Goal: Information Seeking & Learning: Learn about a topic

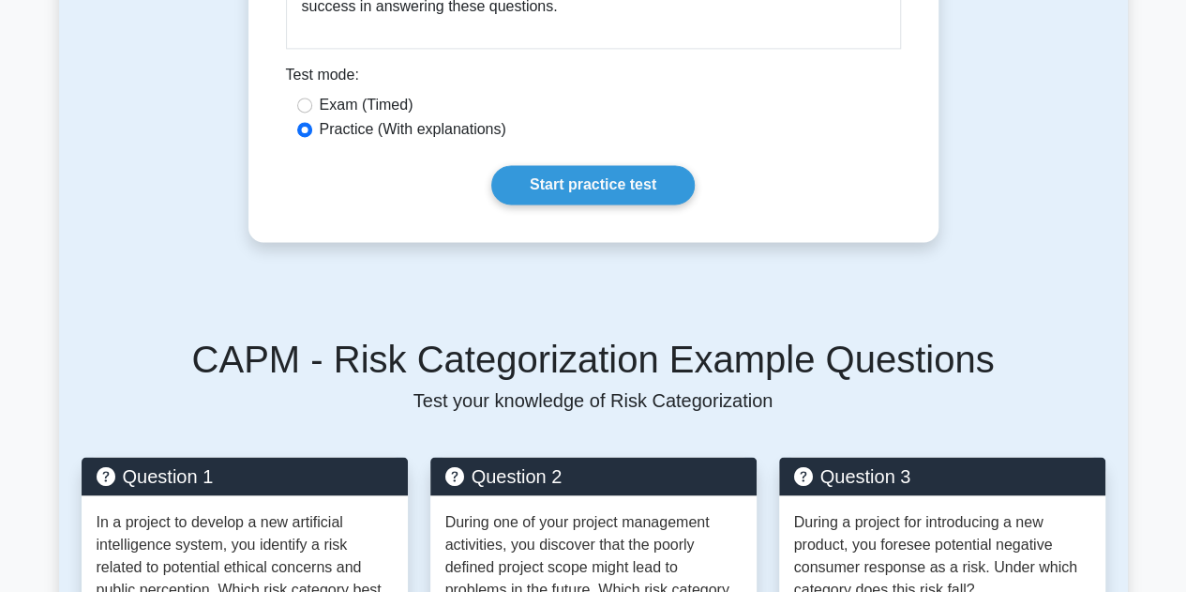
scroll to position [1348, 0]
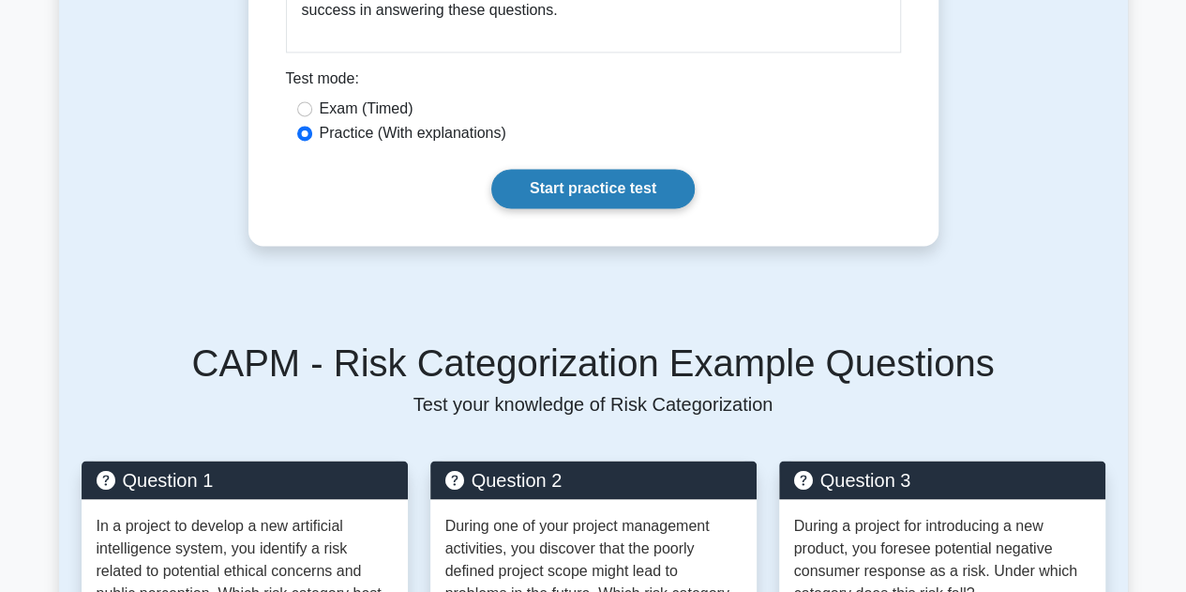
click at [599, 177] on link "Start practice test" at bounding box center [593, 188] width 204 height 39
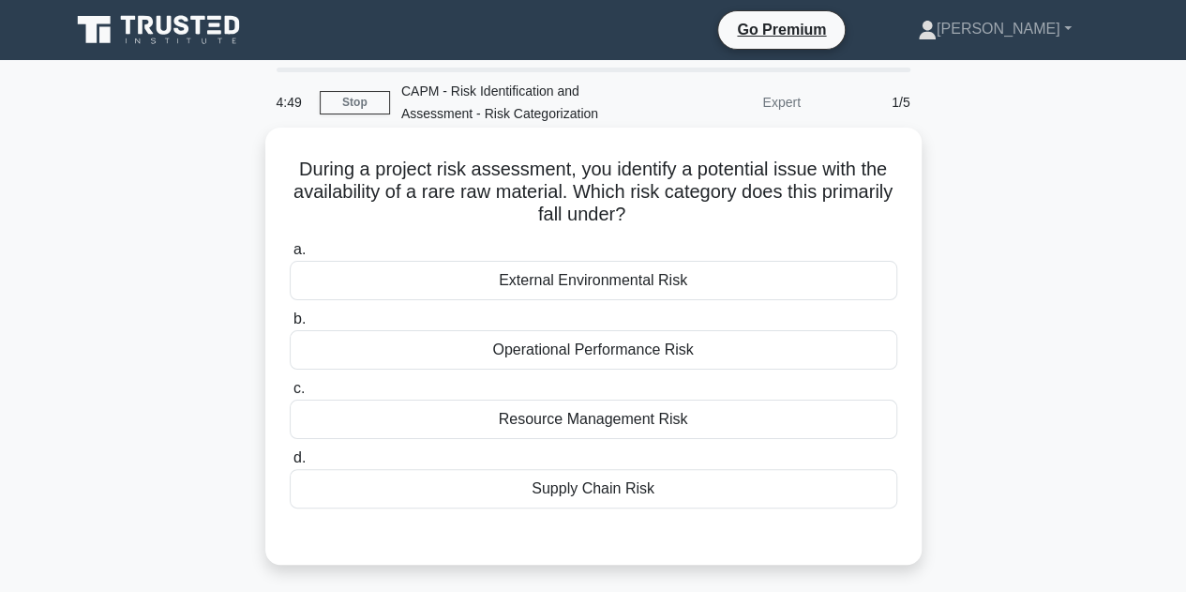
click at [587, 423] on div "Resource Management Risk" at bounding box center [594, 418] width 608 height 39
click at [290, 395] on input "c. Resource Management Risk" at bounding box center [290, 389] width 0 height 12
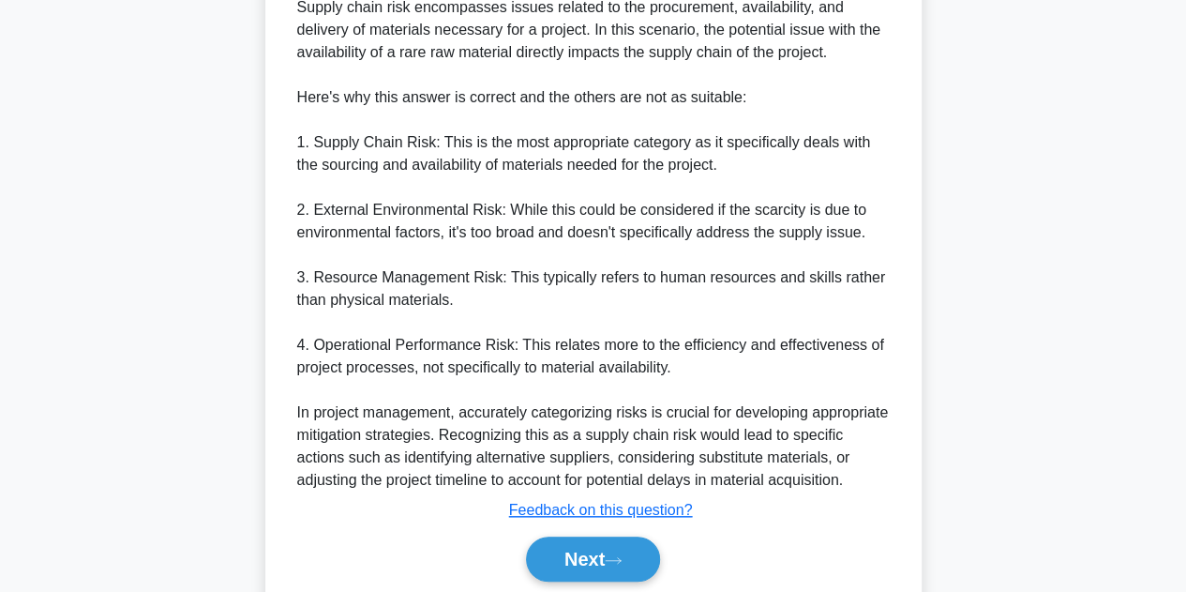
scroll to position [700, 0]
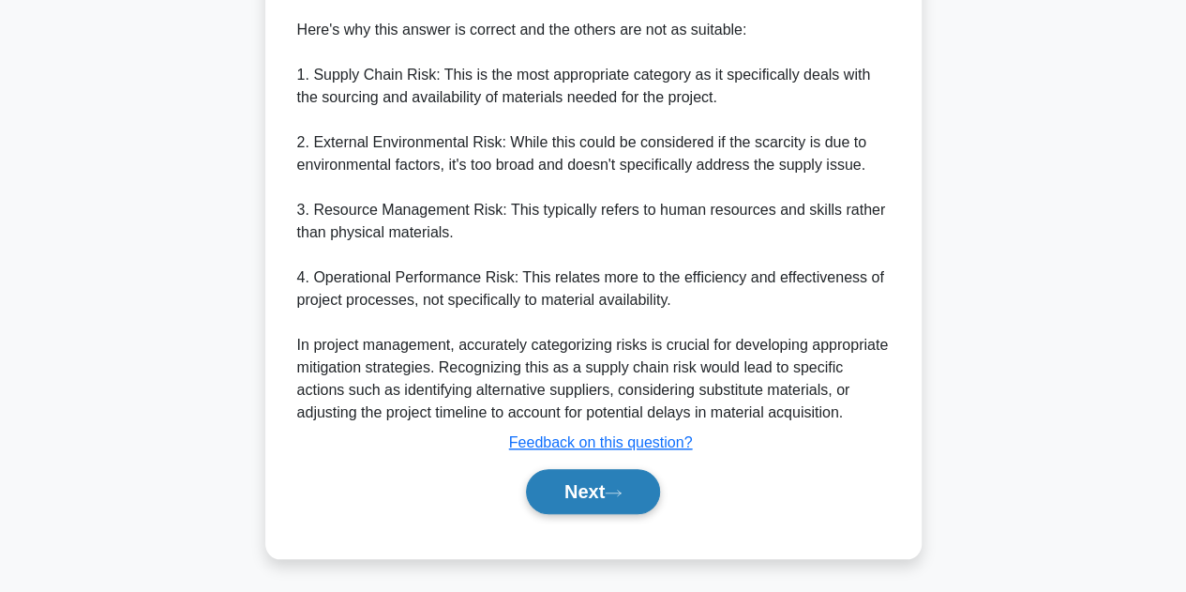
click at [573, 504] on button "Next" at bounding box center [593, 491] width 134 height 45
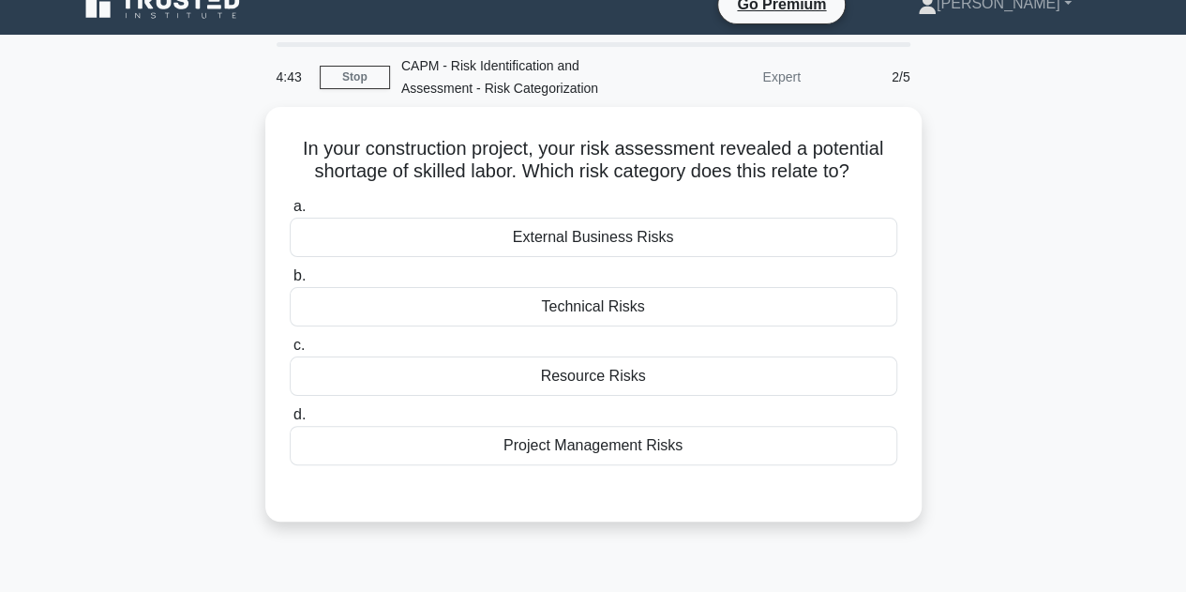
scroll to position [29, 0]
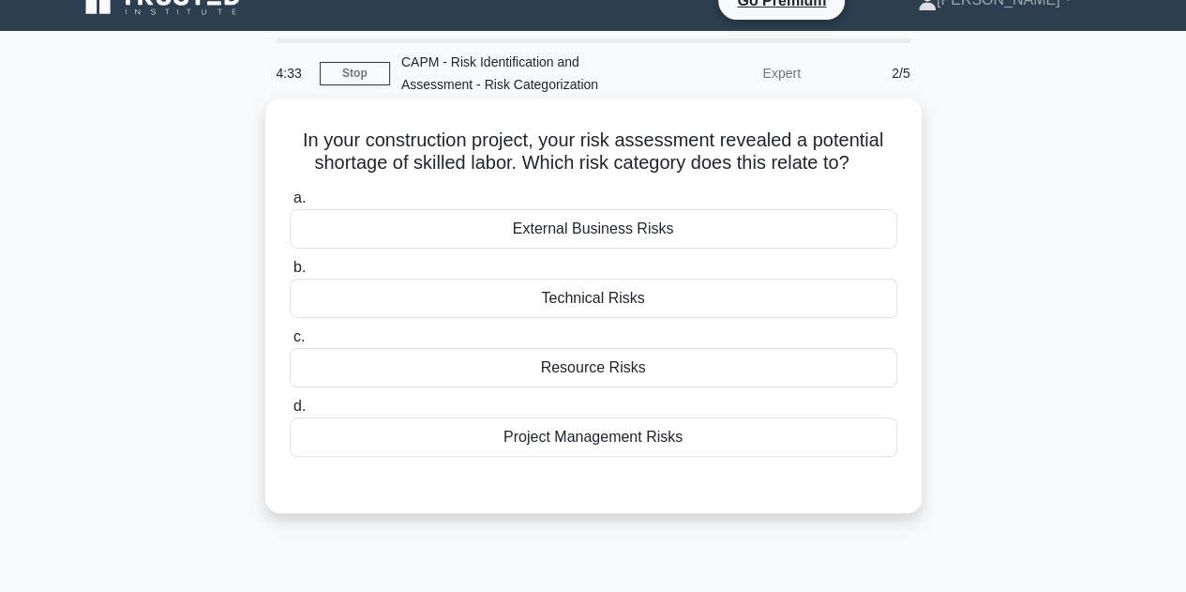
click at [599, 369] on div "Resource Risks" at bounding box center [594, 367] width 608 height 39
click at [290, 343] on input "c. Resource Risks" at bounding box center [290, 337] width 0 height 12
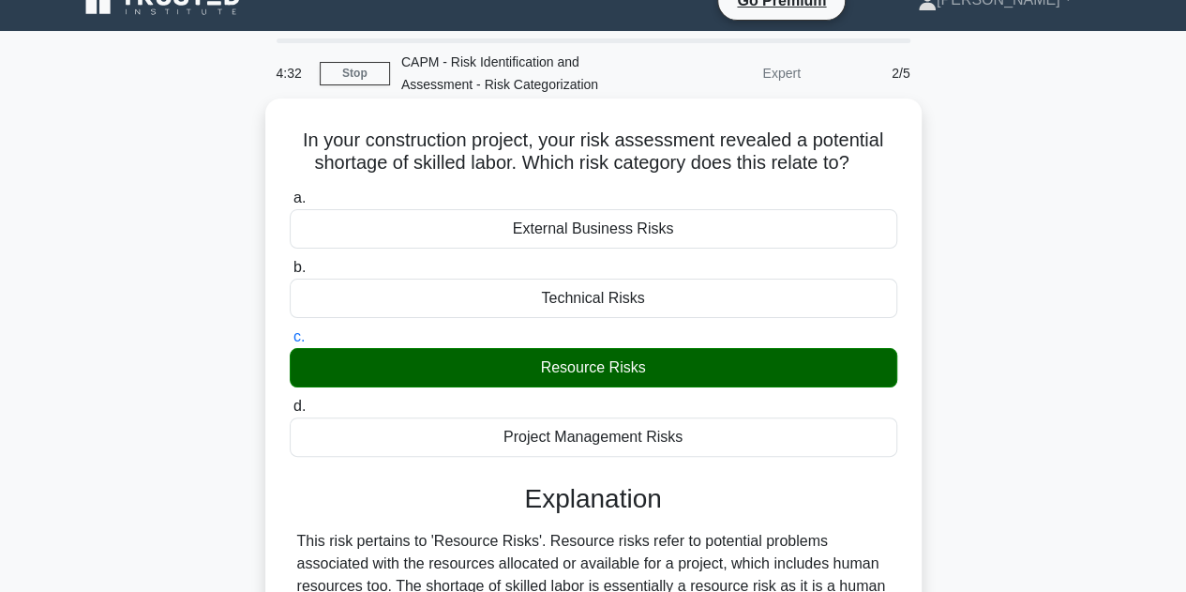
scroll to position [421, 0]
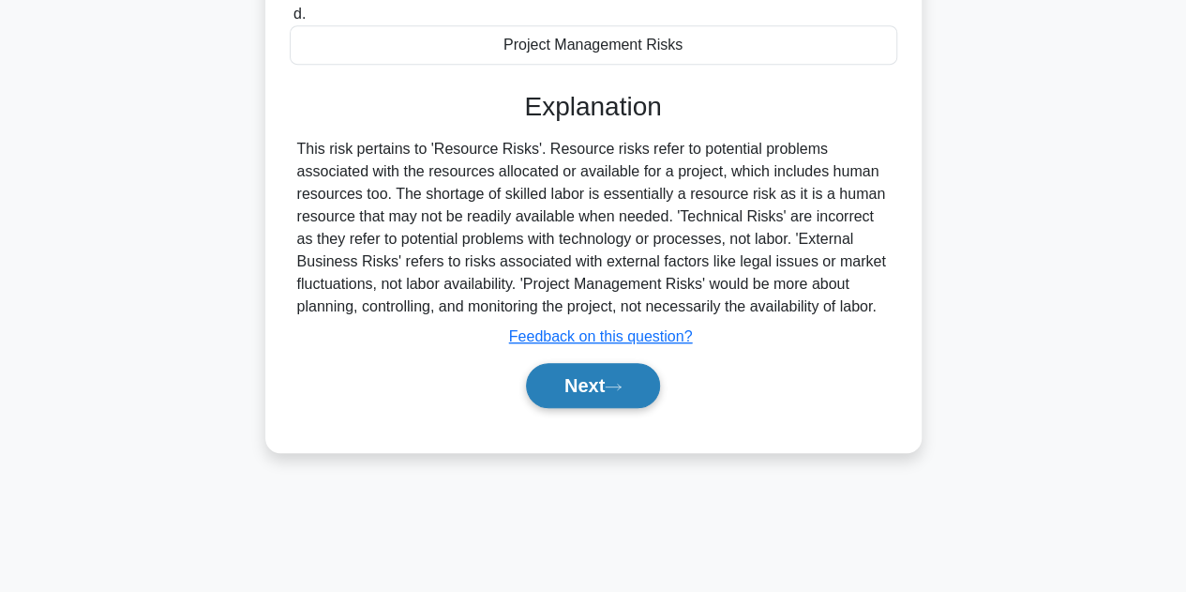
click at [596, 382] on button "Next" at bounding box center [593, 385] width 134 height 45
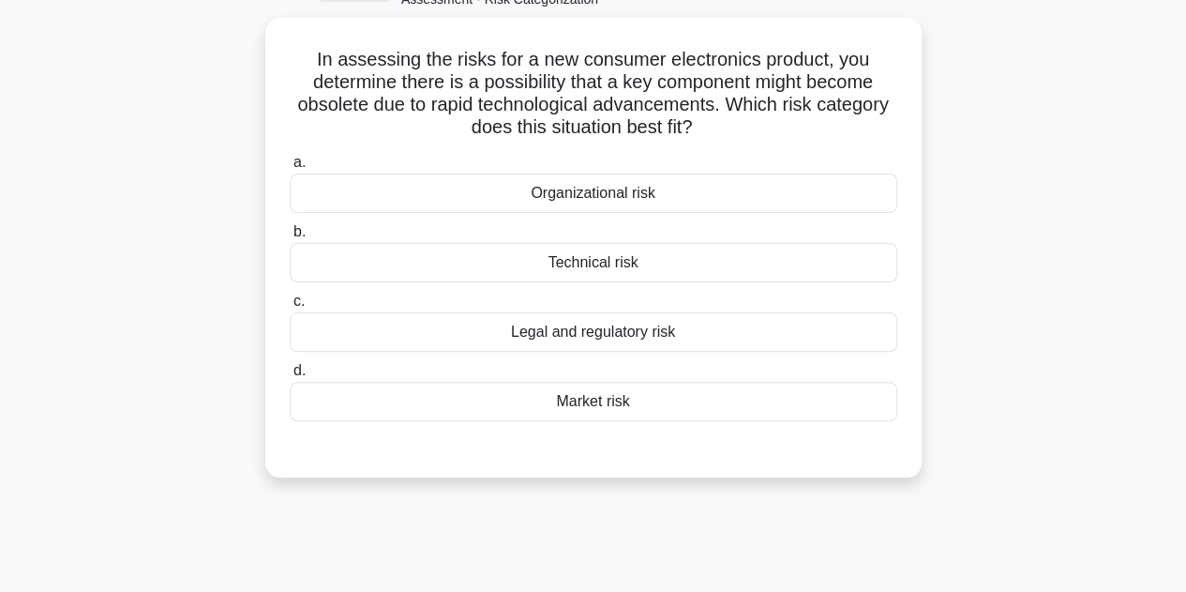
scroll to position [113, 0]
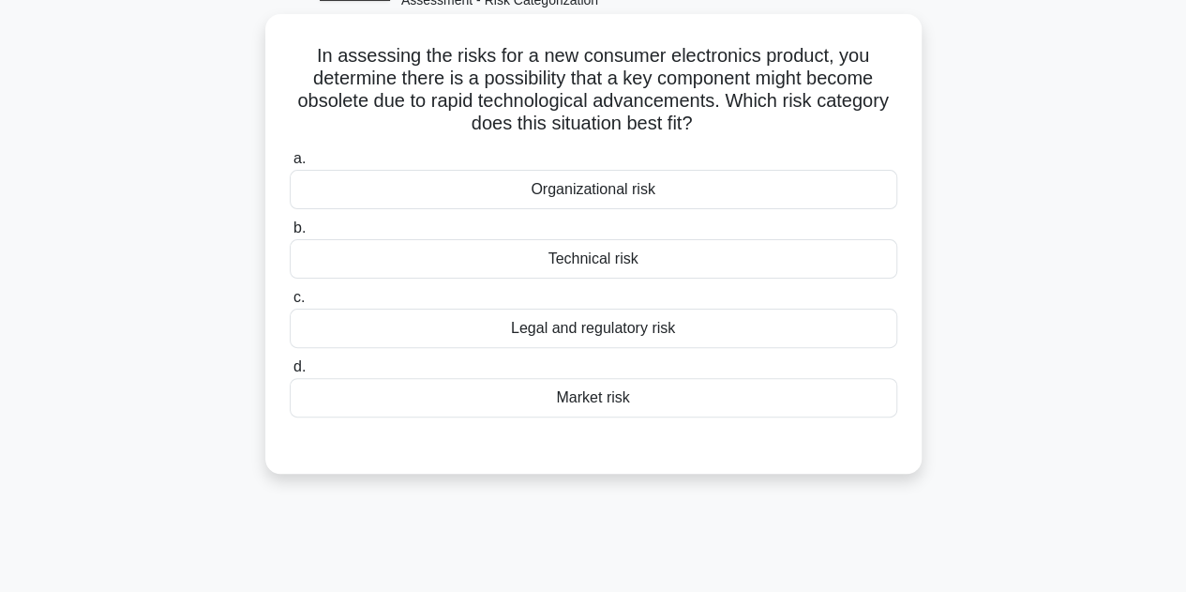
click at [589, 262] on div "Technical risk" at bounding box center [594, 258] width 608 height 39
click at [290, 234] on input "b. Technical risk" at bounding box center [290, 228] width 0 height 12
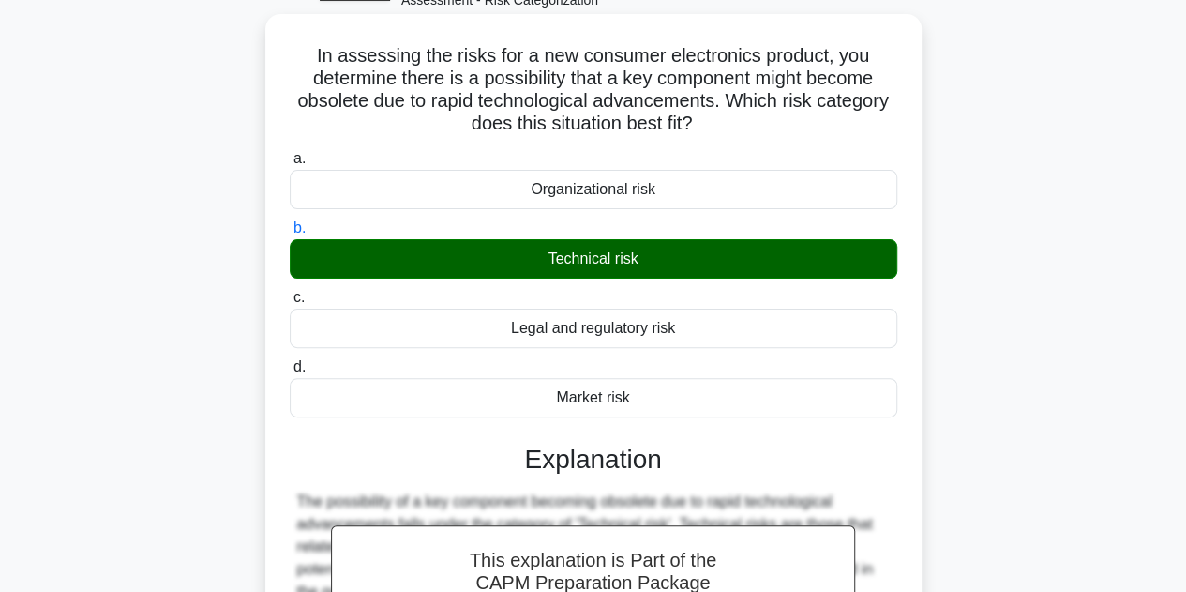
scroll to position [562, 0]
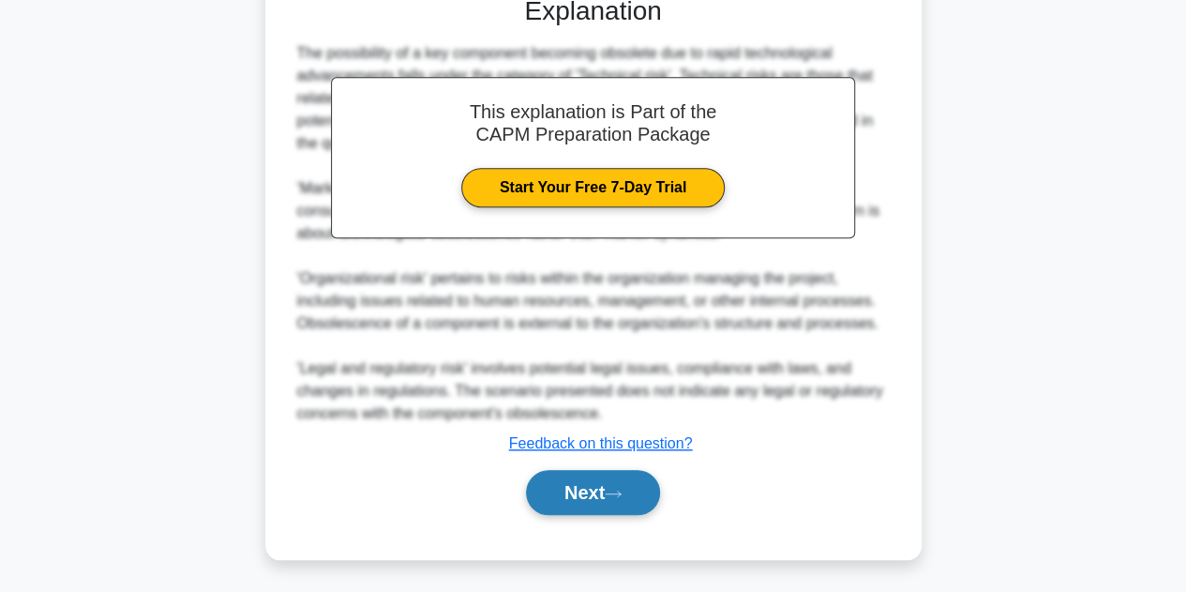
click at [572, 491] on button "Next" at bounding box center [593, 492] width 134 height 45
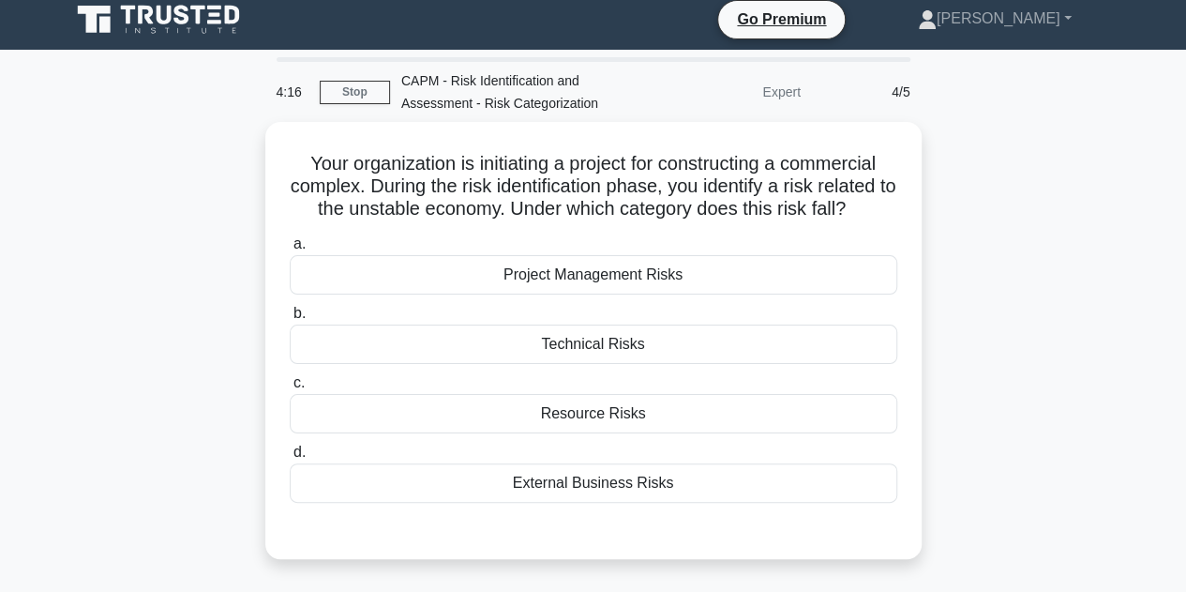
scroll to position [0, 0]
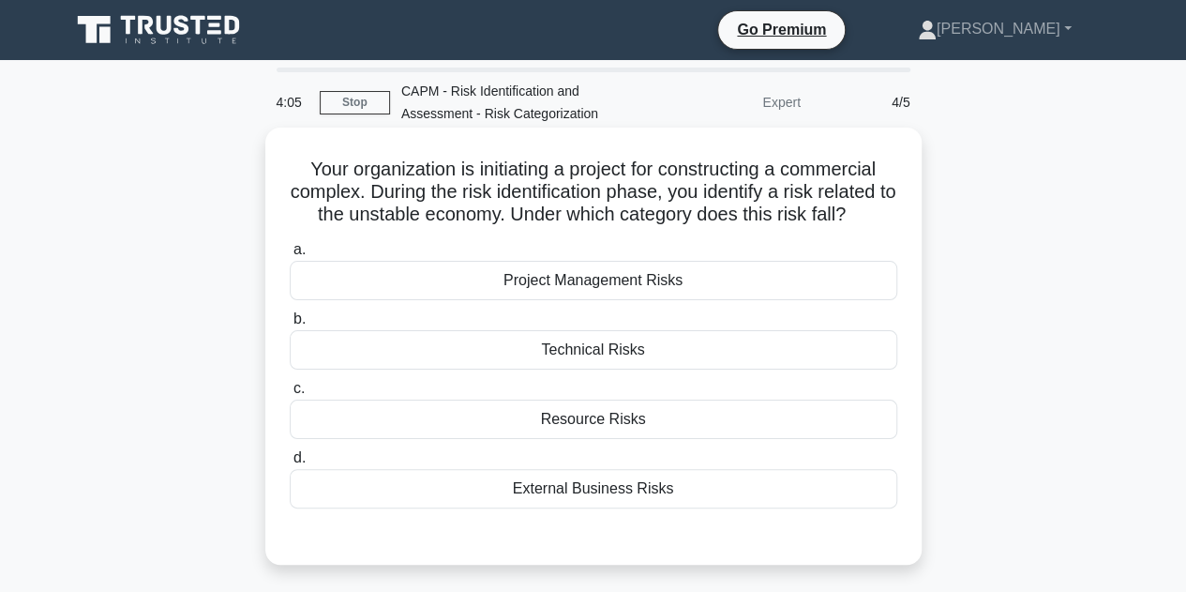
click at [600, 477] on div "External Business Risks" at bounding box center [594, 488] width 608 height 39
click at [290, 464] on input "d. External Business Risks" at bounding box center [290, 458] width 0 height 12
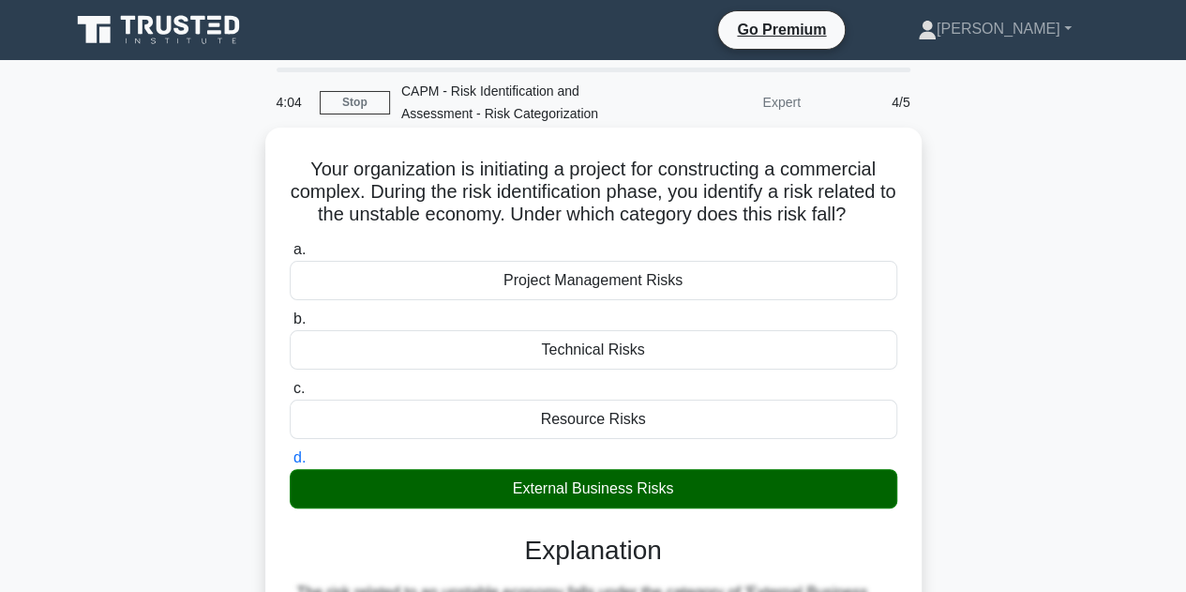
scroll to position [421, 0]
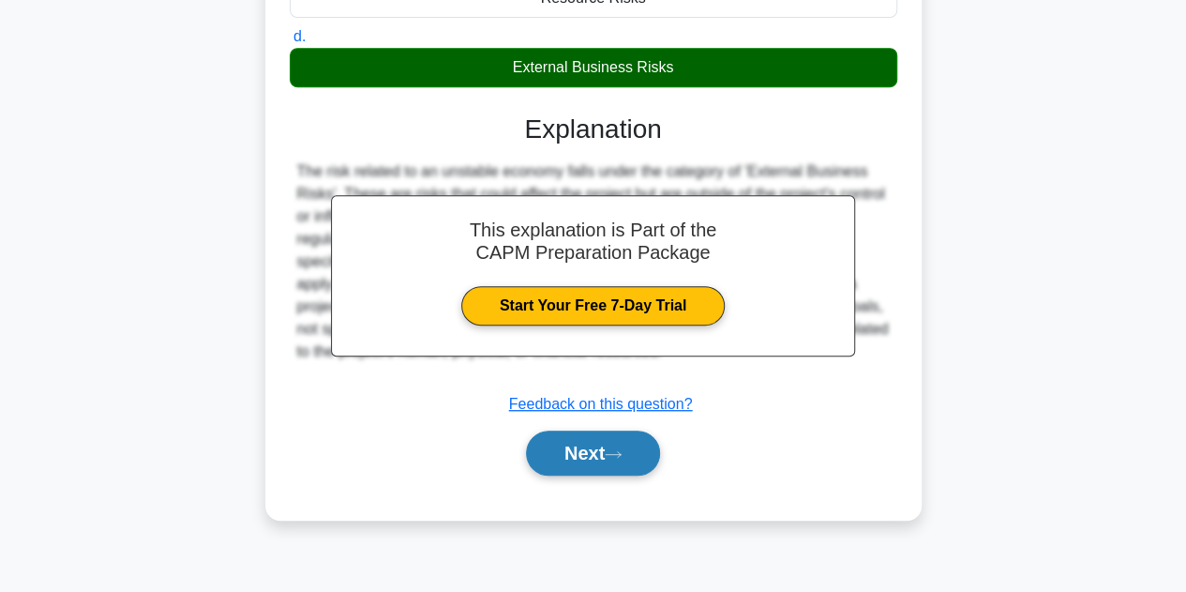
click at [587, 453] on button "Next" at bounding box center [593, 452] width 134 height 45
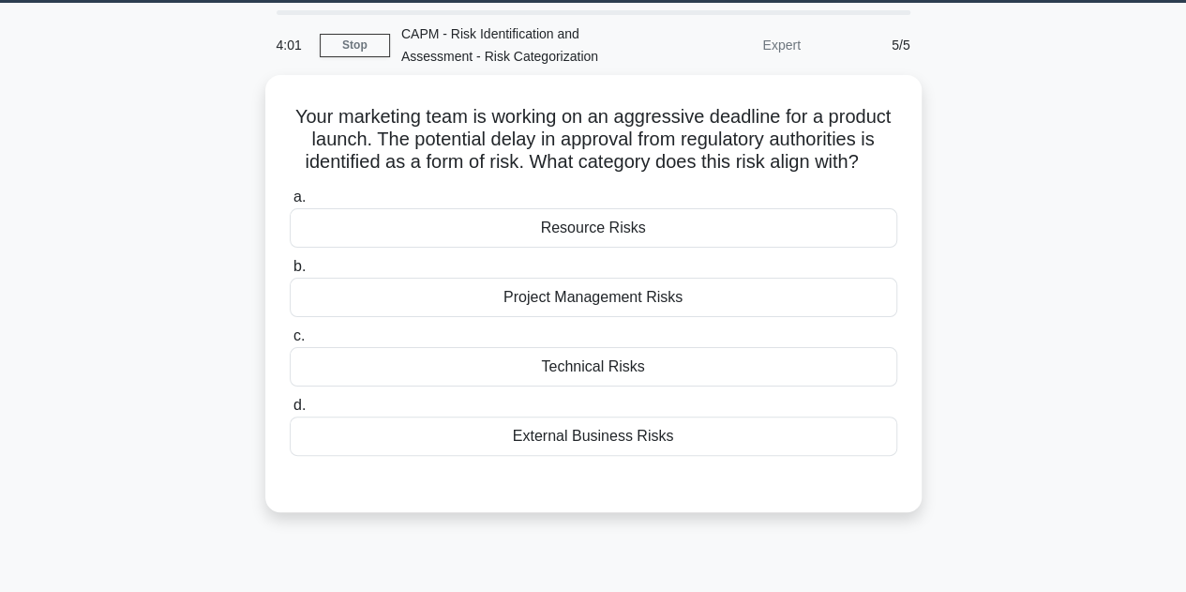
scroll to position [58, 0]
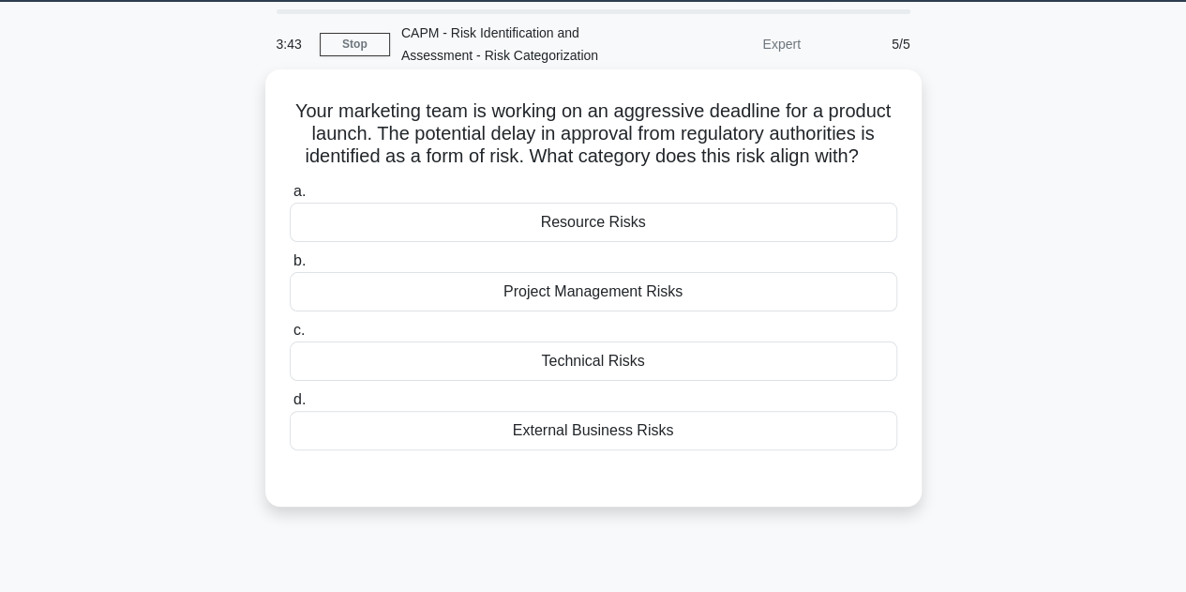
click at [591, 441] on div "External Business Risks" at bounding box center [594, 430] width 608 height 39
click at [290, 406] on input "d. External Business Risks" at bounding box center [290, 400] width 0 height 12
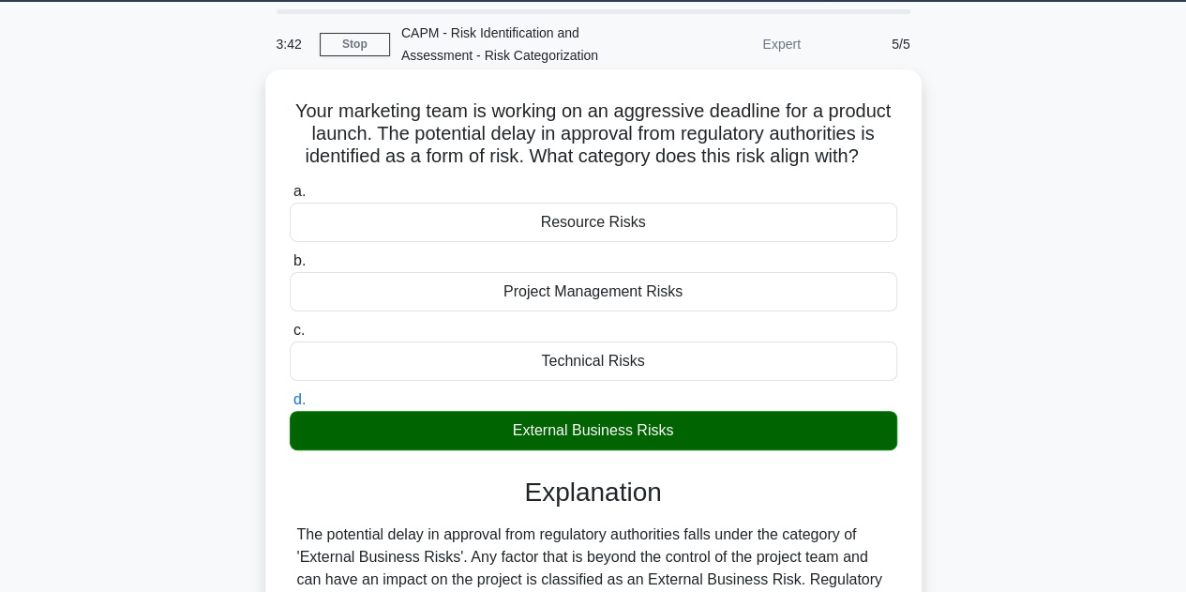
scroll to position [421, 0]
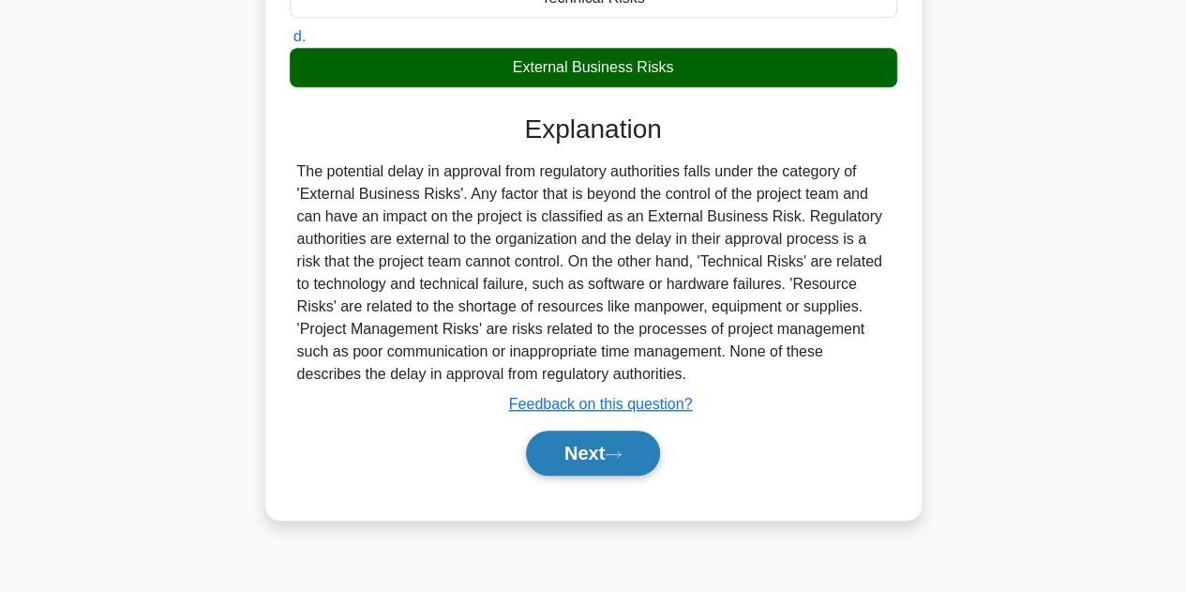
click at [591, 465] on button "Next" at bounding box center [593, 452] width 134 height 45
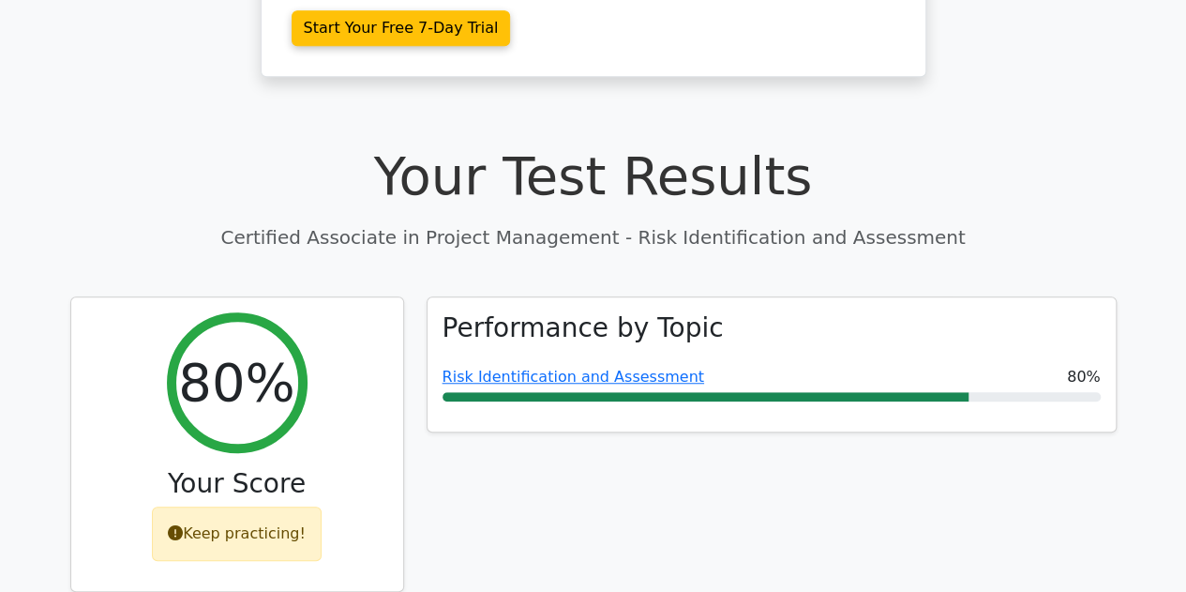
scroll to position [558, 0]
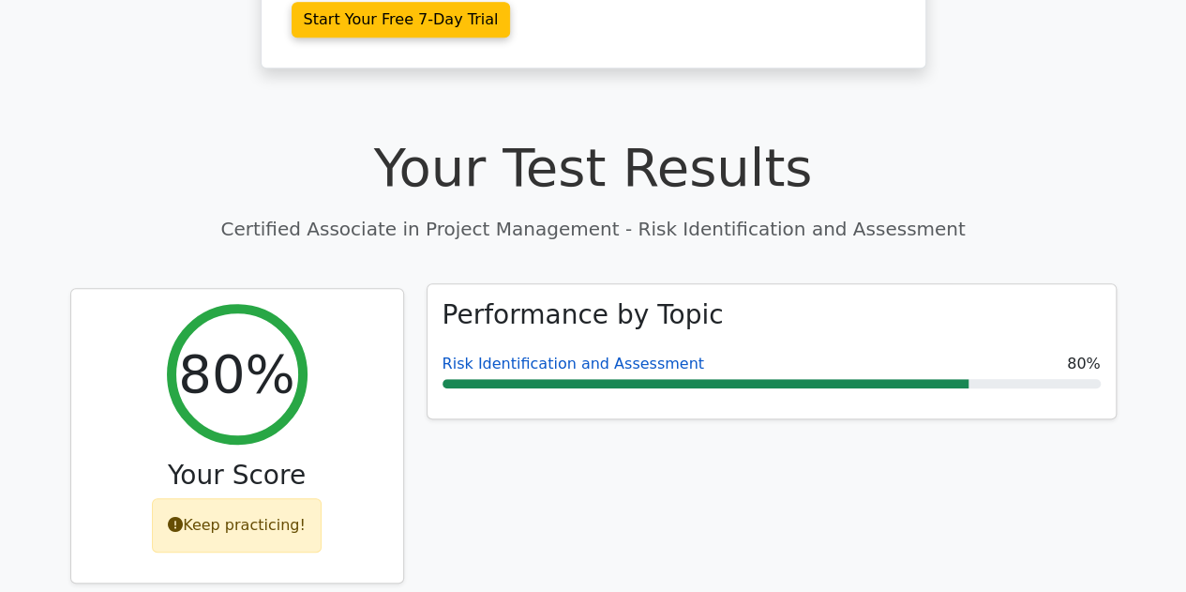
click at [546, 354] on link "Risk Identification and Assessment" at bounding box center [574, 363] width 262 height 18
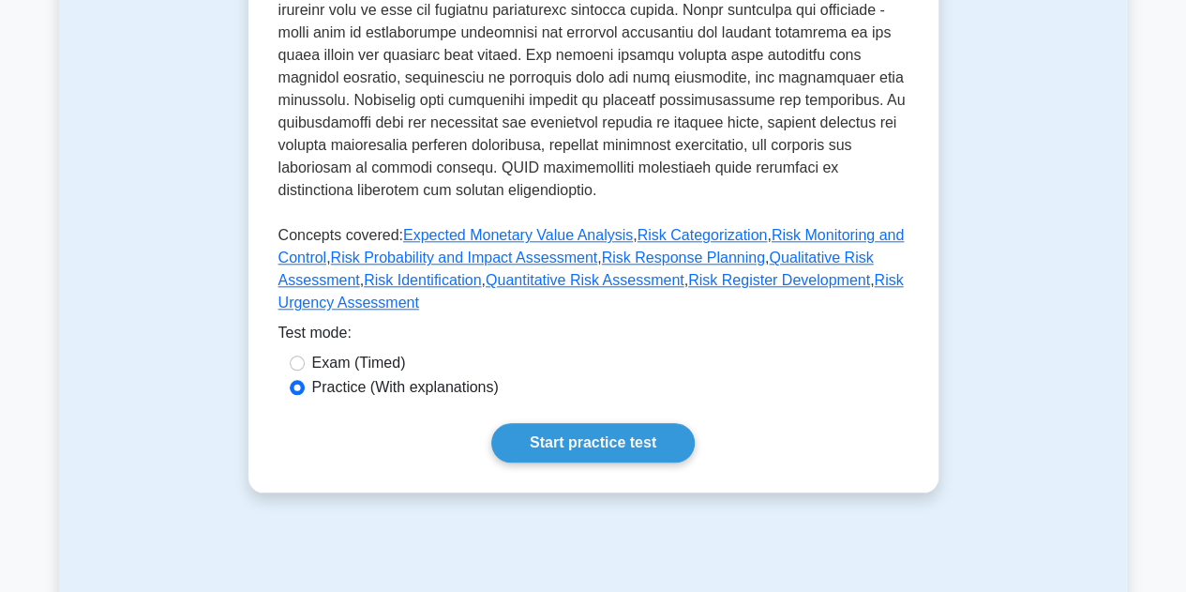
scroll to position [780, 0]
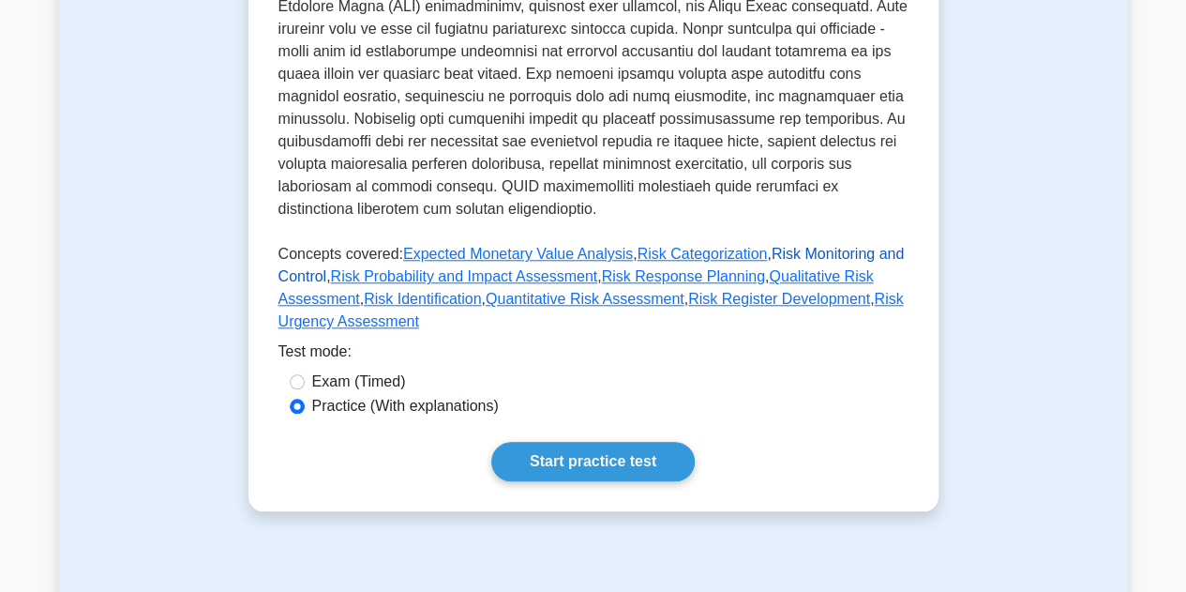
click at [783, 246] on link "Risk Monitoring and Control" at bounding box center [592, 265] width 626 height 38
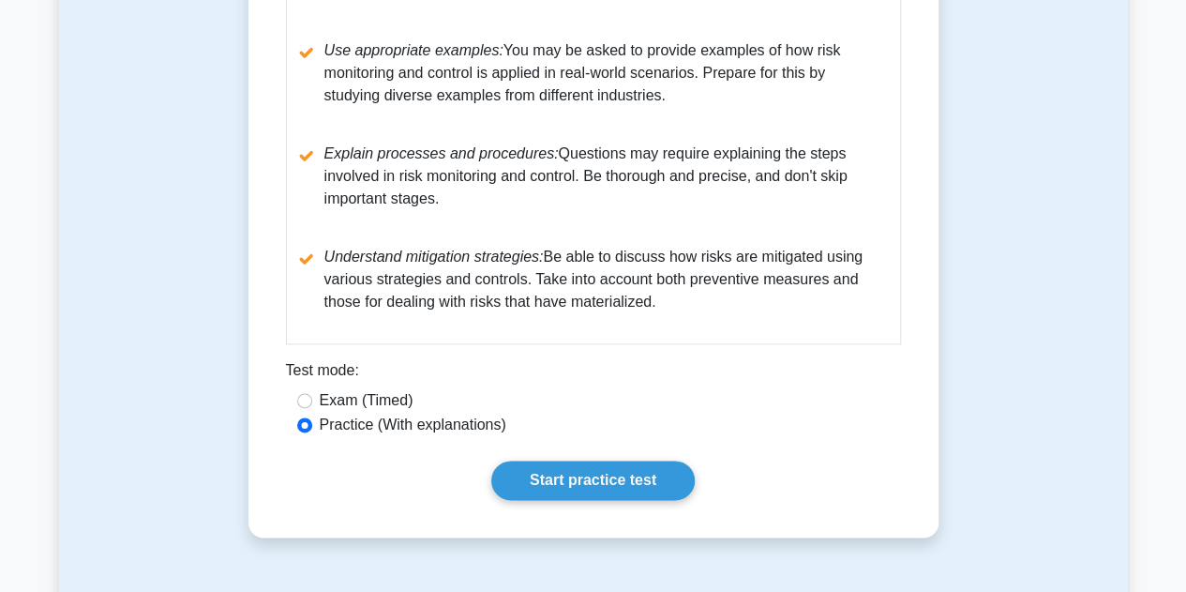
scroll to position [1097, 0]
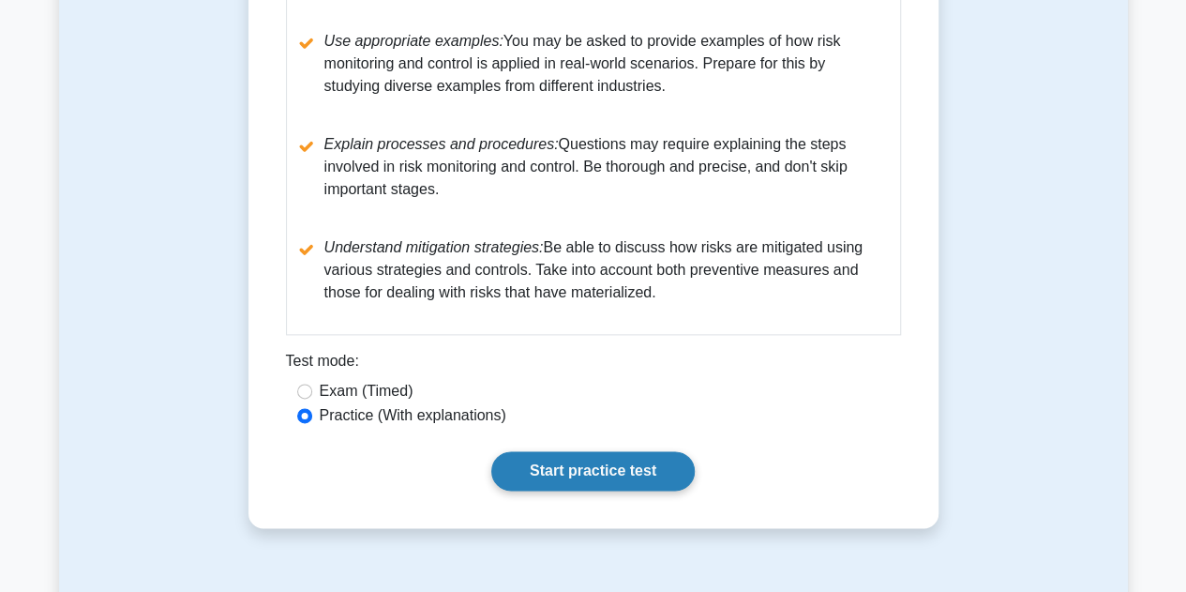
click at [524, 462] on link "Start practice test" at bounding box center [593, 470] width 204 height 39
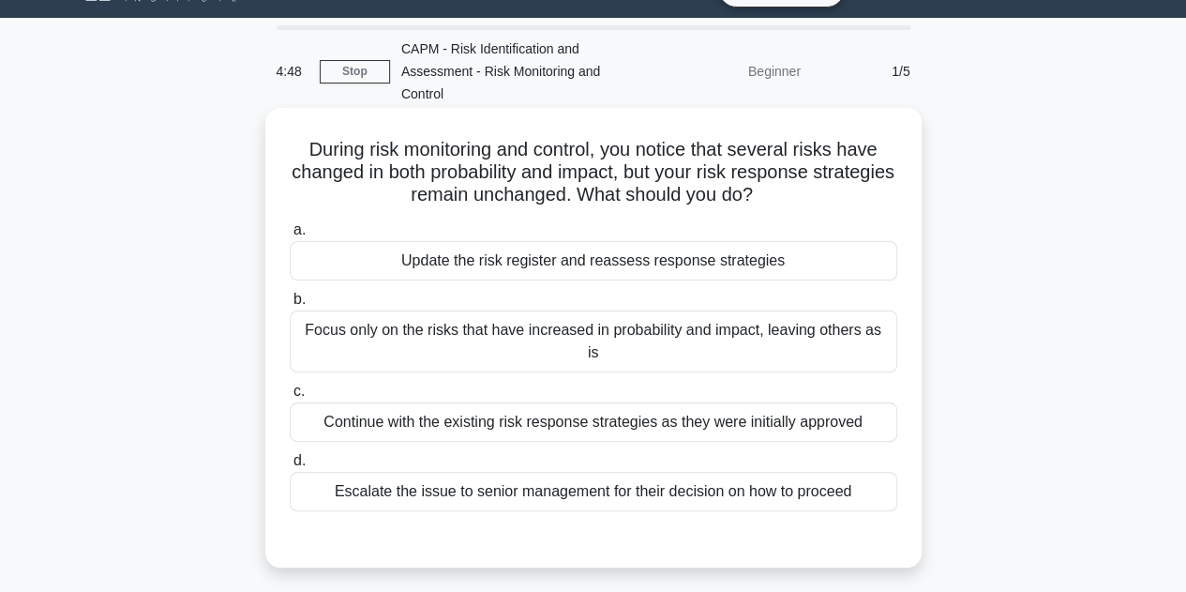
scroll to position [45, 0]
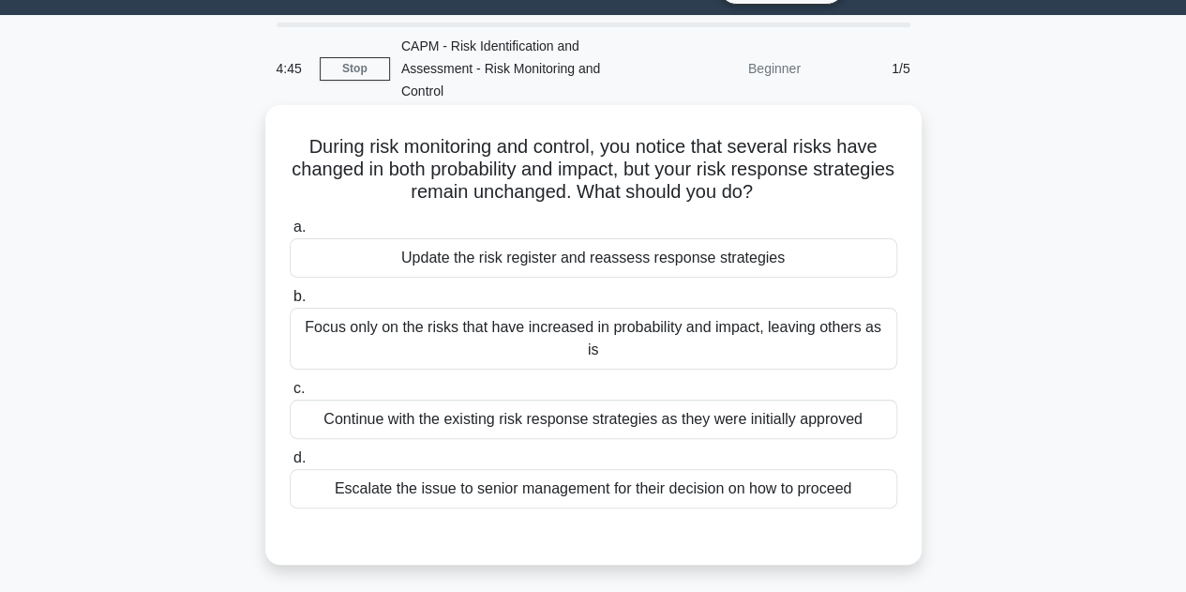
click at [580, 262] on div "Update the risk register and reassess response strategies" at bounding box center [594, 257] width 608 height 39
click at [290, 234] on input "a. Update the risk register and reassess response strategies" at bounding box center [290, 227] width 0 height 12
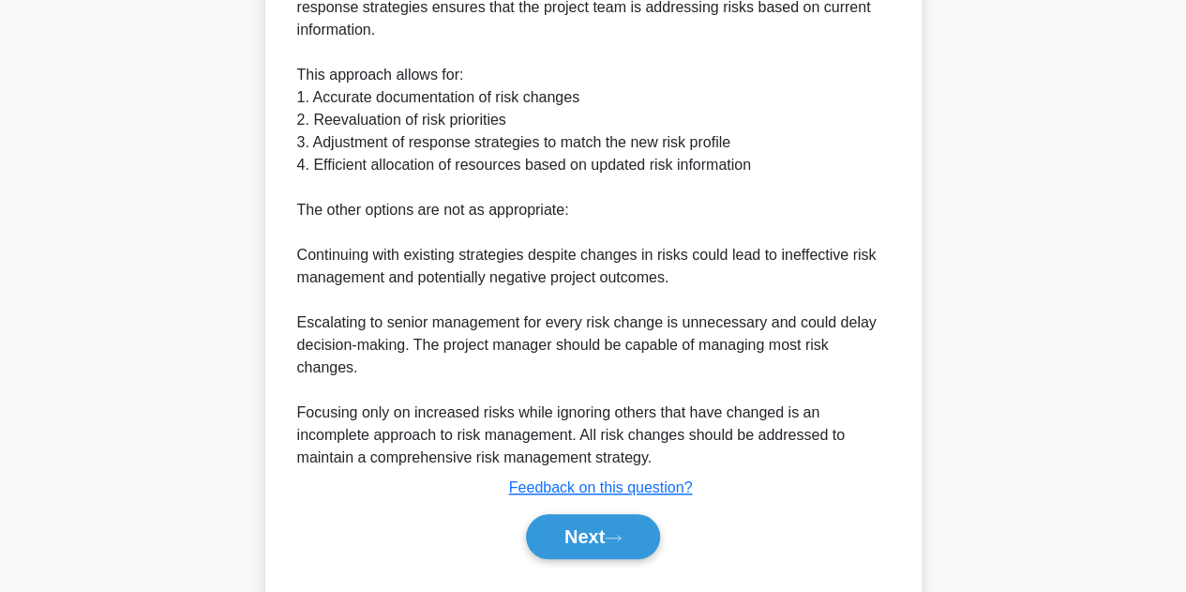
scroll to position [764, 0]
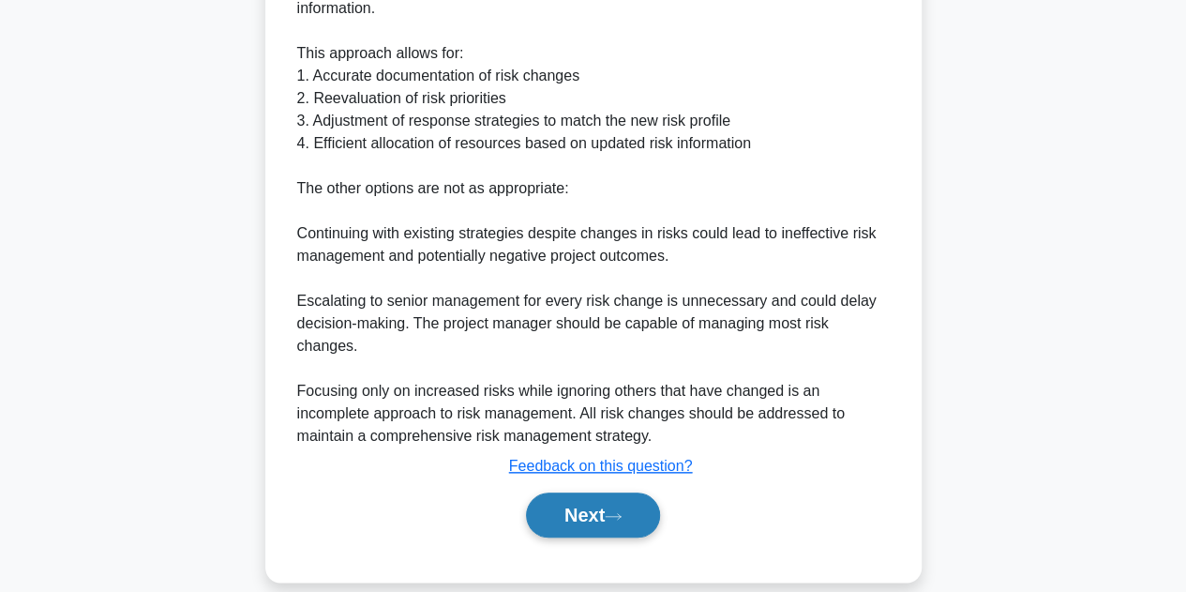
click at [568, 492] on button "Next" at bounding box center [593, 514] width 134 height 45
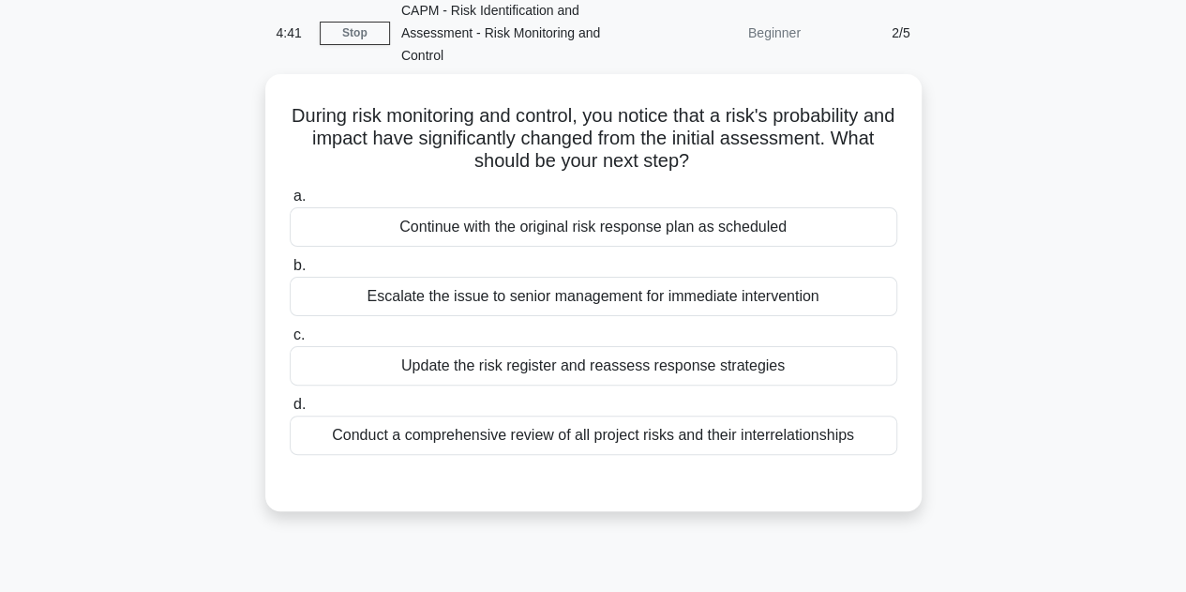
scroll to position [0, 0]
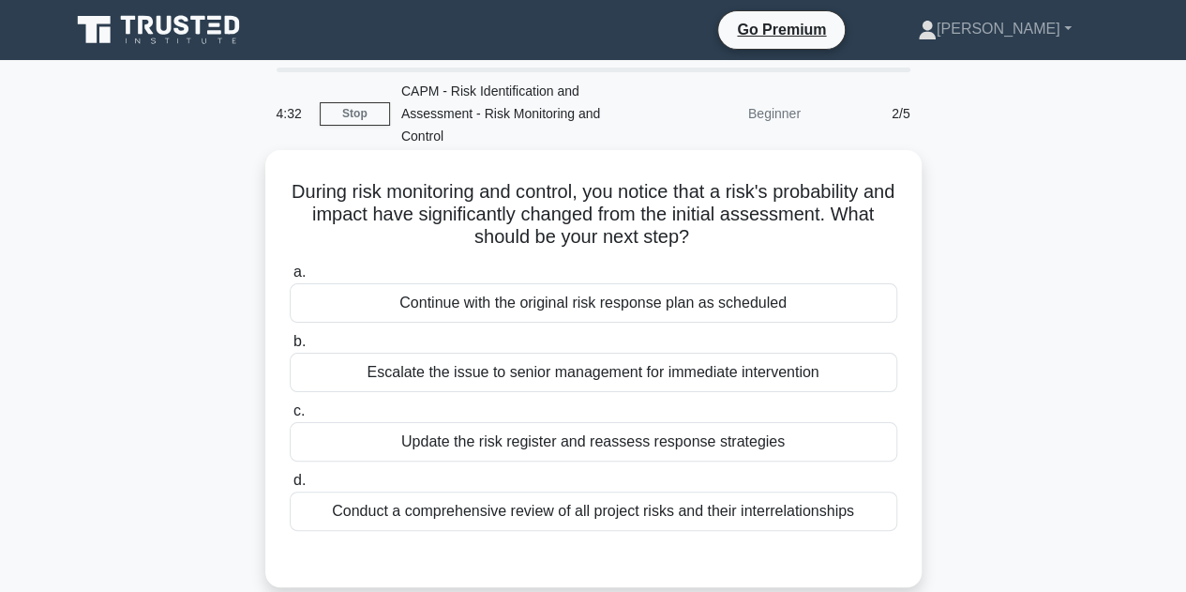
click at [552, 437] on div "Update the risk register and reassess response strategies" at bounding box center [594, 441] width 608 height 39
click at [290, 417] on input "c. Update the risk register and reassess response strategies" at bounding box center [290, 411] width 0 height 12
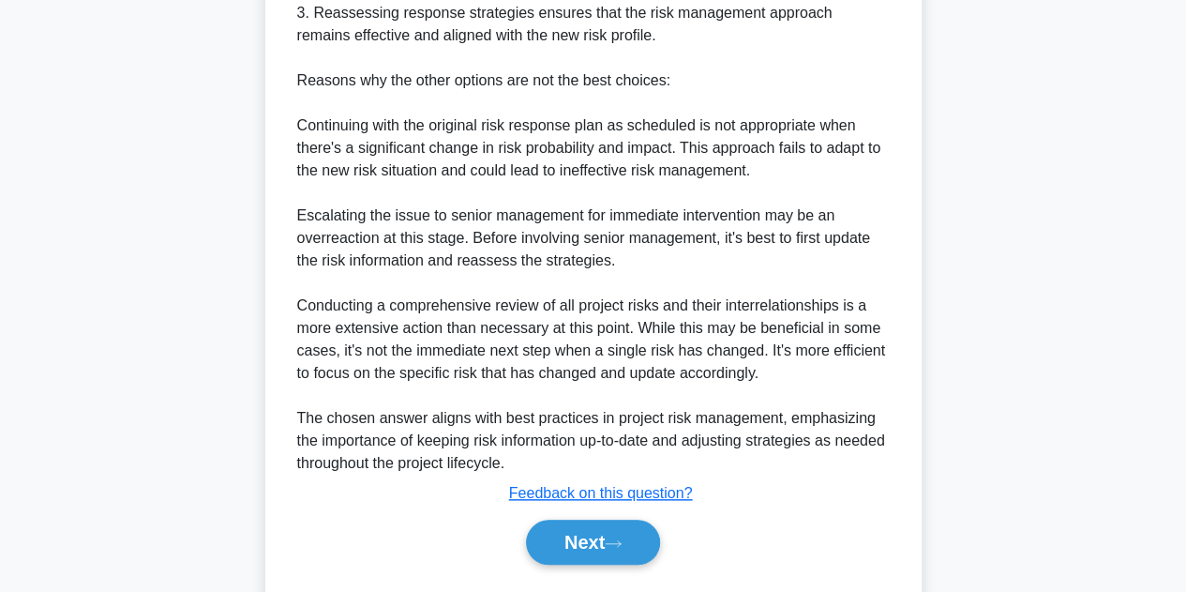
scroll to position [787, 0]
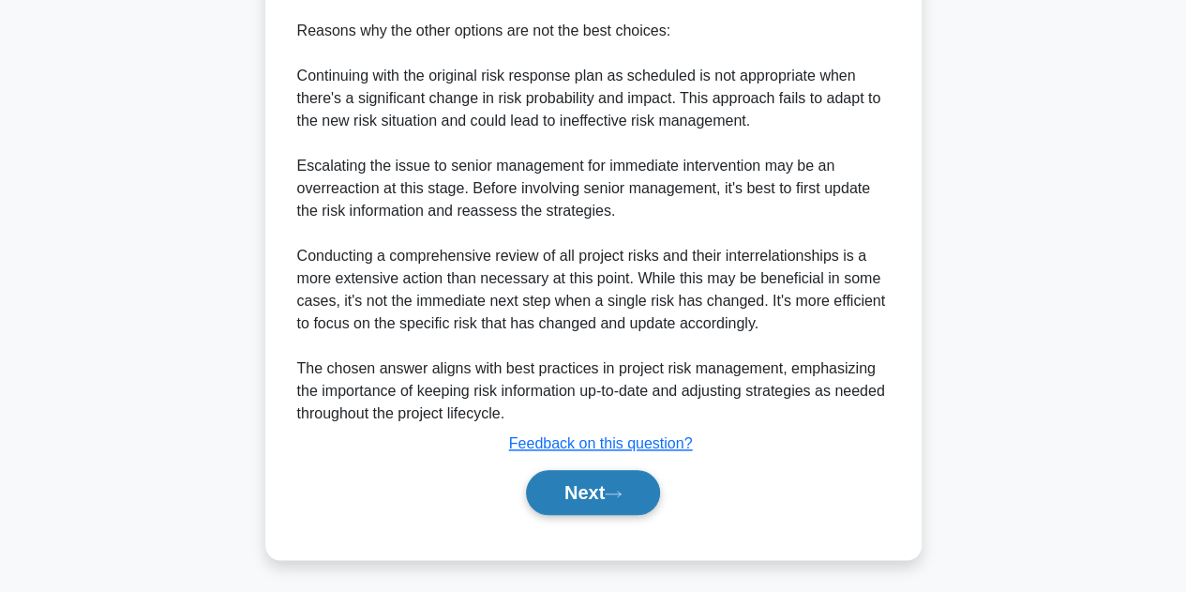
click at [560, 483] on button "Next" at bounding box center [593, 492] width 134 height 45
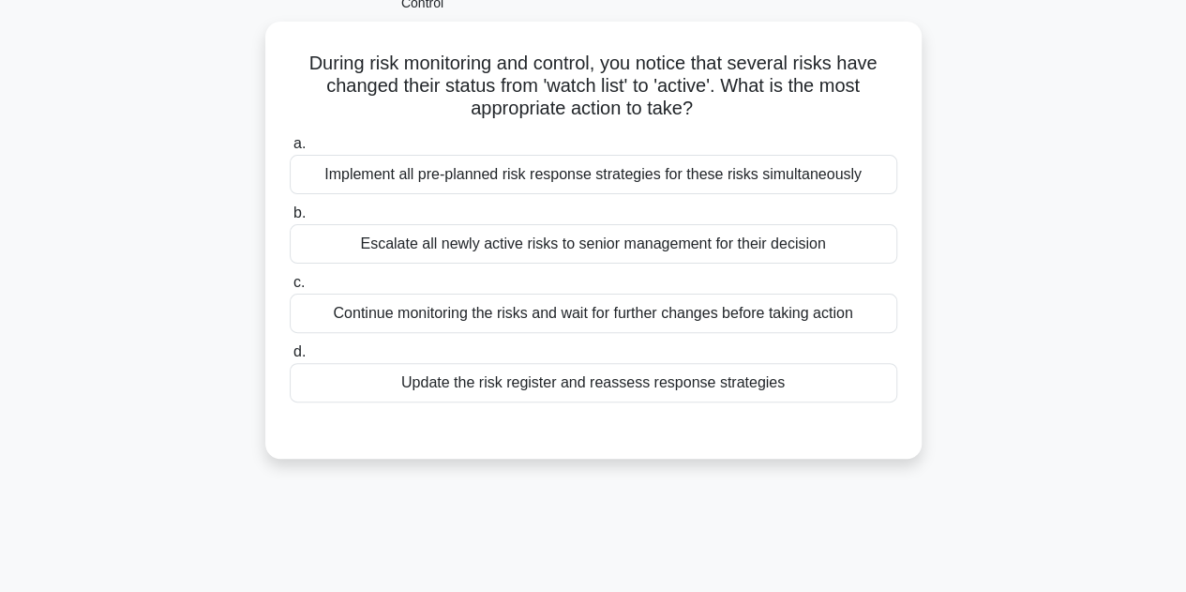
scroll to position [132, 0]
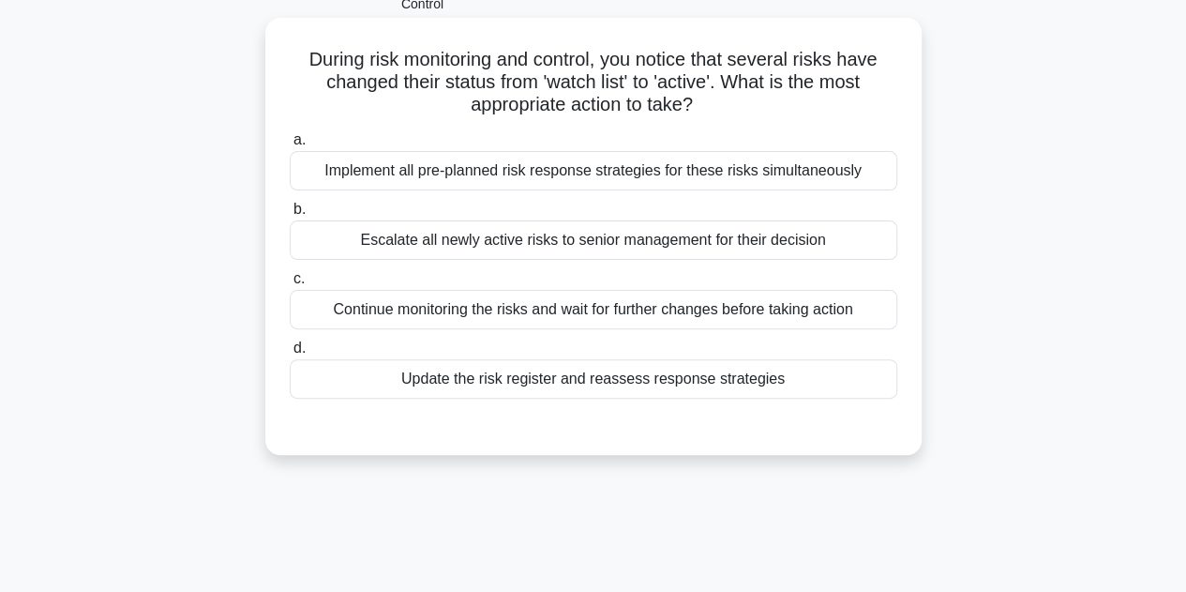
click at [580, 166] on div "Implement all pre-planned risk response strategies for these risks simultaneous…" at bounding box center [594, 170] width 608 height 39
click at [290, 146] on input "a. Implement all pre-planned risk response strategies for these risks simultane…" at bounding box center [290, 140] width 0 height 12
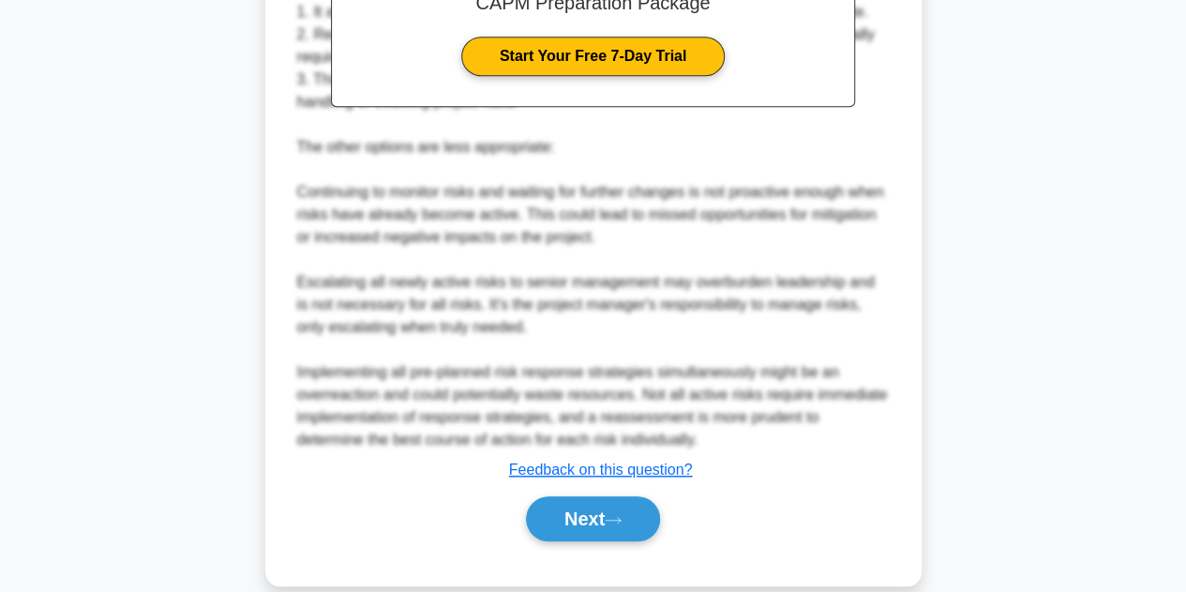
scroll to position [722, 0]
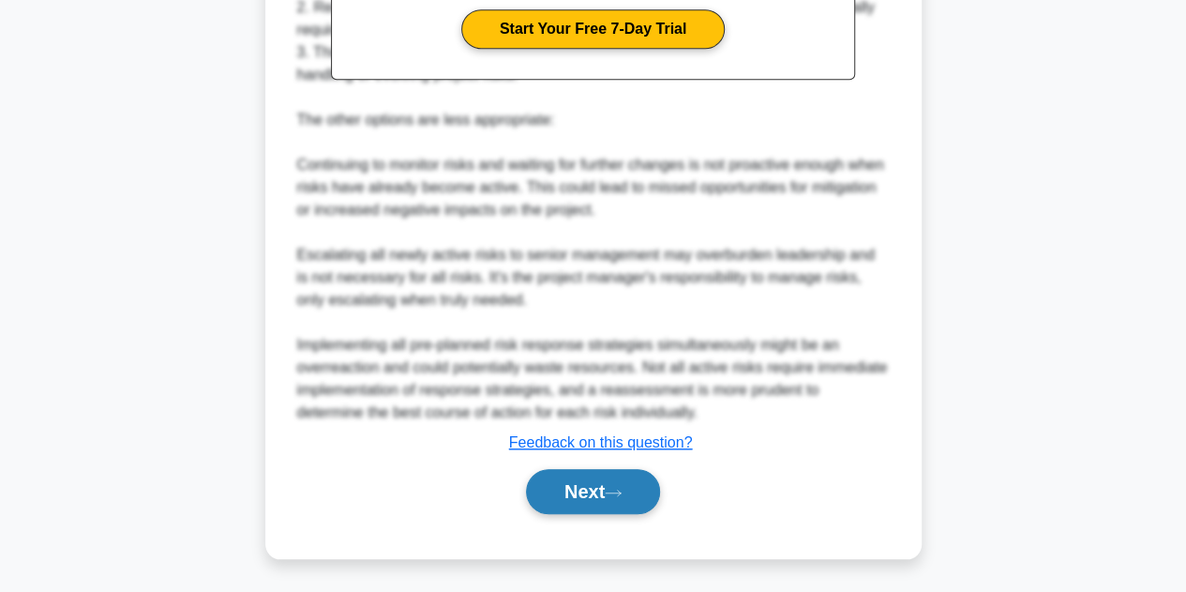
click at [543, 487] on button "Next" at bounding box center [593, 491] width 134 height 45
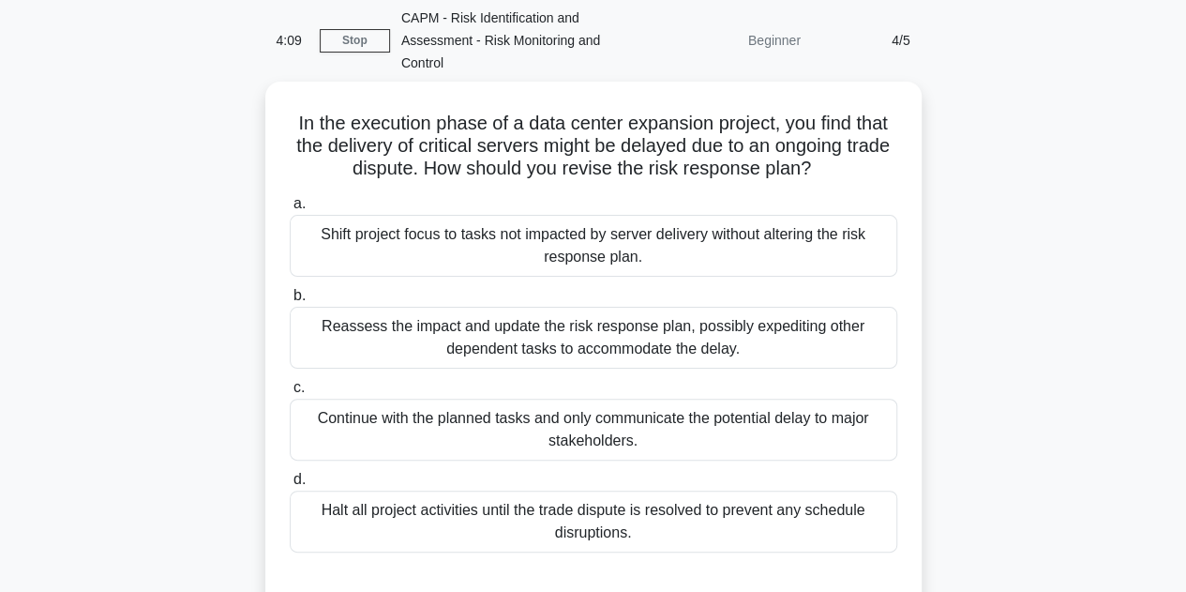
scroll to position [72, 0]
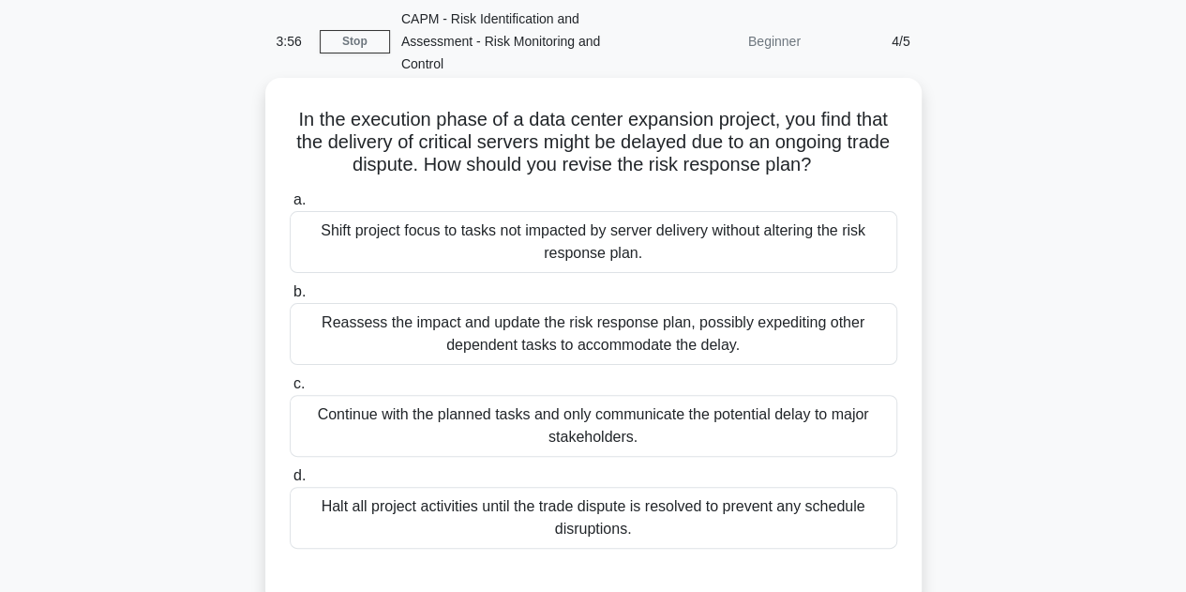
drag, startPoint x: 584, startPoint y: 326, endPoint x: 535, endPoint y: 329, distance: 48.8
click at [535, 329] on div "Reassess the impact and update the risk response plan, possibly expediting othe…" at bounding box center [594, 334] width 608 height 62
click at [290, 298] on input "b. Reassess the impact and update the risk response plan, possibly expediting o…" at bounding box center [290, 292] width 0 height 12
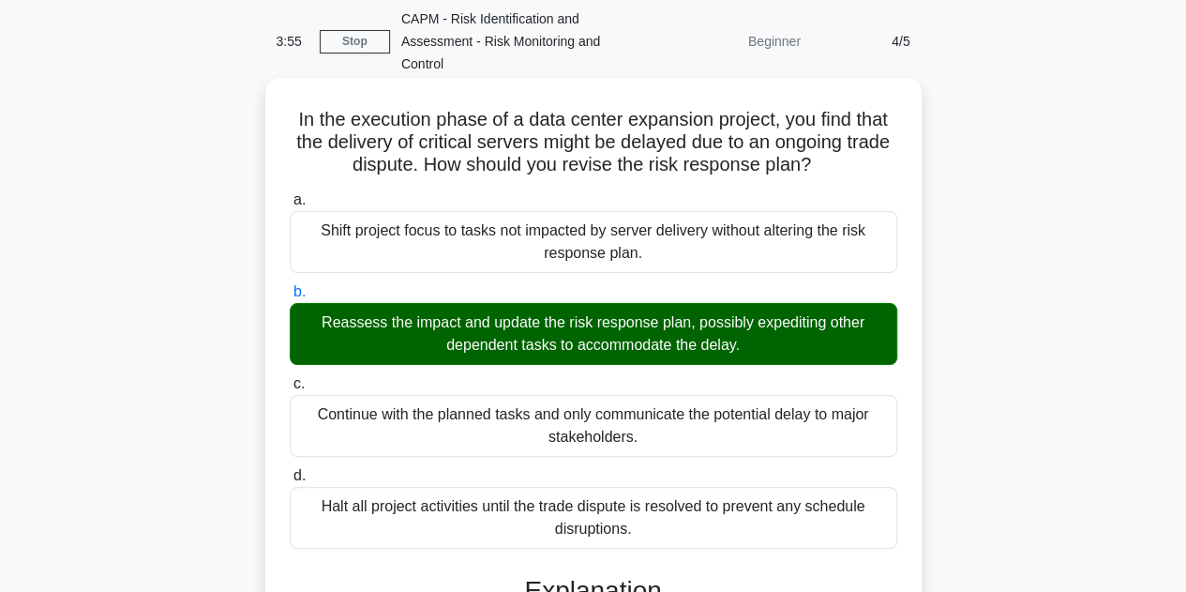
scroll to position [652, 0]
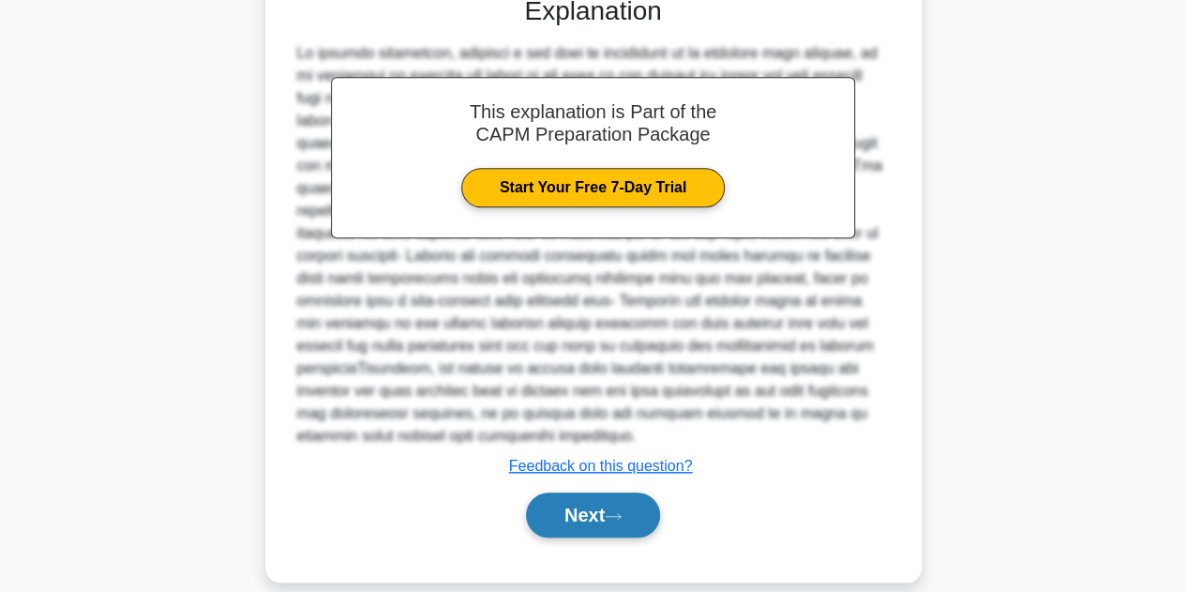
click at [565, 492] on button "Next" at bounding box center [593, 514] width 134 height 45
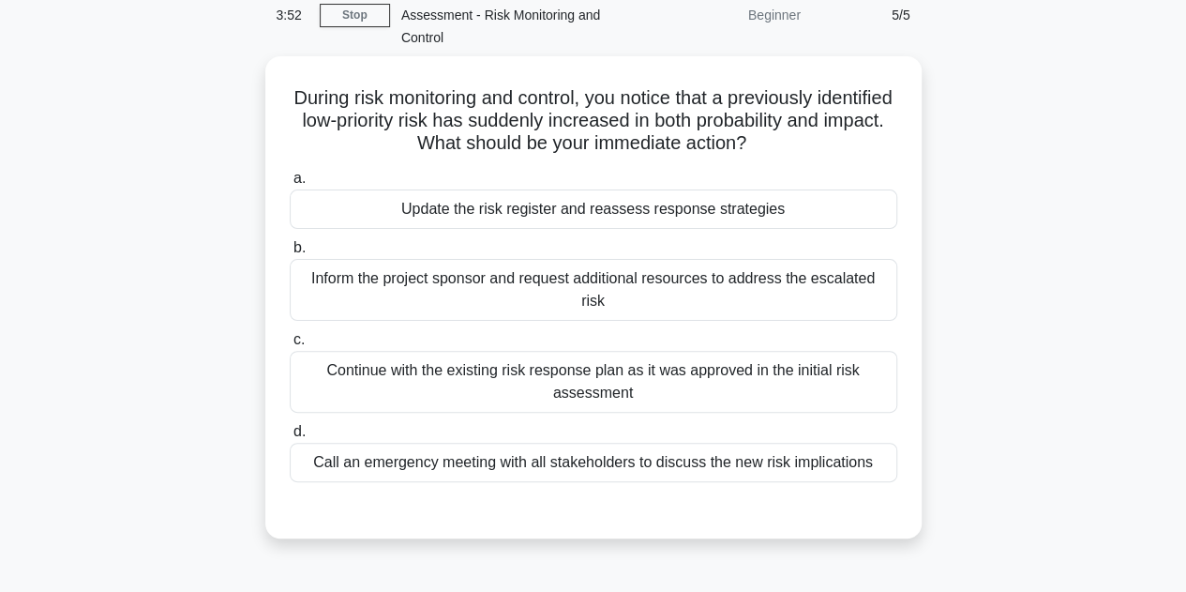
scroll to position [93, 0]
click at [585, 206] on div "Update the risk register and reassess response strategies" at bounding box center [594, 209] width 608 height 39
click at [290, 186] on input "a. Update the risk register and reassess response strategies" at bounding box center [290, 179] width 0 height 12
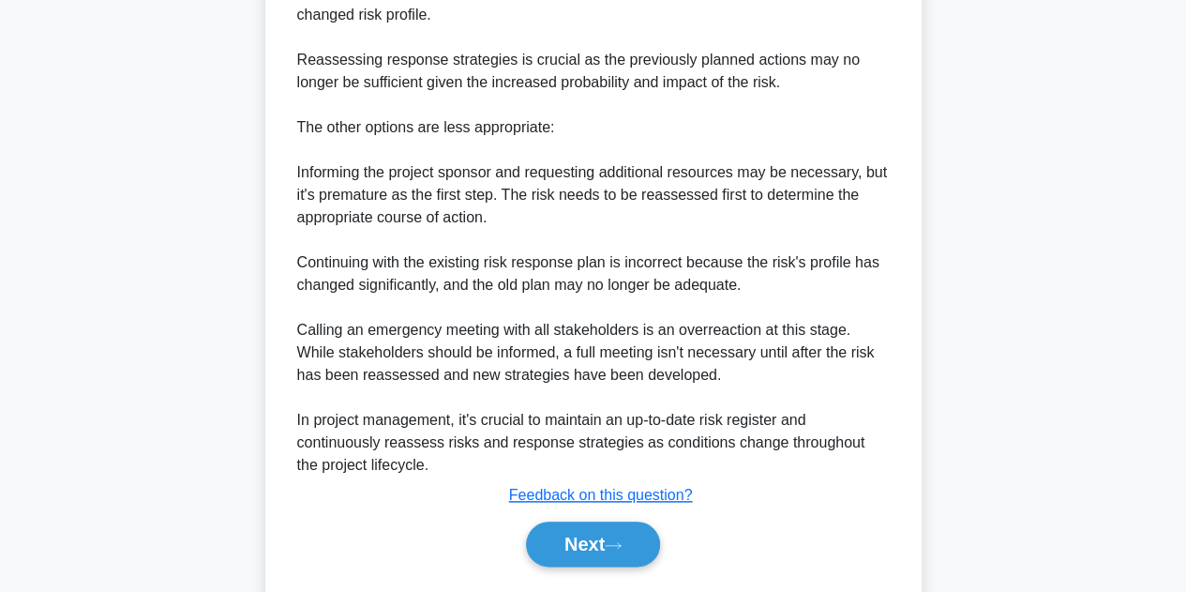
scroll to position [832, 0]
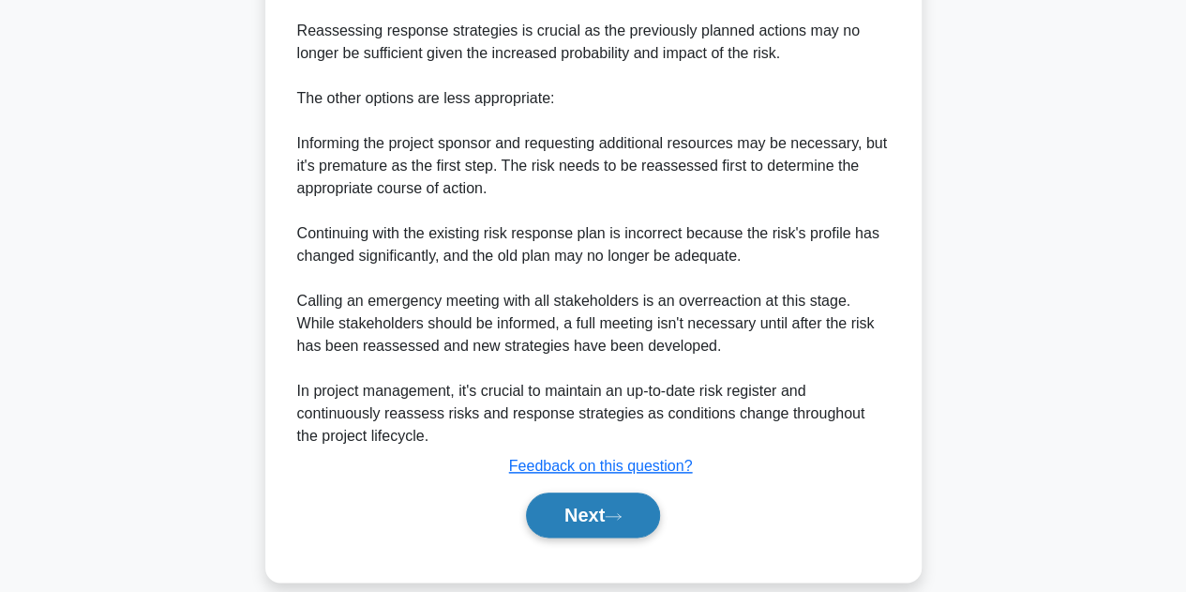
click at [563, 492] on button "Next" at bounding box center [593, 514] width 134 height 45
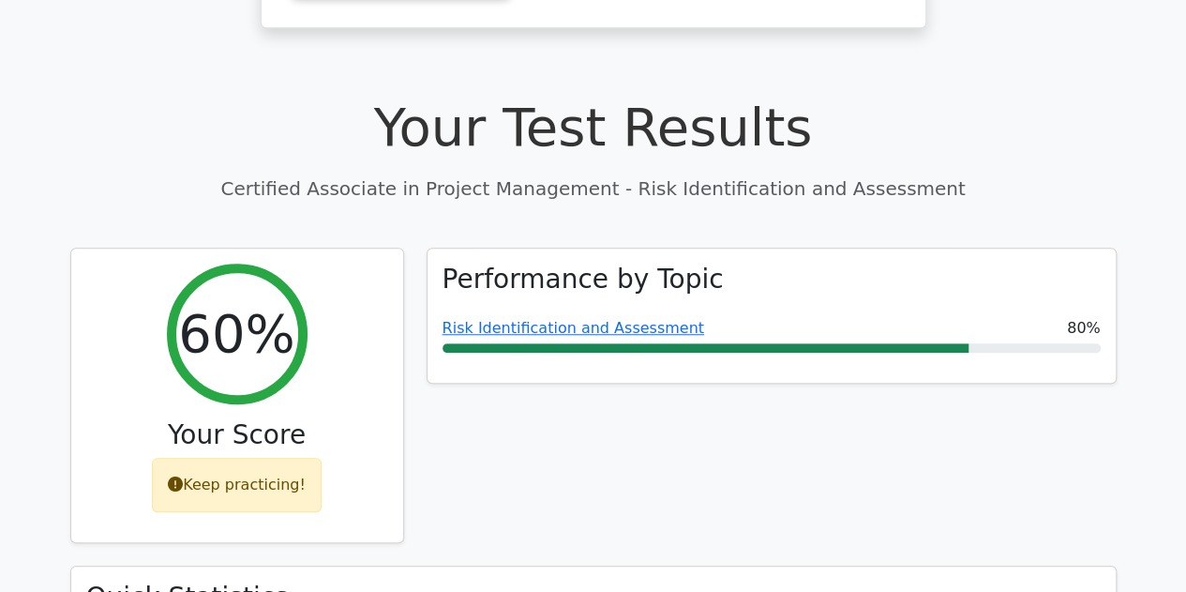
scroll to position [595, 0]
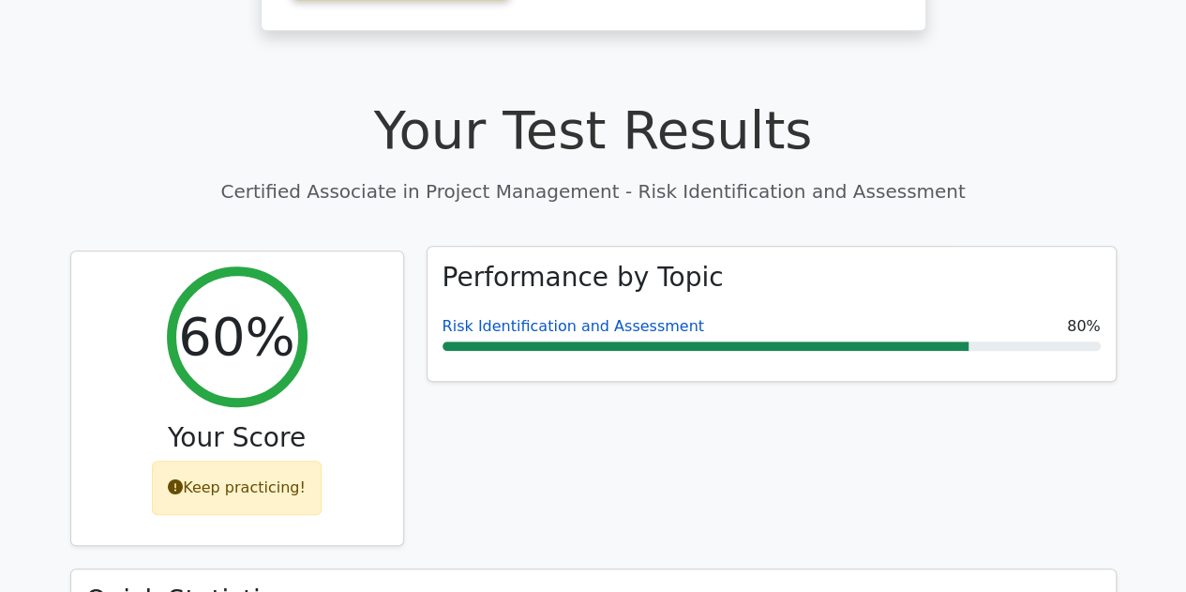
click at [544, 317] on link "Risk Identification and Assessment" at bounding box center [574, 326] width 262 height 18
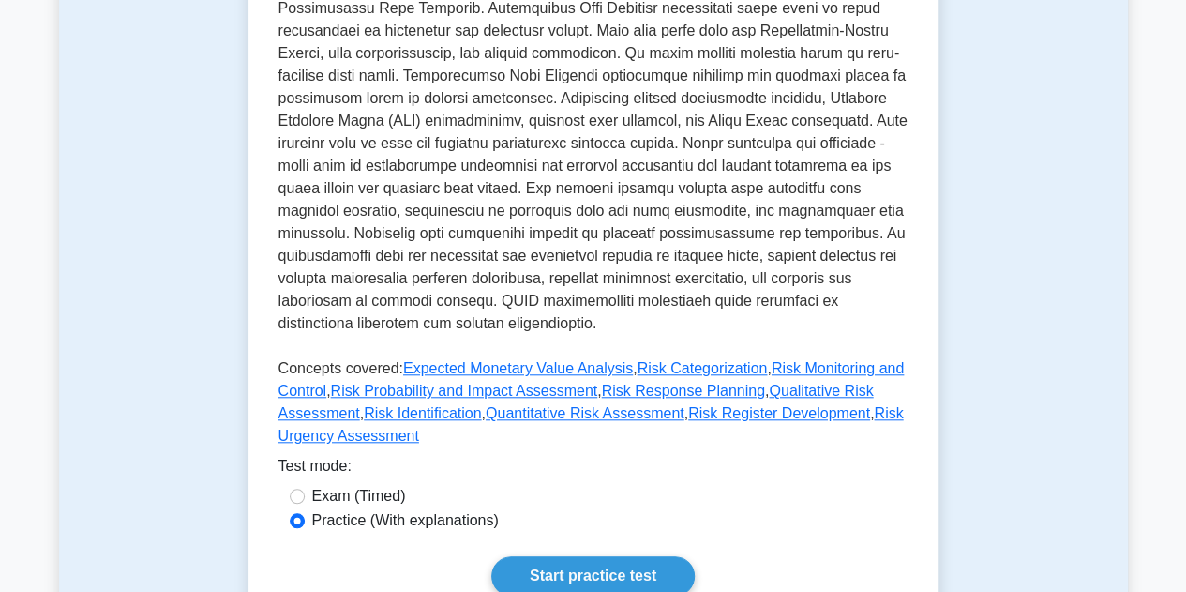
scroll to position [668, 0]
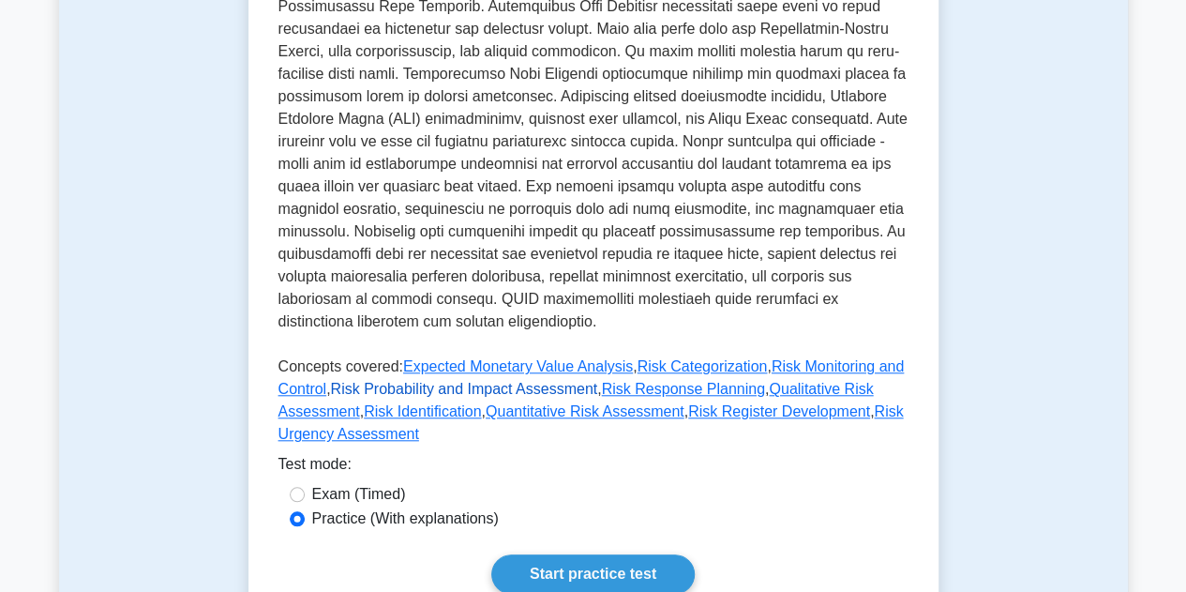
click at [396, 381] on link "Risk Probability and Impact Assessment" at bounding box center [464, 389] width 267 height 16
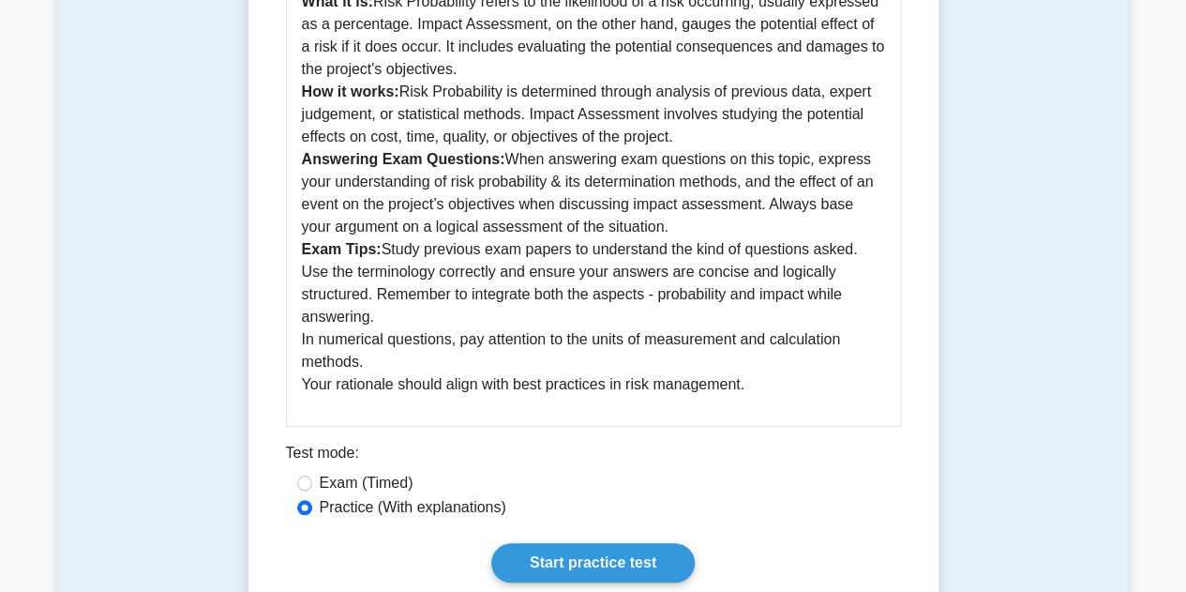
scroll to position [640, 0]
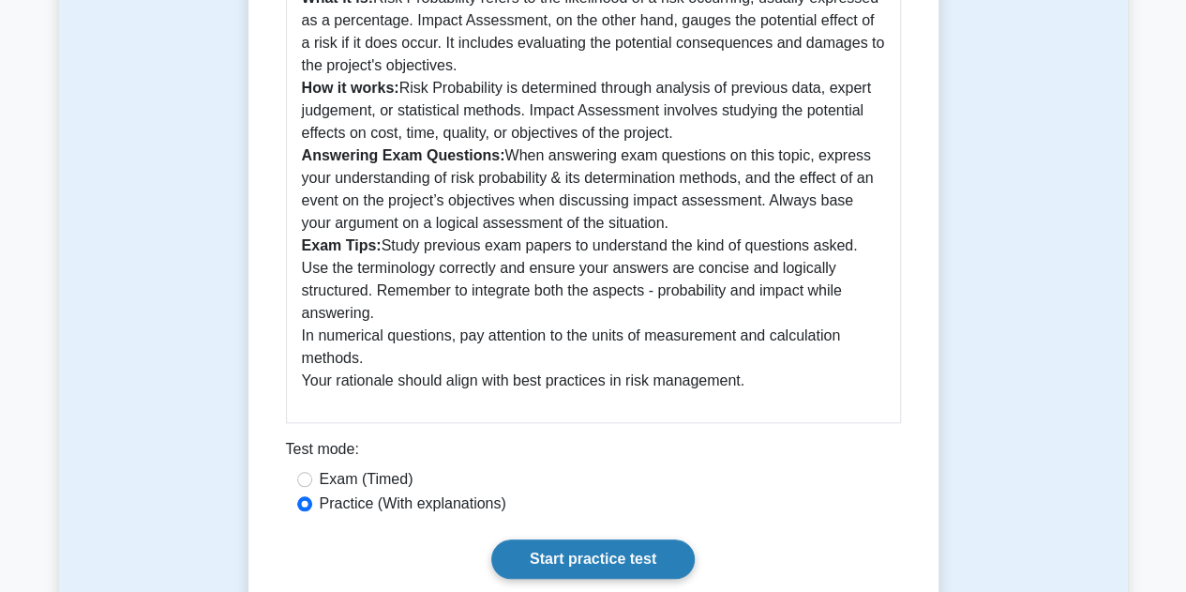
click at [572, 539] on link "Start practice test" at bounding box center [593, 558] width 204 height 39
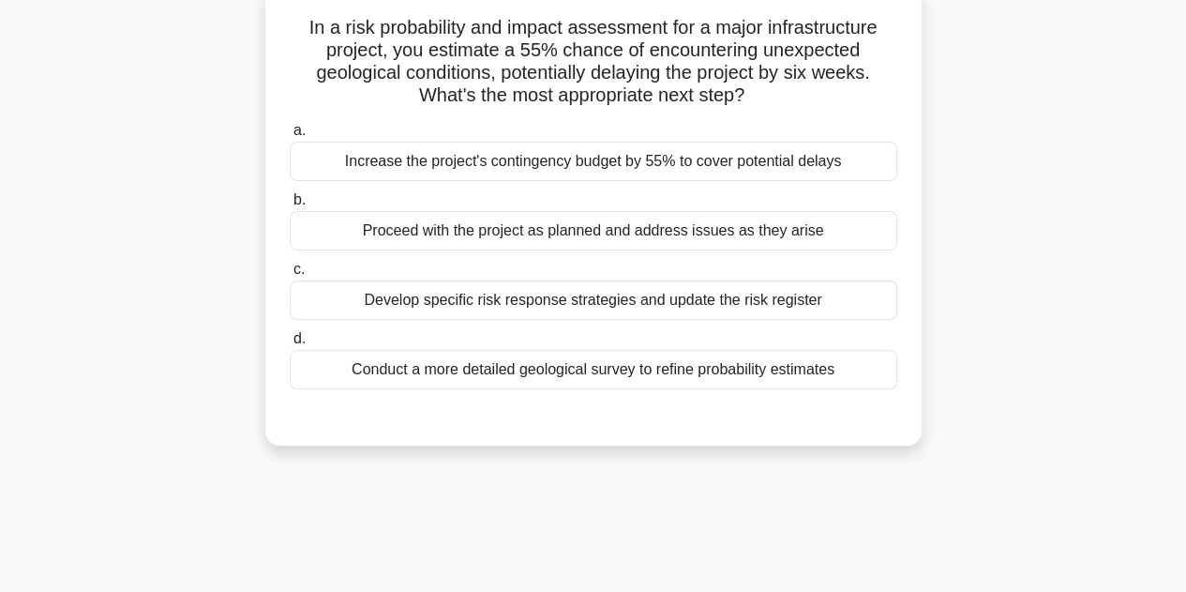
scroll to position [172, 0]
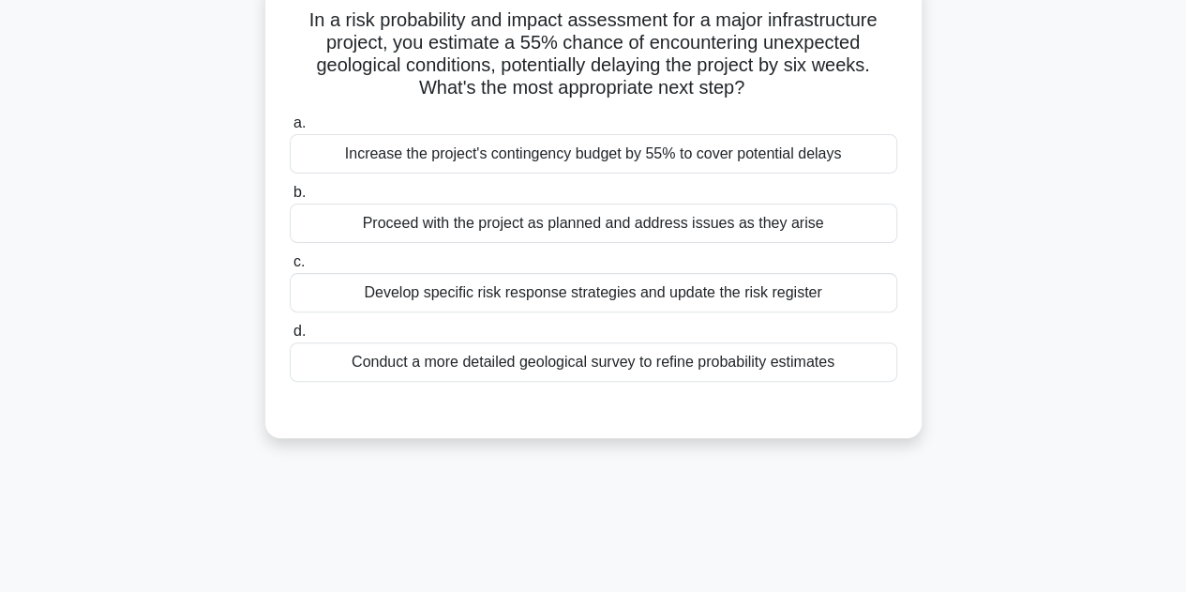
click at [506, 292] on div "Develop specific risk response strategies and update the risk register" at bounding box center [594, 292] width 608 height 39
click at [290, 268] on input "c. Develop specific risk response strategies and update the risk register" at bounding box center [290, 262] width 0 height 12
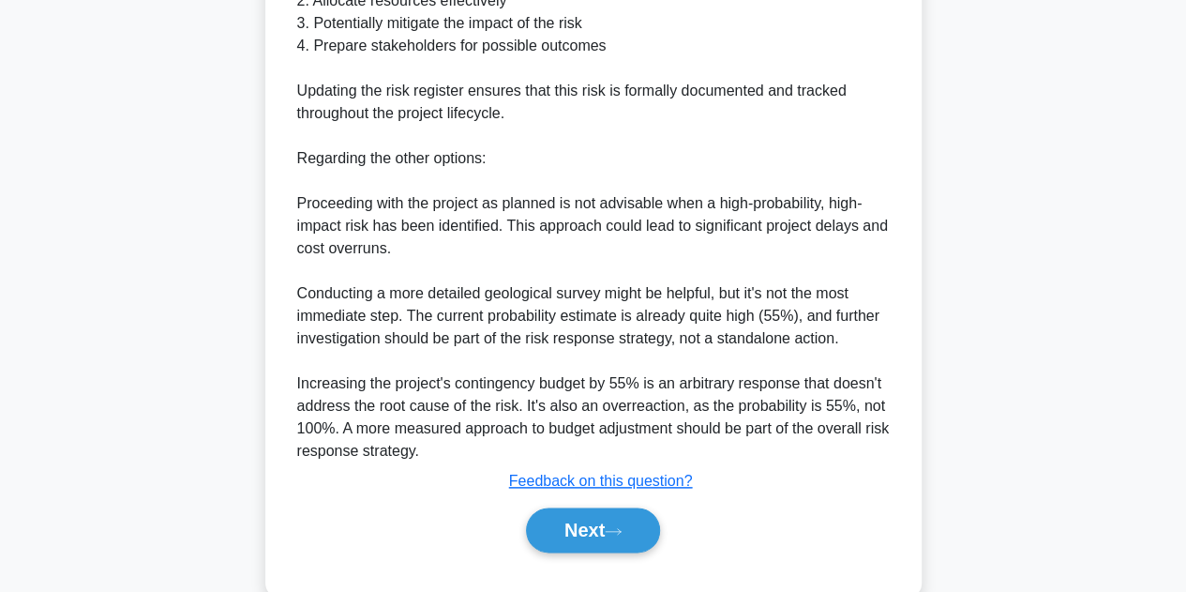
scroll to position [877, 0]
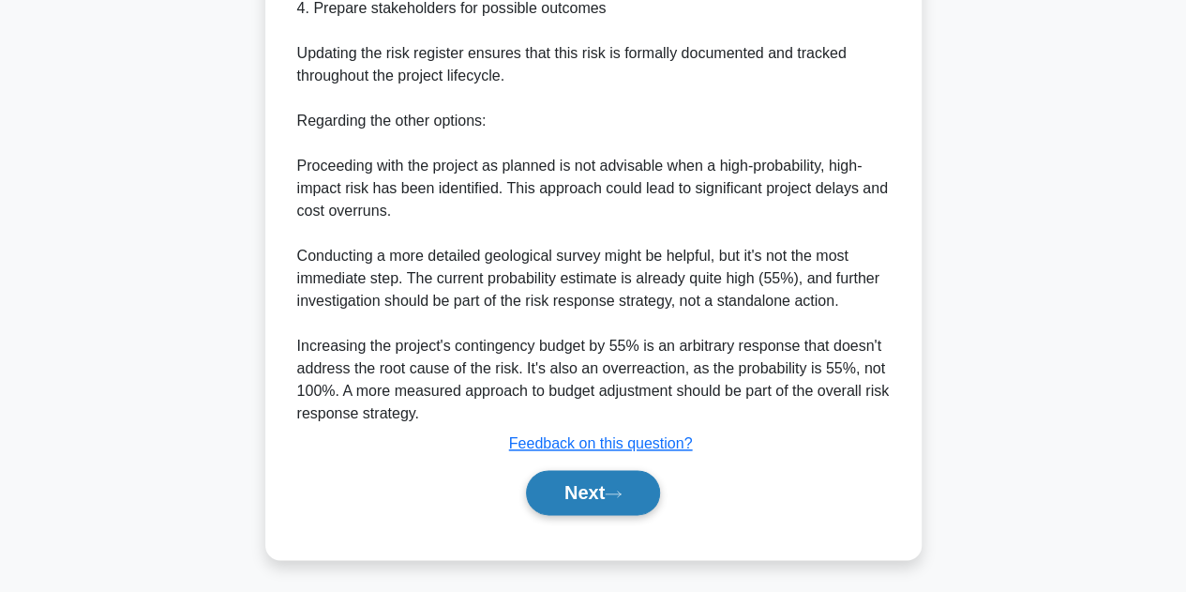
click at [559, 481] on button "Next" at bounding box center [593, 492] width 134 height 45
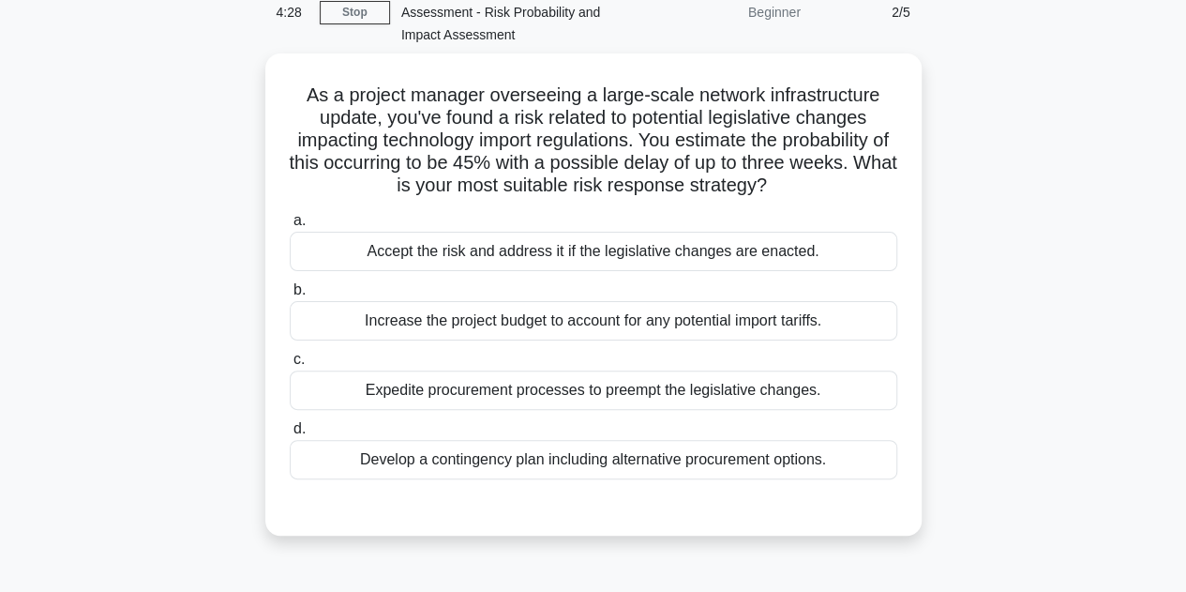
scroll to position [100, 0]
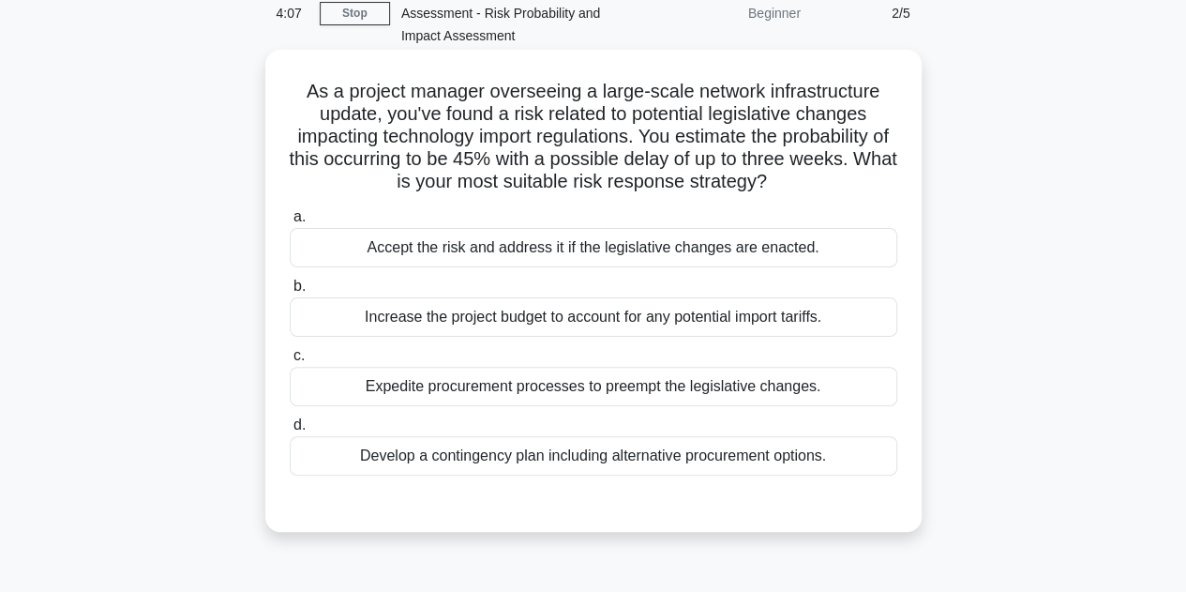
click at [527, 455] on div "Develop a contingency plan including alternative procurement options." at bounding box center [594, 455] width 608 height 39
click at [290, 431] on input "d. Develop a contingency plan including alternative procurement options." at bounding box center [290, 425] width 0 height 12
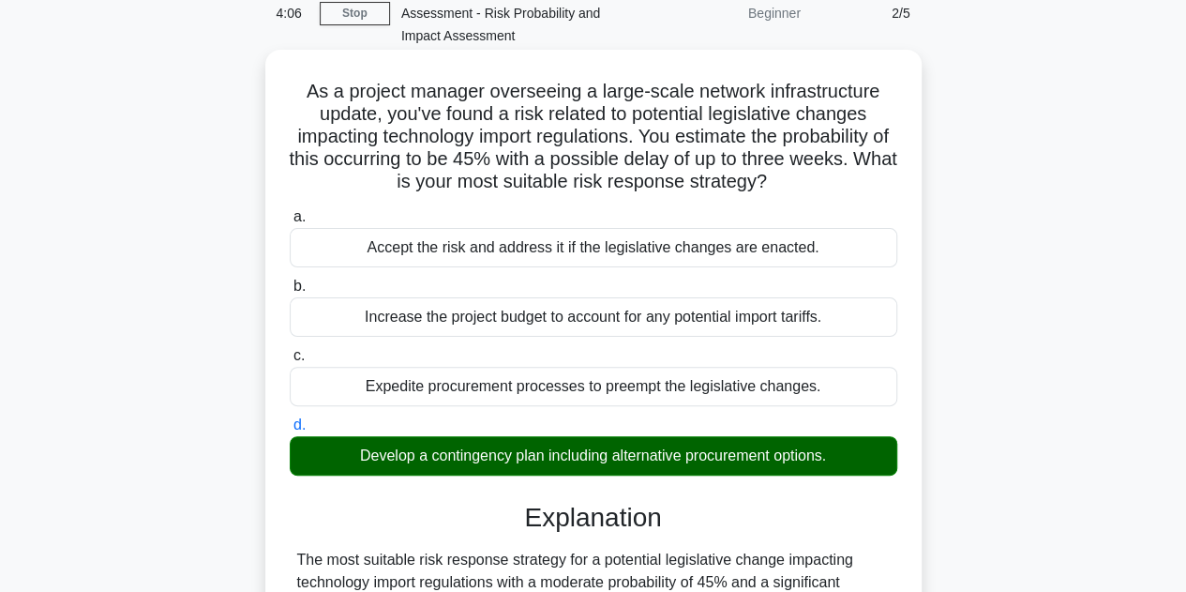
scroll to position [517, 0]
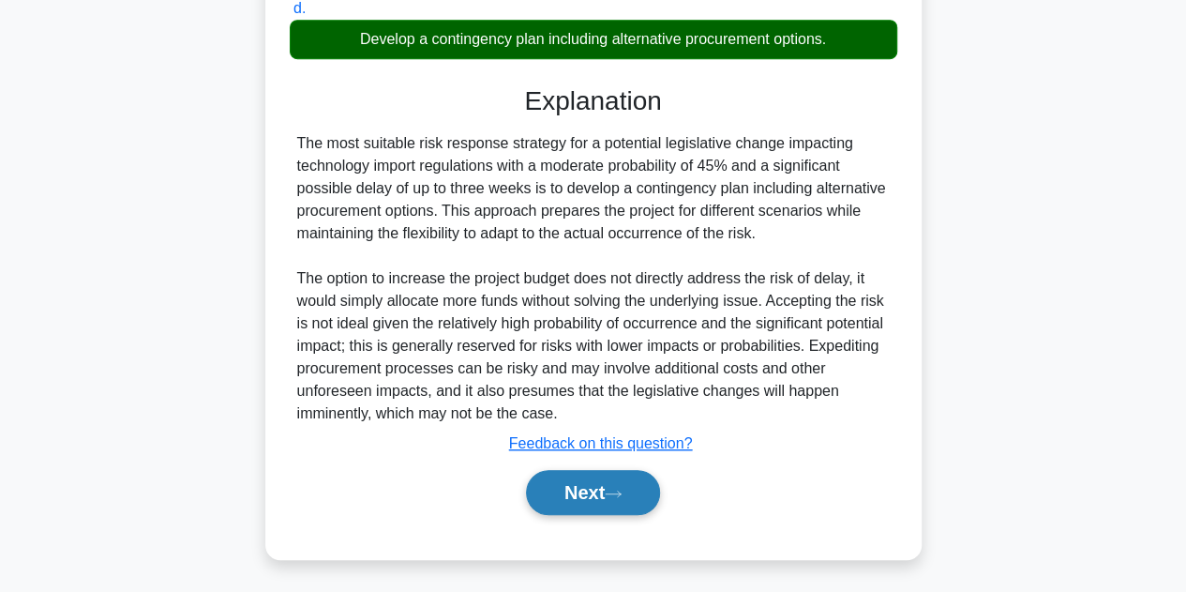
click at [540, 498] on button "Next" at bounding box center [593, 492] width 134 height 45
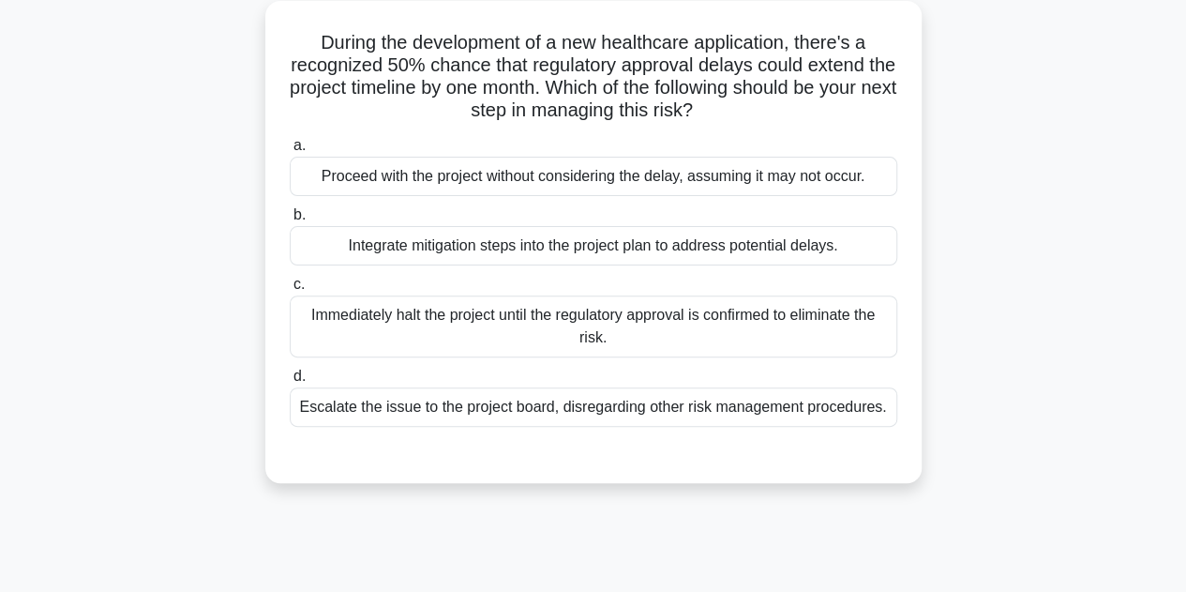
scroll to position [124, 0]
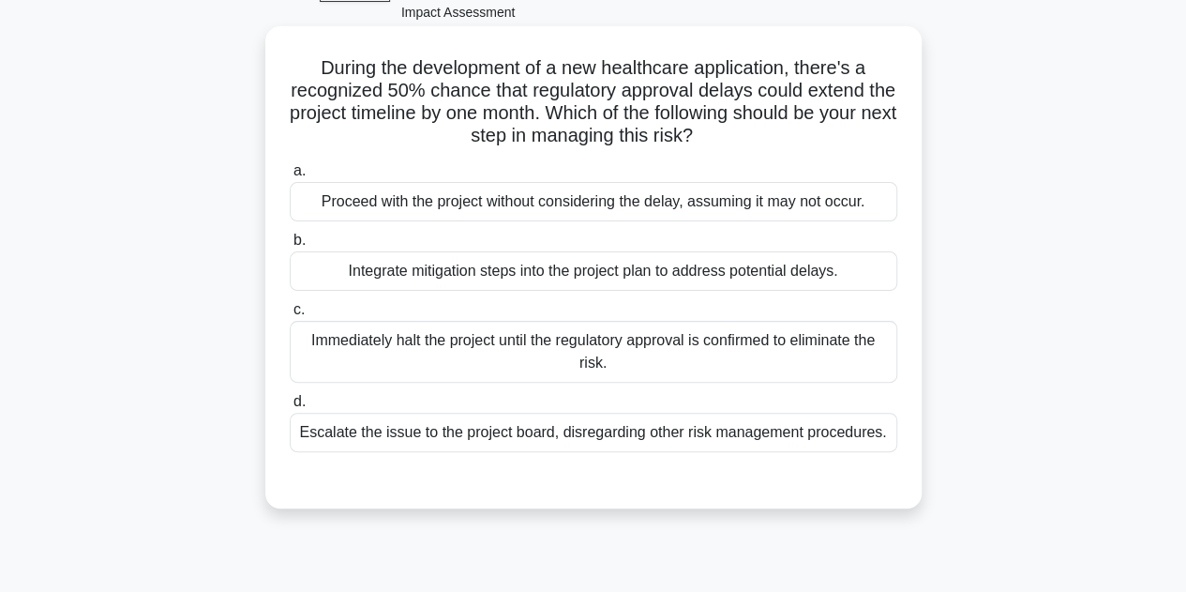
click at [565, 269] on div "Integrate mitigation steps into the project plan to address potential delays." at bounding box center [594, 270] width 608 height 39
click at [290, 247] on input "b. Integrate mitigation steps into the project plan to address potential delays." at bounding box center [290, 240] width 0 height 12
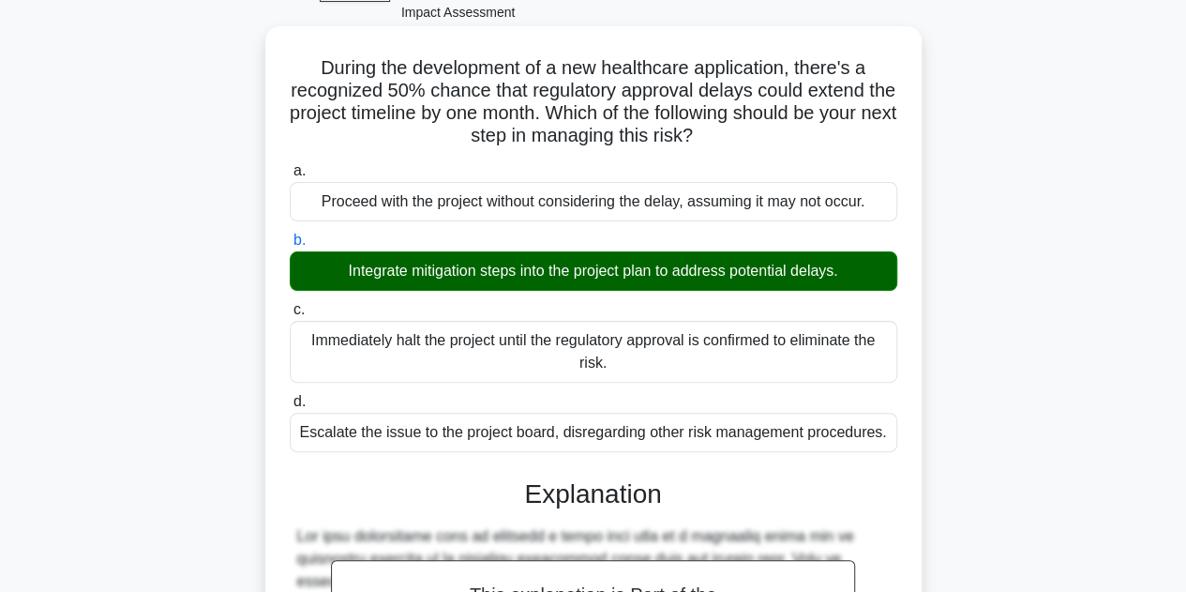
scroll to position [517, 0]
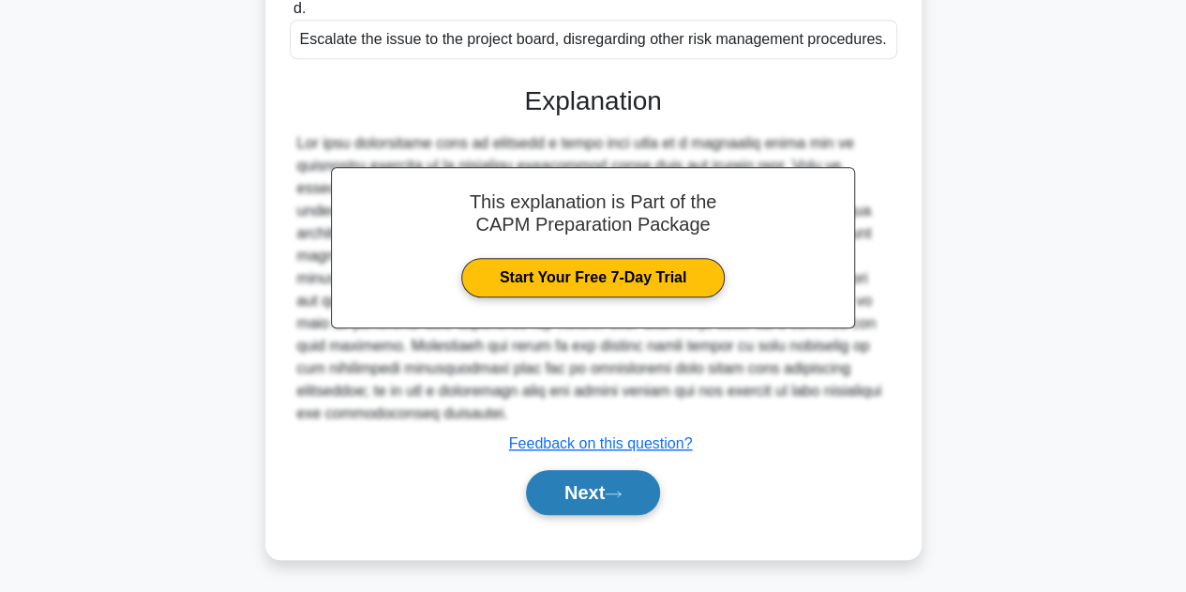
click at [583, 479] on button "Next" at bounding box center [593, 492] width 134 height 45
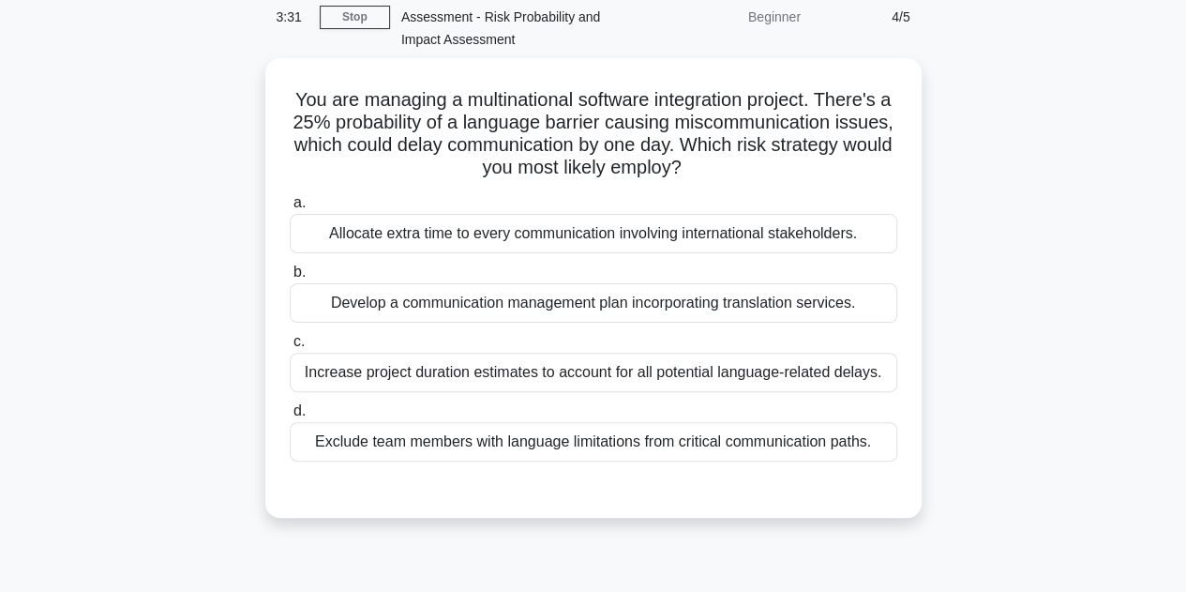
scroll to position [98, 0]
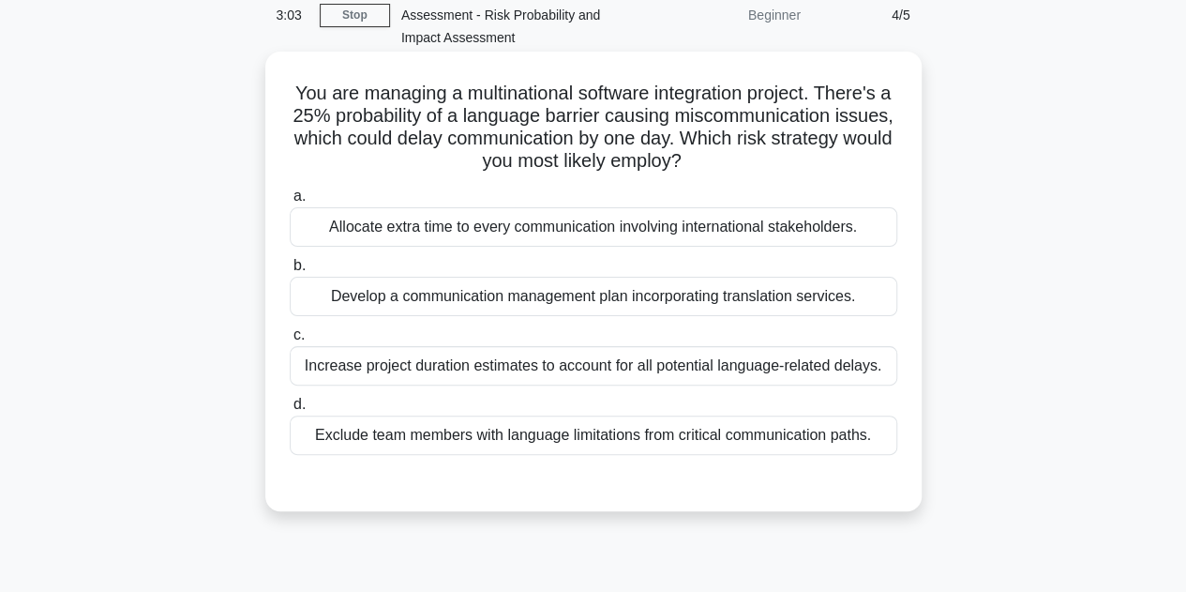
click at [542, 299] on div "Develop a communication management plan incorporating translation services." at bounding box center [594, 296] width 608 height 39
click at [290, 272] on input "b. Develop a communication management plan incorporating translation services." at bounding box center [290, 266] width 0 height 12
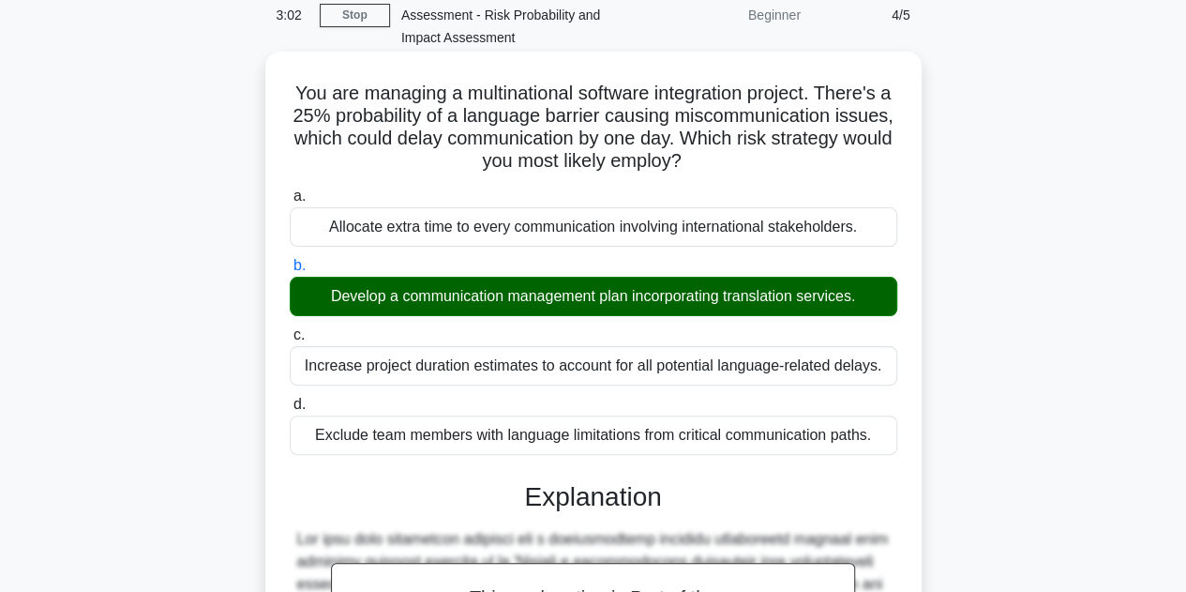
scroll to position [584, 0]
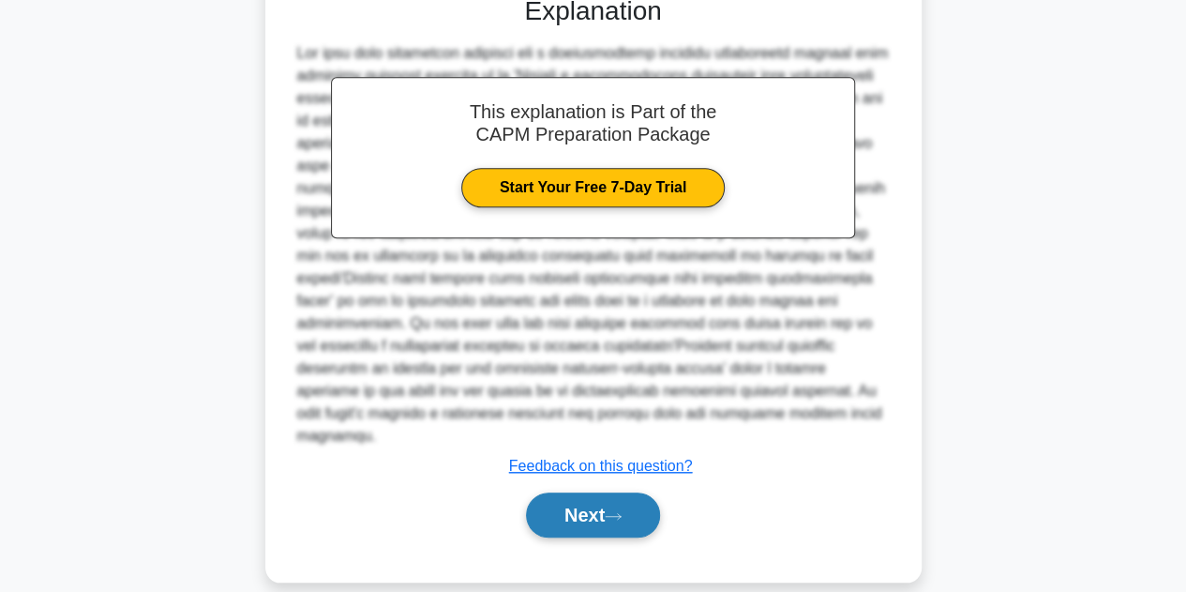
click at [565, 492] on button "Next" at bounding box center [593, 514] width 134 height 45
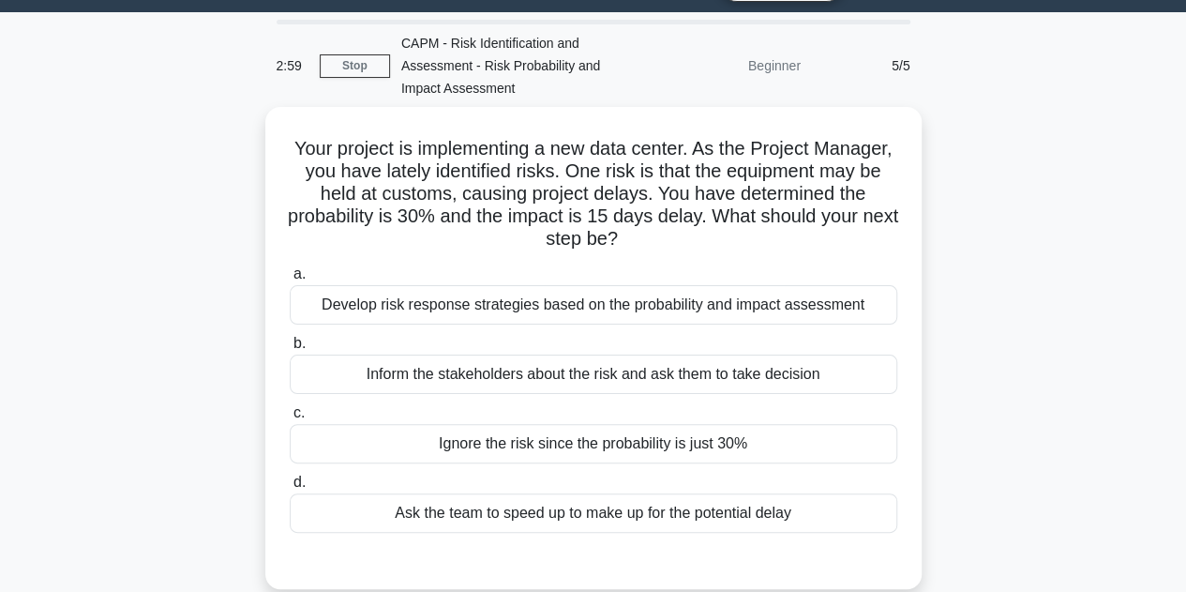
scroll to position [47, 0]
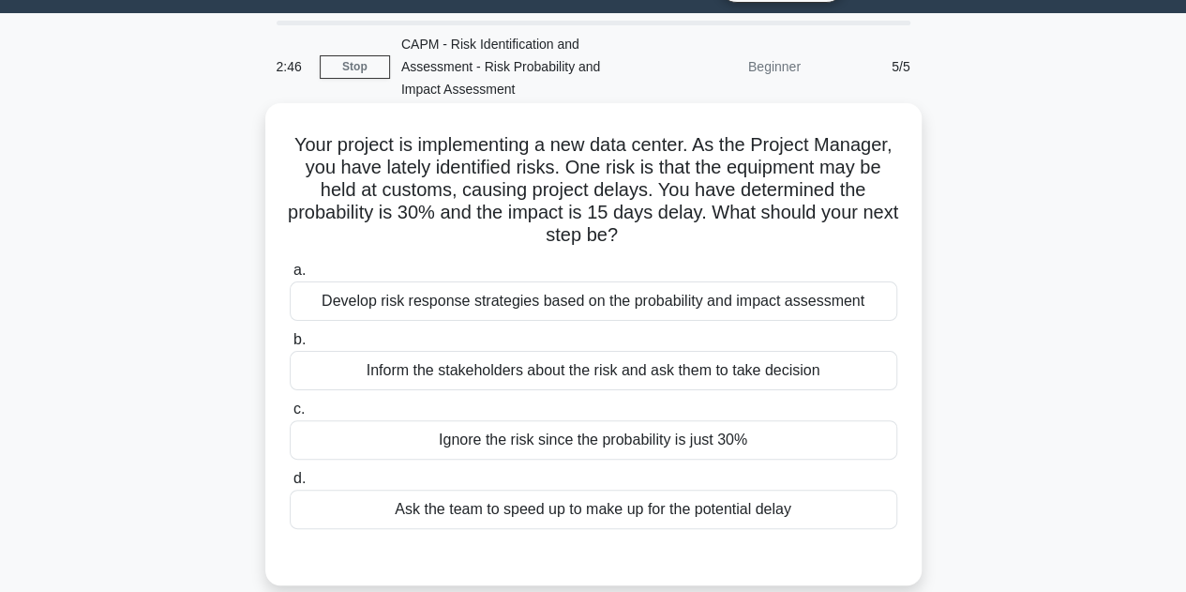
click at [608, 301] on div "Develop risk response strategies based on the probability and impact assessment" at bounding box center [594, 300] width 608 height 39
click at [290, 277] on input "a. Develop risk response strategies based on the probability and impact assessm…" at bounding box center [290, 270] width 0 height 12
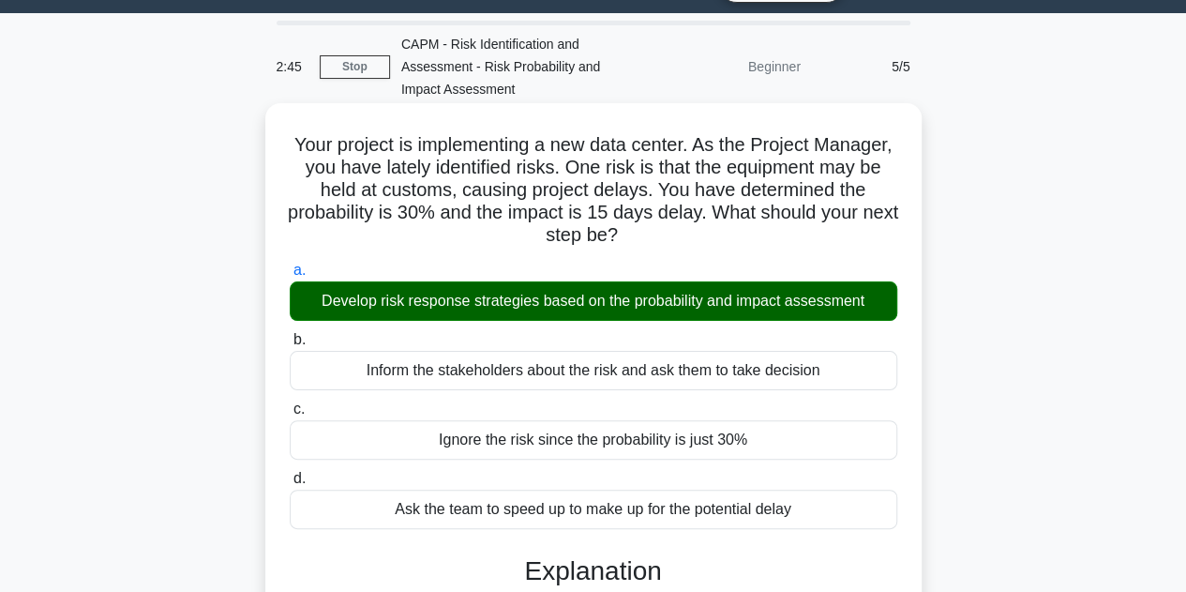
scroll to position [494, 0]
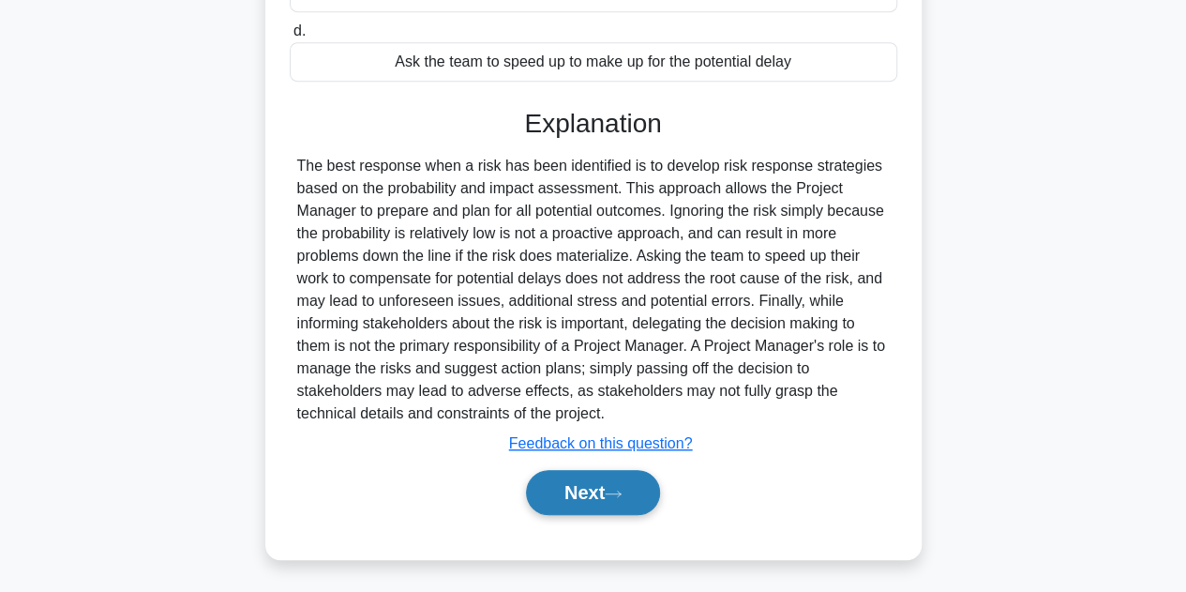
click at [579, 496] on button "Next" at bounding box center [593, 492] width 134 height 45
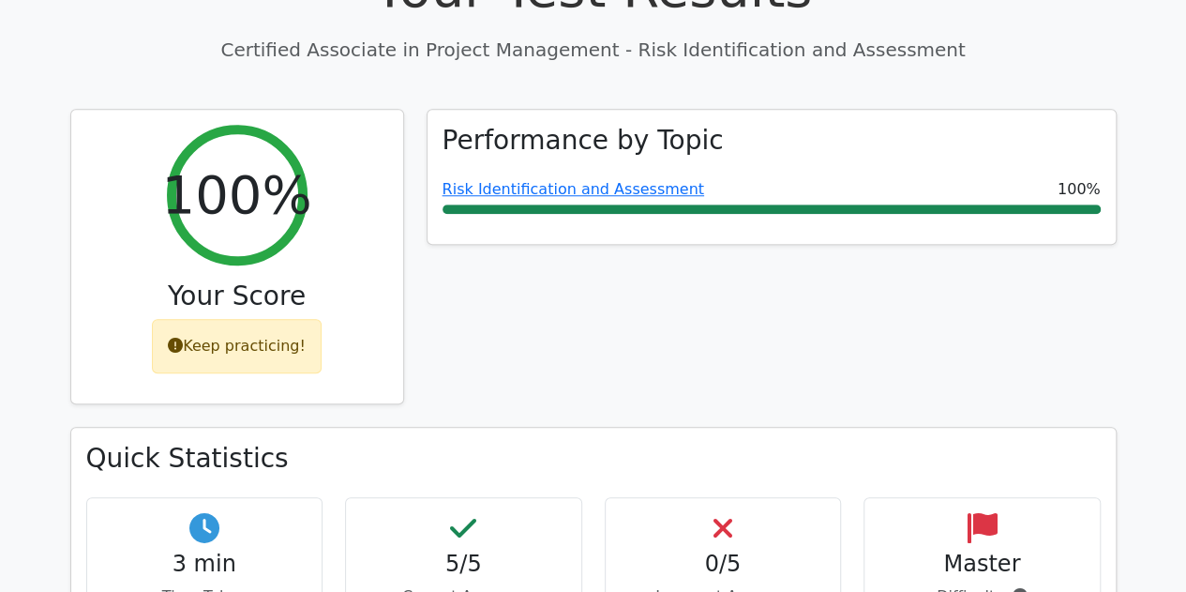
scroll to position [723, 0]
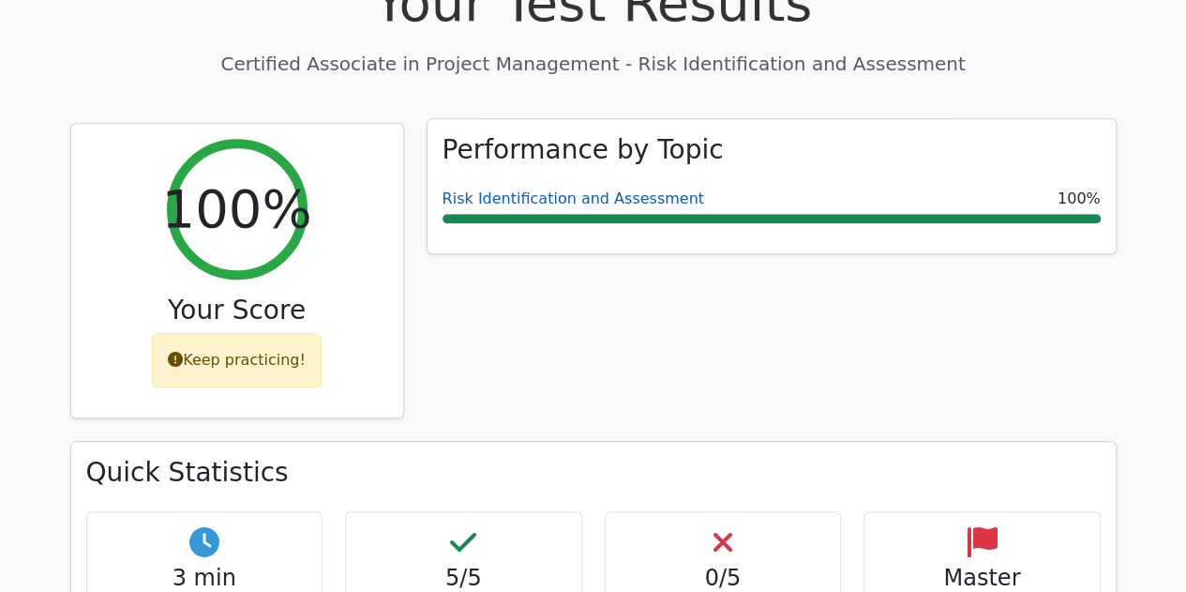
click at [611, 189] on link "Risk Identification and Assessment" at bounding box center [574, 198] width 262 height 18
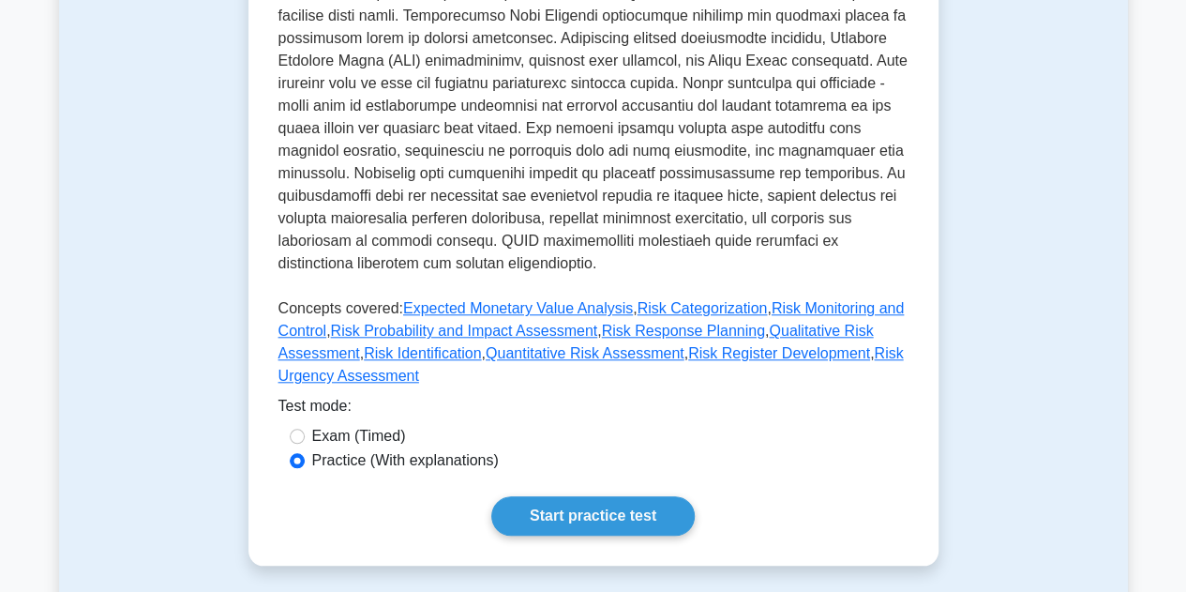
scroll to position [731, 0]
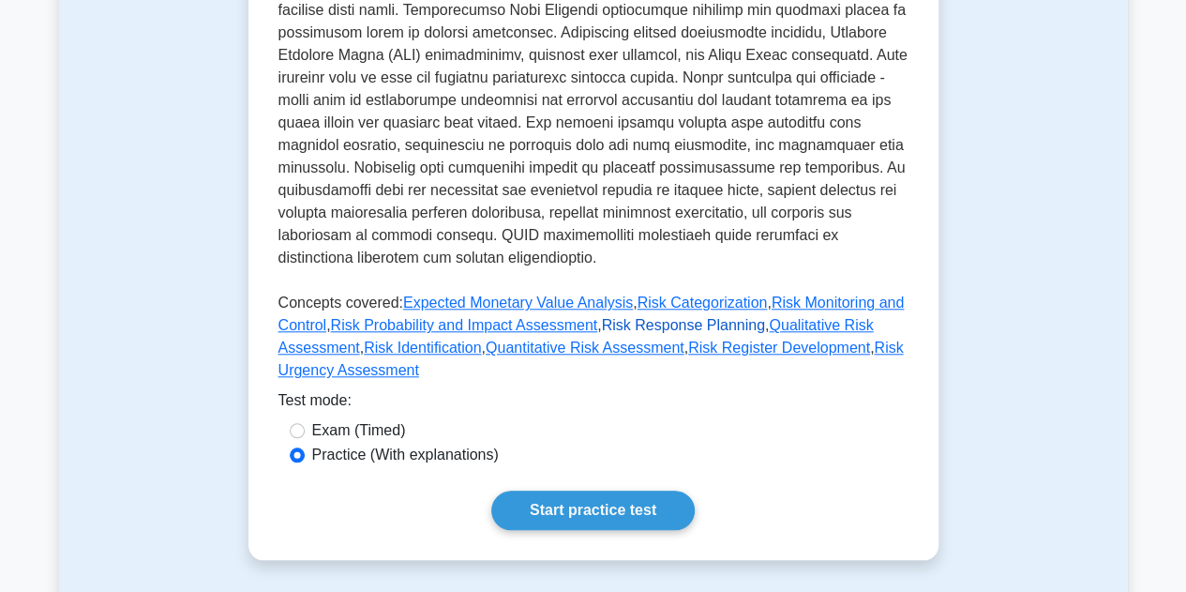
click at [658, 317] on link "Risk Response Planning" at bounding box center [683, 325] width 163 height 16
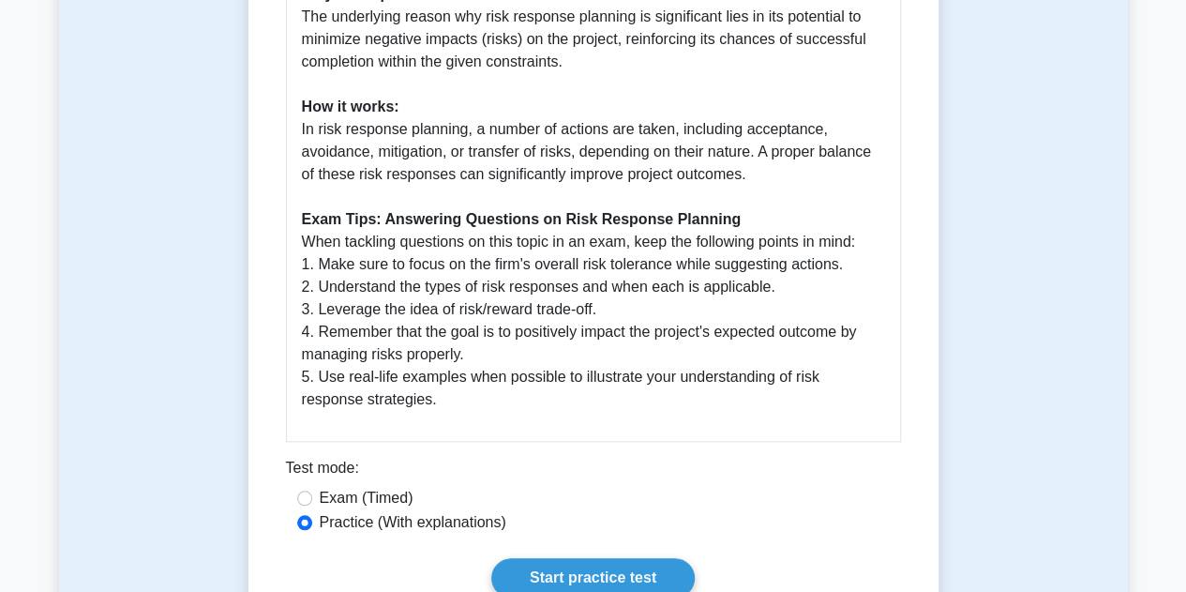
scroll to position [735, 0]
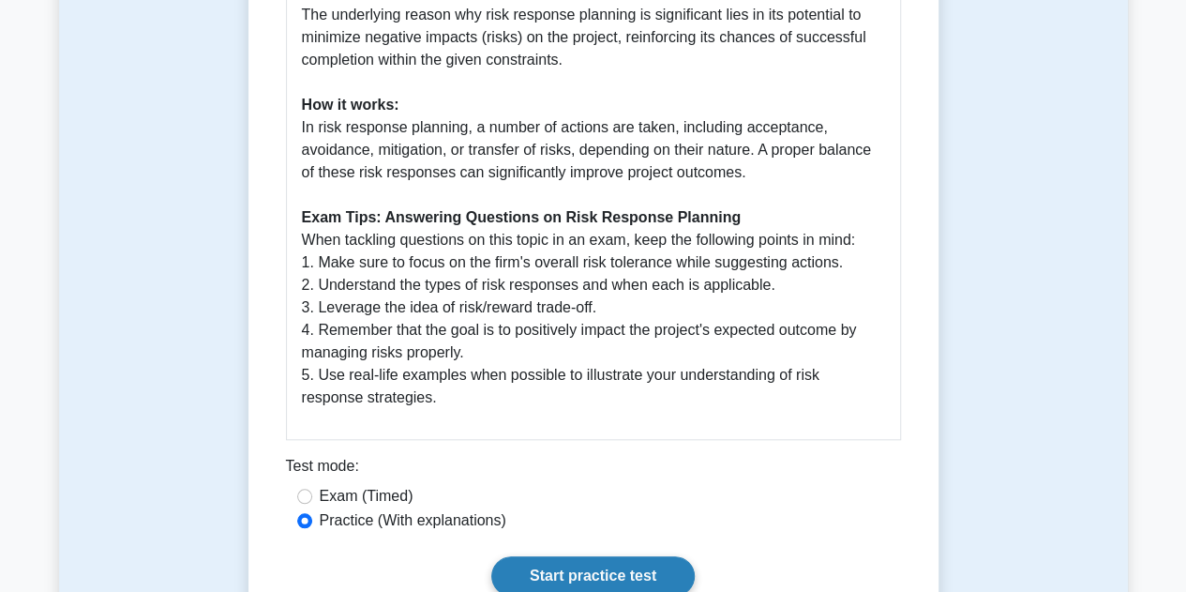
click at [571, 556] on link "Start practice test" at bounding box center [593, 575] width 204 height 39
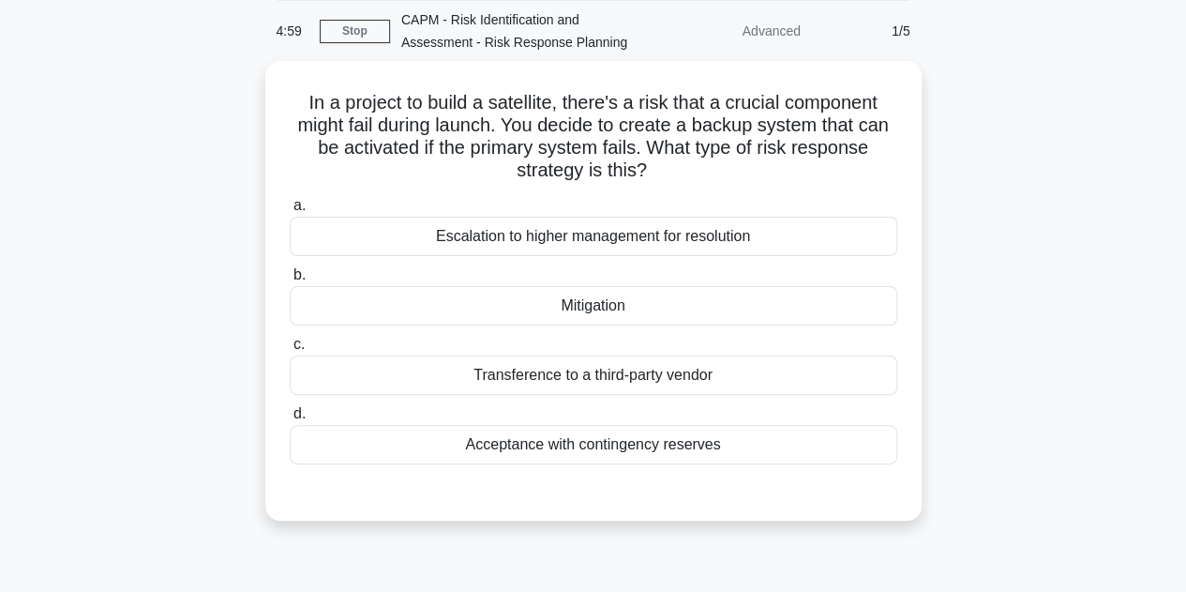
scroll to position [79, 0]
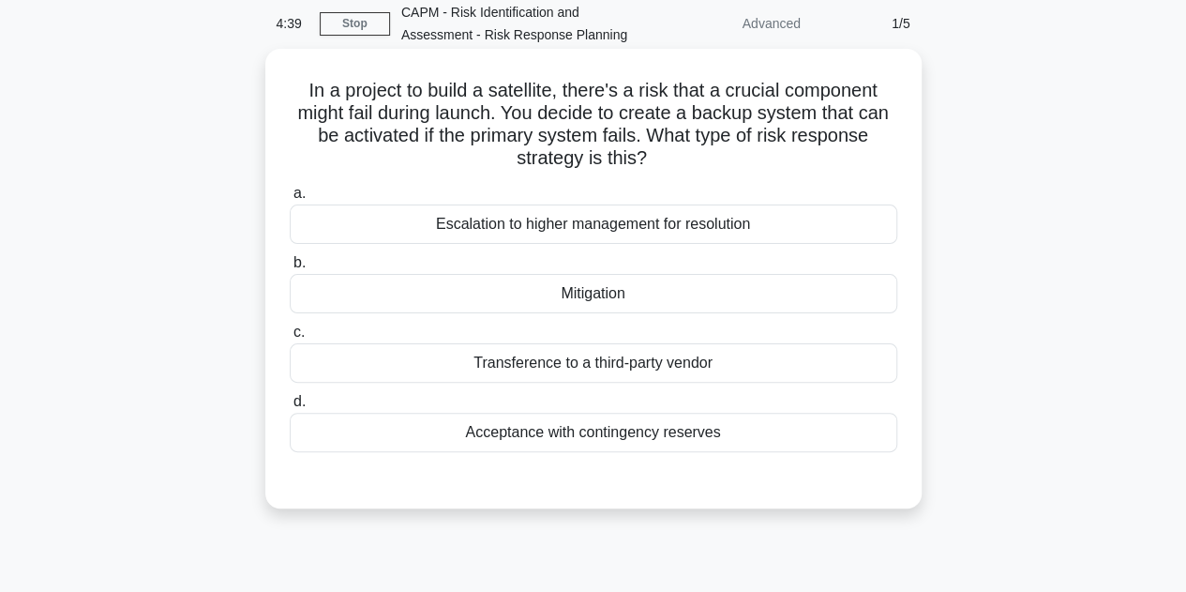
click at [546, 436] on div "Acceptance with contingency reserves" at bounding box center [594, 432] width 608 height 39
click at [290, 408] on input "d. Acceptance with contingency reserves" at bounding box center [290, 402] width 0 height 12
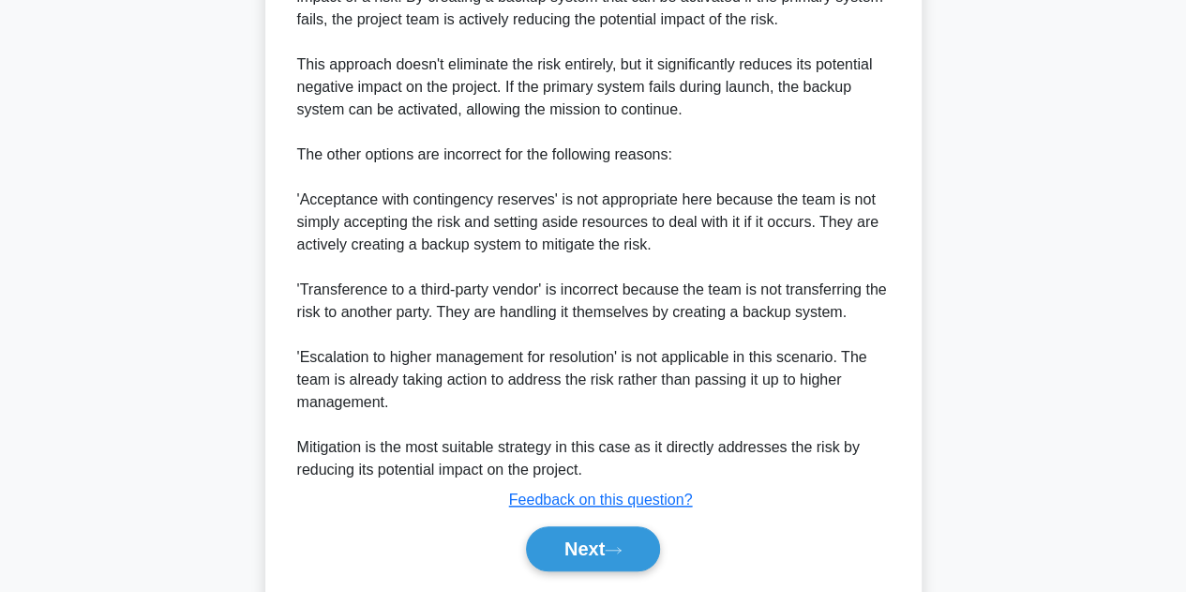
scroll to position [745, 0]
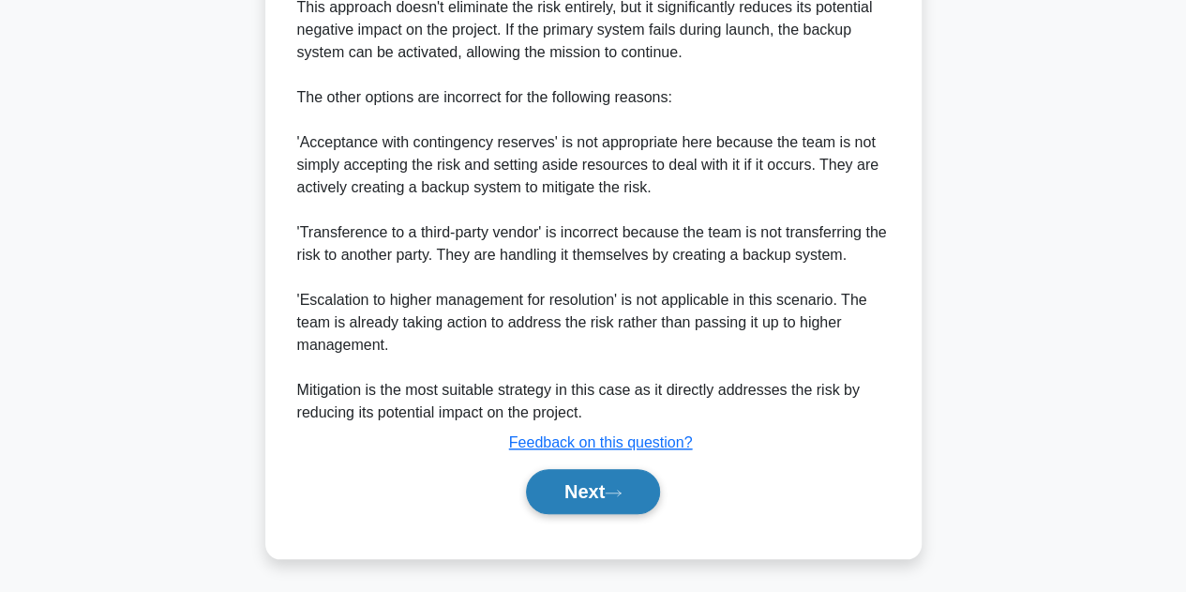
click at [560, 490] on button "Next" at bounding box center [593, 491] width 134 height 45
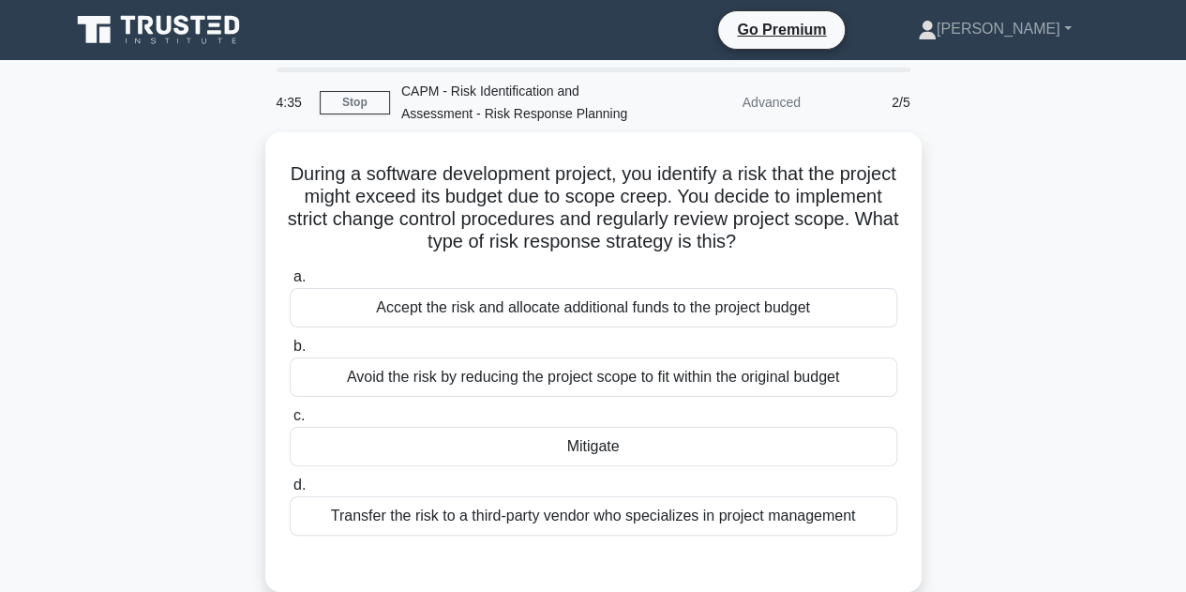
scroll to position [38, 0]
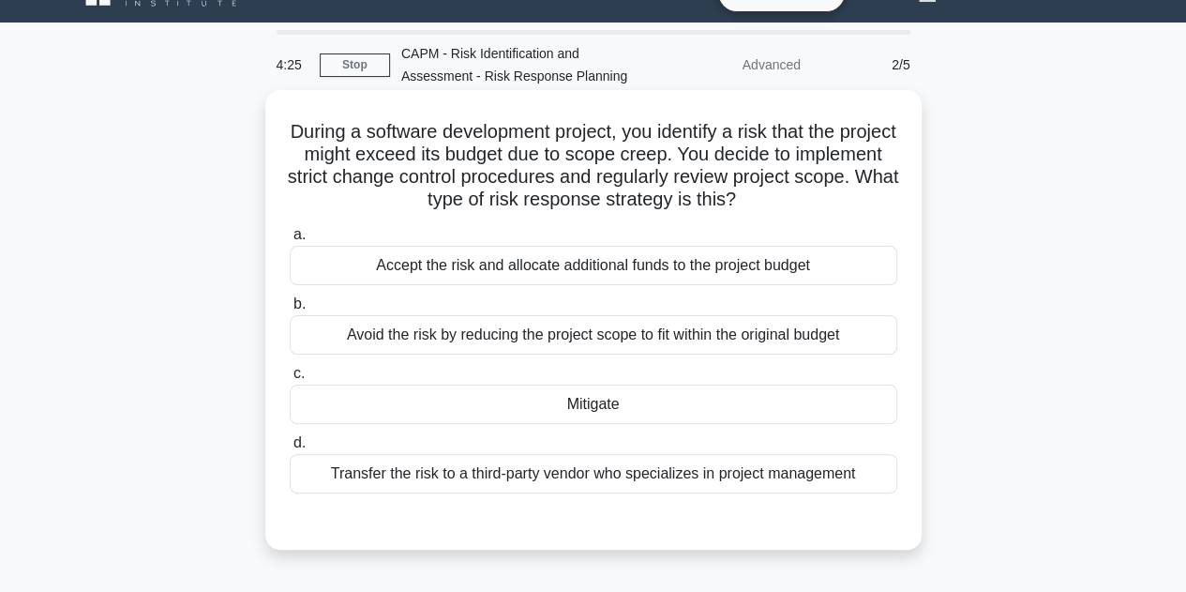
click at [574, 405] on div "Mitigate" at bounding box center [594, 403] width 608 height 39
click at [290, 380] on input "c. Mitigate" at bounding box center [290, 374] width 0 height 12
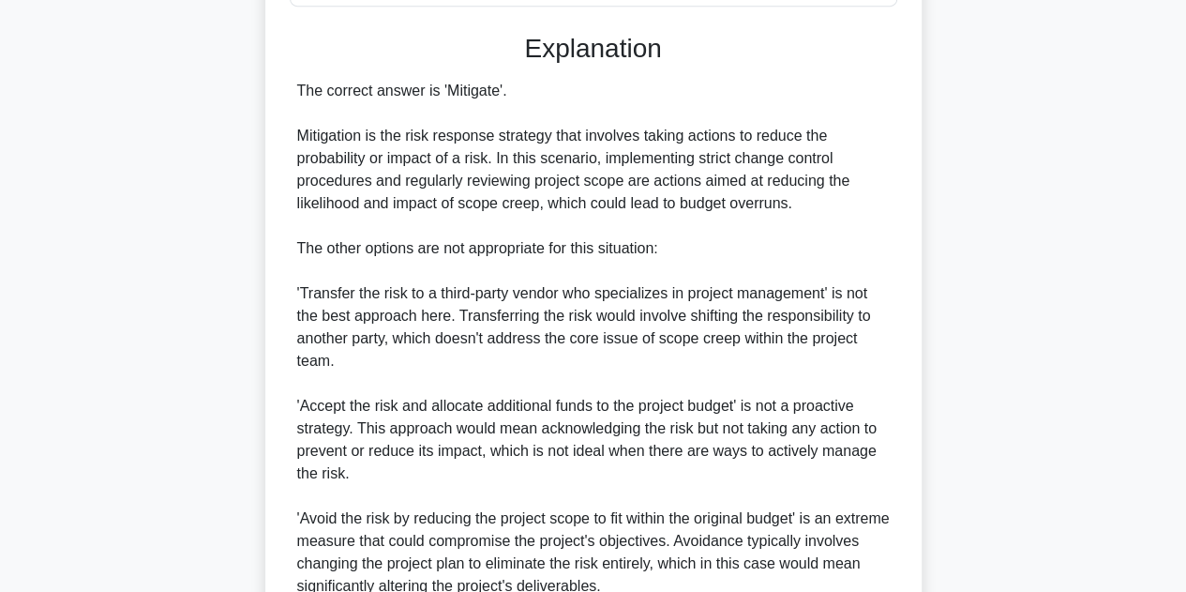
scroll to position [787, 0]
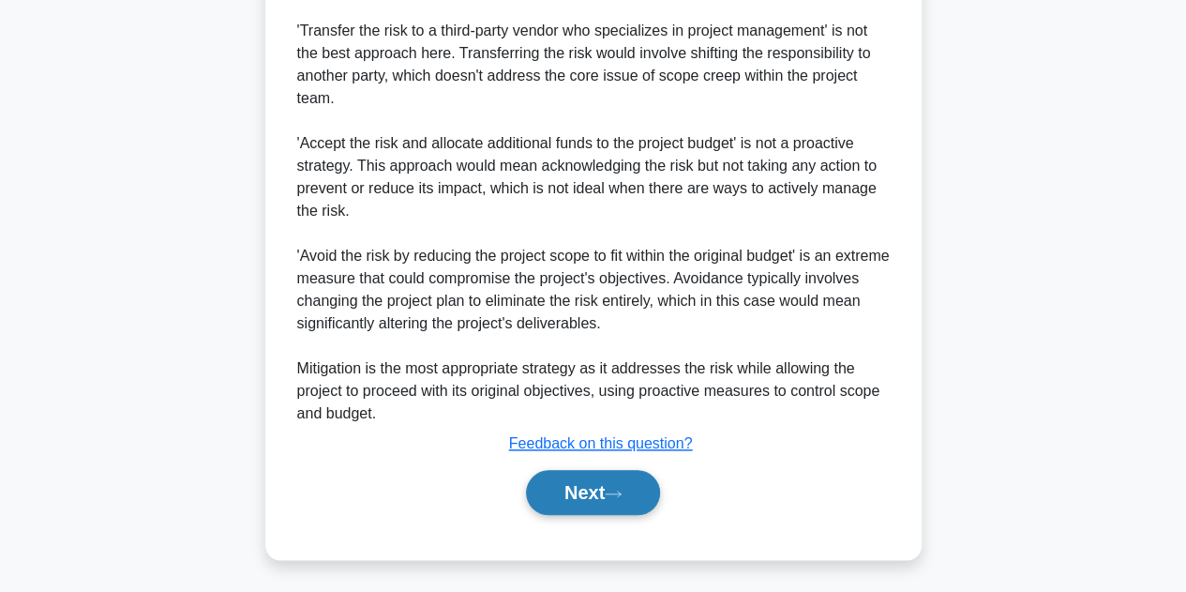
click at [568, 494] on button "Next" at bounding box center [593, 492] width 134 height 45
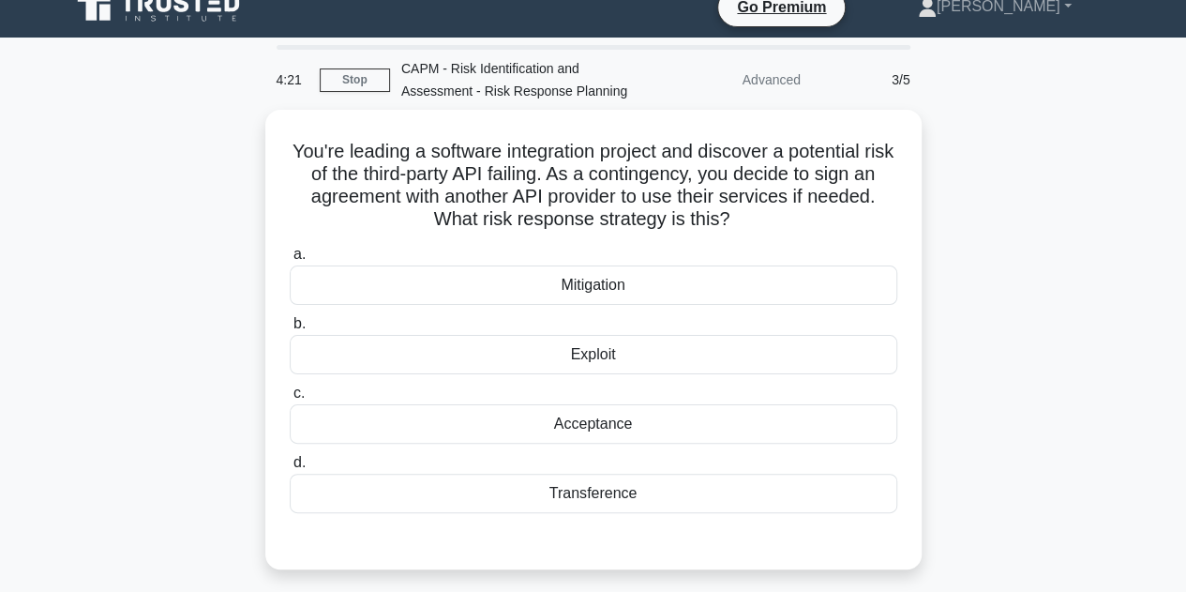
scroll to position [0, 0]
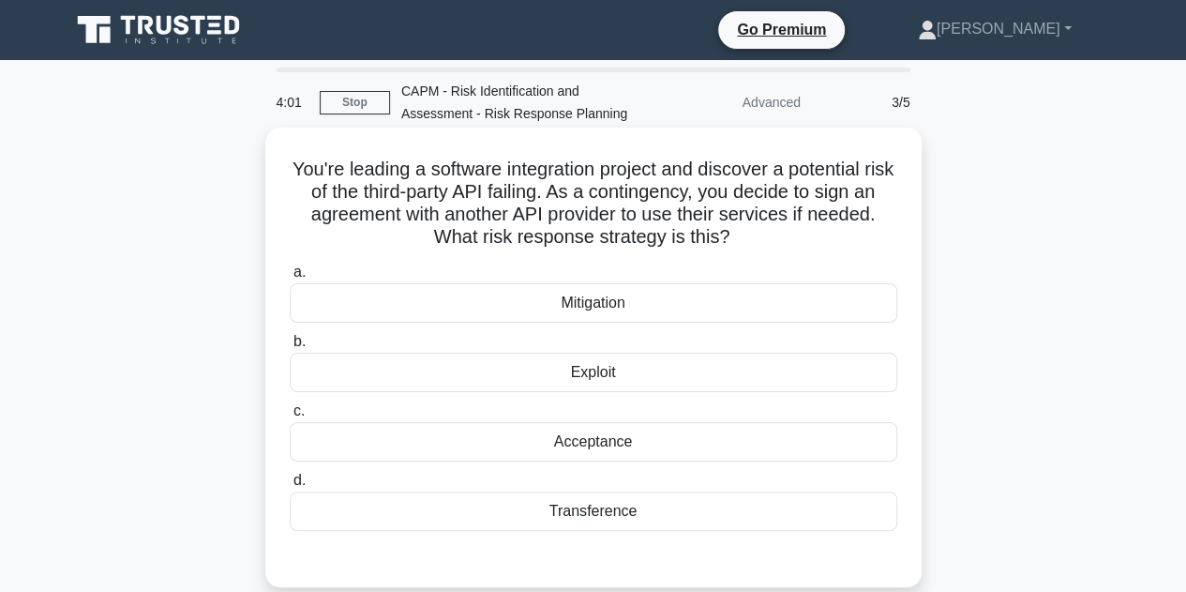
click at [732, 303] on div "Mitigation" at bounding box center [594, 302] width 608 height 39
click at [290, 279] on input "a. Mitigation" at bounding box center [290, 272] width 0 height 12
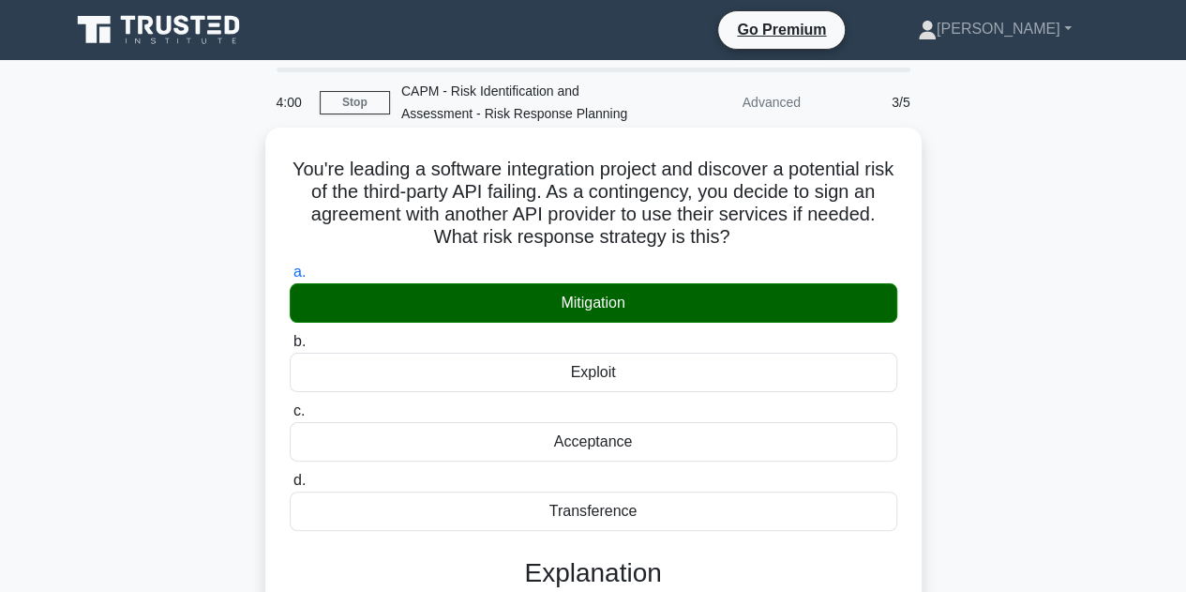
scroll to position [421, 0]
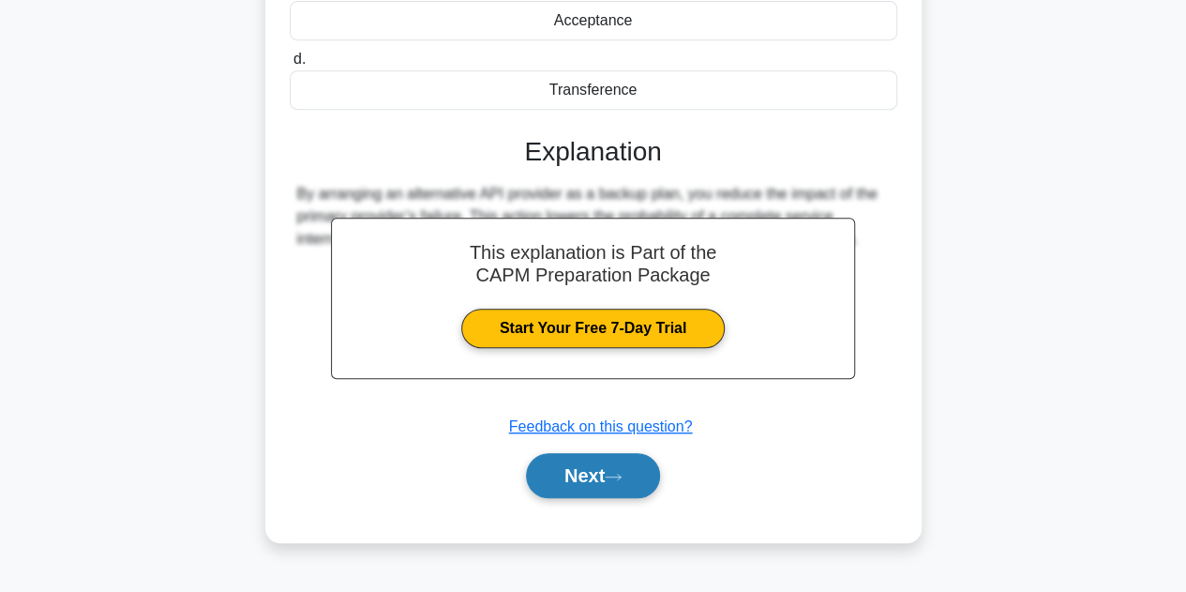
click at [561, 470] on button "Next" at bounding box center [593, 475] width 134 height 45
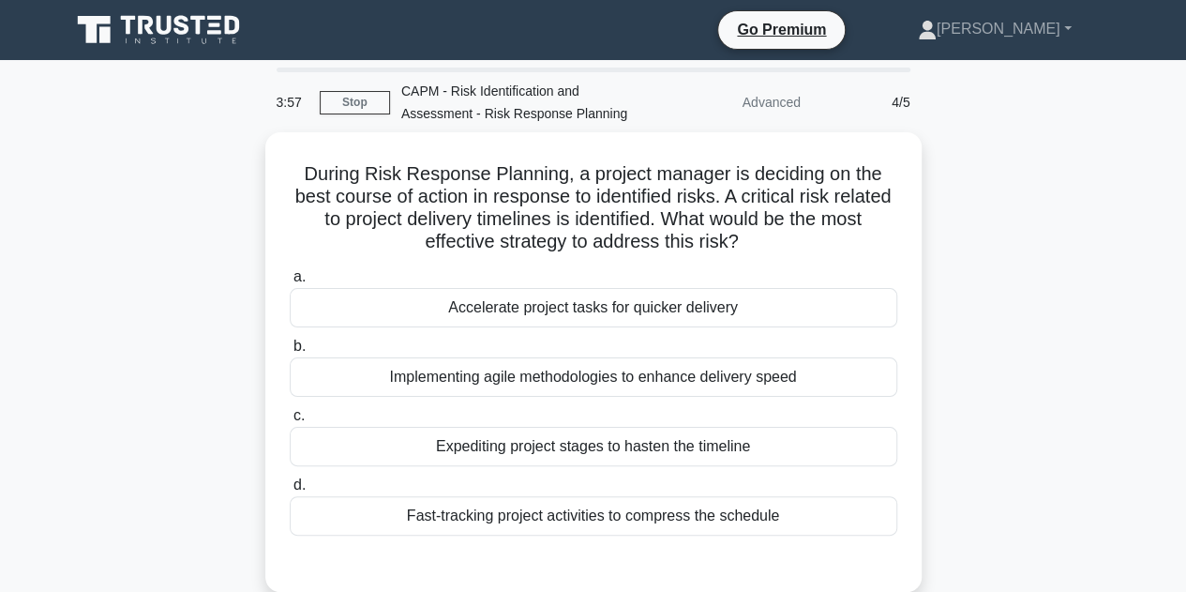
scroll to position [126, 0]
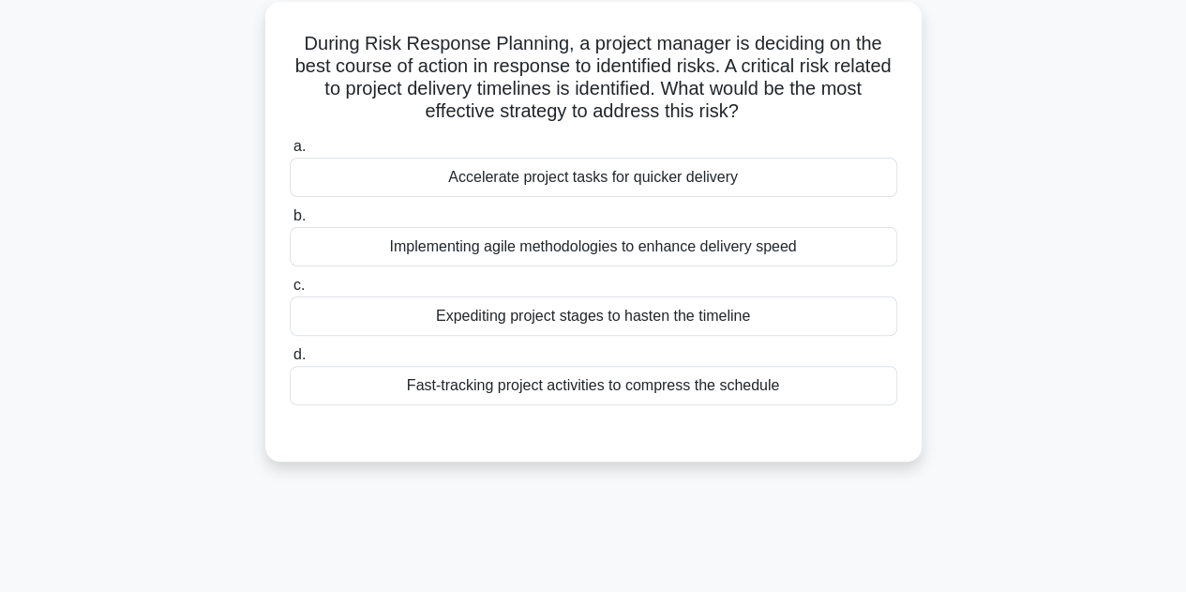
click at [507, 385] on div "Fast-tracking project activities to compress the schedule" at bounding box center [594, 385] width 608 height 39
click at [290, 361] on input "d. Fast-tracking project activities to compress the schedule" at bounding box center [290, 355] width 0 height 12
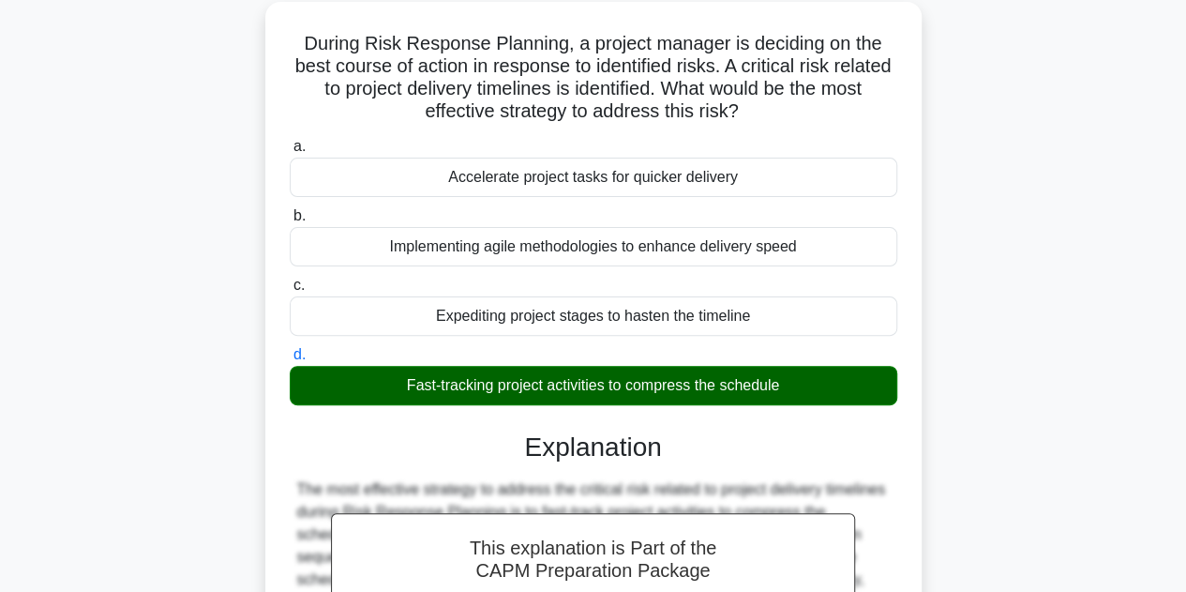
scroll to position [421, 0]
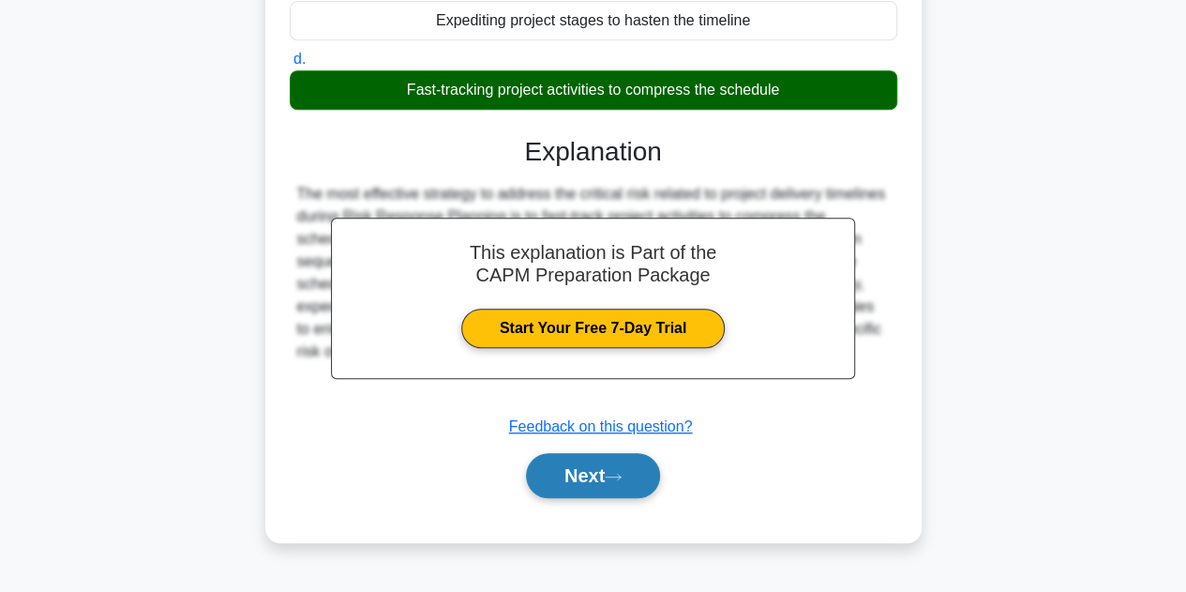
click at [555, 463] on button "Next" at bounding box center [593, 475] width 134 height 45
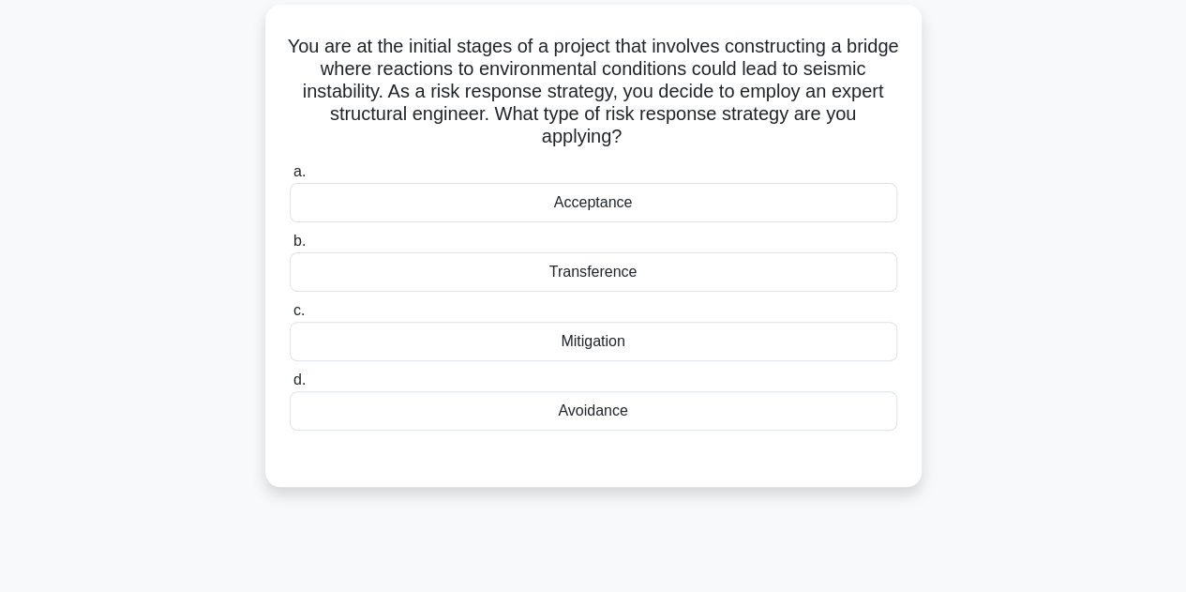
scroll to position [128, 0]
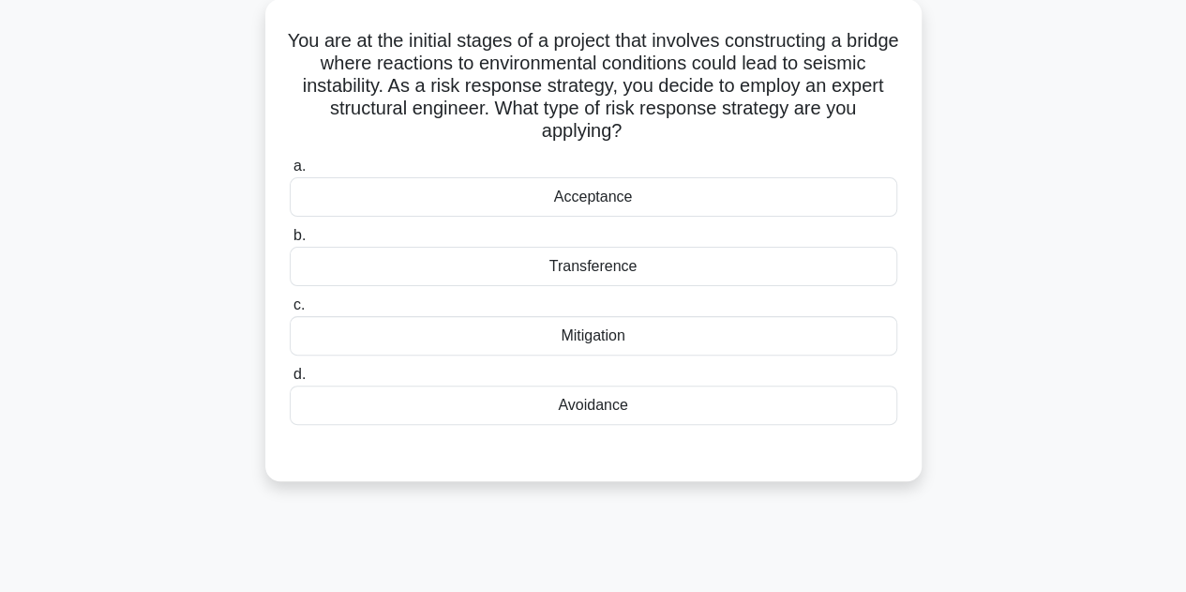
click at [624, 339] on div "Mitigation" at bounding box center [594, 335] width 608 height 39
click at [290, 311] on input "c. Mitigation" at bounding box center [290, 305] width 0 height 12
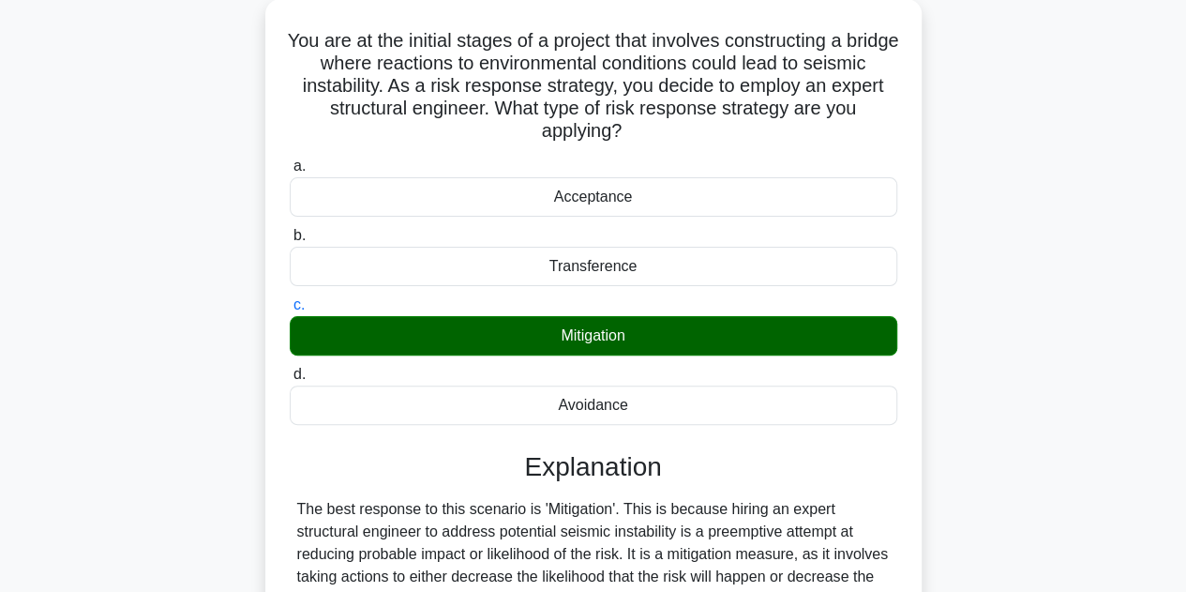
scroll to position [427, 0]
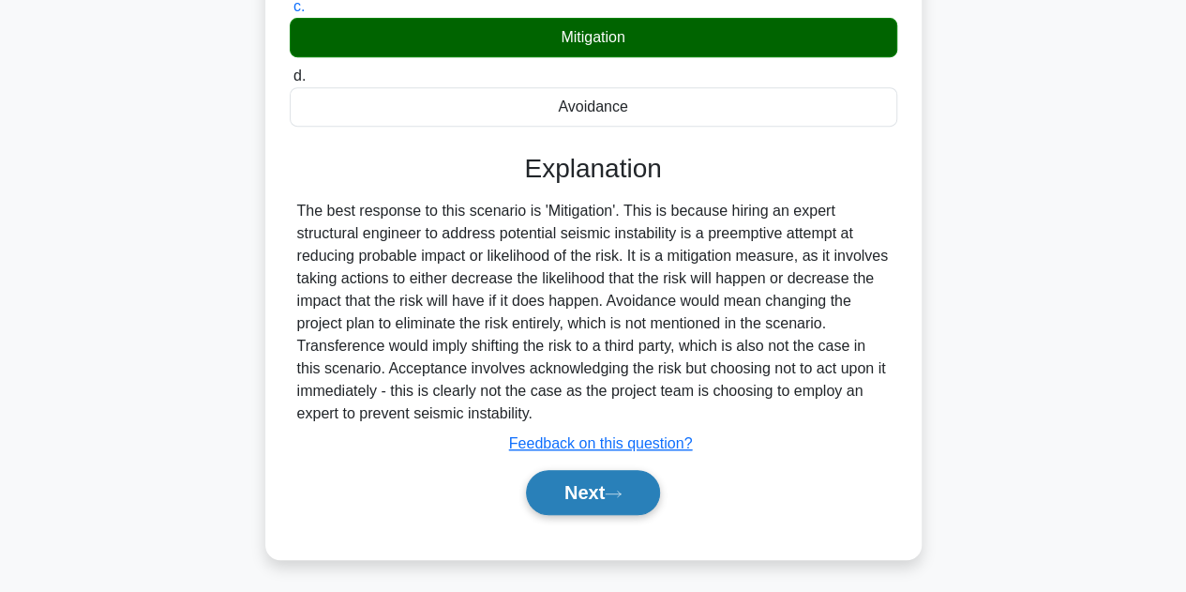
click at [567, 490] on button "Next" at bounding box center [593, 492] width 134 height 45
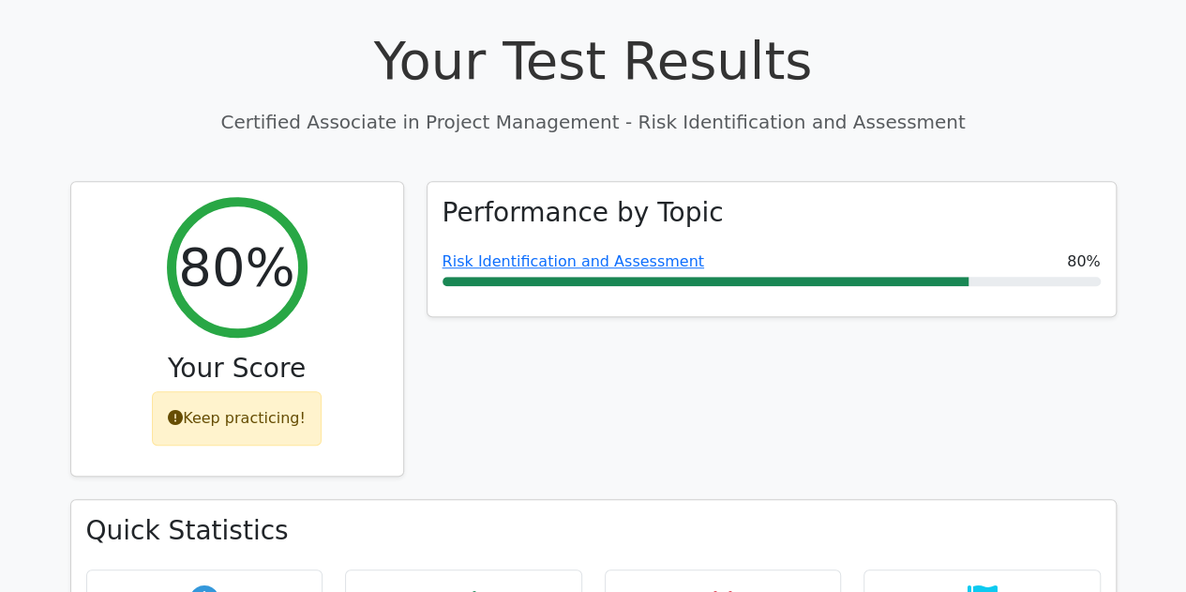
scroll to position [663, 0]
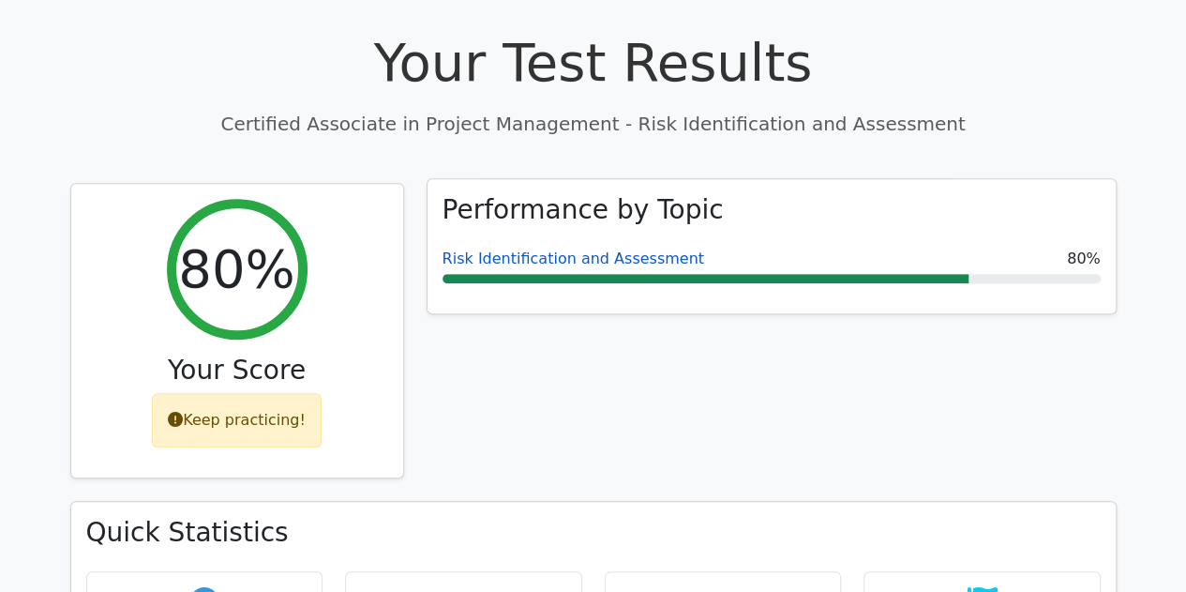
click at [533, 249] on link "Risk Identification and Assessment" at bounding box center [574, 258] width 262 height 18
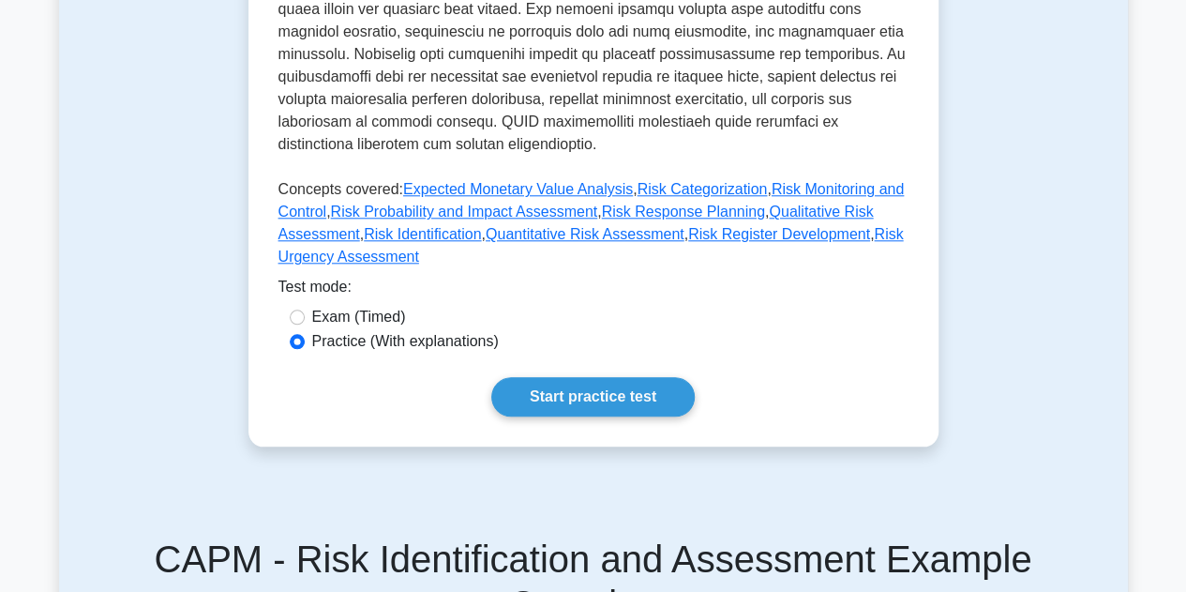
scroll to position [851, 0]
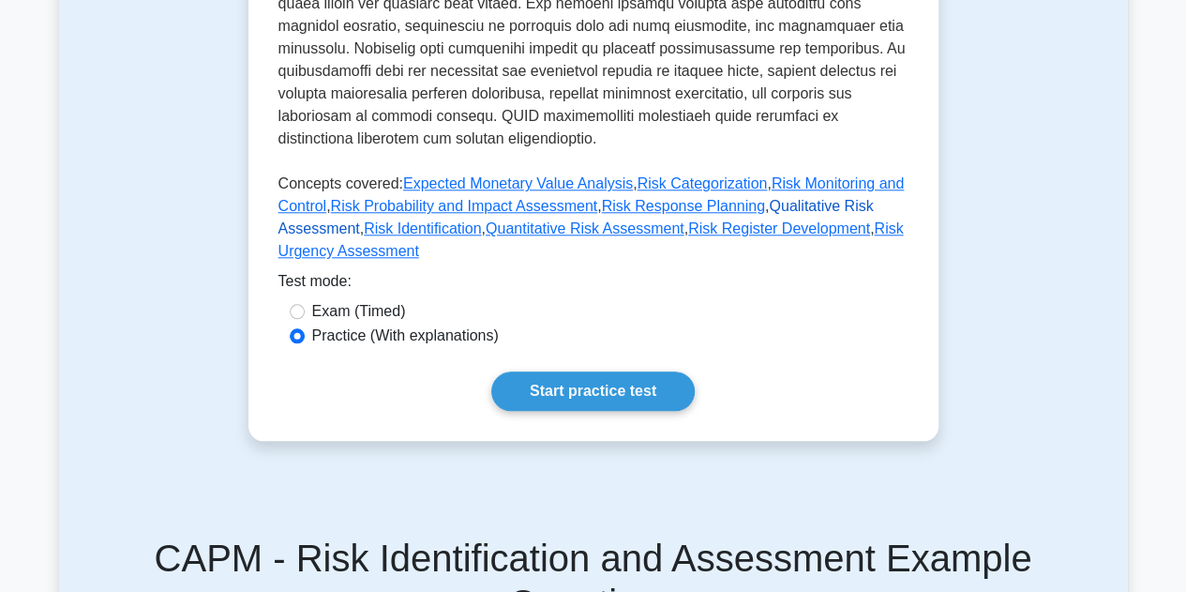
click at [791, 198] on link "Qualitative Risk Assessment" at bounding box center [576, 217] width 595 height 38
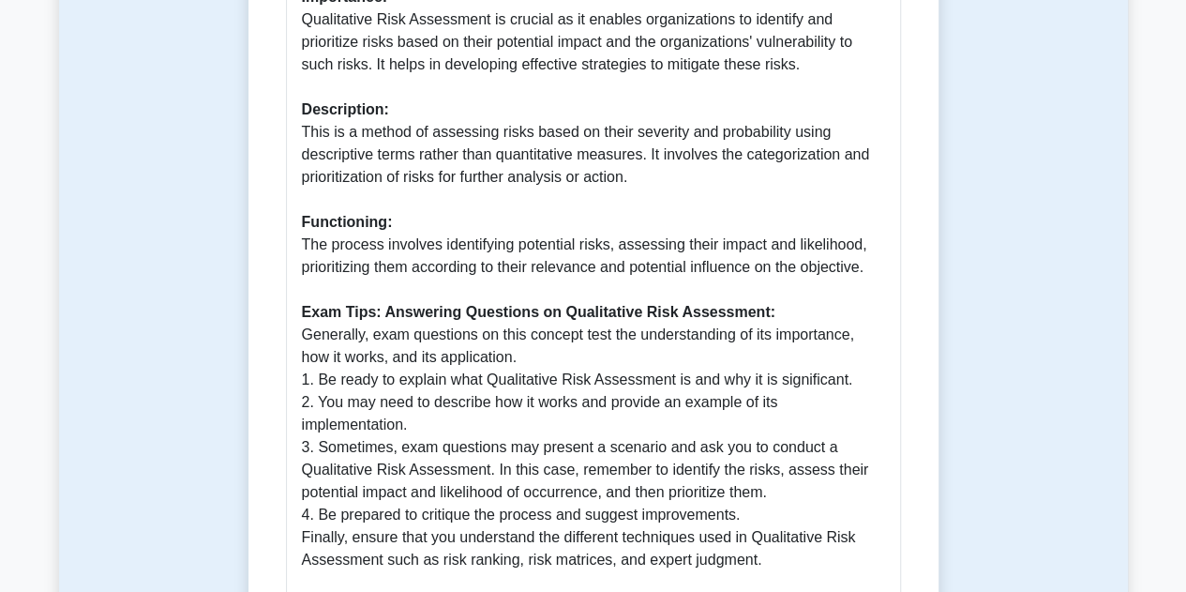
scroll to position [597, 0]
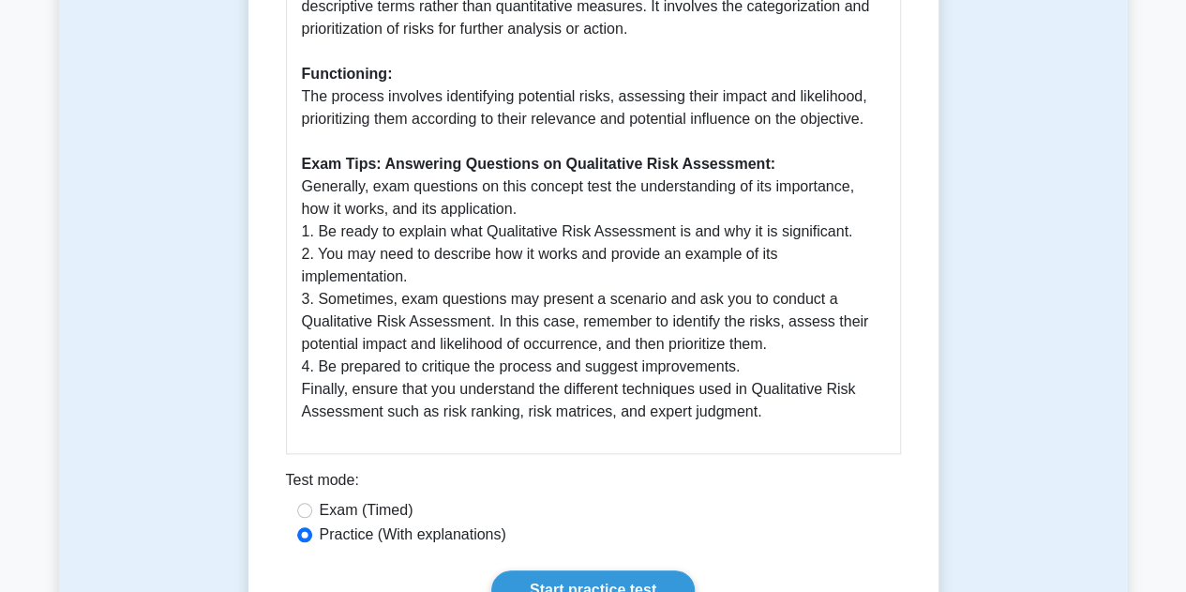
drag, startPoint x: 0, startPoint y: 0, endPoint x: 791, endPoint y: 176, distance: 810.0
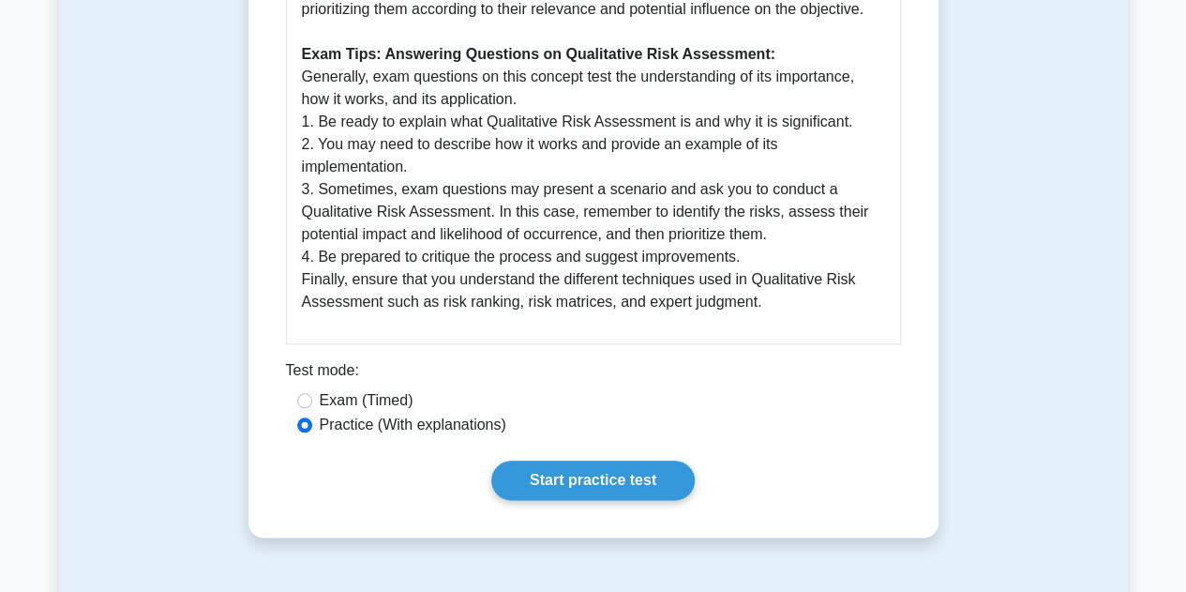
scroll to position [854, 0]
drag, startPoint x: 791, startPoint y: 176, endPoint x: 512, endPoint y: 480, distance: 412.2
click at [512, 480] on link "Start practice test" at bounding box center [593, 479] width 204 height 39
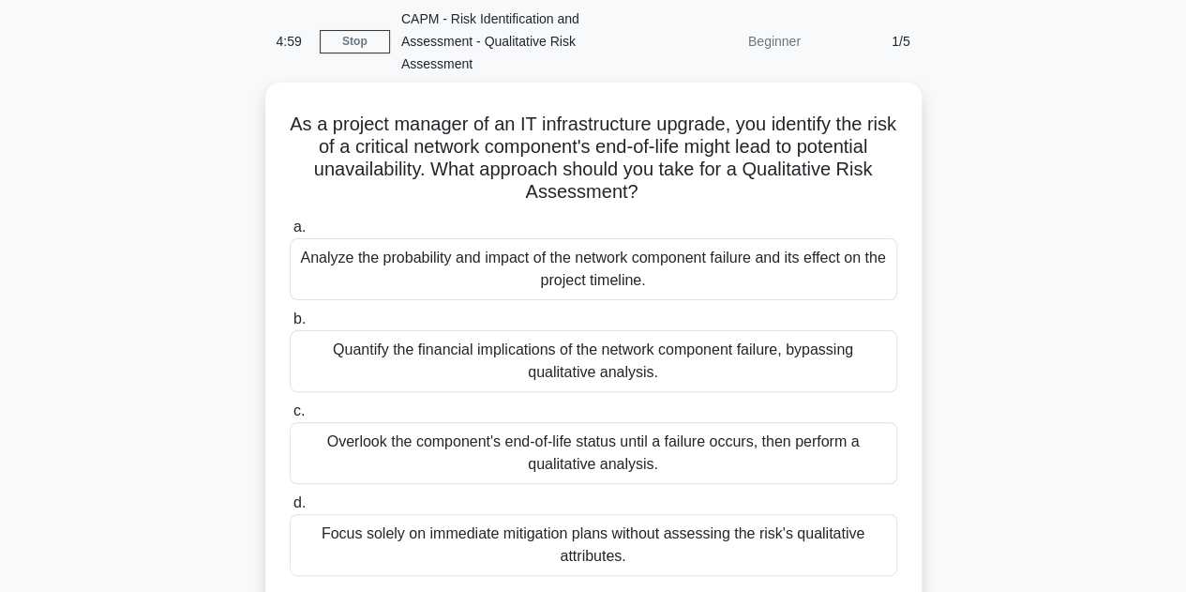
scroll to position [73, 0]
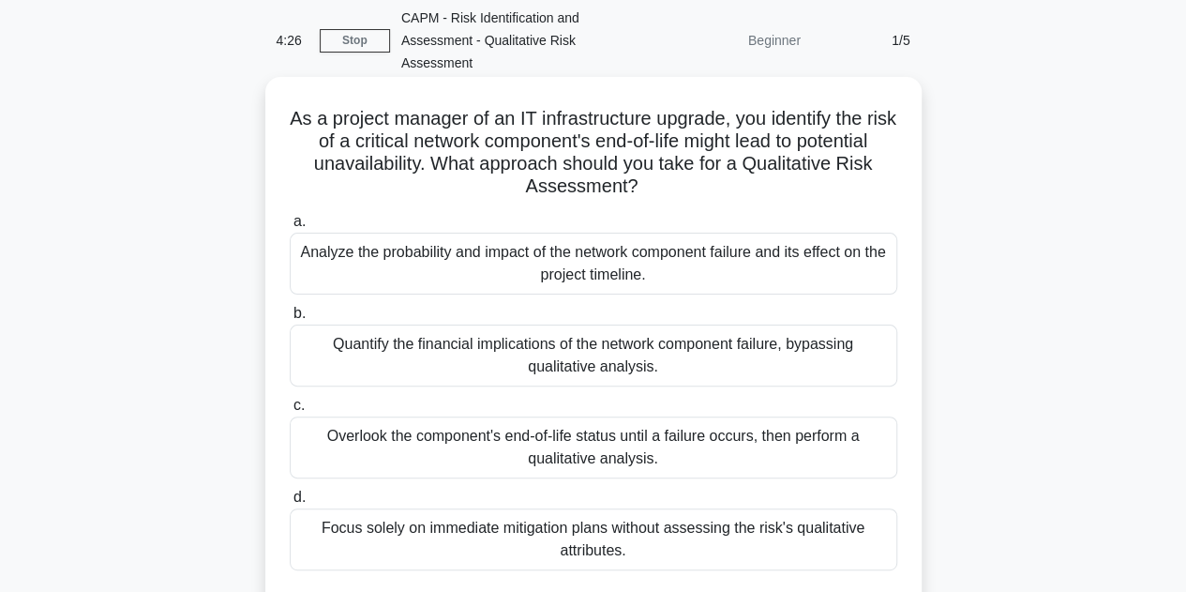
click at [520, 263] on div "Analyze the probability and impact of the network component failure and its eff…" at bounding box center [594, 264] width 608 height 62
click at [290, 228] on input "a. Analyze the probability and impact of the network component failure and its …" at bounding box center [290, 222] width 0 height 12
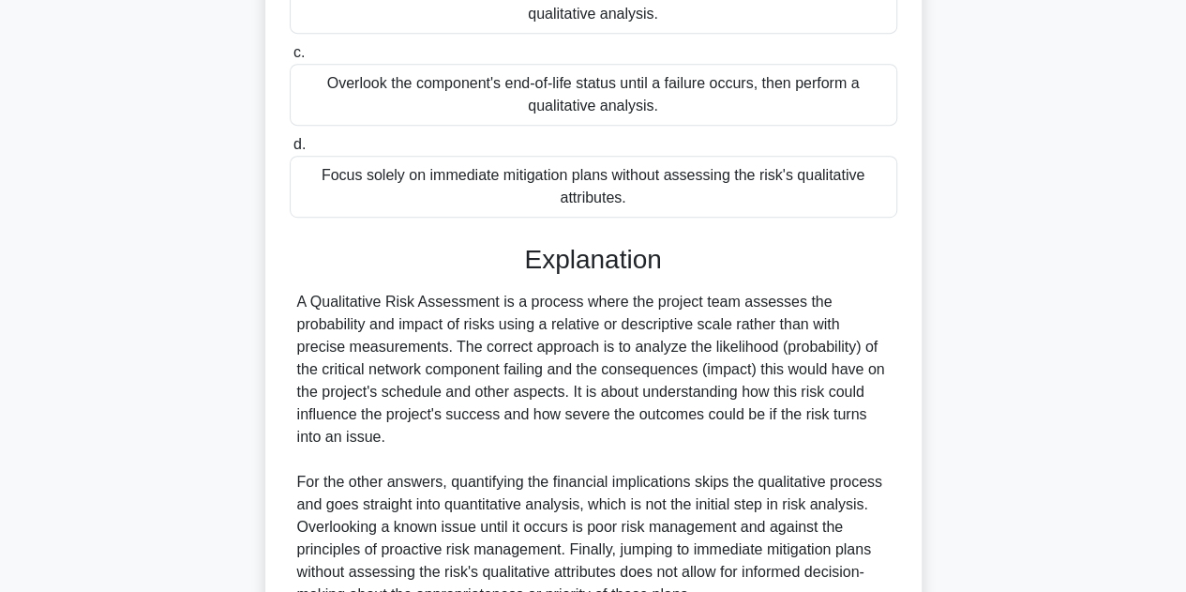
scroll to position [607, 0]
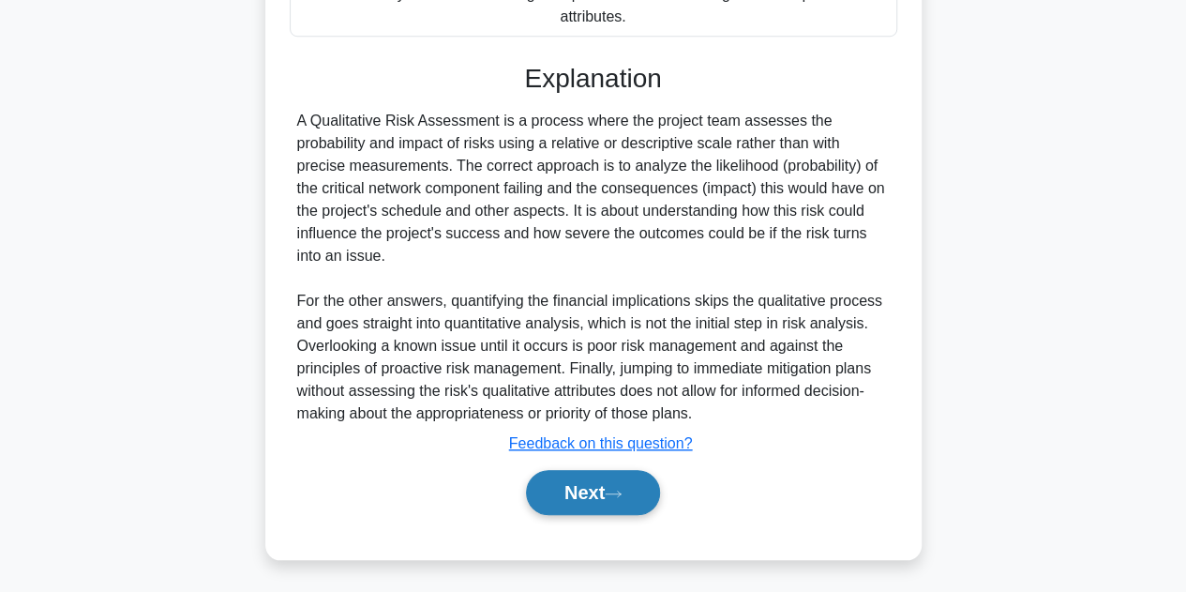
click at [543, 498] on button "Next" at bounding box center [593, 492] width 134 height 45
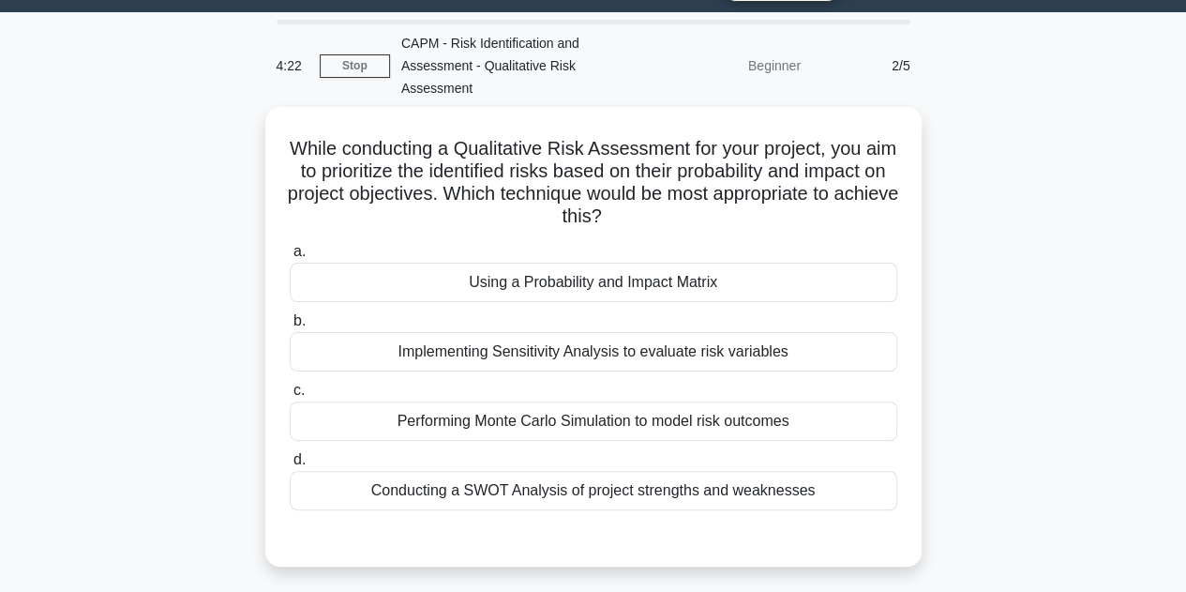
scroll to position [46, 0]
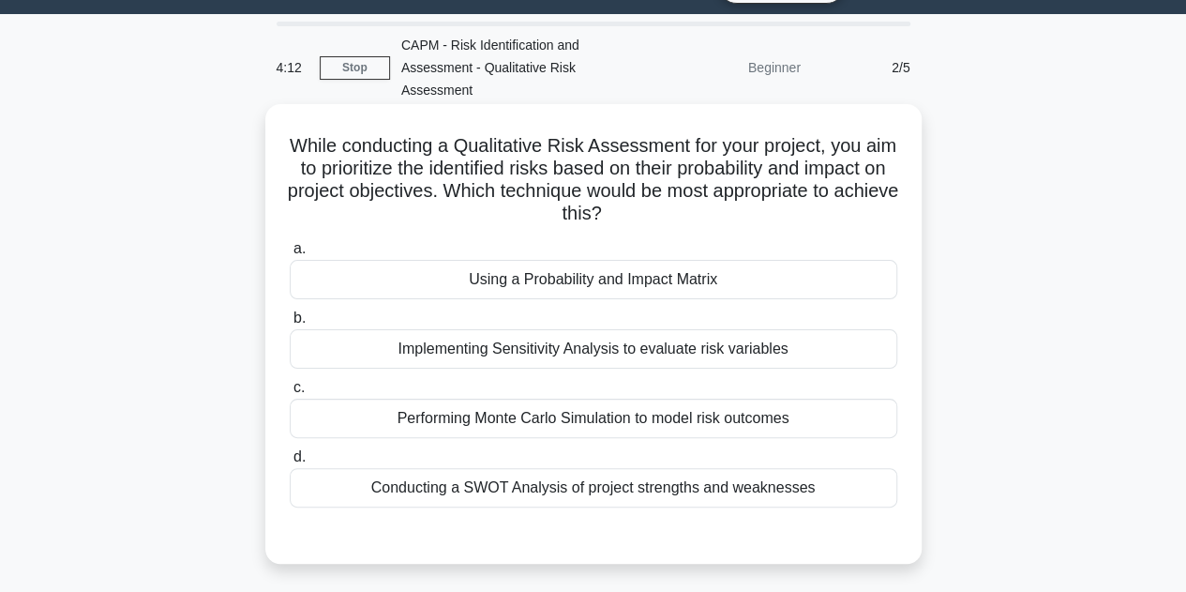
click at [576, 270] on div "Using a Probability and Impact Matrix" at bounding box center [594, 279] width 608 height 39
click at [290, 255] on input "a. Using a Probability and Impact Matrix" at bounding box center [290, 249] width 0 height 12
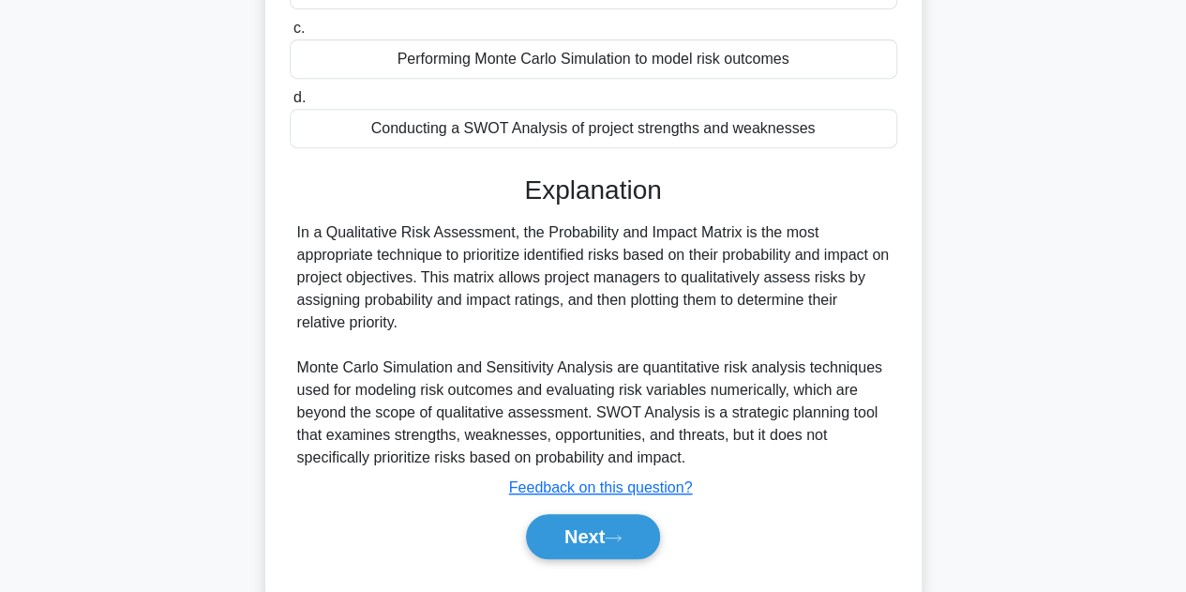
scroll to position [449, 0]
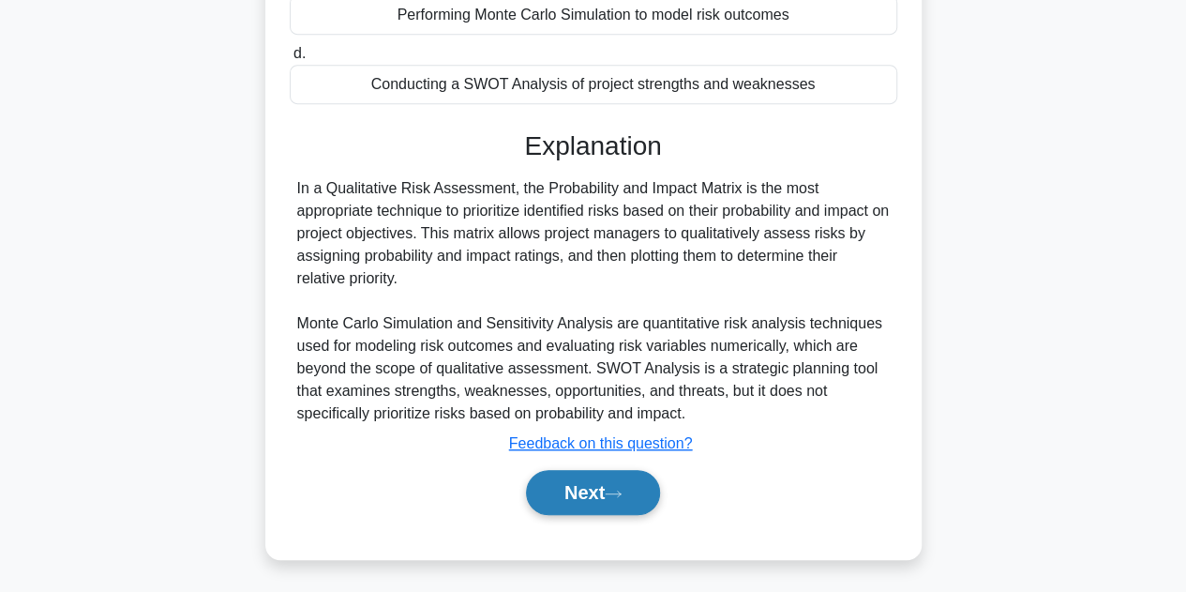
click at [548, 504] on button "Next" at bounding box center [593, 492] width 134 height 45
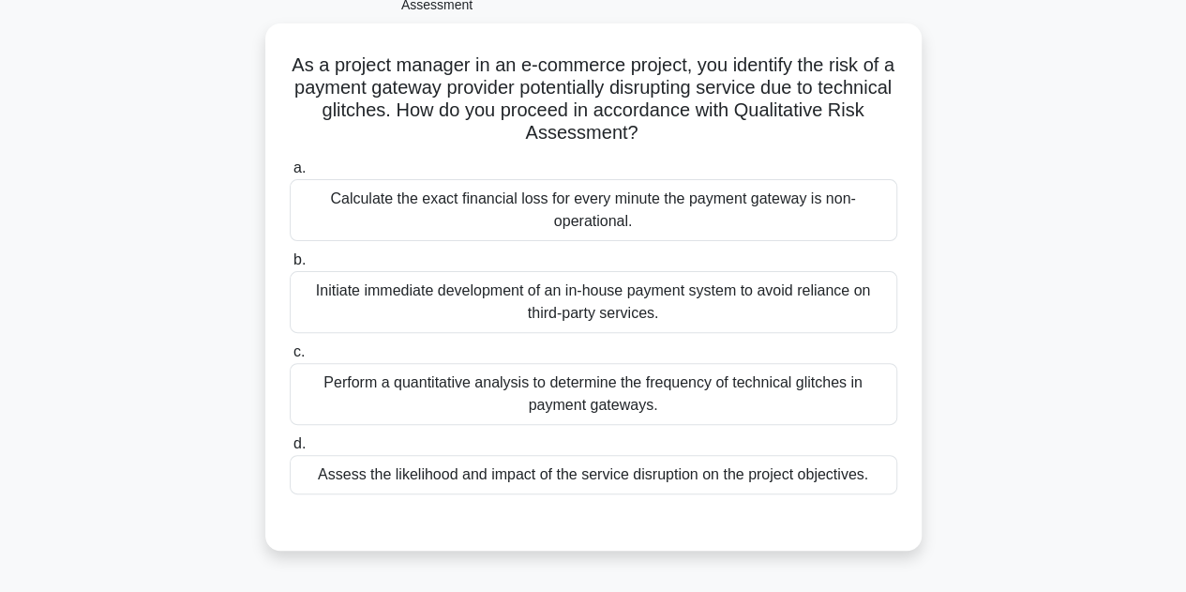
scroll to position [130, 0]
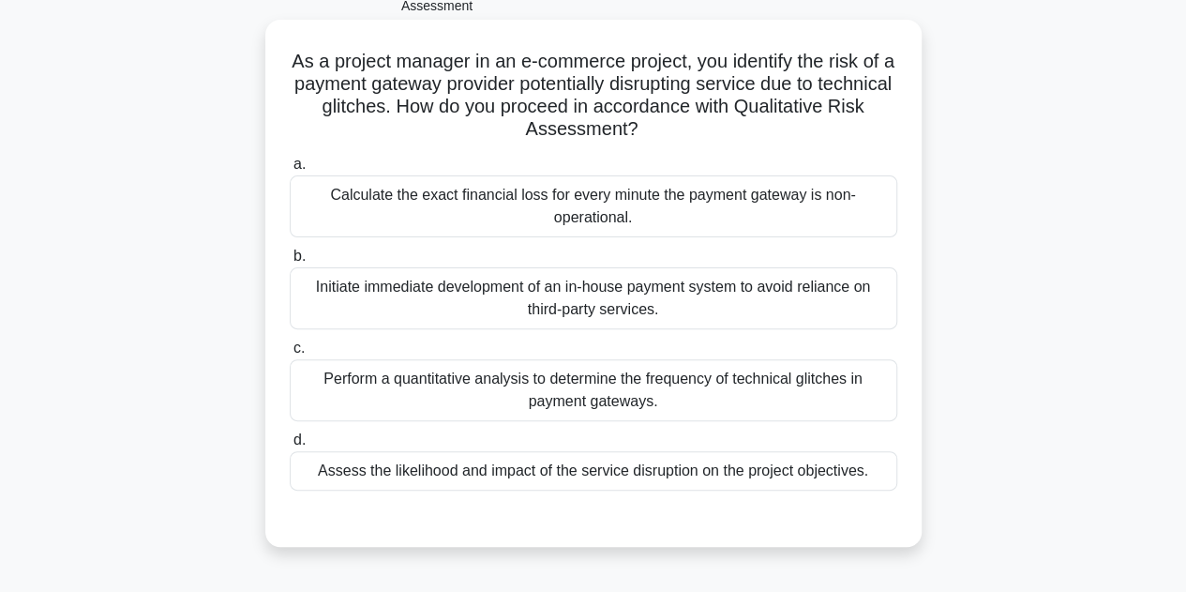
click at [468, 479] on div "Assess the likelihood and impact of the service disruption on the project objec…" at bounding box center [594, 470] width 608 height 39
click at [290, 446] on input "d. Assess the likelihood and impact of the service disruption on the project ob…" at bounding box center [290, 440] width 0 height 12
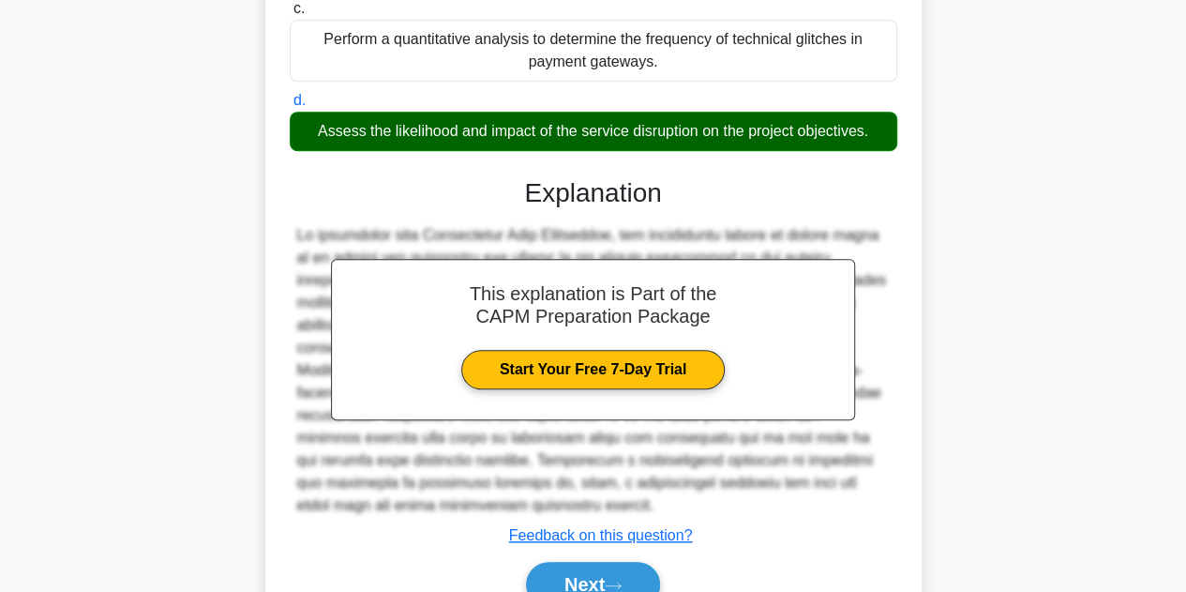
scroll to position [539, 0]
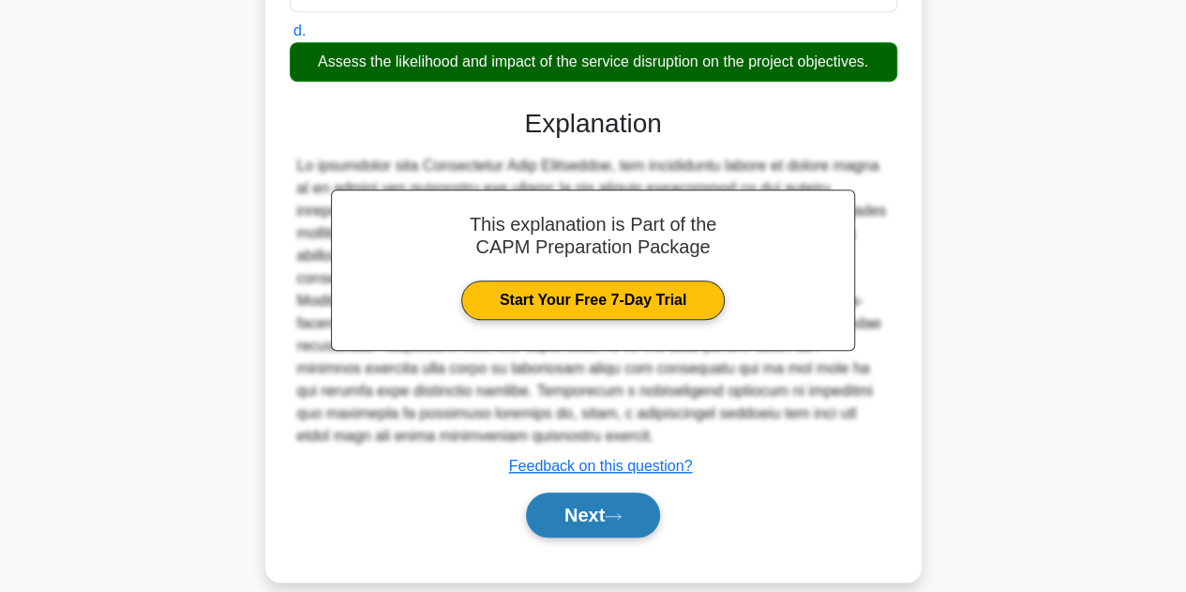
click at [589, 498] on button "Next" at bounding box center [593, 514] width 134 height 45
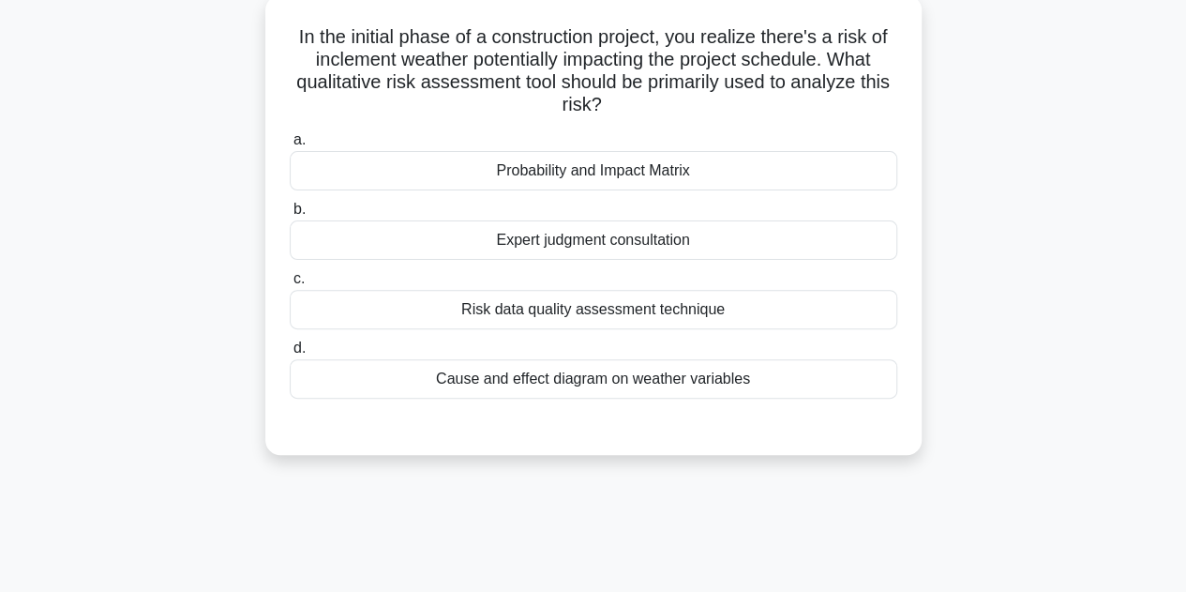
scroll to position [158, 0]
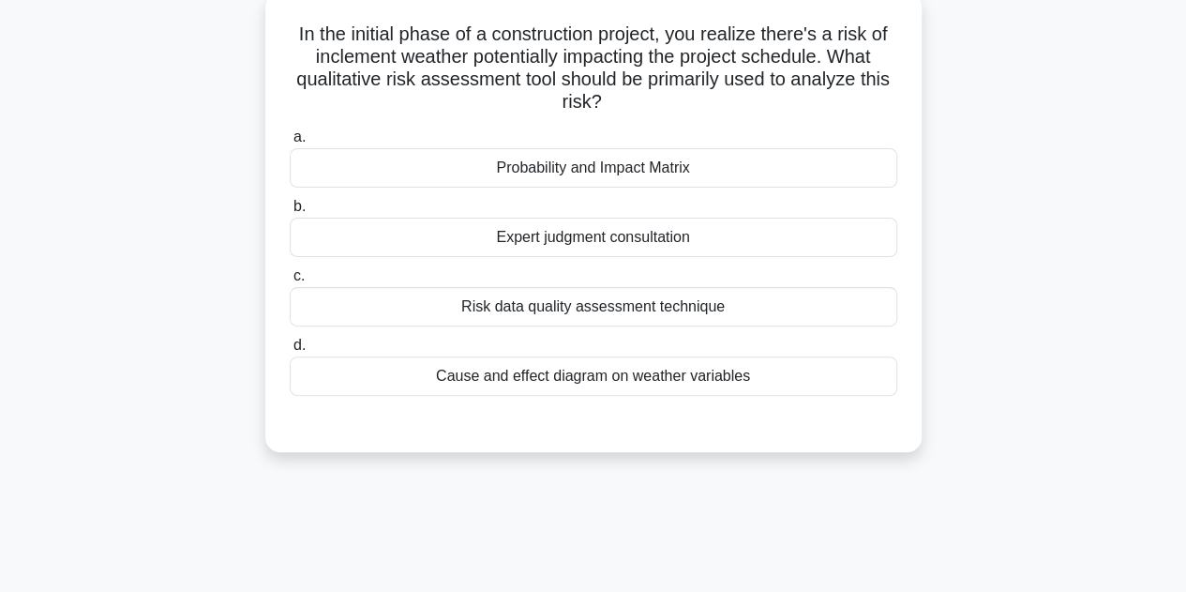
click at [589, 161] on div "Probability and Impact Matrix" at bounding box center [594, 167] width 608 height 39
click at [290, 143] on input "a. Probability and Impact Matrix" at bounding box center [290, 137] width 0 height 12
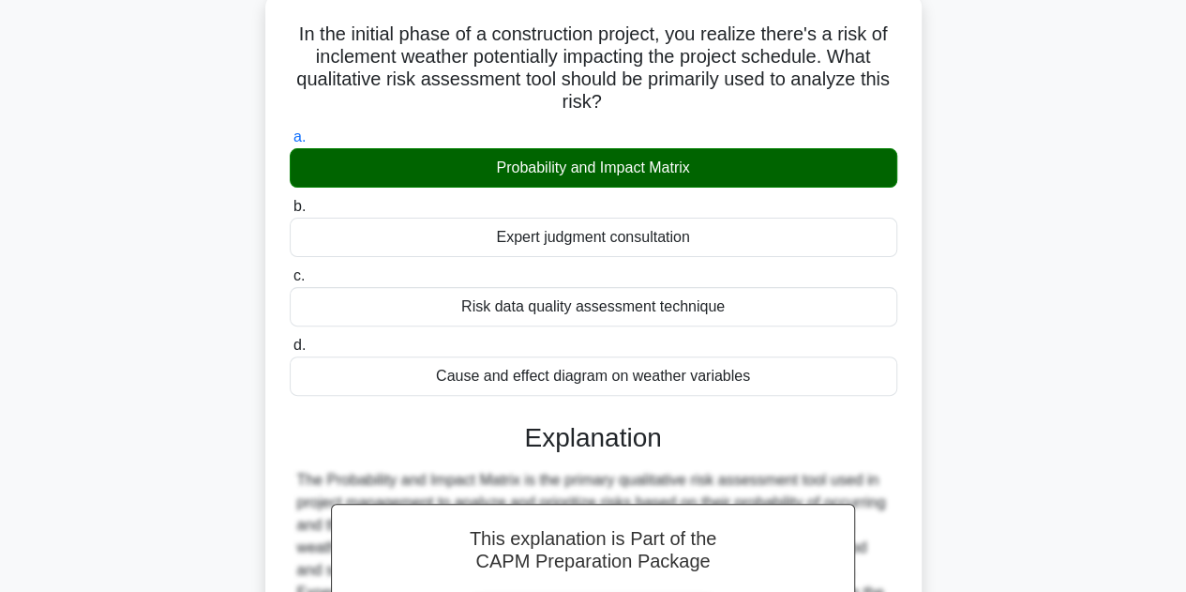
scroll to position [449, 0]
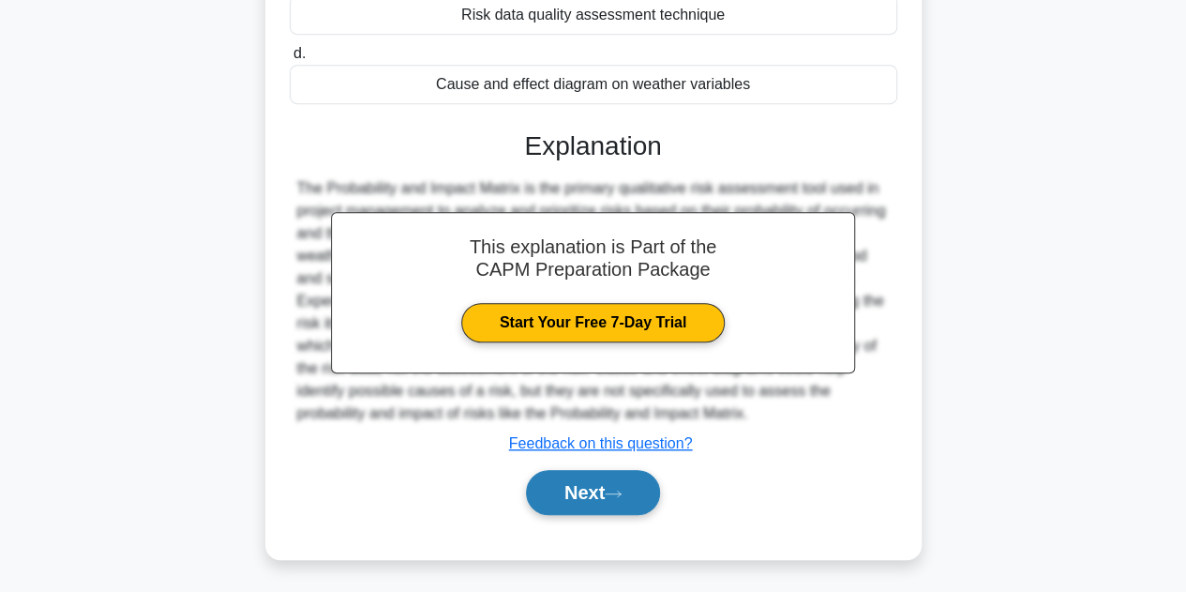
click at [553, 485] on button "Next" at bounding box center [593, 492] width 134 height 45
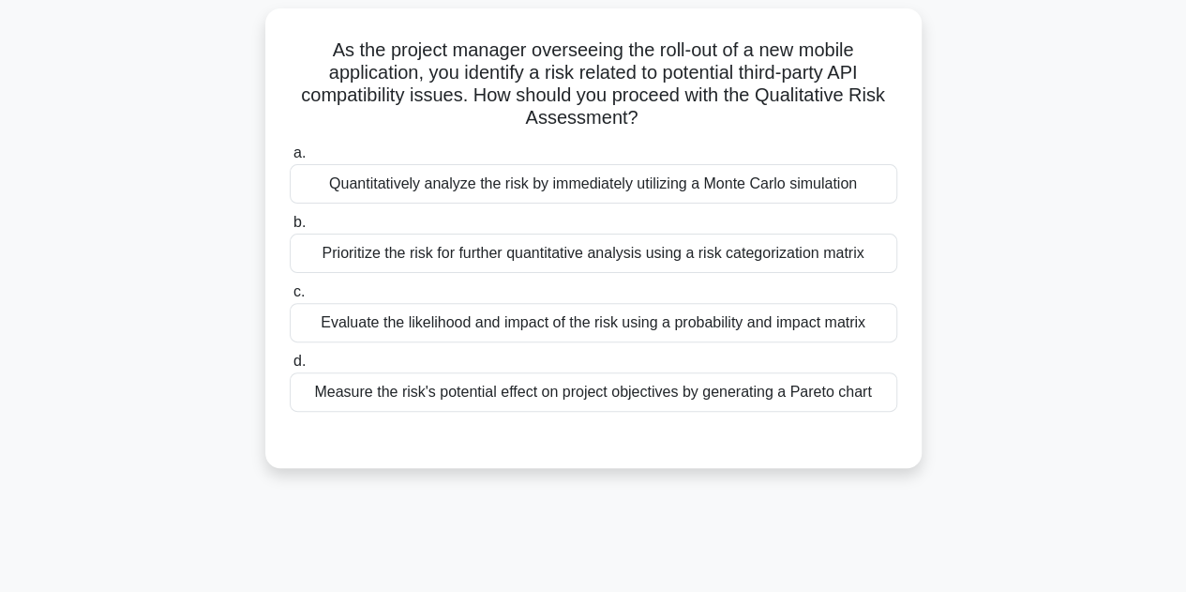
scroll to position [145, 0]
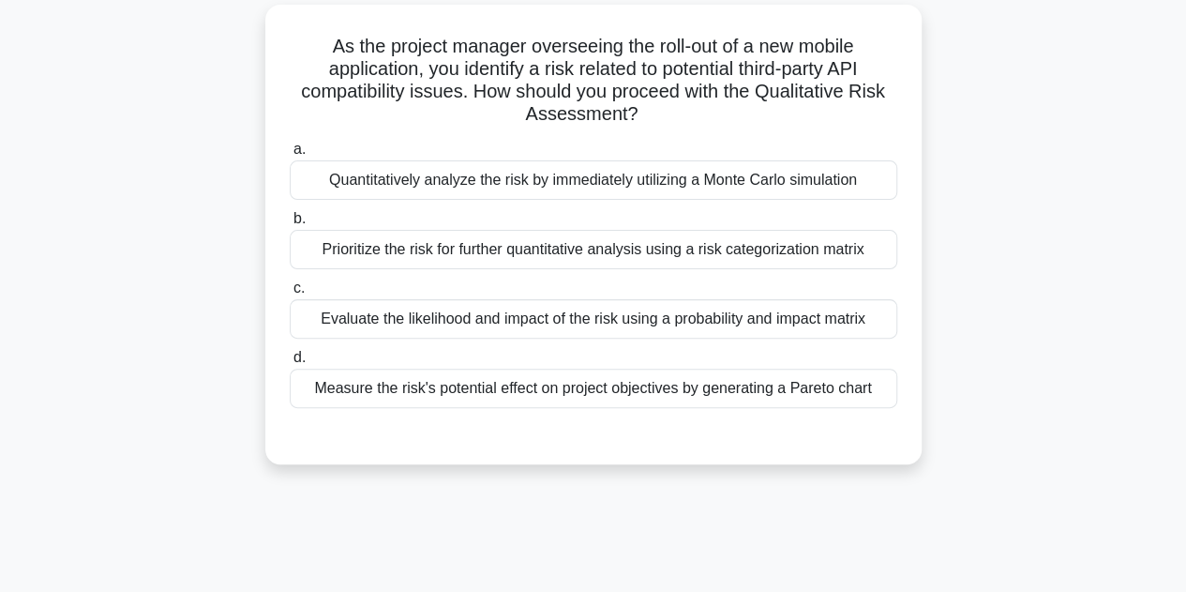
click at [486, 318] on div "Evaluate the likelihood and impact of the risk using a probability and impact m…" at bounding box center [594, 318] width 608 height 39
click at [290, 294] on input "c. Evaluate the likelihood and impact of the risk using a probability and impac…" at bounding box center [290, 288] width 0 height 12
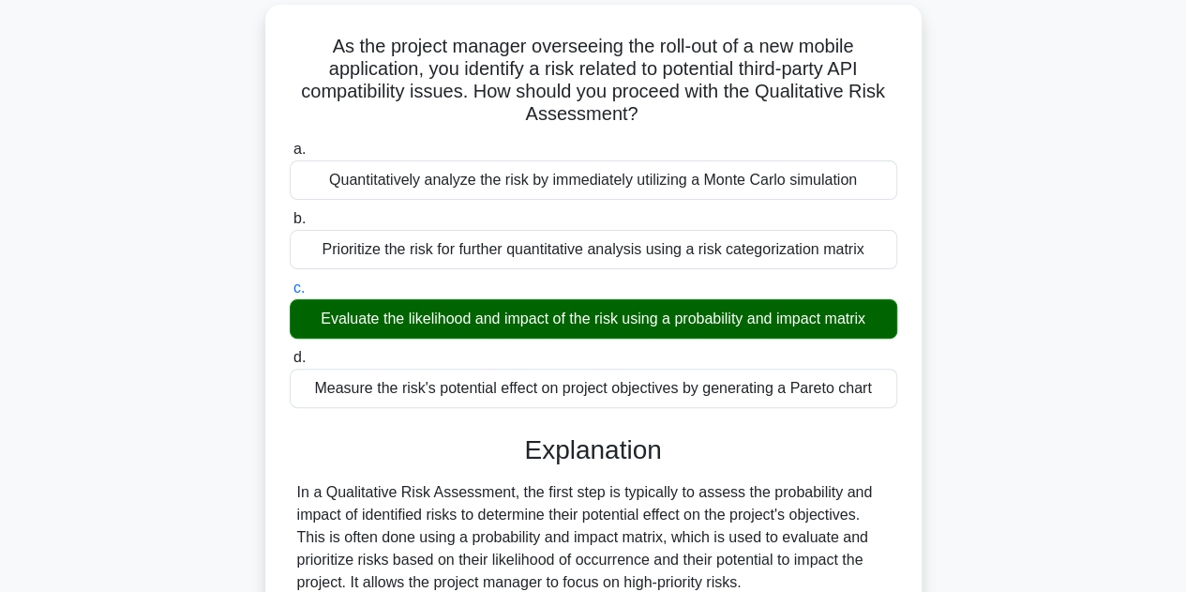
scroll to position [472, 0]
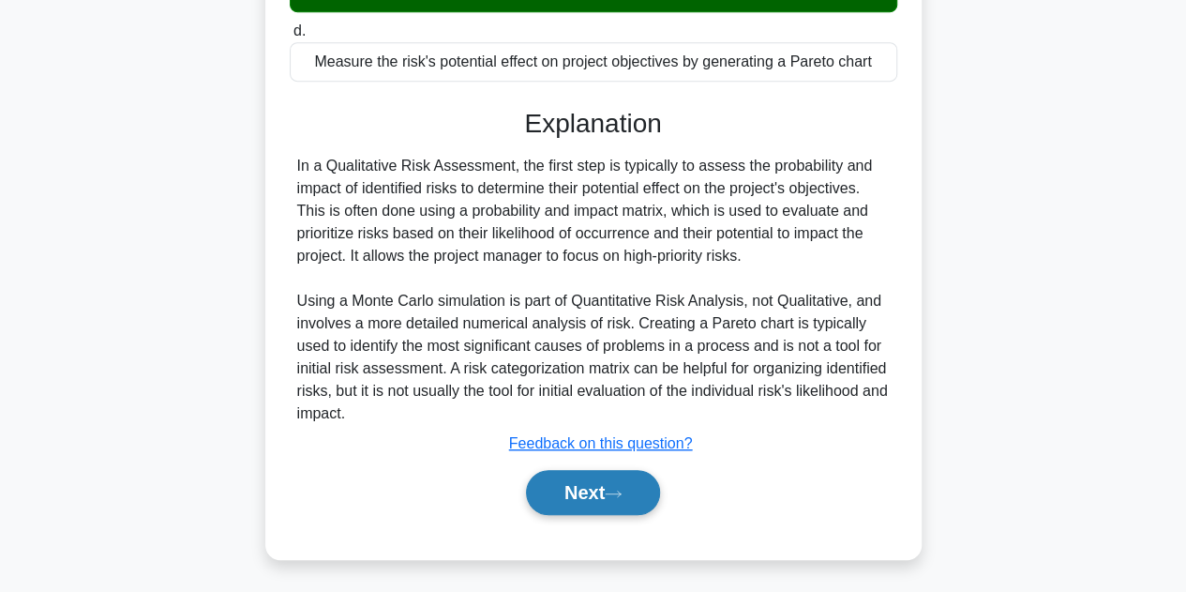
click at [562, 504] on button "Next" at bounding box center [593, 492] width 134 height 45
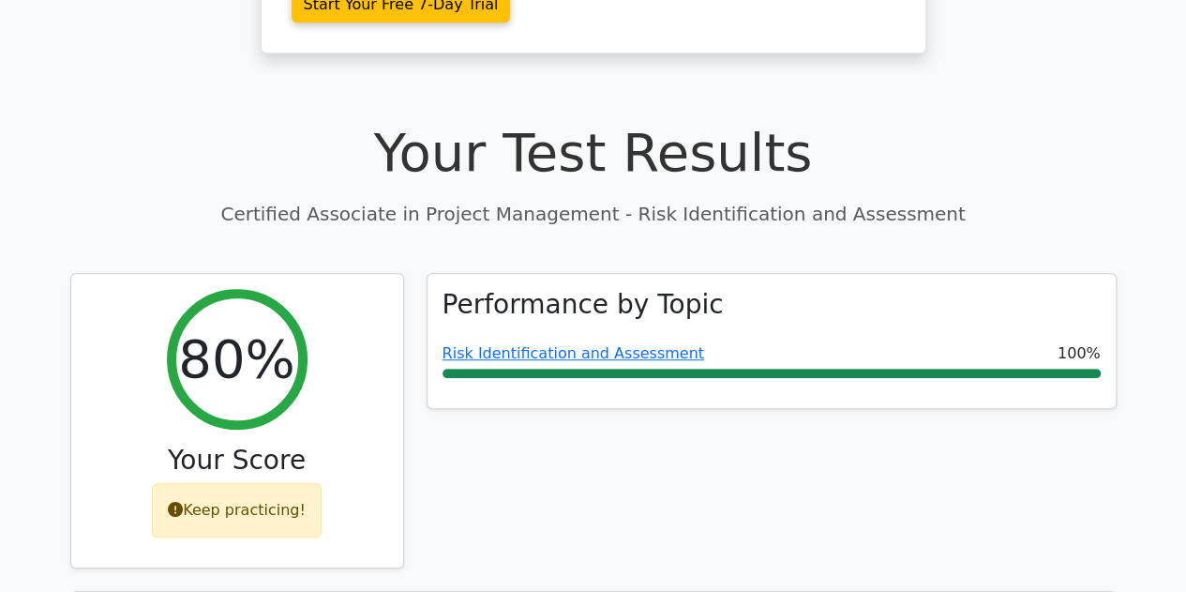
scroll to position [574, 0]
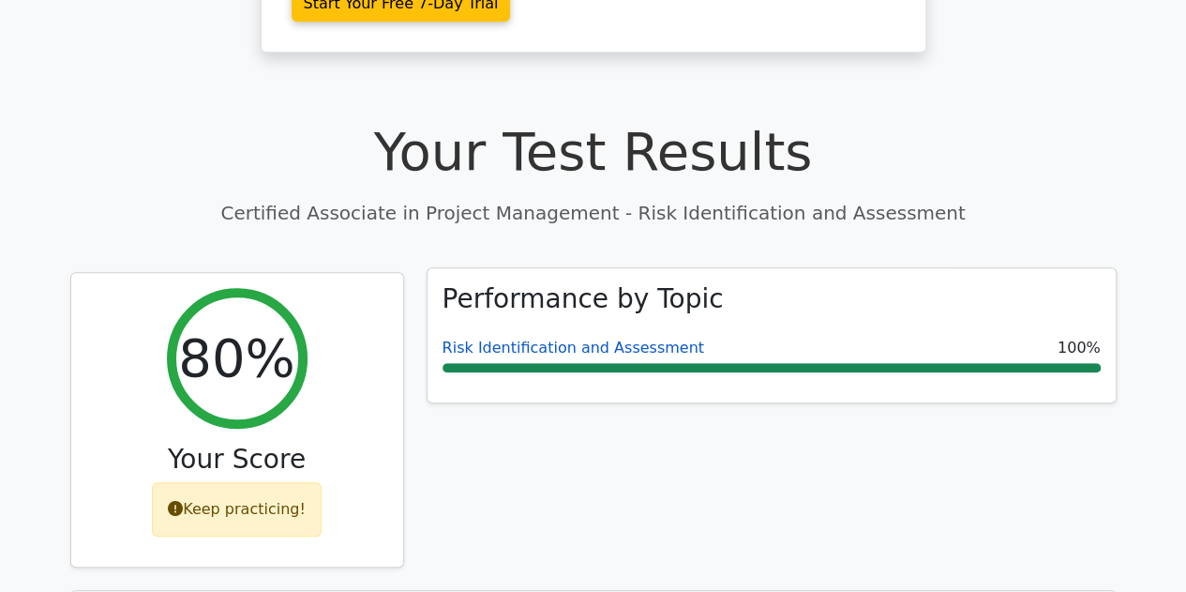
click at [551, 339] on link "Risk Identification and Assessment" at bounding box center [574, 348] width 262 height 18
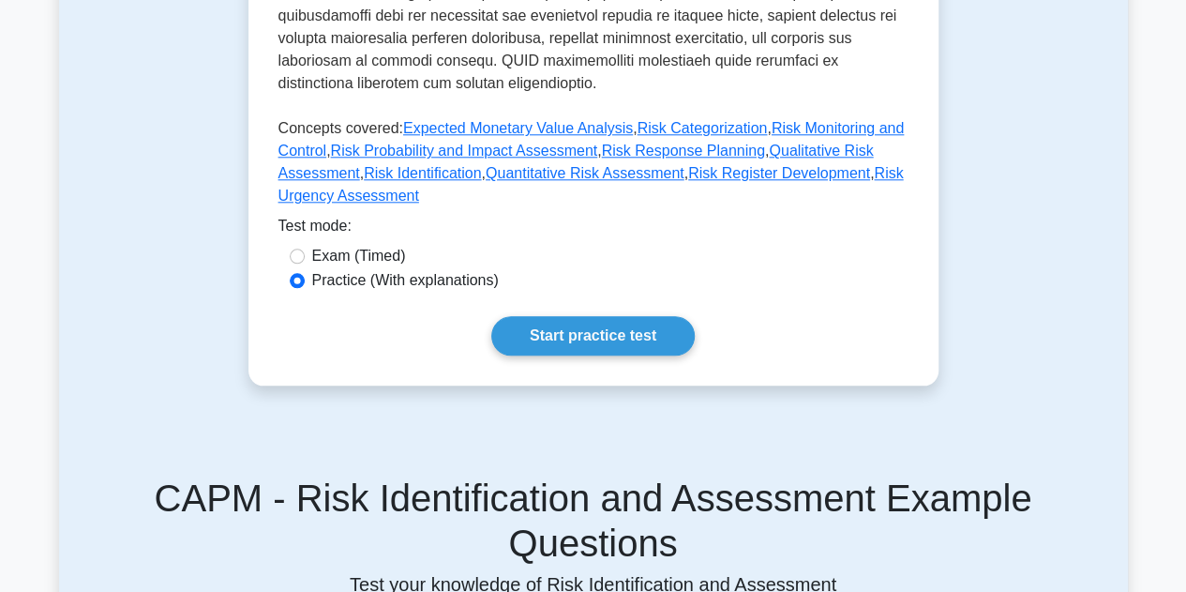
scroll to position [910, 0]
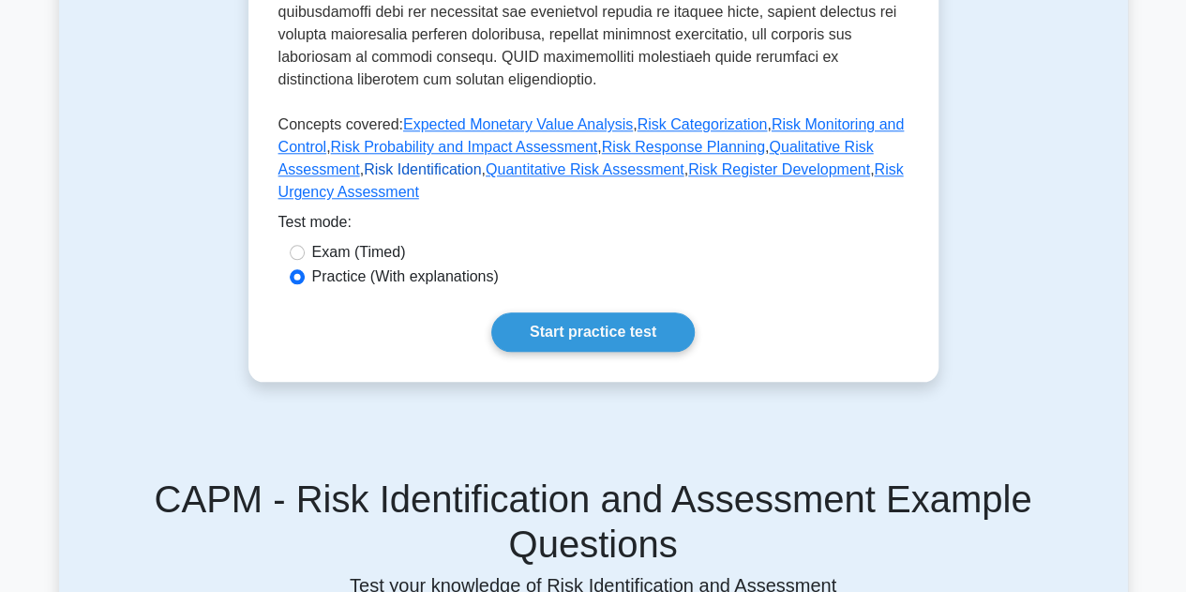
click at [437, 161] on link "Risk Identification" at bounding box center [422, 169] width 117 height 16
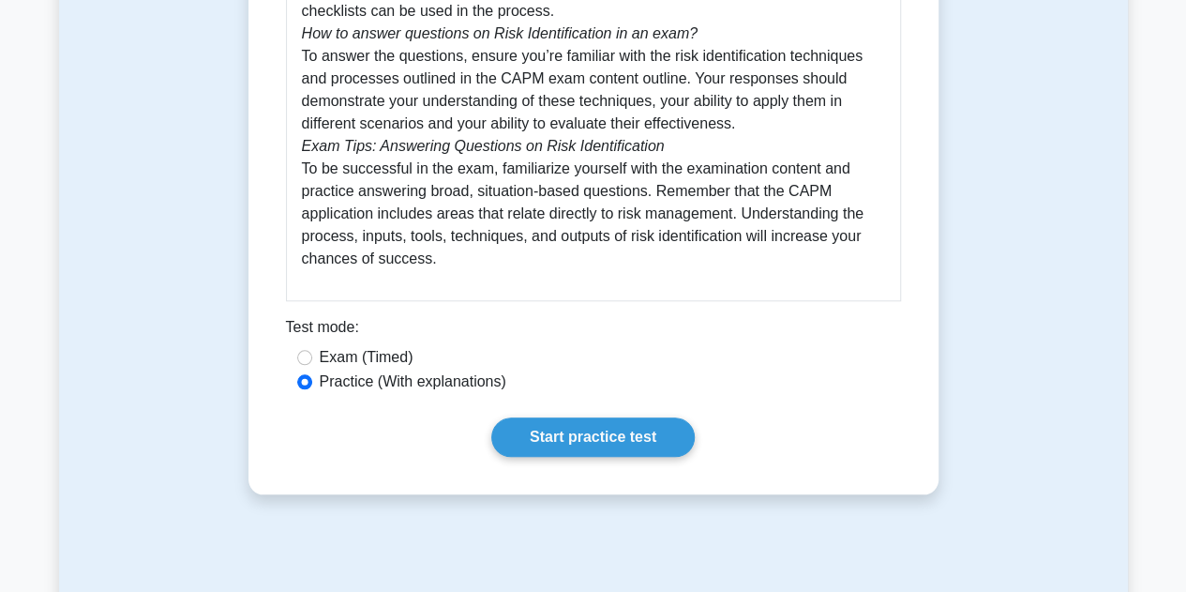
scroll to position [835, 0]
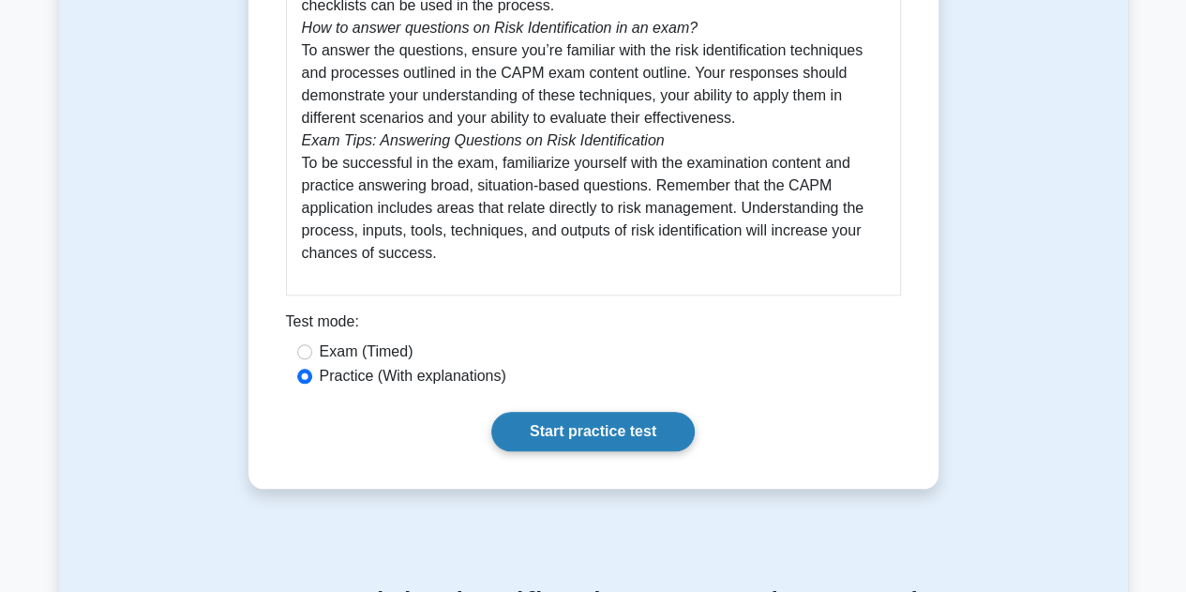
click at [561, 451] on link "Start practice test" at bounding box center [593, 431] width 204 height 39
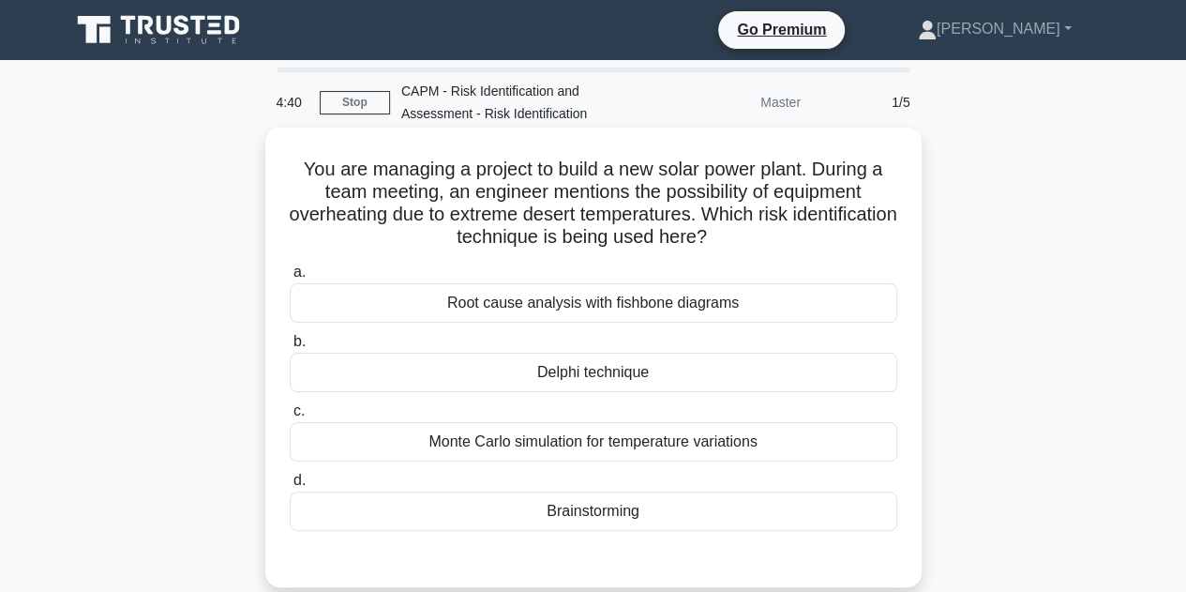
click at [561, 521] on div "Brainstorming" at bounding box center [594, 510] width 608 height 39
click at [290, 487] on input "d. Brainstorming" at bounding box center [290, 481] width 0 height 12
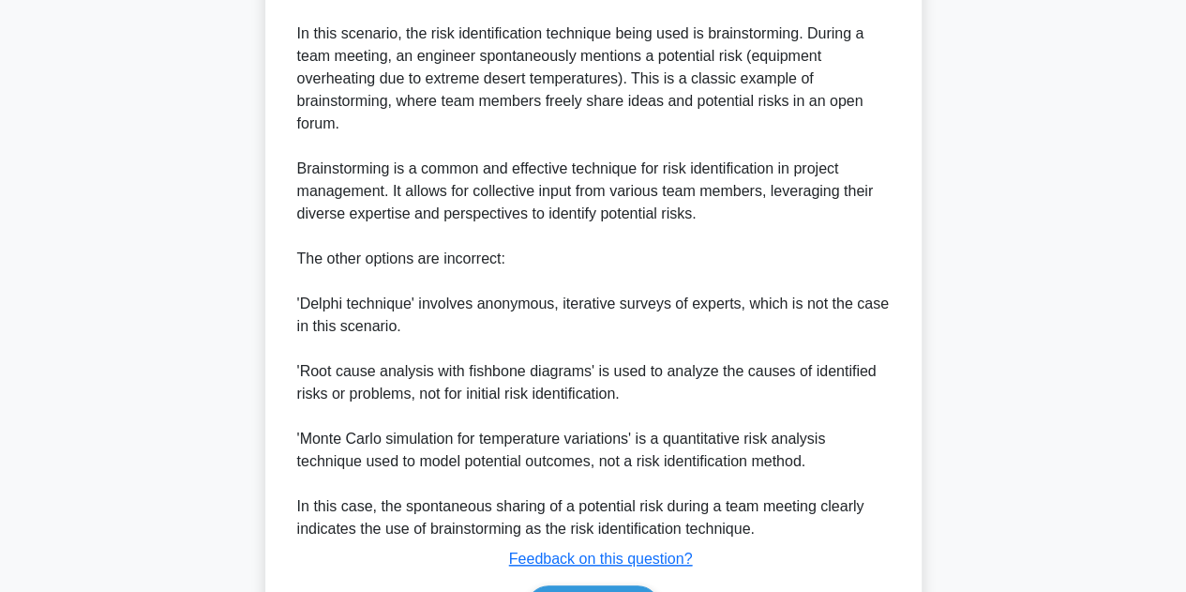
scroll to position [742, 0]
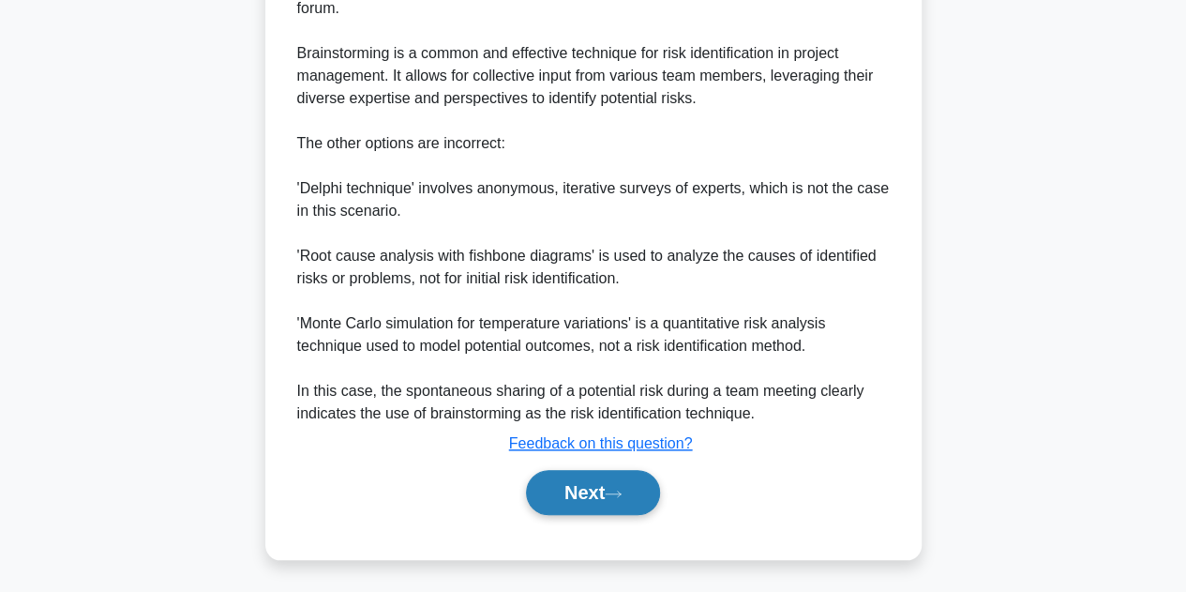
click at [563, 503] on button "Next" at bounding box center [593, 492] width 134 height 45
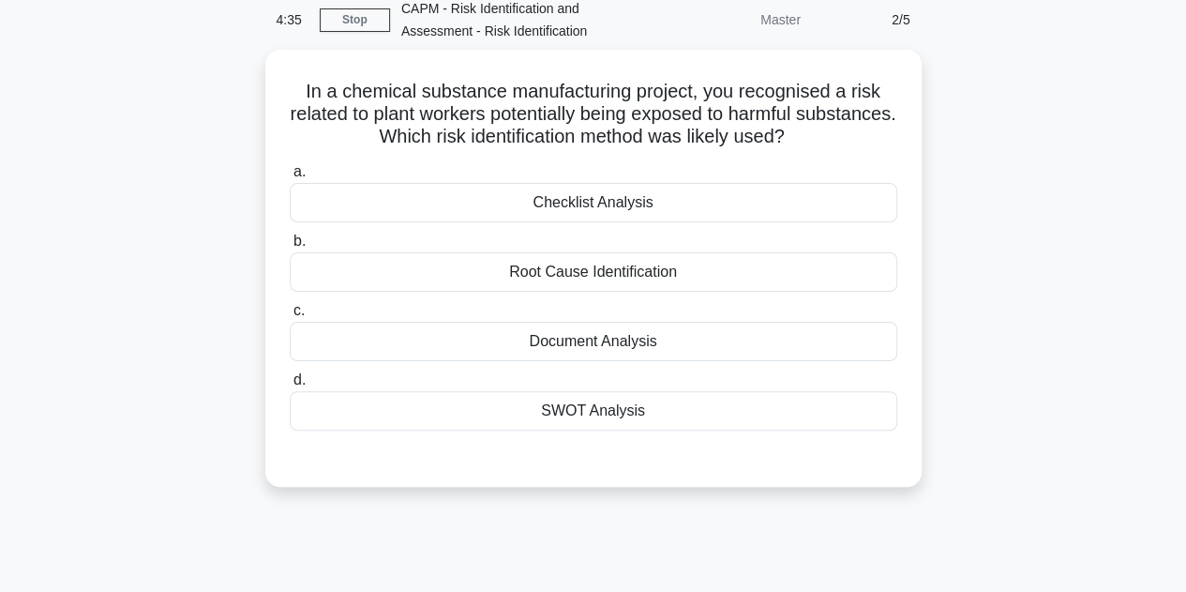
scroll to position [82, 0]
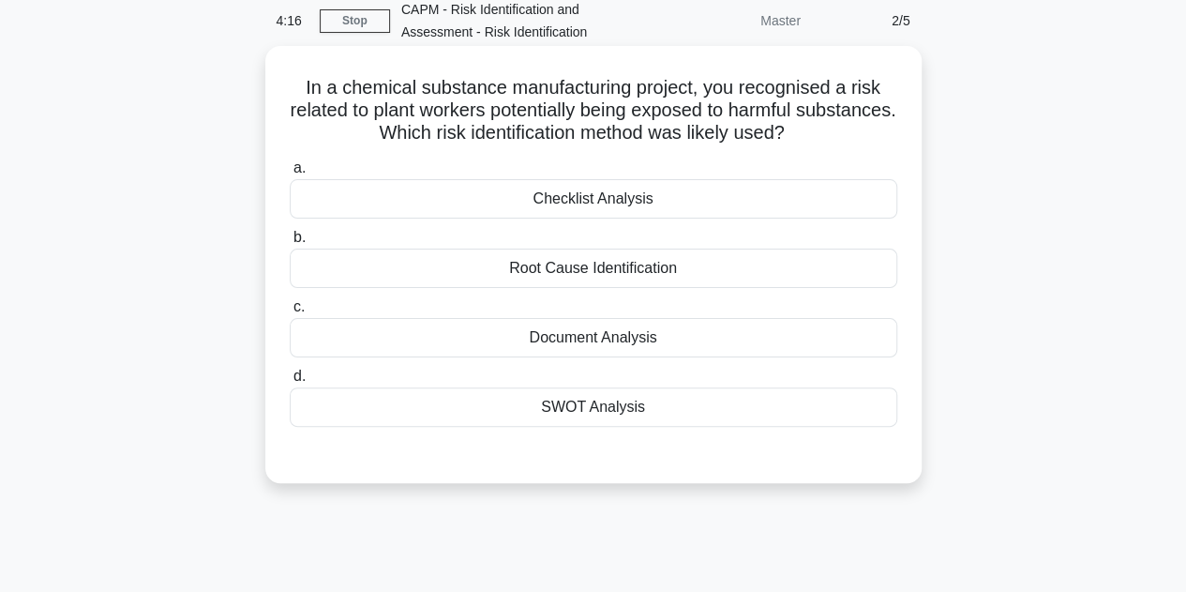
click at [665, 192] on div "Checklist Analysis" at bounding box center [594, 198] width 608 height 39
click at [290, 174] on input "a. Checklist Analysis" at bounding box center [290, 168] width 0 height 12
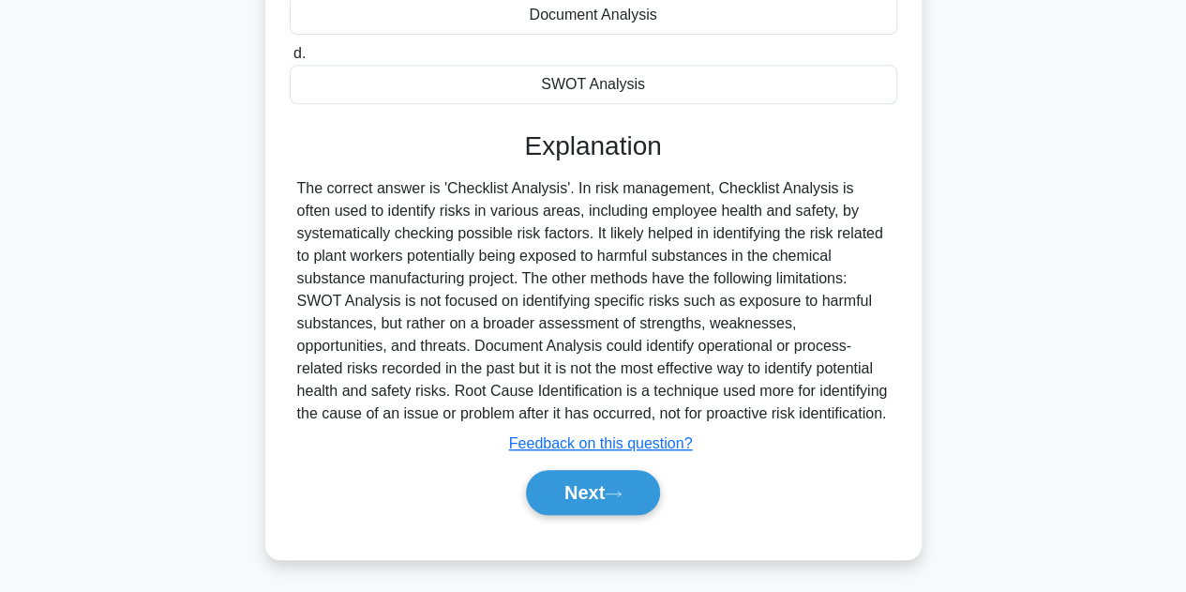
scroll to position [421, 0]
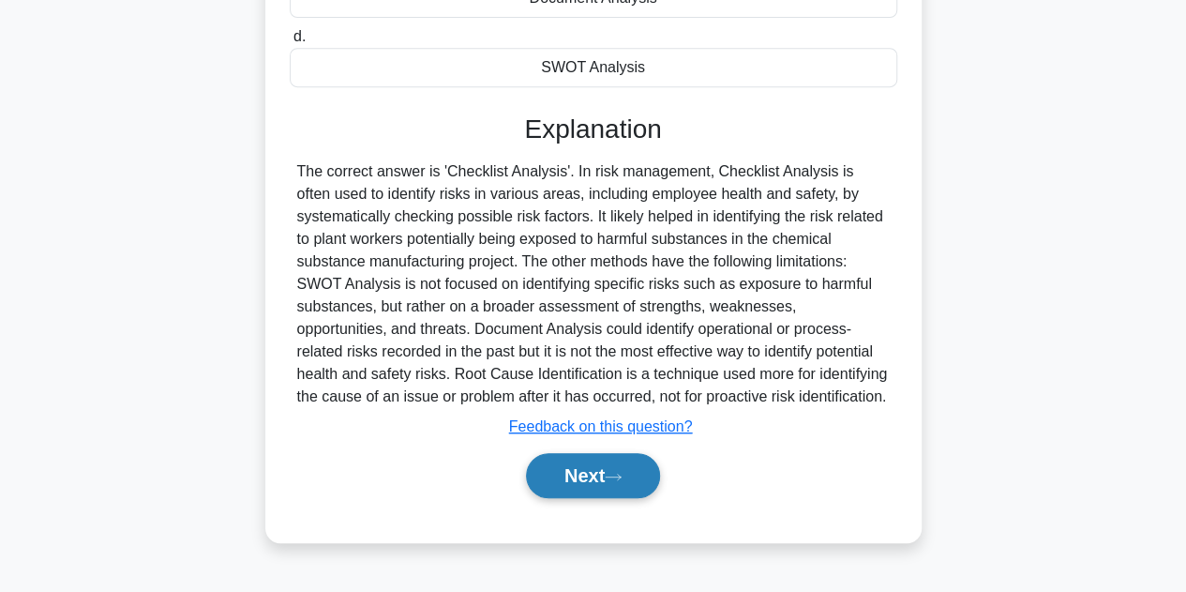
click at [559, 482] on button "Next" at bounding box center [593, 475] width 134 height 45
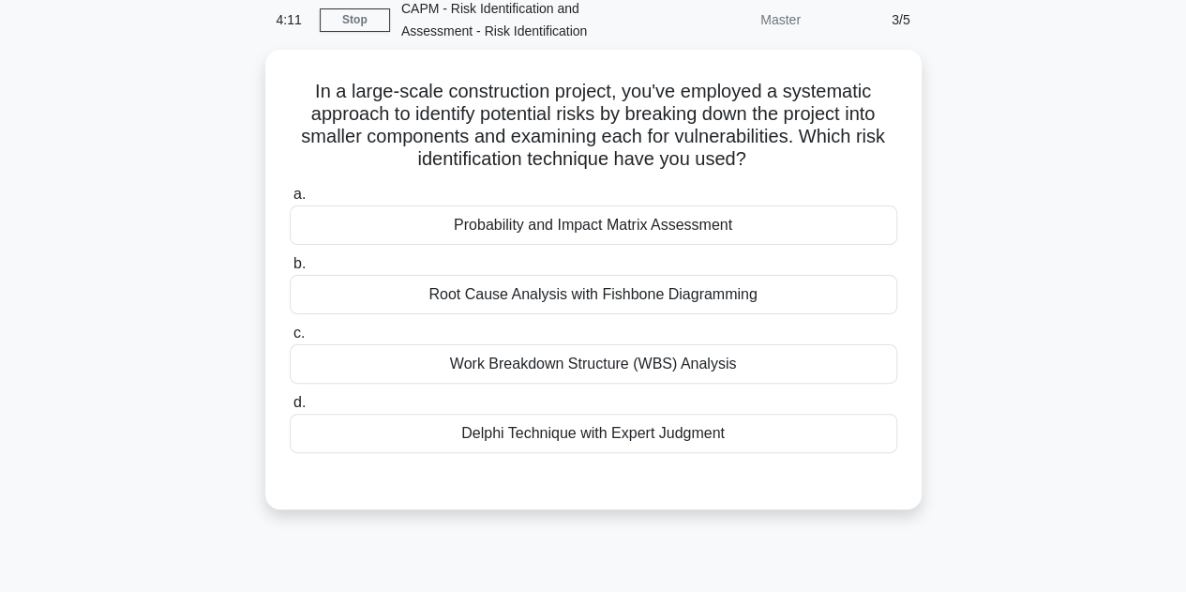
scroll to position [82, 0]
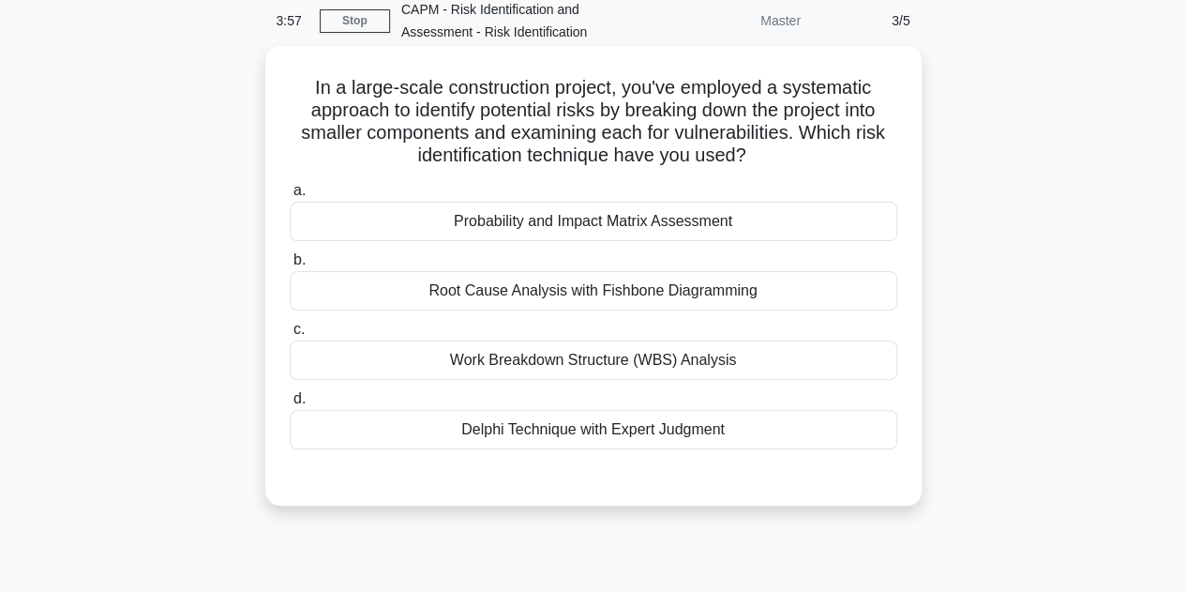
click at [539, 357] on div "Work Breakdown Structure (WBS) Analysis" at bounding box center [594, 359] width 608 height 39
click at [290, 336] on input "c. Work Breakdown Structure (WBS) Analysis" at bounding box center [290, 330] width 0 height 12
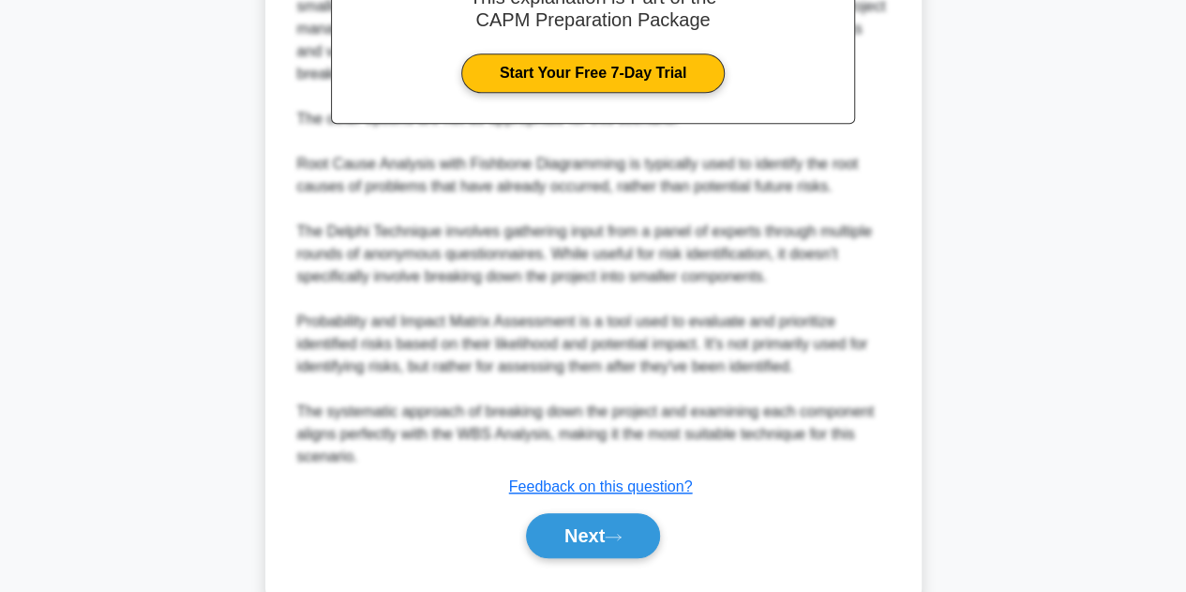
scroll to position [719, 0]
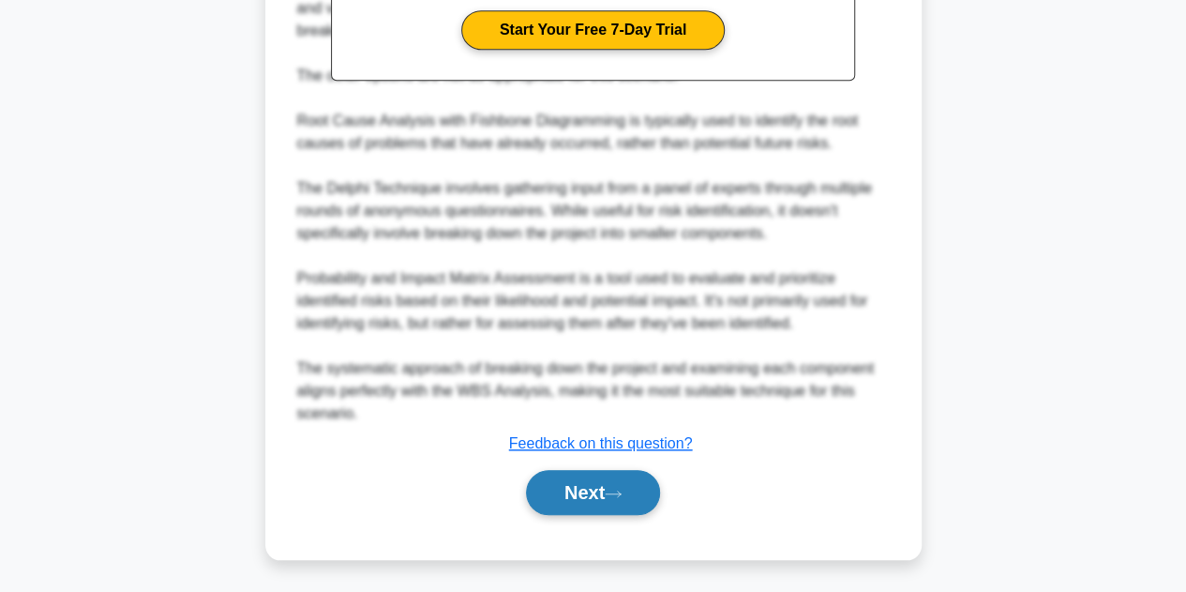
click at [560, 507] on button "Next" at bounding box center [593, 492] width 134 height 45
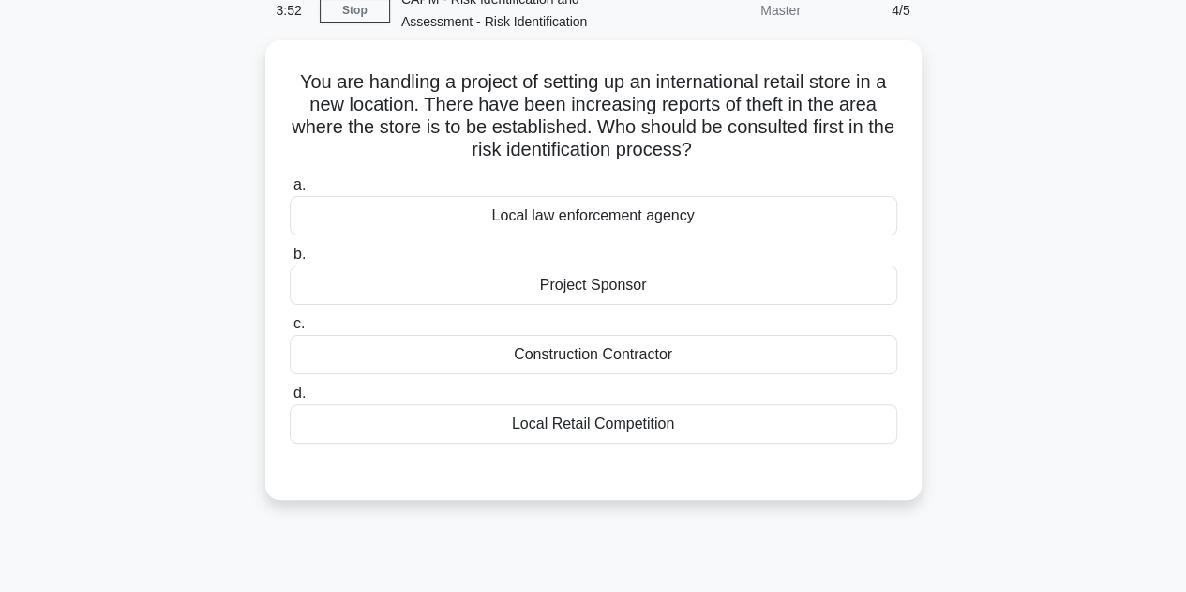
scroll to position [87, 0]
click at [827, 276] on div "Project Sponsor" at bounding box center [594, 284] width 608 height 39
click at [290, 261] on input "b. Project Sponsor" at bounding box center [290, 255] width 0 height 12
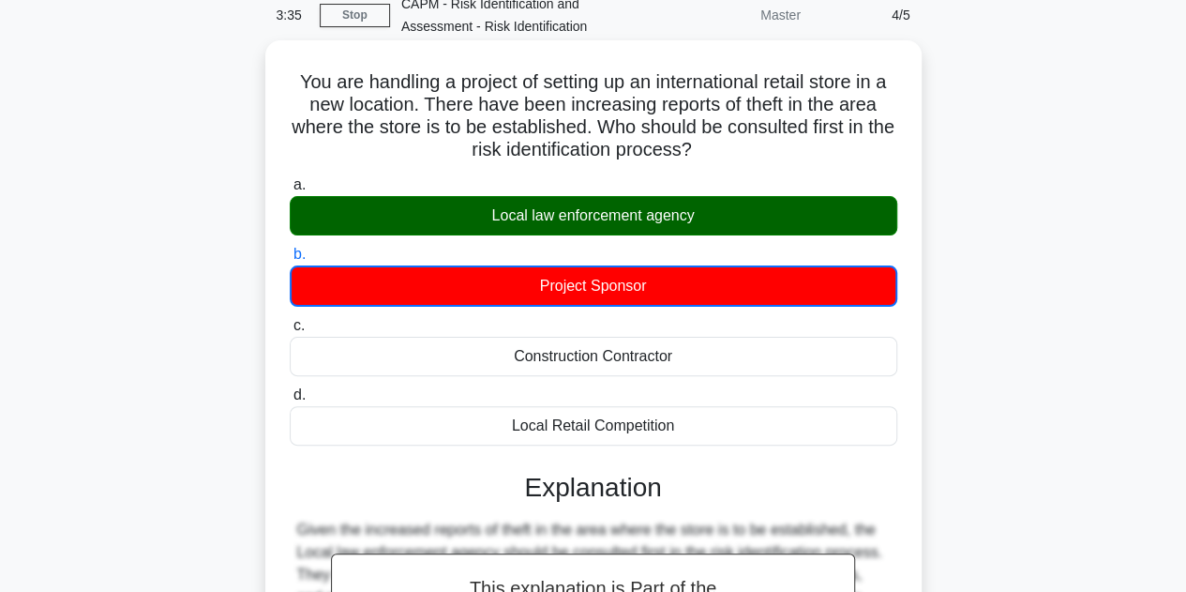
scroll to position [421, 0]
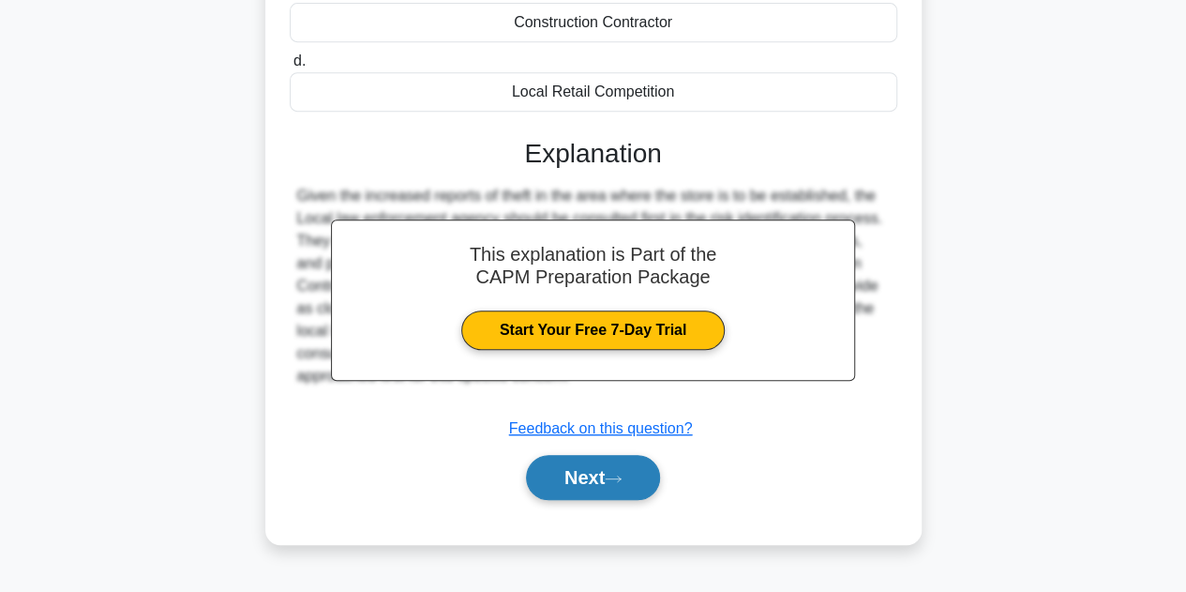
click at [551, 479] on button "Next" at bounding box center [593, 477] width 134 height 45
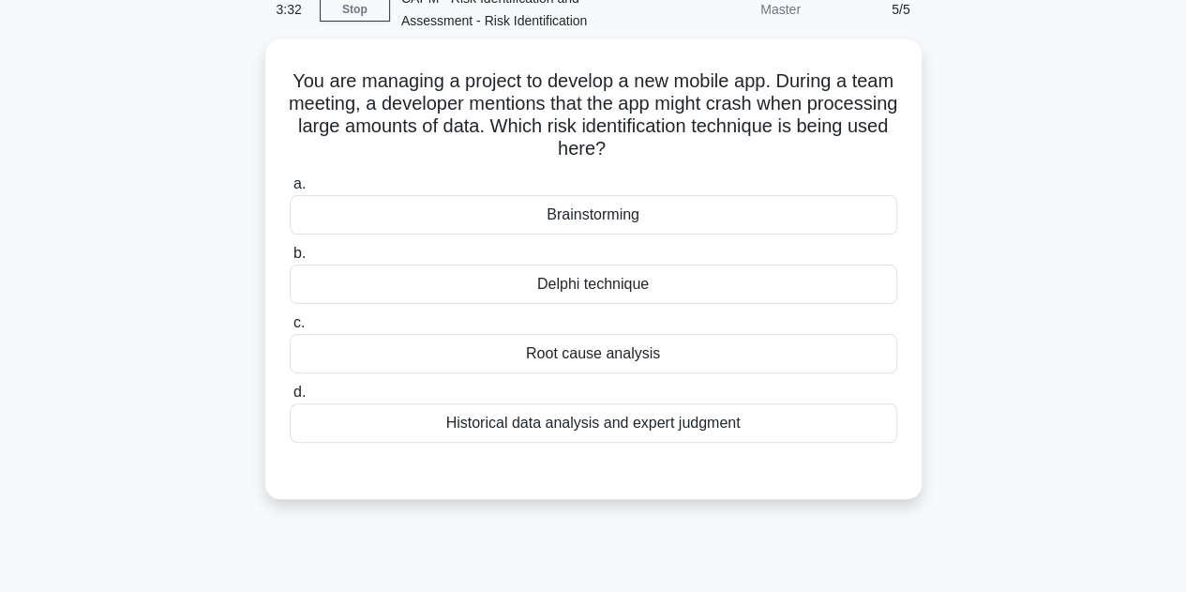
scroll to position [91, 0]
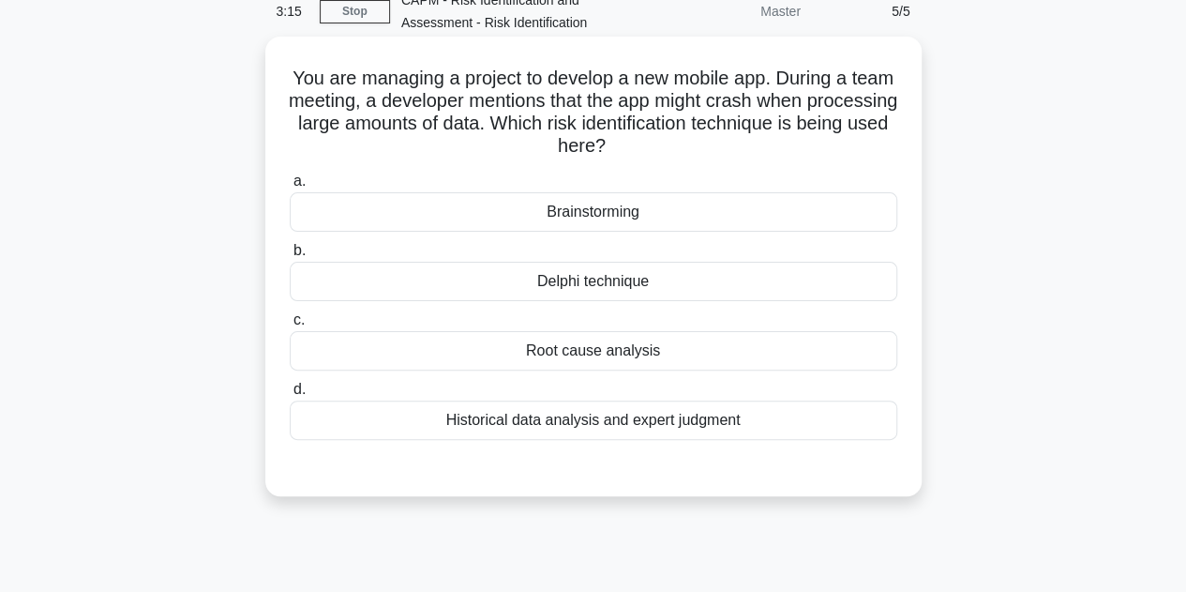
click at [642, 214] on div "Brainstorming" at bounding box center [594, 211] width 608 height 39
click at [290, 188] on input "a. Brainstorming" at bounding box center [290, 181] width 0 height 12
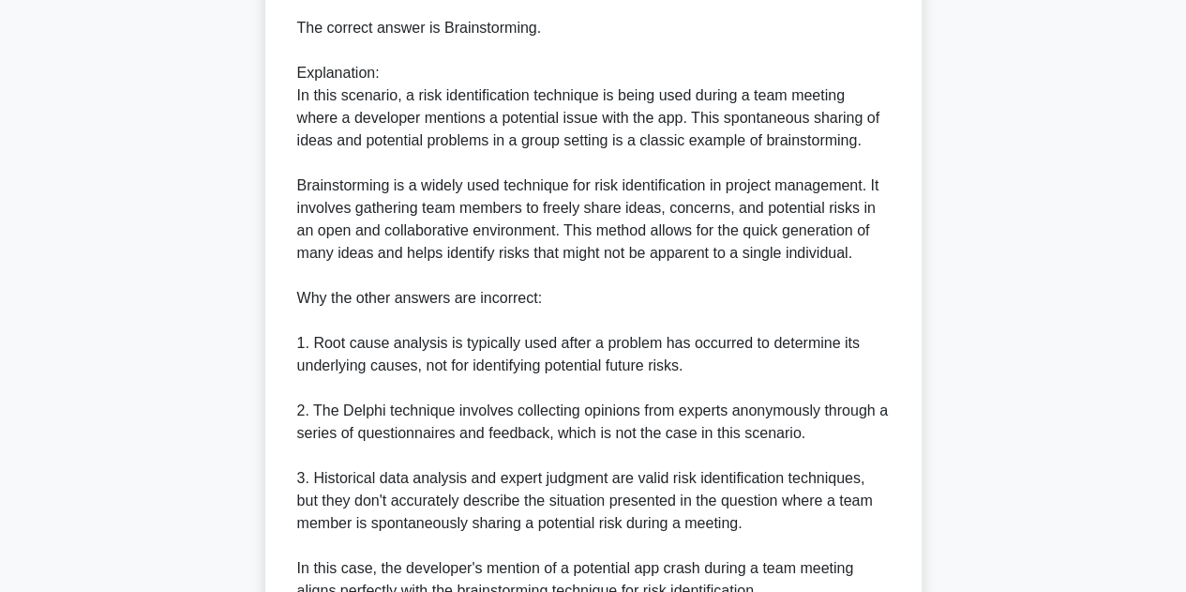
scroll to position [764, 0]
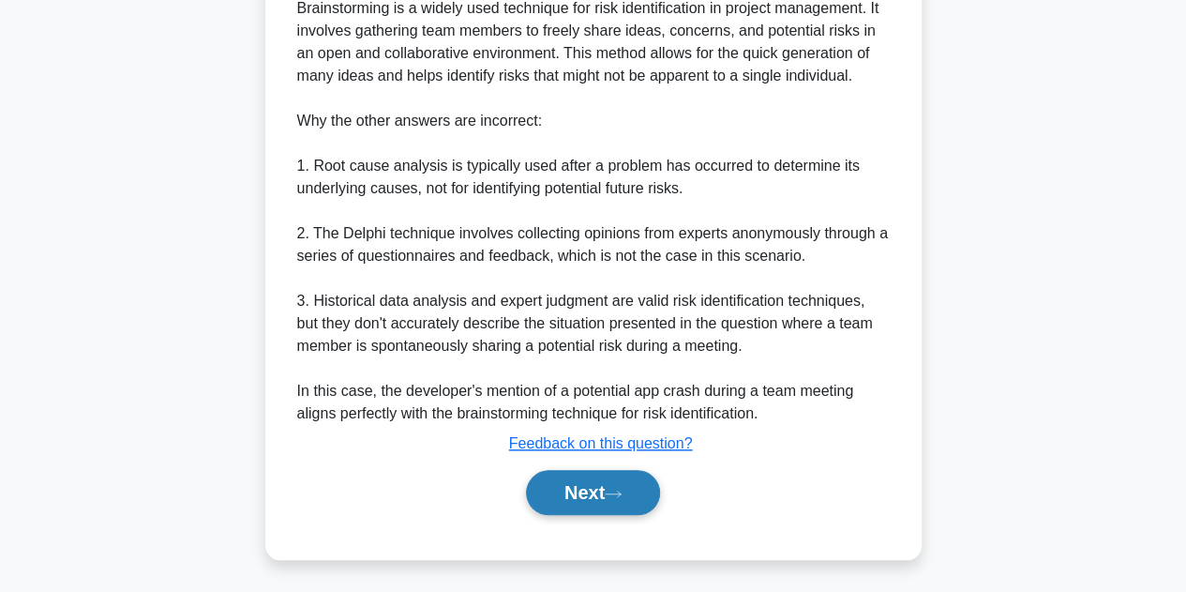
click at [553, 486] on button "Next" at bounding box center [593, 492] width 134 height 45
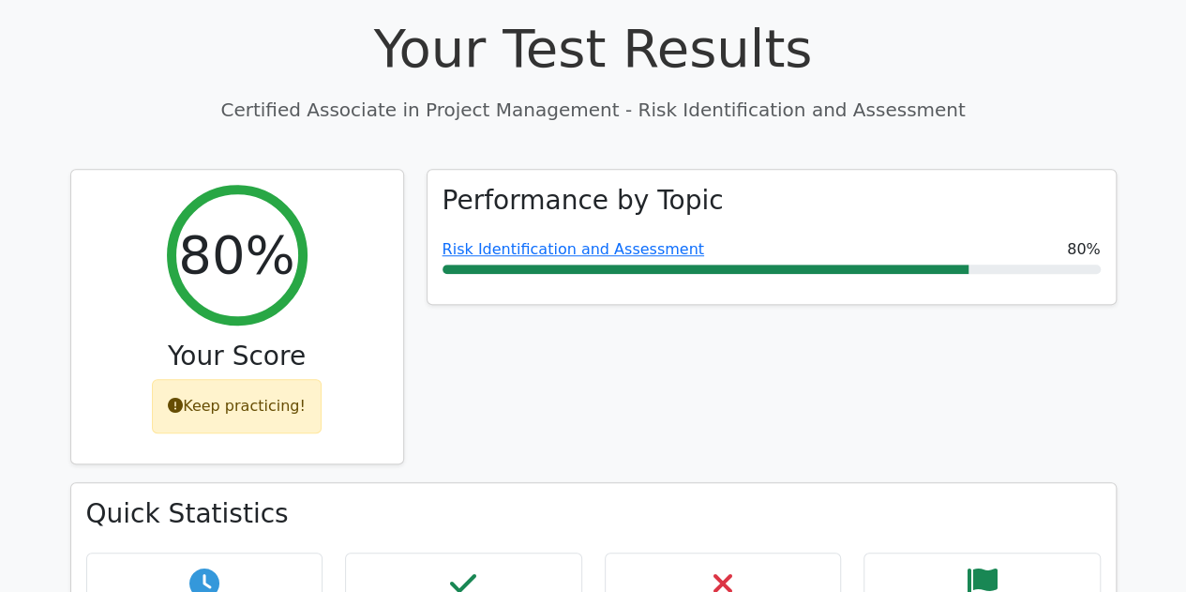
scroll to position [675, 0]
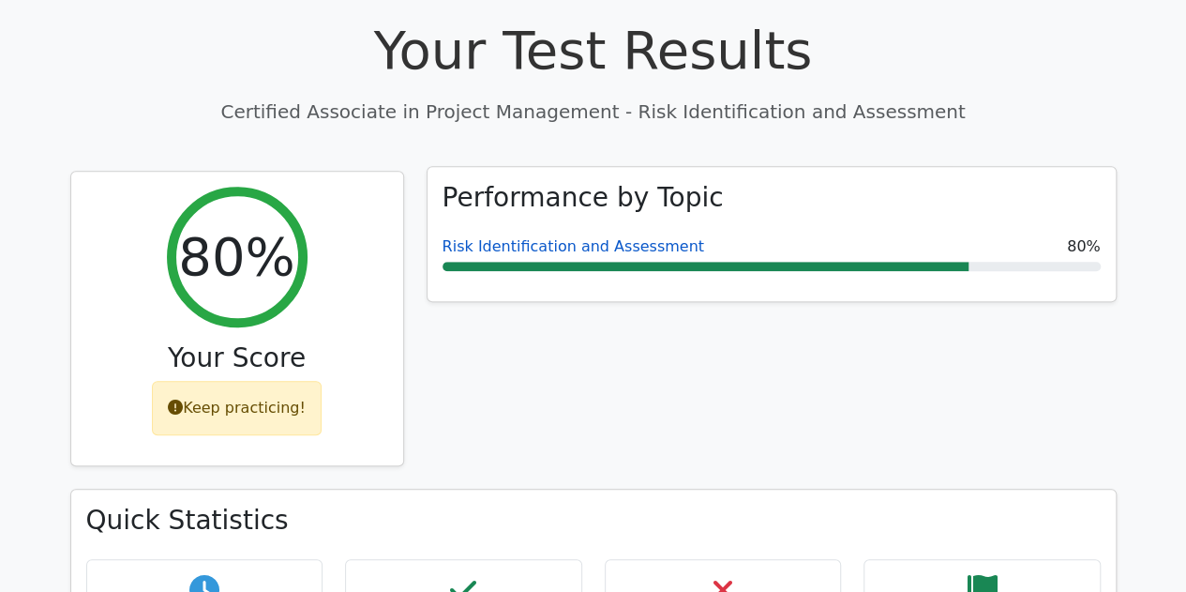
click at [565, 237] on link "Risk Identification and Assessment" at bounding box center [574, 246] width 262 height 18
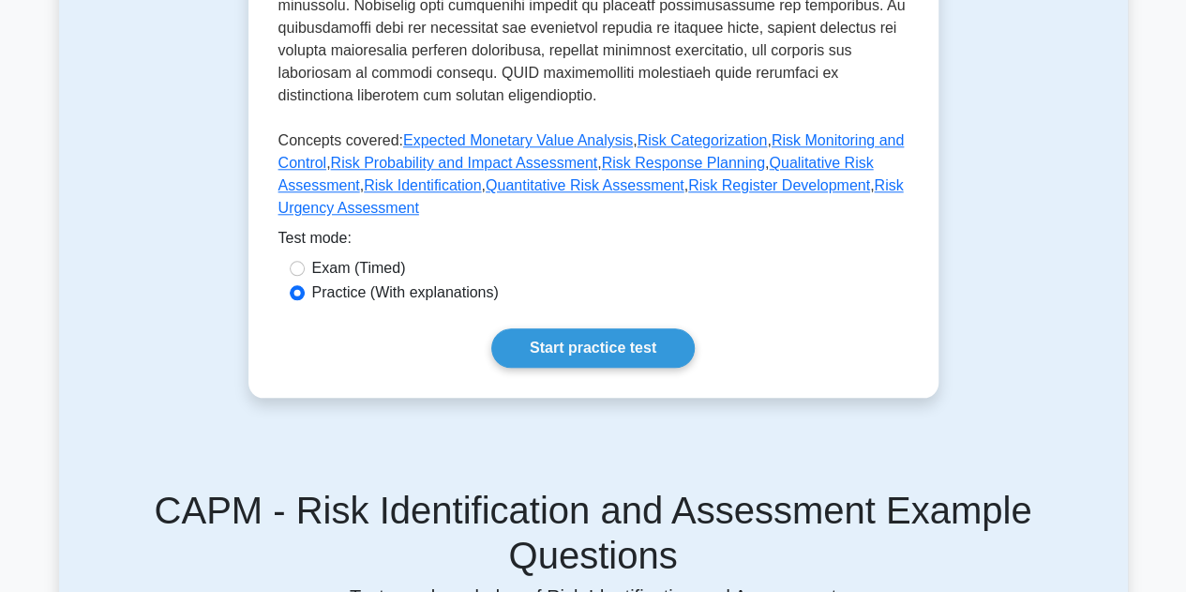
scroll to position [900, 0]
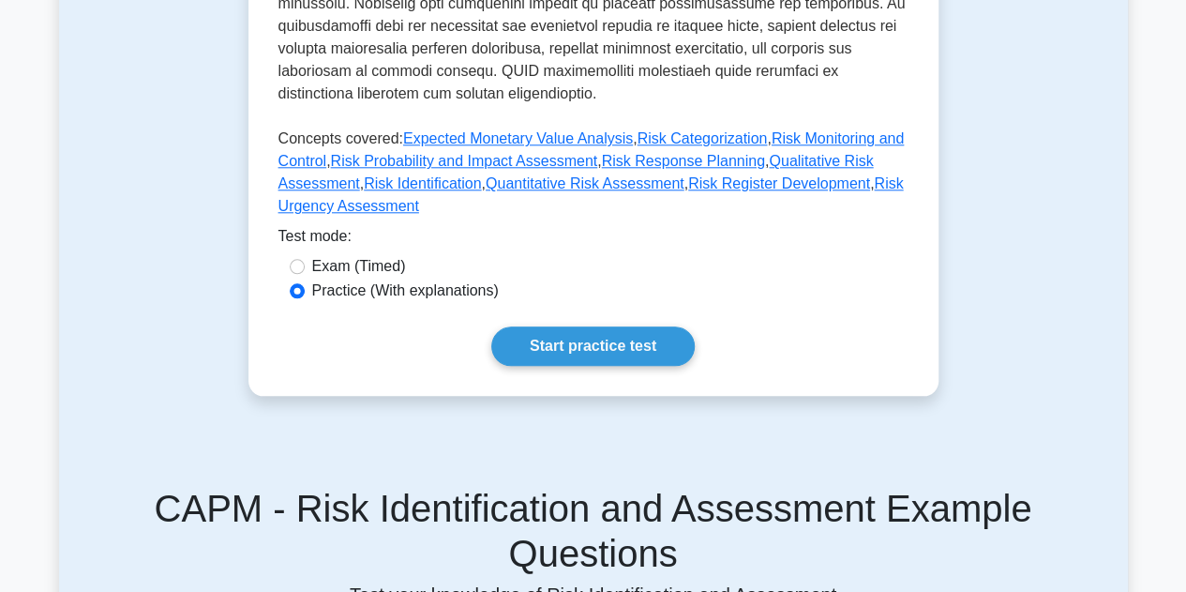
click at [565, 175] on link "Quantitative Risk Assessment" at bounding box center [585, 183] width 199 height 16
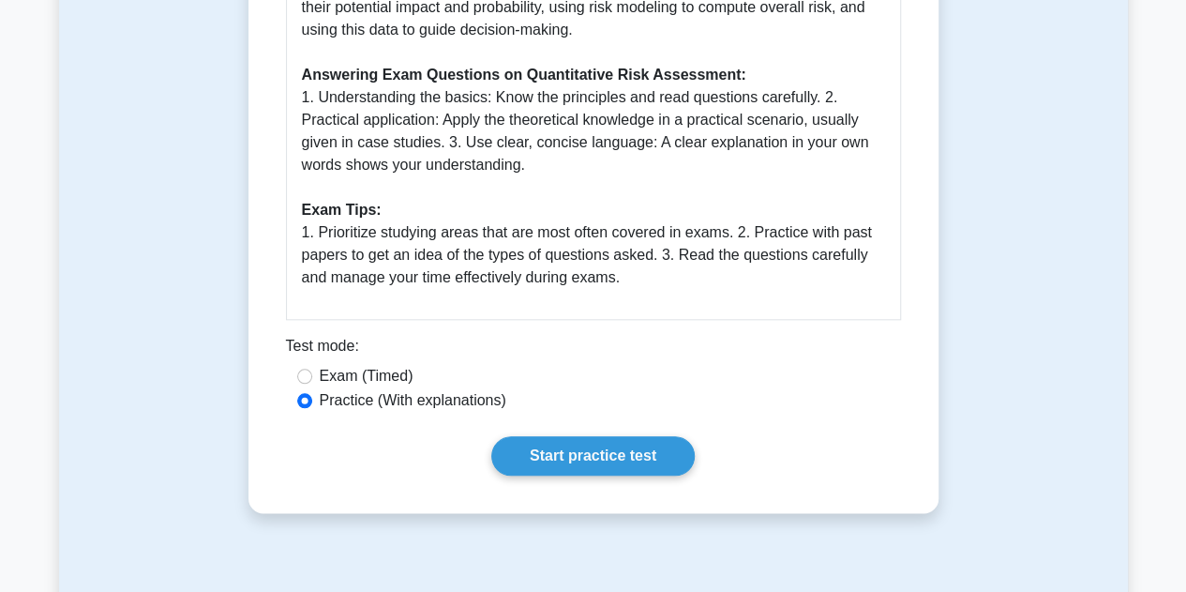
scroll to position [856, 0]
click at [564, 448] on link "Start practice test" at bounding box center [593, 454] width 204 height 39
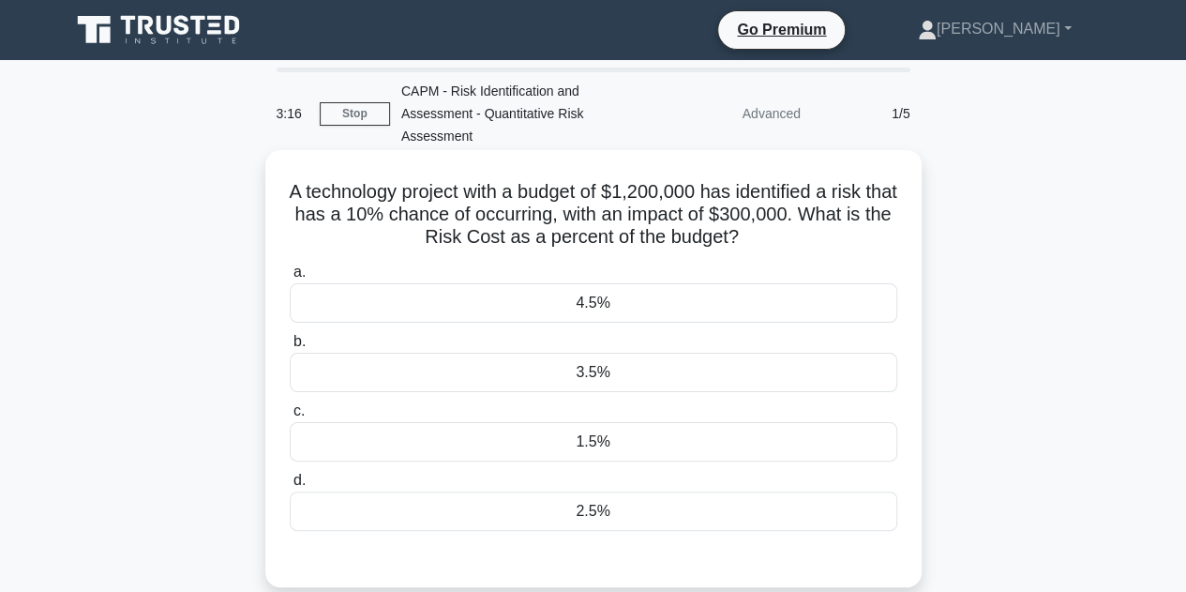
click at [619, 369] on div "3.5%" at bounding box center [594, 372] width 608 height 39
click at [290, 348] on input "b. 3.5%" at bounding box center [290, 342] width 0 height 12
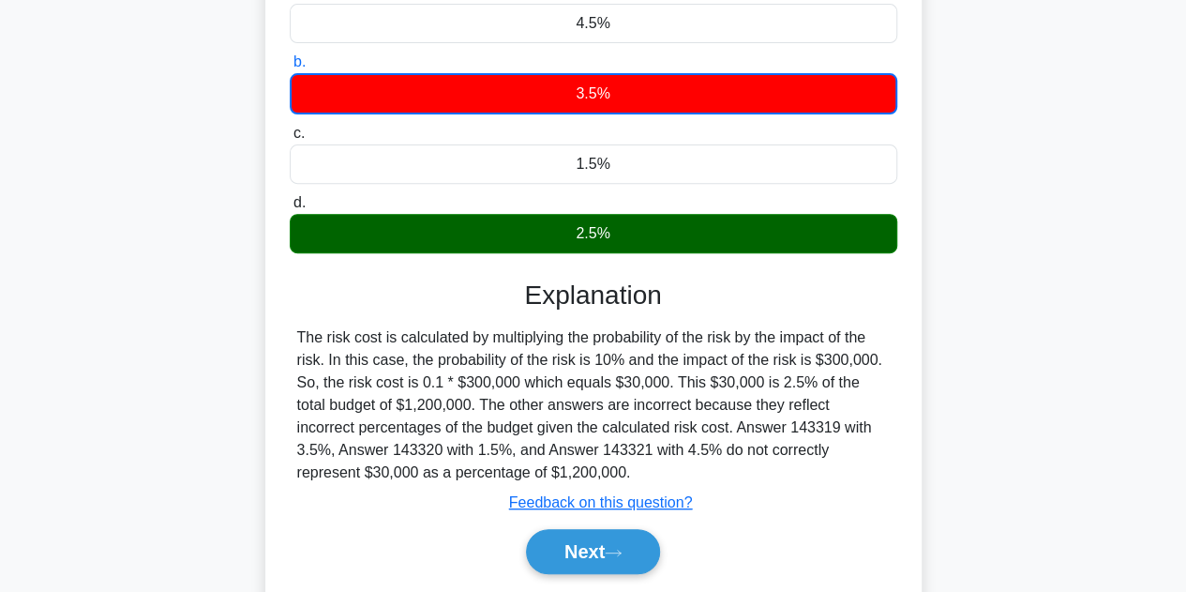
scroll to position [281, 0]
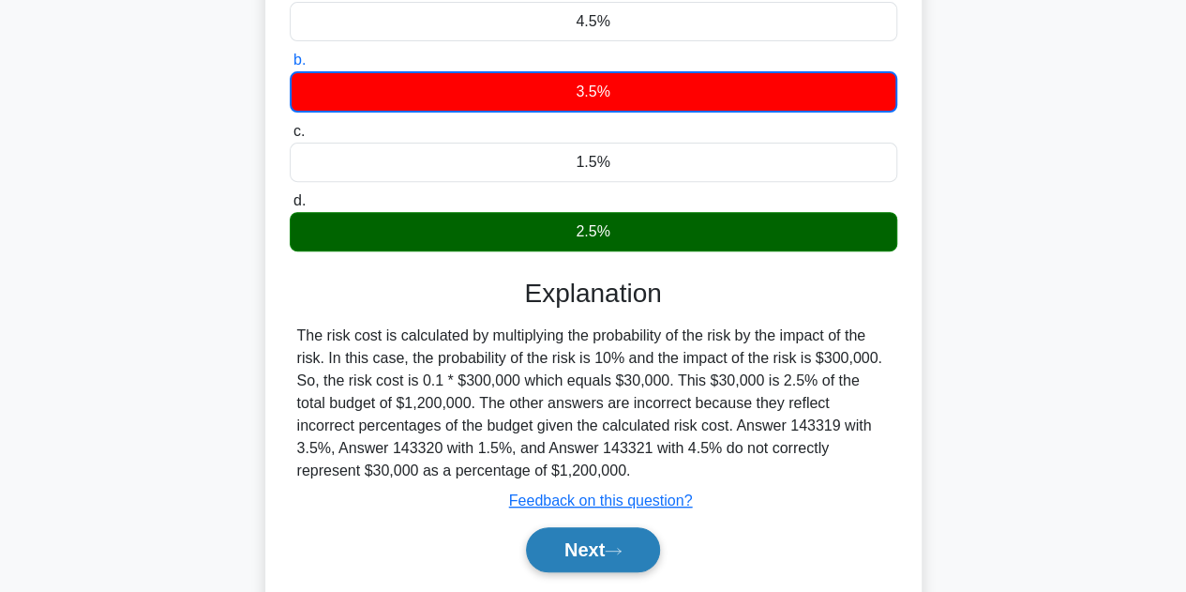
click at [570, 560] on button "Next" at bounding box center [593, 549] width 134 height 45
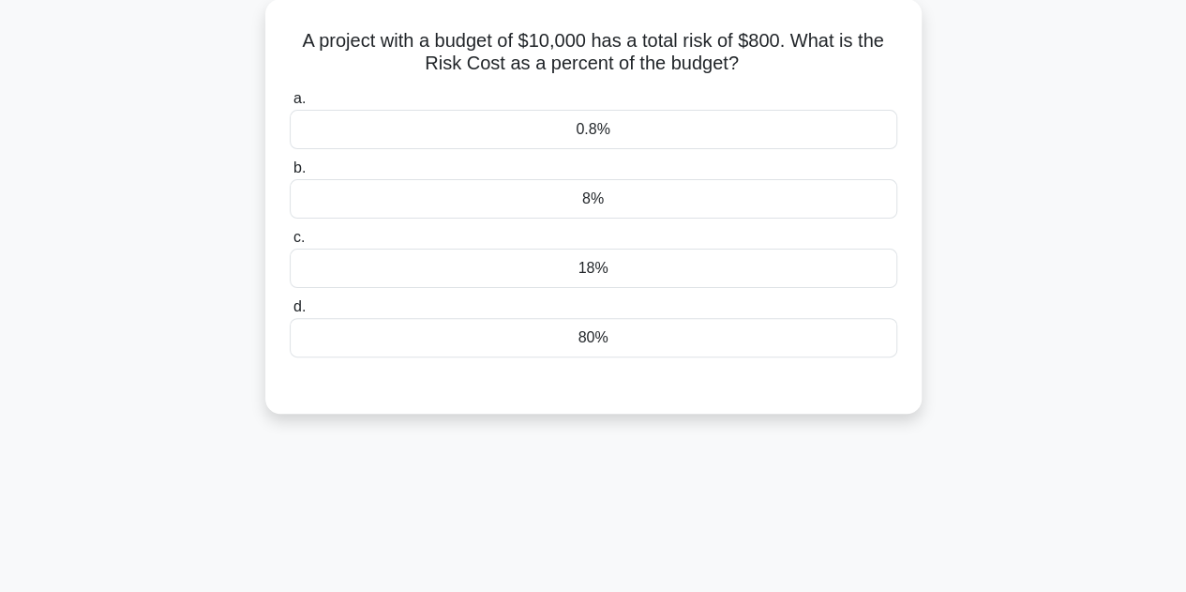
scroll to position [130, 0]
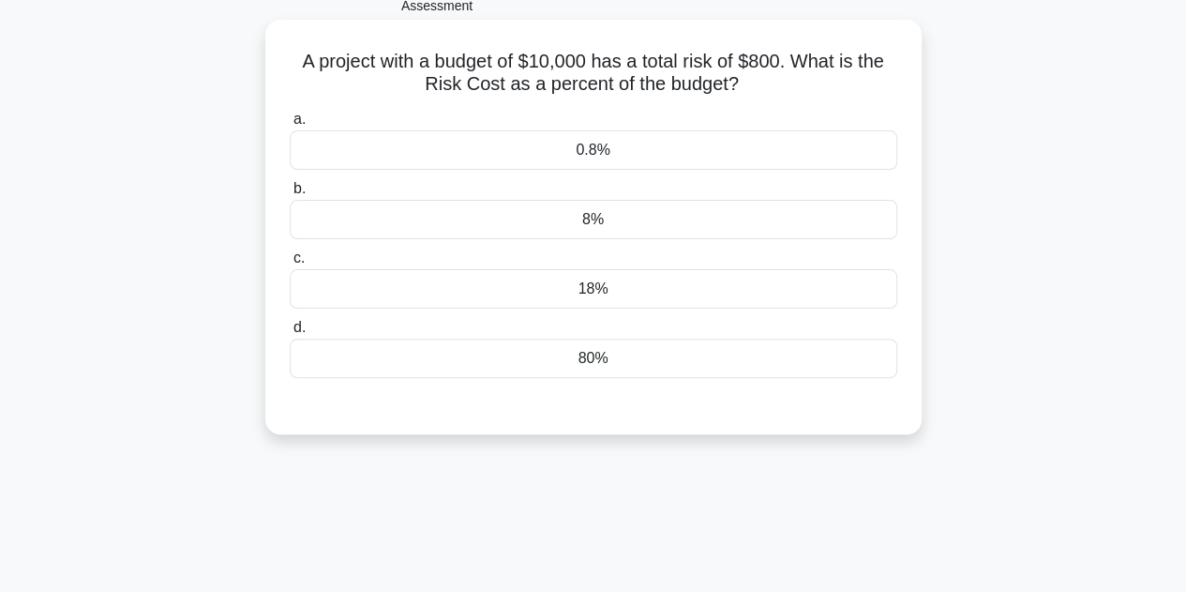
click at [615, 140] on div "0.8%" at bounding box center [594, 149] width 608 height 39
click at [290, 126] on input "a. 0.8%" at bounding box center [290, 119] width 0 height 12
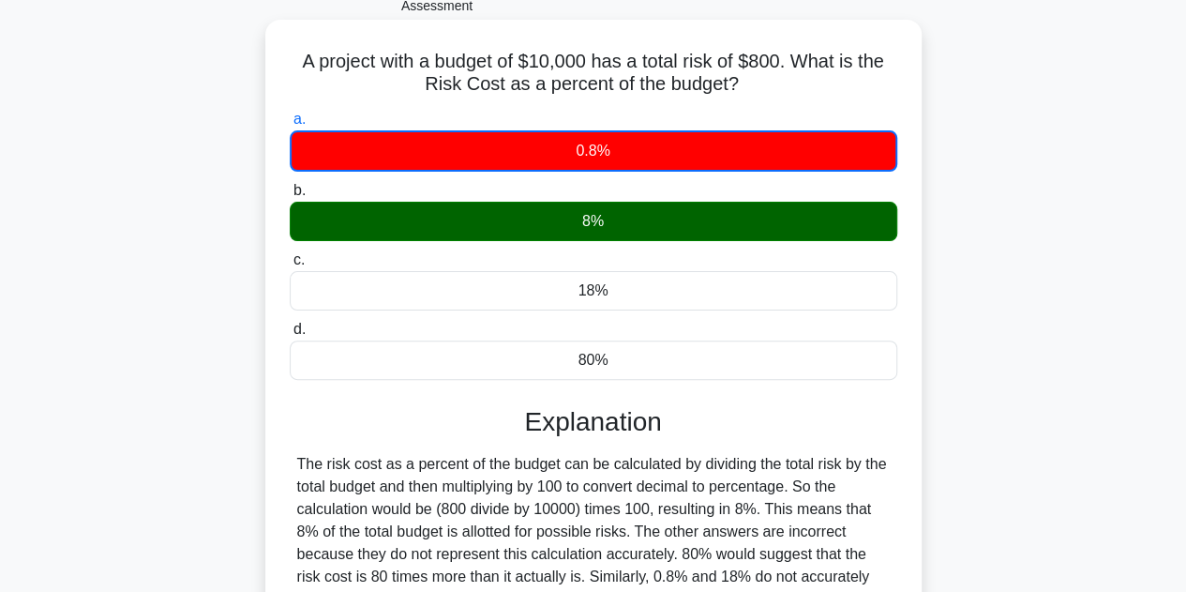
scroll to position [421, 0]
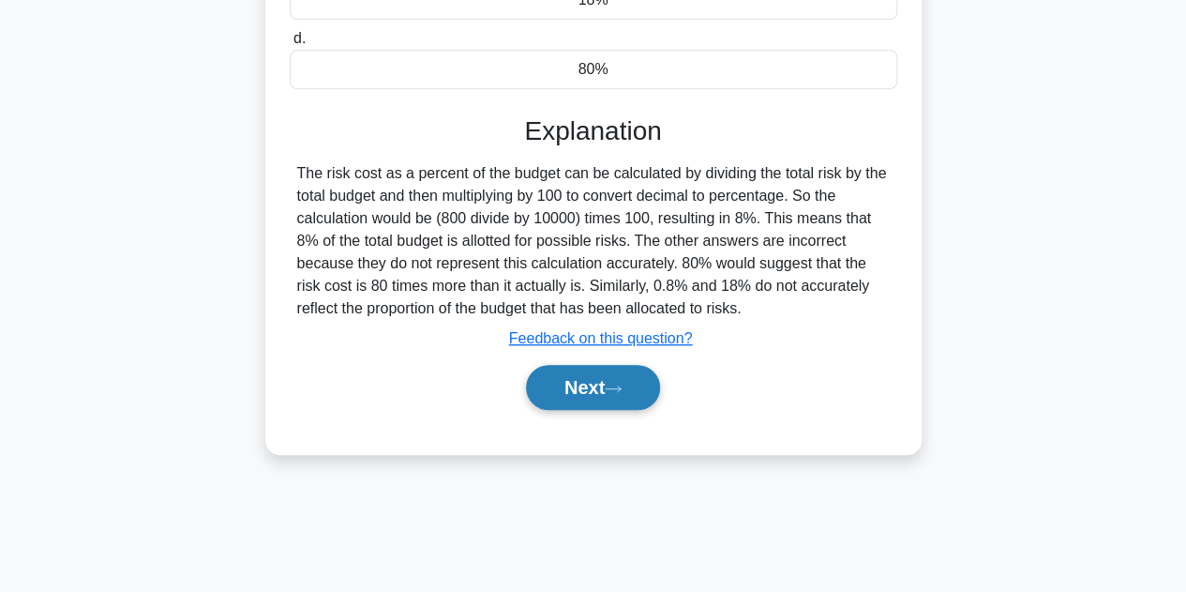
click at [576, 391] on button "Next" at bounding box center [593, 387] width 134 height 45
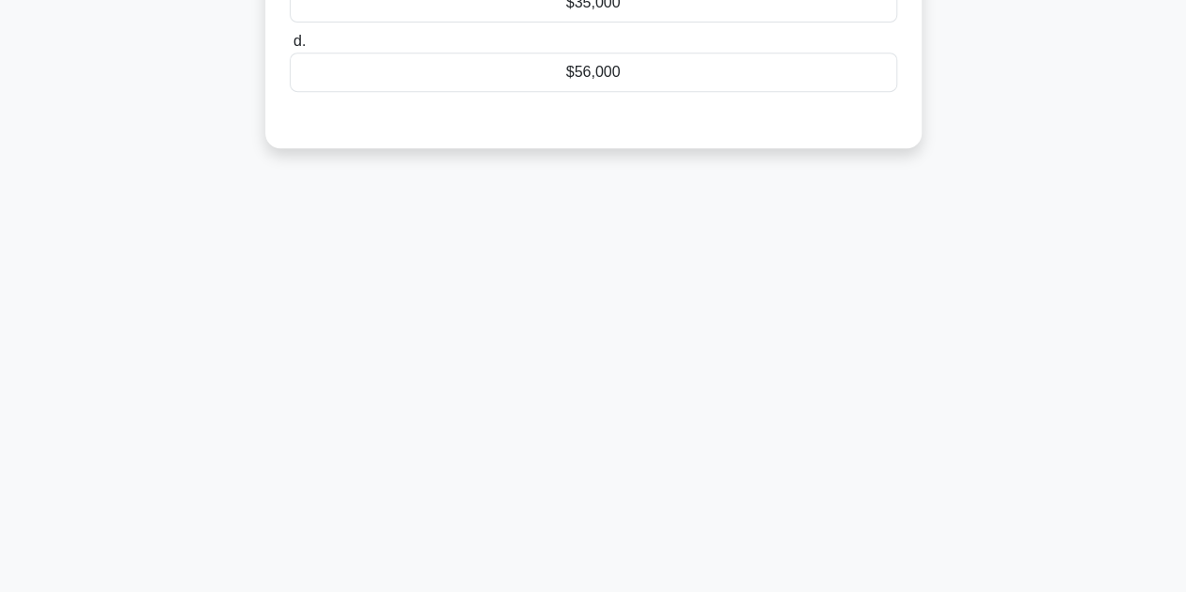
scroll to position [0, 0]
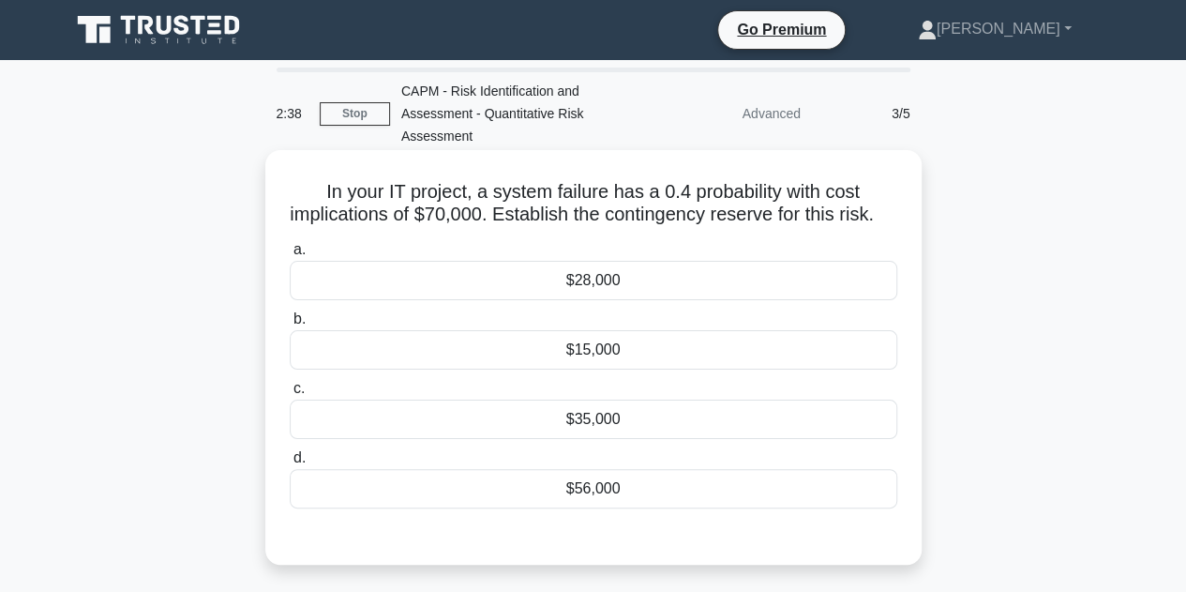
click at [585, 300] on div "$28,000" at bounding box center [594, 280] width 608 height 39
click at [290, 256] on input "a. $28,000" at bounding box center [290, 250] width 0 height 12
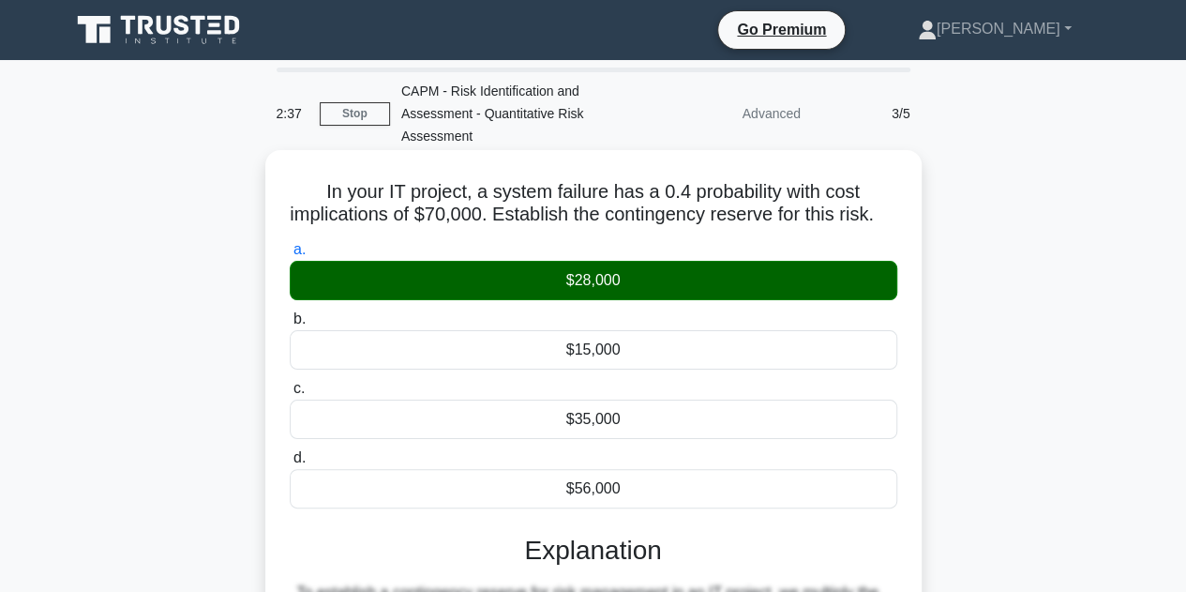
scroll to position [421, 0]
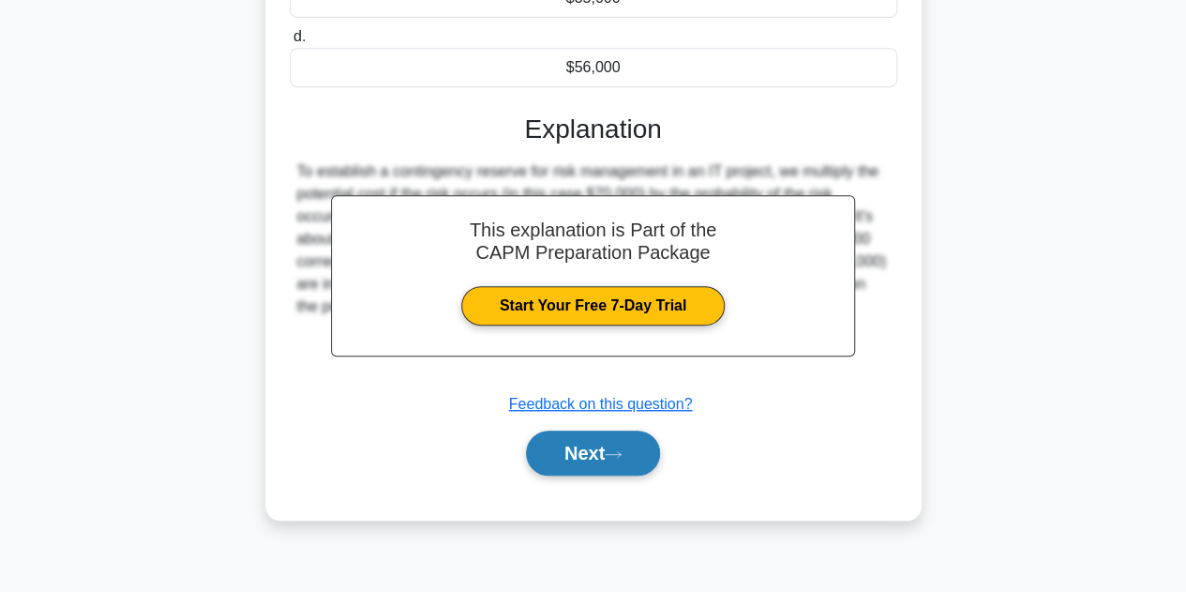
click at [580, 462] on button "Next" at bounding box center [593, 452] width 134 height 45
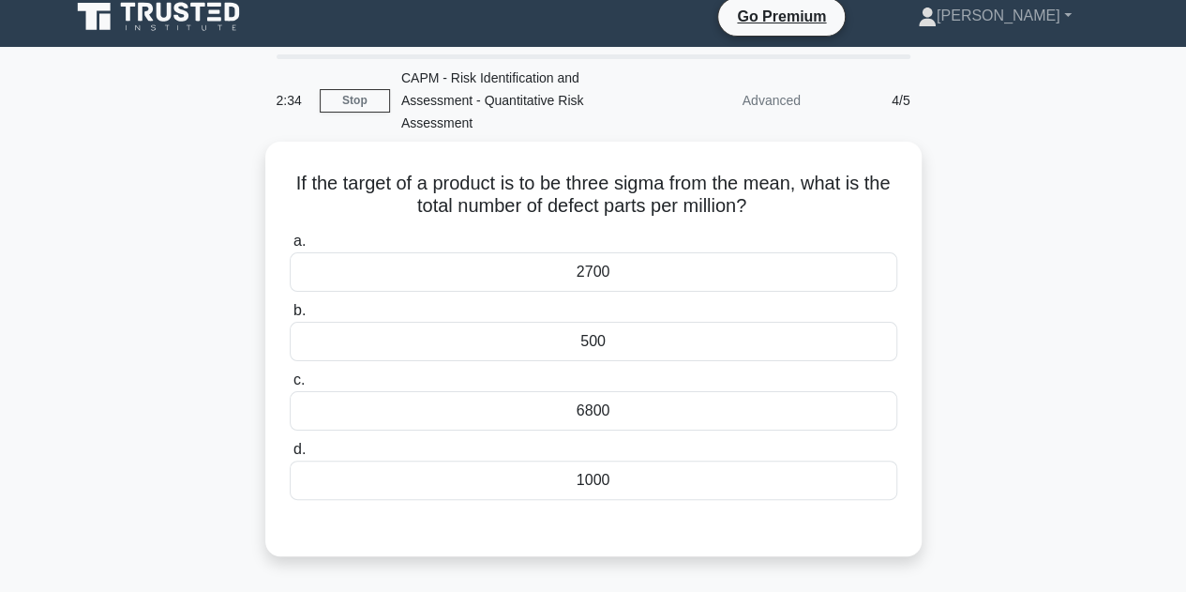
scroll to position [0, 0]
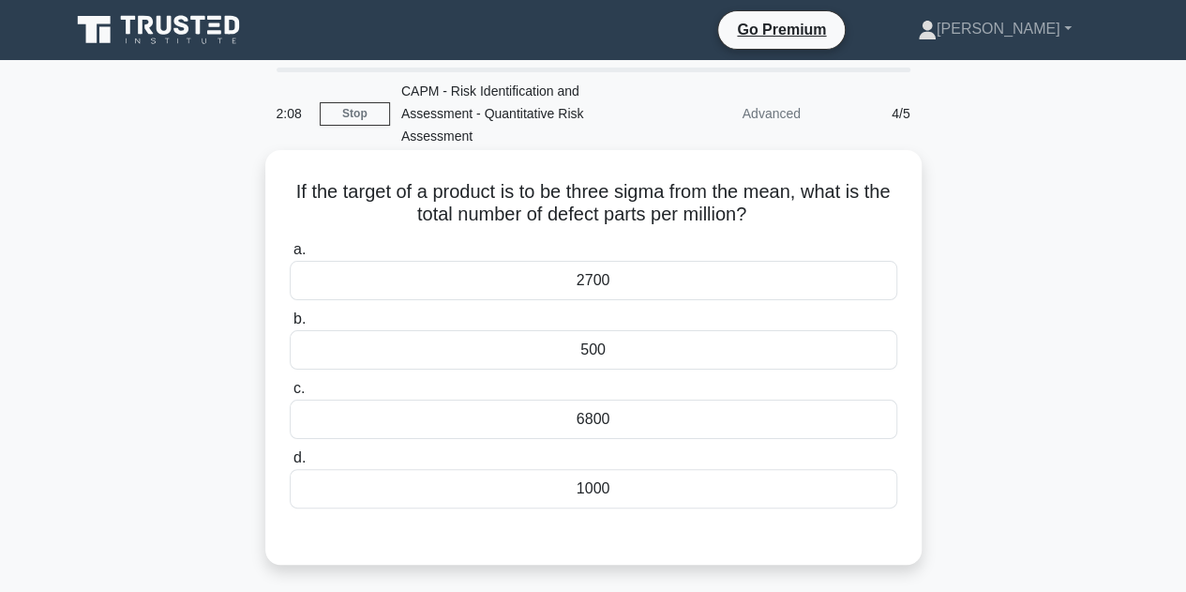
click at [626, 279] on div "2700" at bounding box center [594, 280] width 608 height 39
click at [290, 256] on input "a. 2700" at bounding box center [290, 250] width 0 height 12
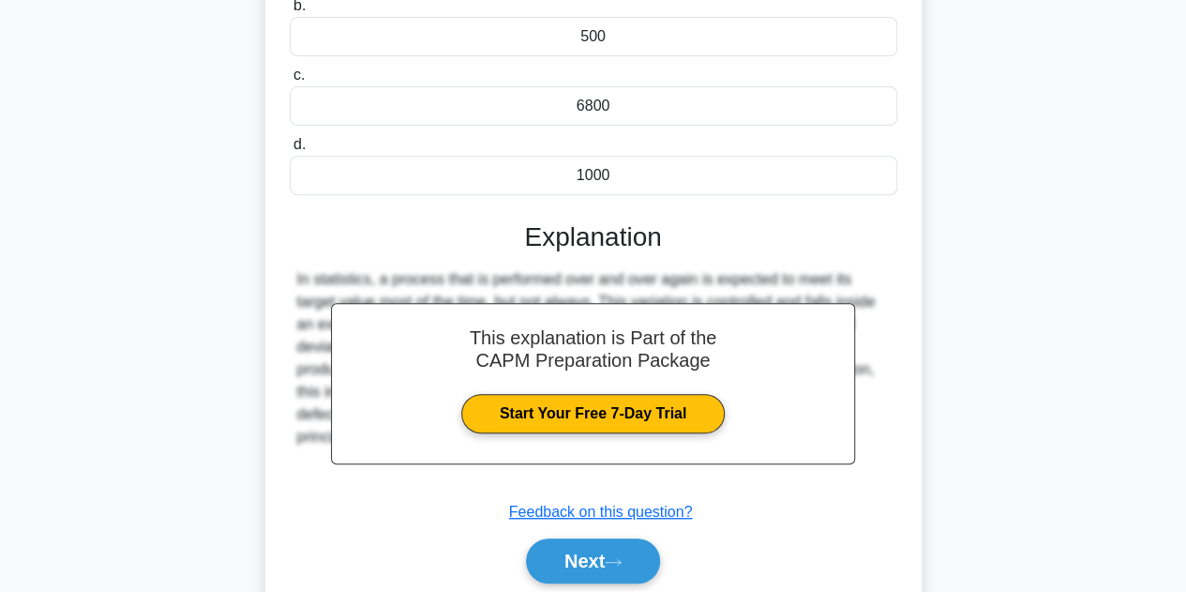
scroll to position [421, 0]
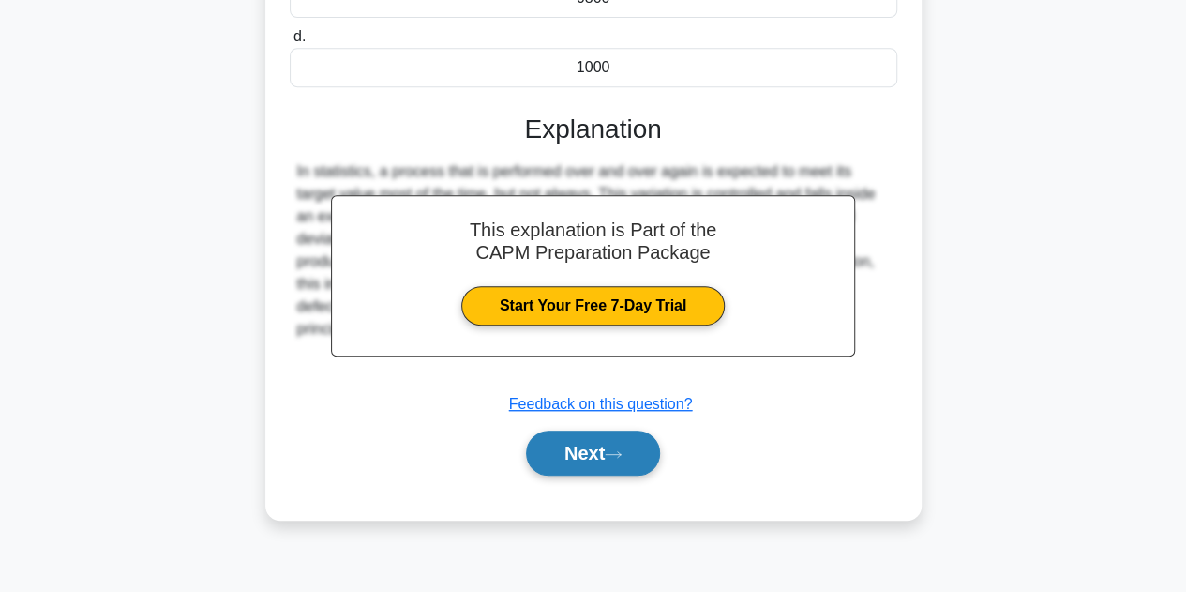
click at [594, 445] on button "Next" at bounding box center [593, 452] width 134 height 45
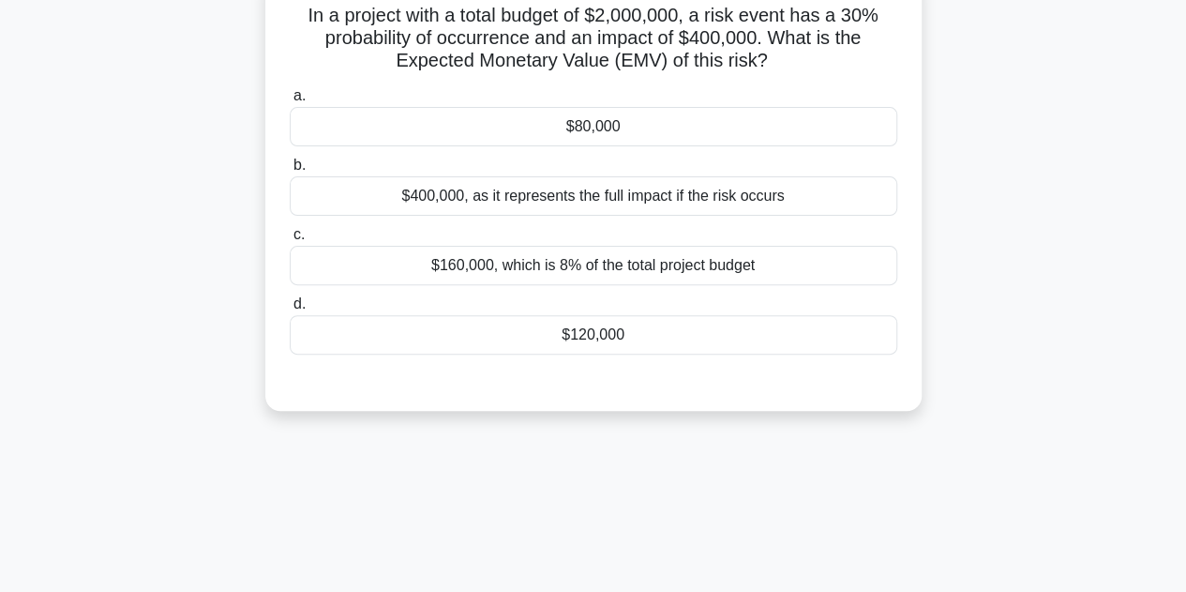
scroll to position [82, 0]
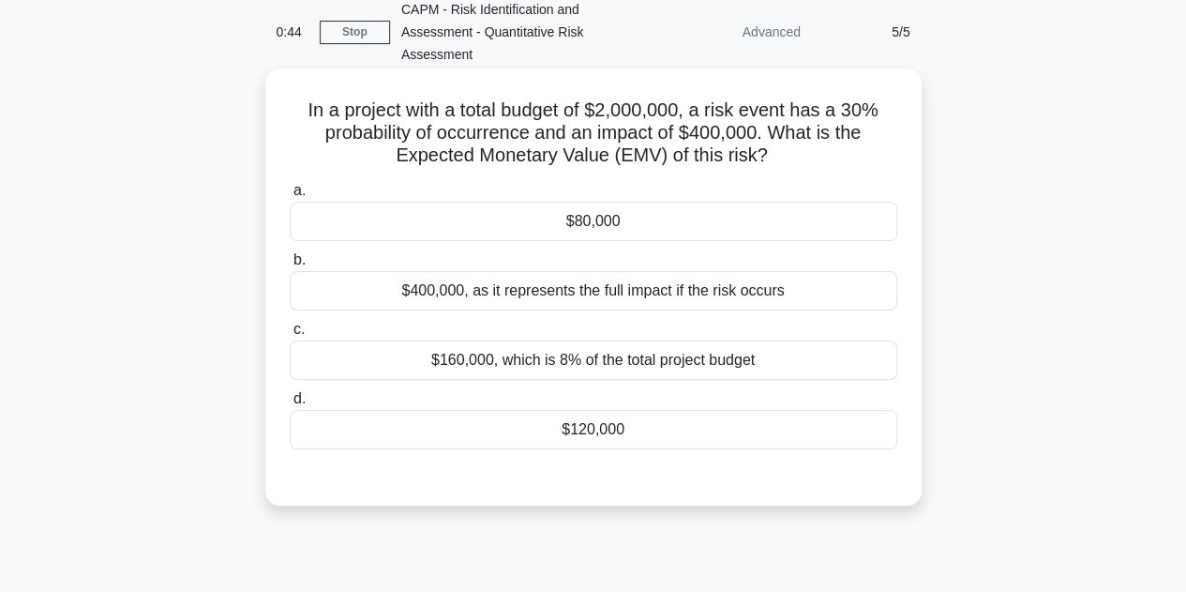
click at [595, 432] on div "$120,000" at bounding box center [594, 429] width 608 height 39
click at [290, 405] on input "d. $120,000" at bounding box center [290, 399] width 0 height 12
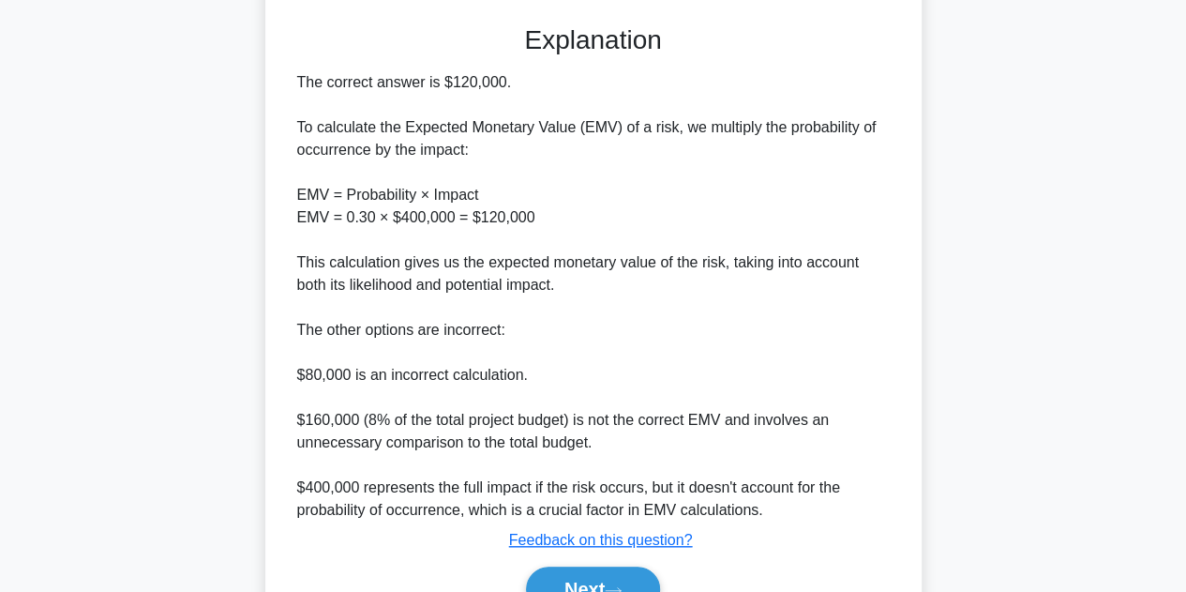
scroll to position [629, 0]
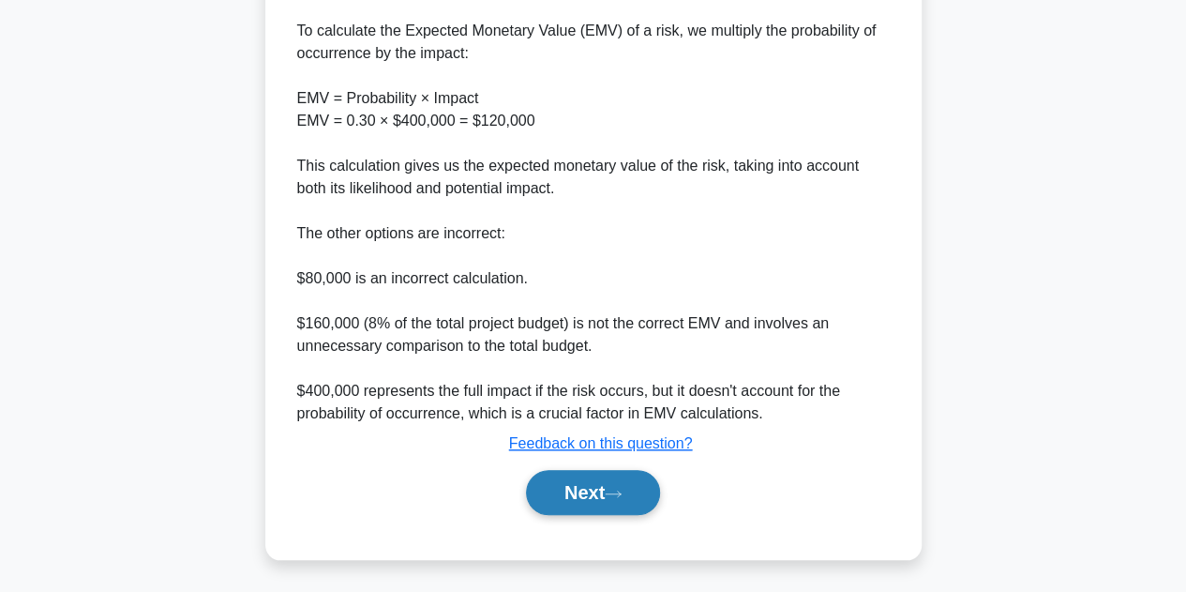
click at [593, 490] on button "Next" at bounding box center [593, 492] width 134 height 45
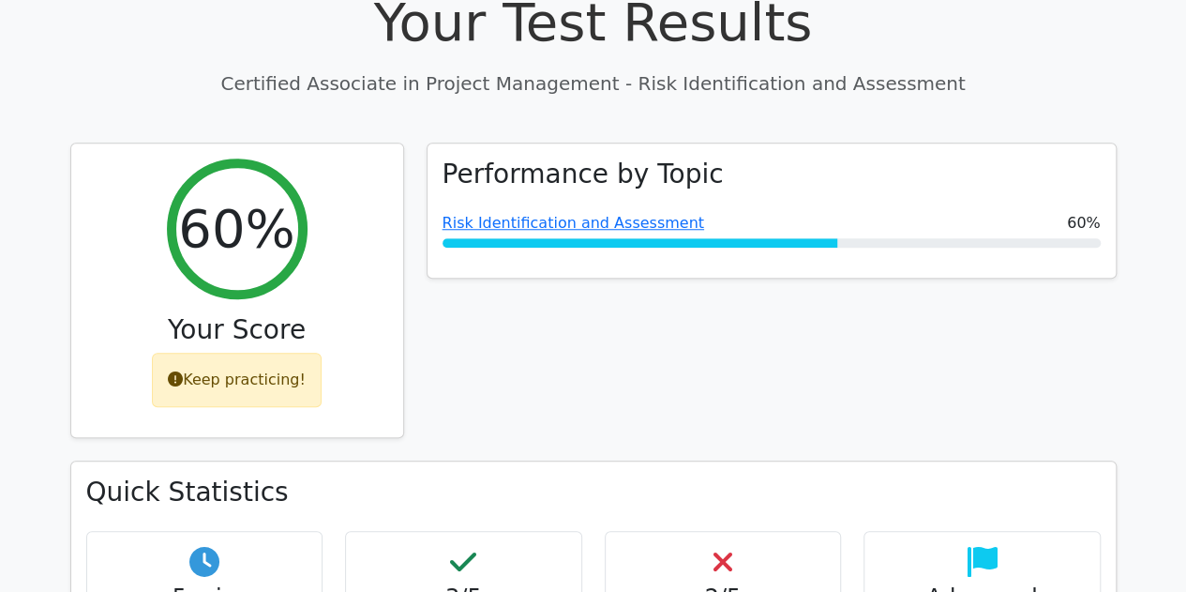
scroll to position [596, 0]
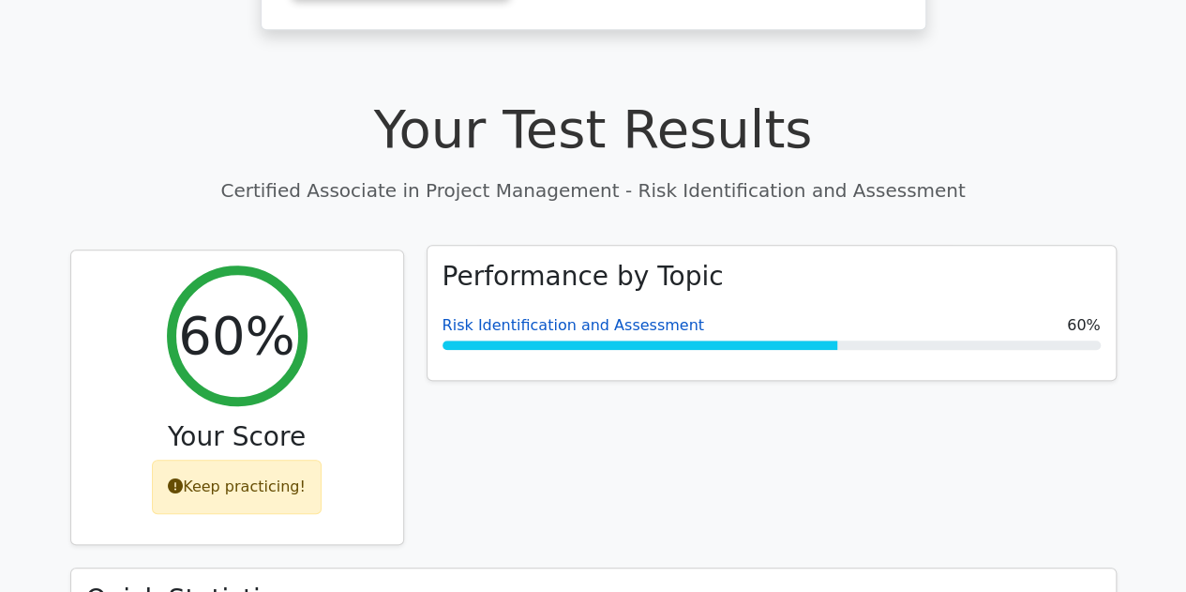
click at [548, 316] on link "Risk Identification and Assessment" at bounding box center [574, 325] width 262 height 18
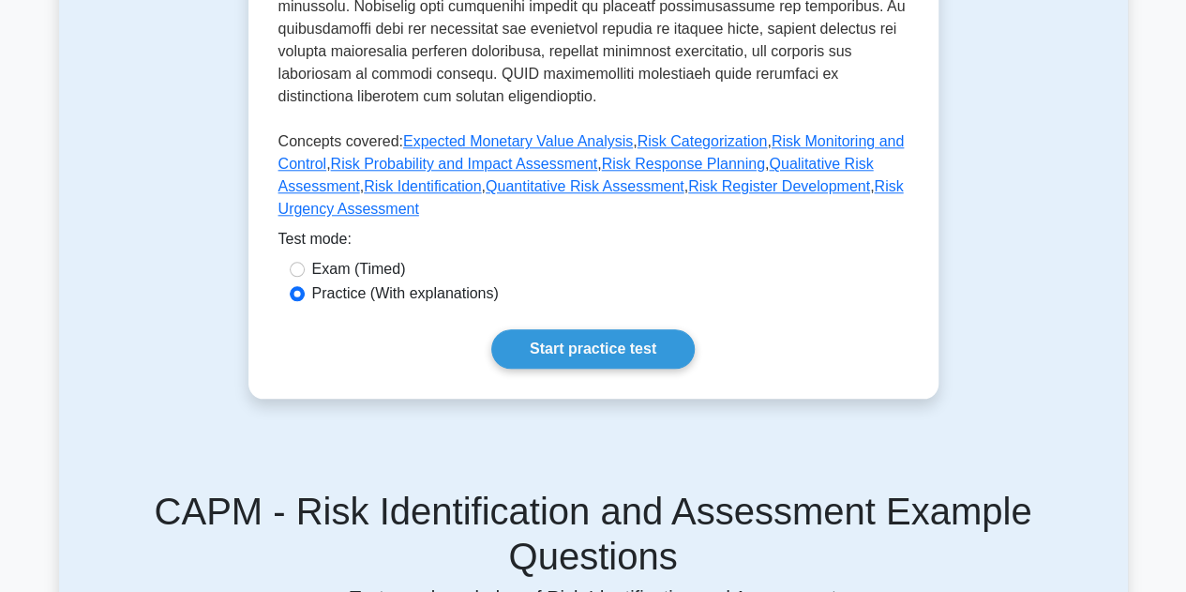
scroll to position [898, 0]
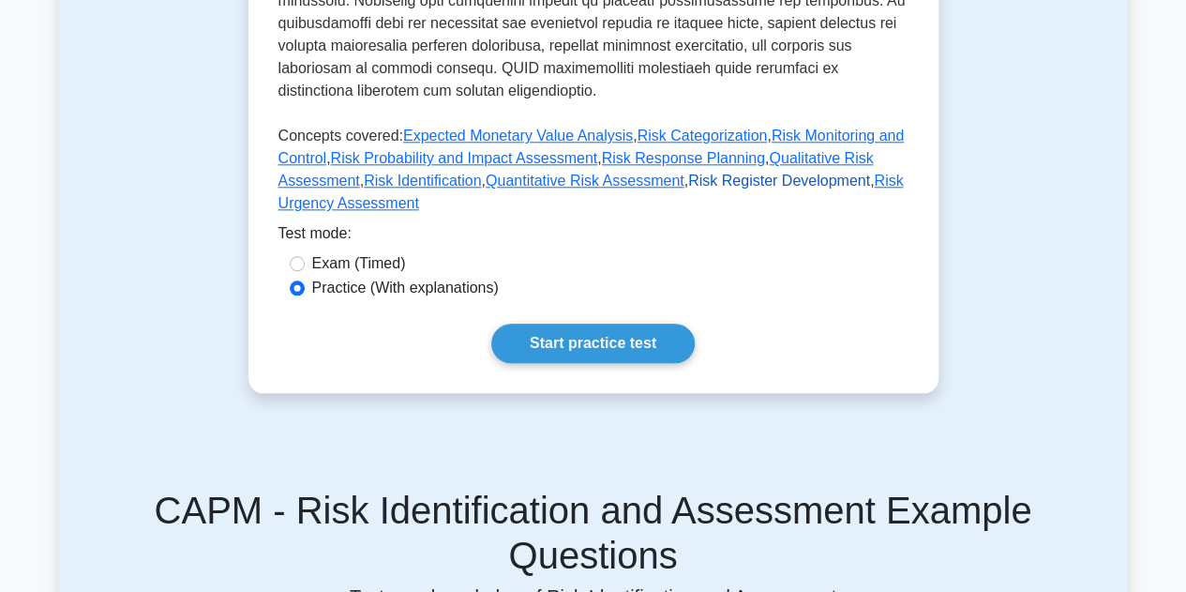
click at [722, 173] on link "Risk Register Development" at bounding box center [779, 181] width 182 height 16
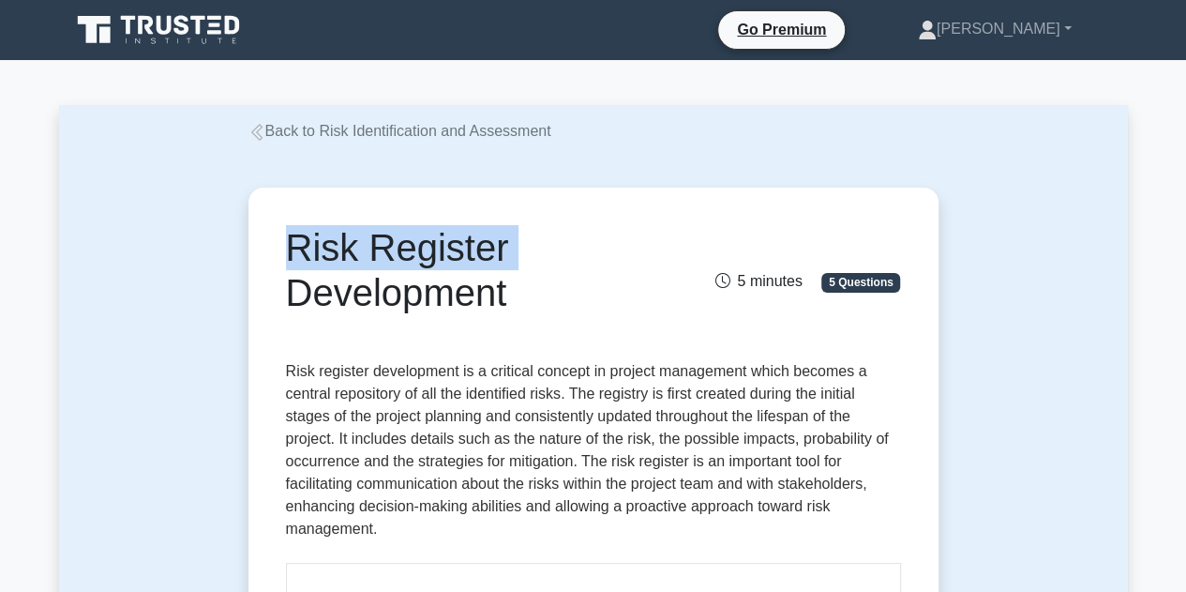
drag, startPoint x: 0, startPoint y: 0, endPoint x: 705, endPoint y: 37, distance: 706.2
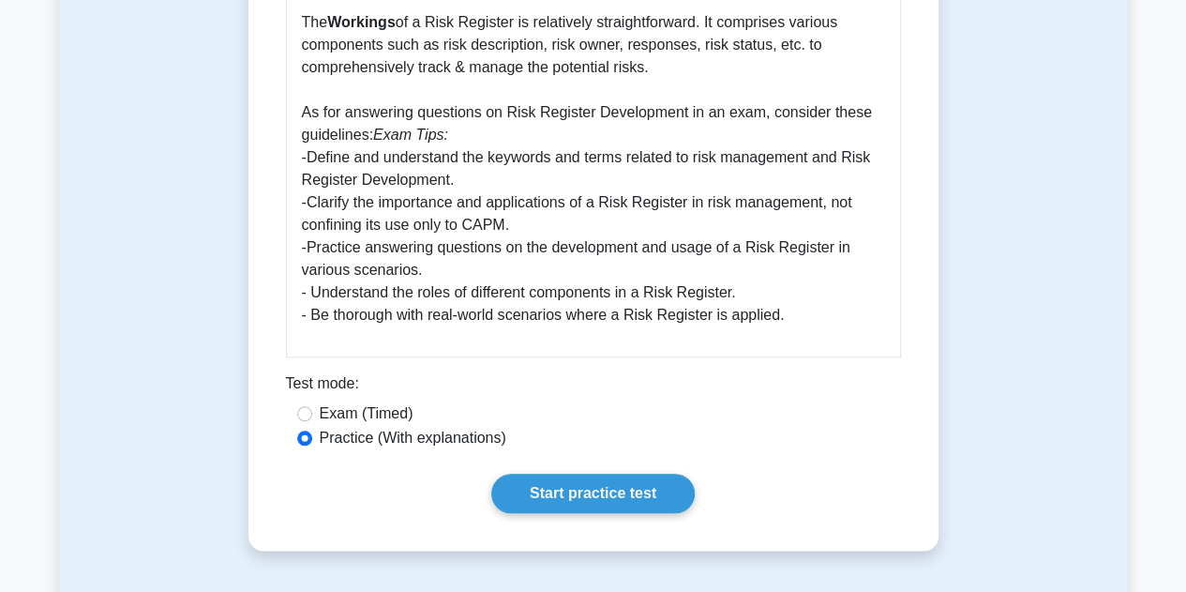
scroll to position [819, 0]
click at [544, 499] on link "Start practice test" at bounding box center [593, 492] width 204 height 39
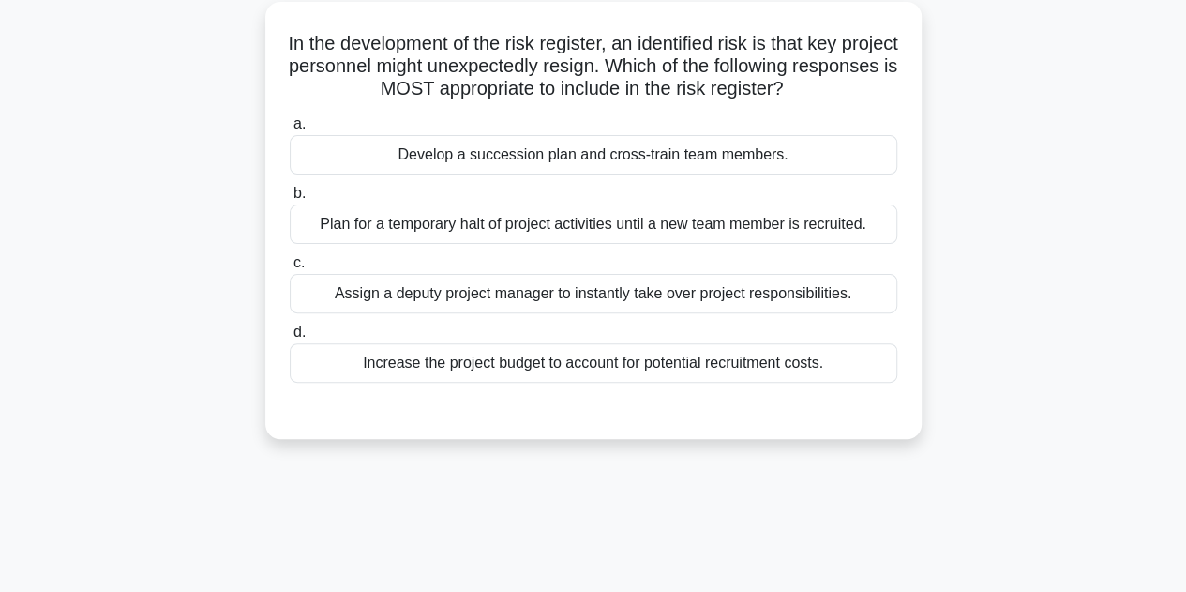
scroll to position [155, 0]
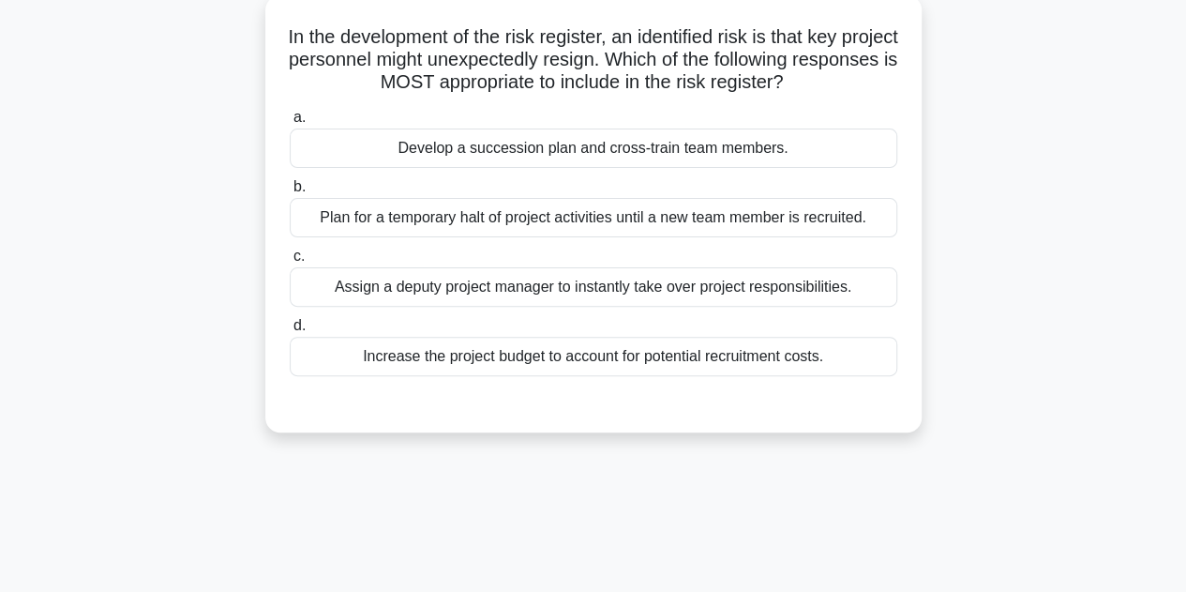
click at [706, 128] on div "Develop a succession plan and cross-train team members." at bounding box center [594, 147] width 608 height 39
click at [290, 121] on input "a. Develop a succession plan and cross-train team members." at bounding box center [290, 118] width 0 height 12
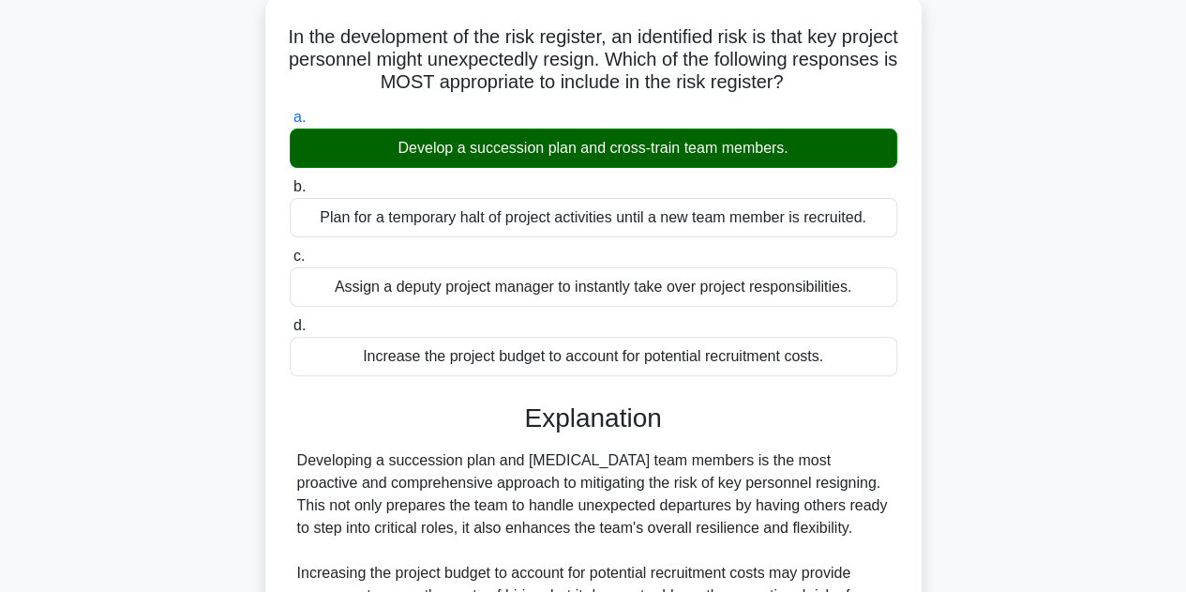
scroll to position [539, 0]
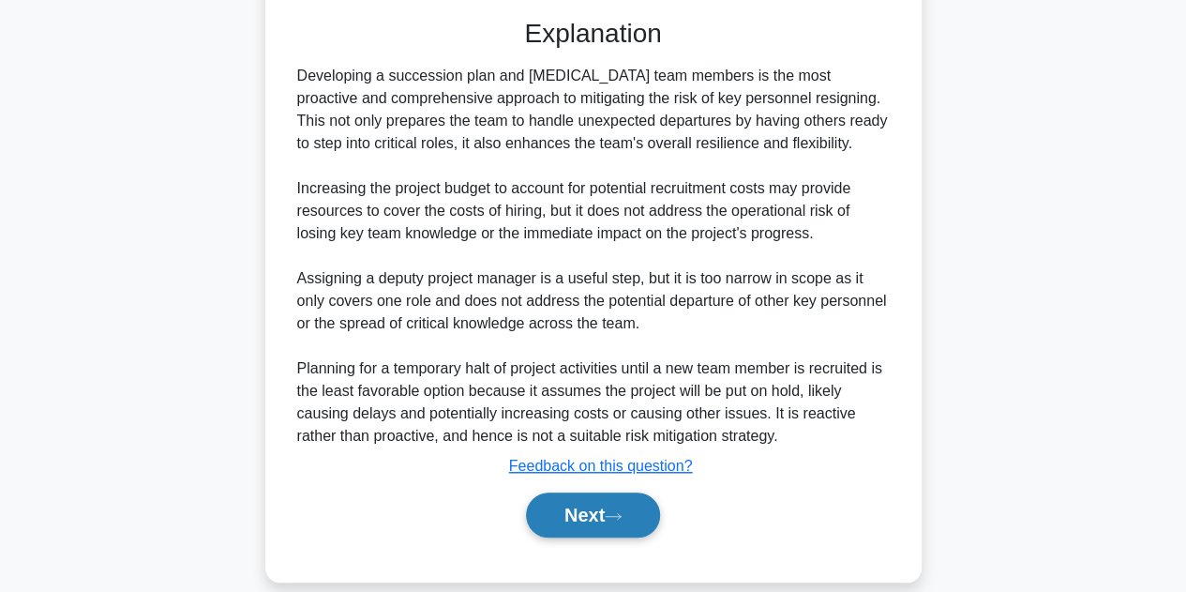
click at [556, 503] on button "Next" at bounding box center [593, 514] width 134 height 45
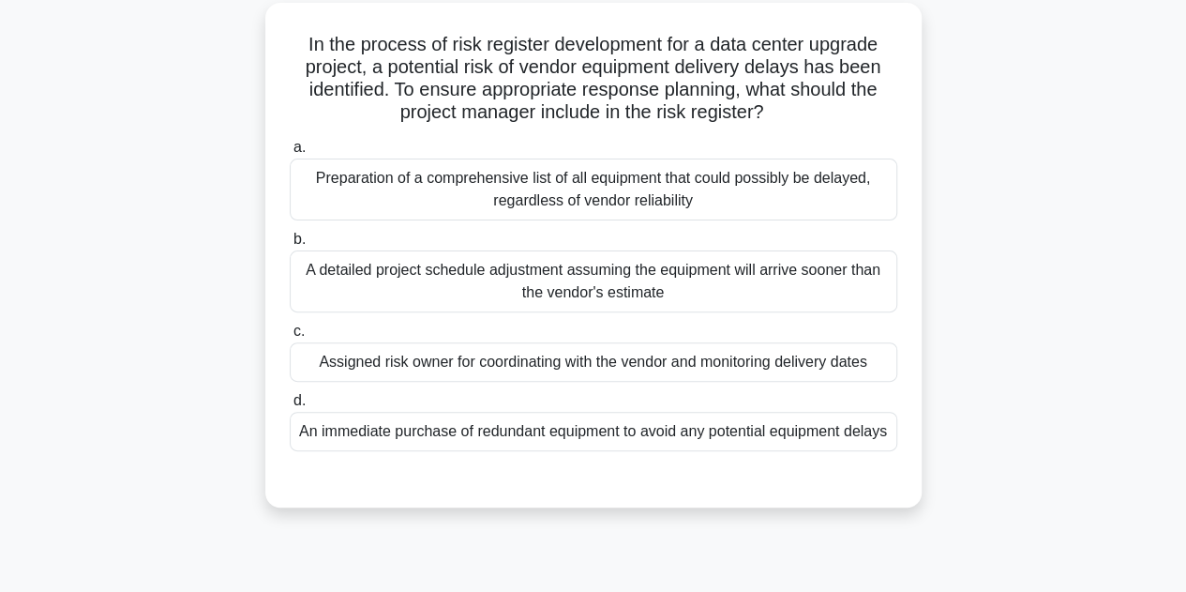
scroll to position [148, 0]
click at [666, 165] on div "Preparation of a comprehensive list of all equipment that could possibly be del…" at bounding box center [594, 189] width 608 height 62
click at [290, 153] on input "a. Preparation of a comprehensive list of all equipment that could possibly be …" at bounding box center [290, 147] width 0 height 12
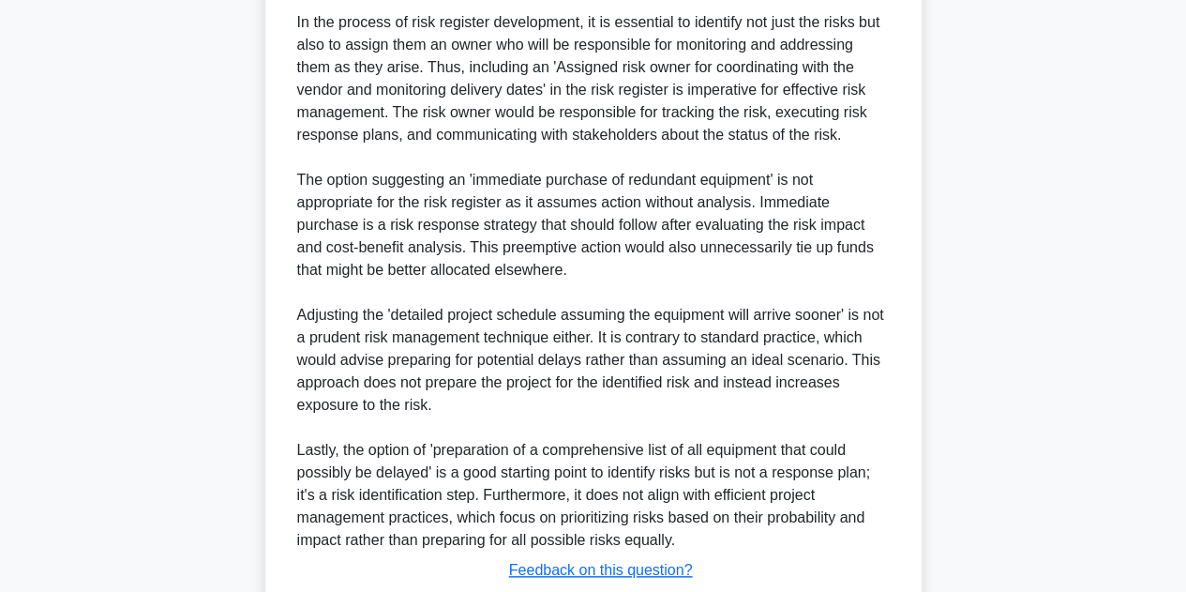
scroll to position [790, 0]
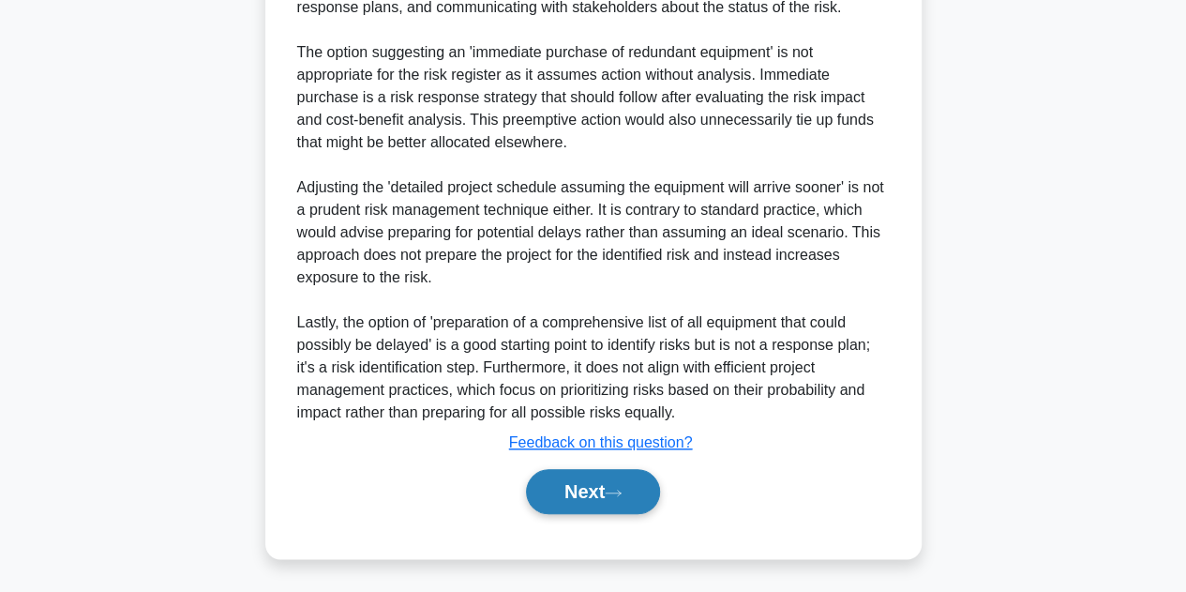
click at [565, 483] on button "Next" at bounding box center [593, 491] width 134 height 45
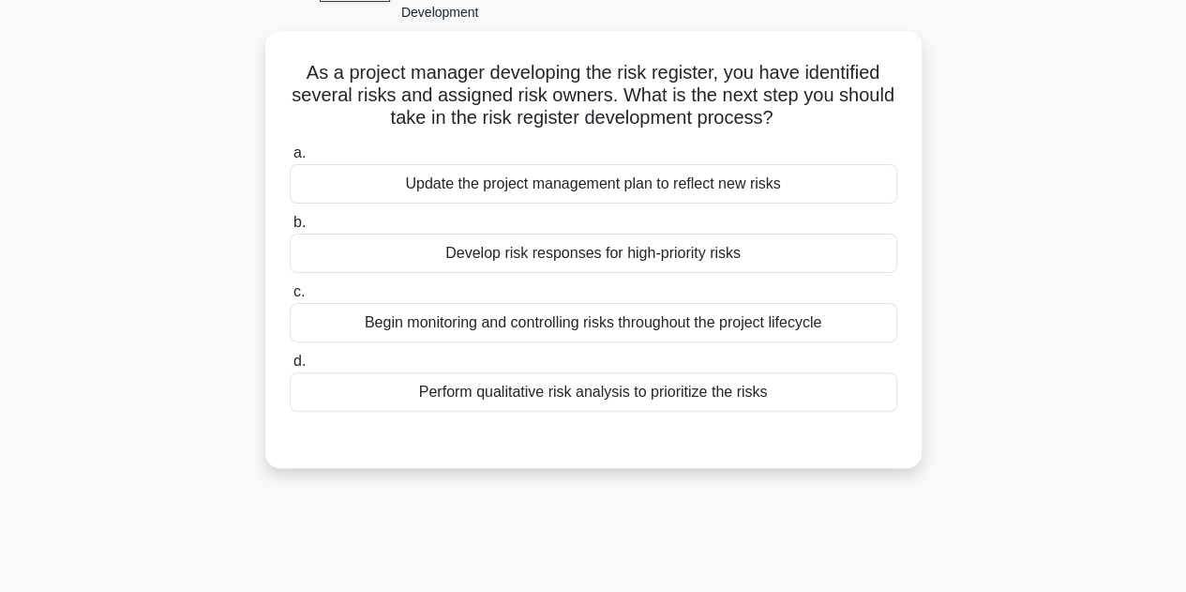
scroll to position [123, 0]
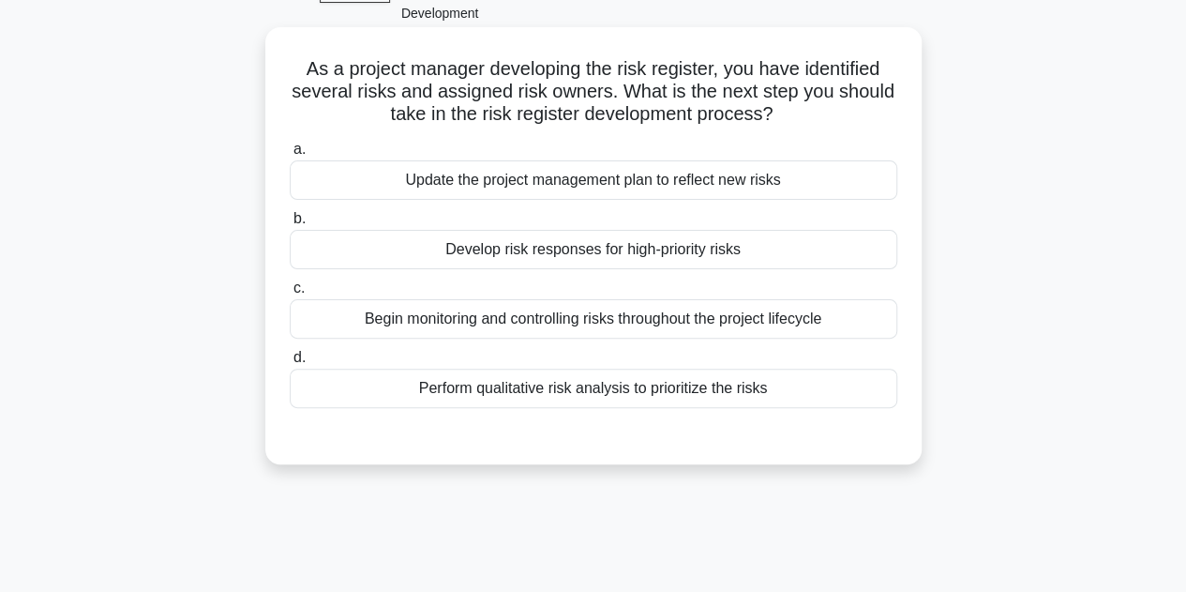
click at [565, 230] on div "Develop risk responses for high-priority risks" at bounding box center [594, 249] width 608 height 39
click at [290, 224] on input "b. Develop risk responses for high-priority risks" at bounding box center [290, 219] width 0 height 12
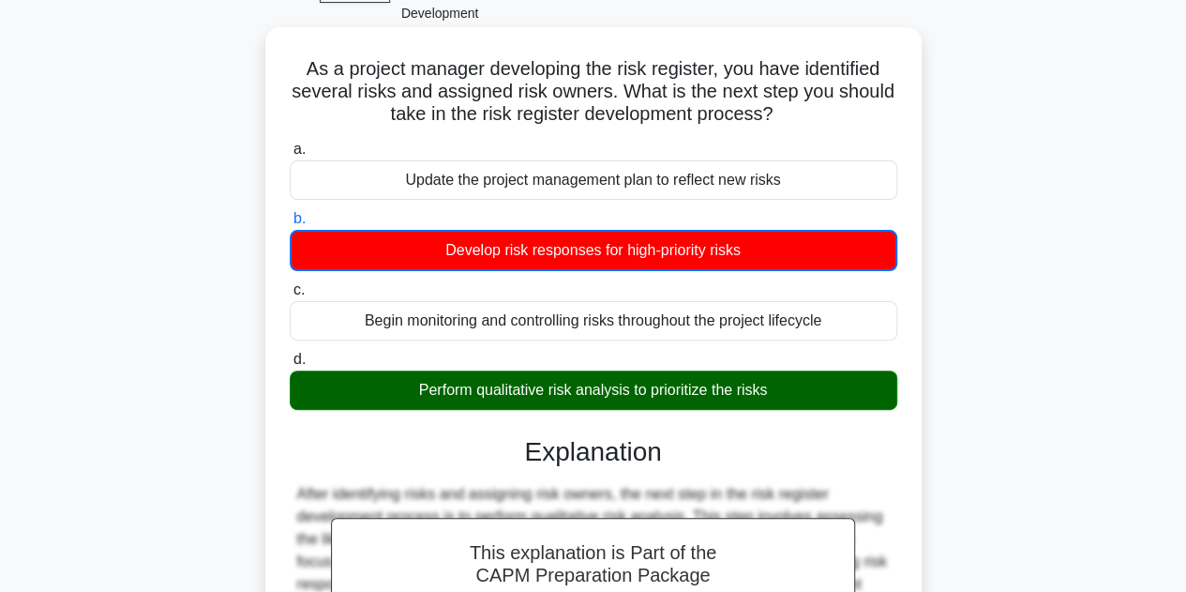
scroll to position [421, 0]
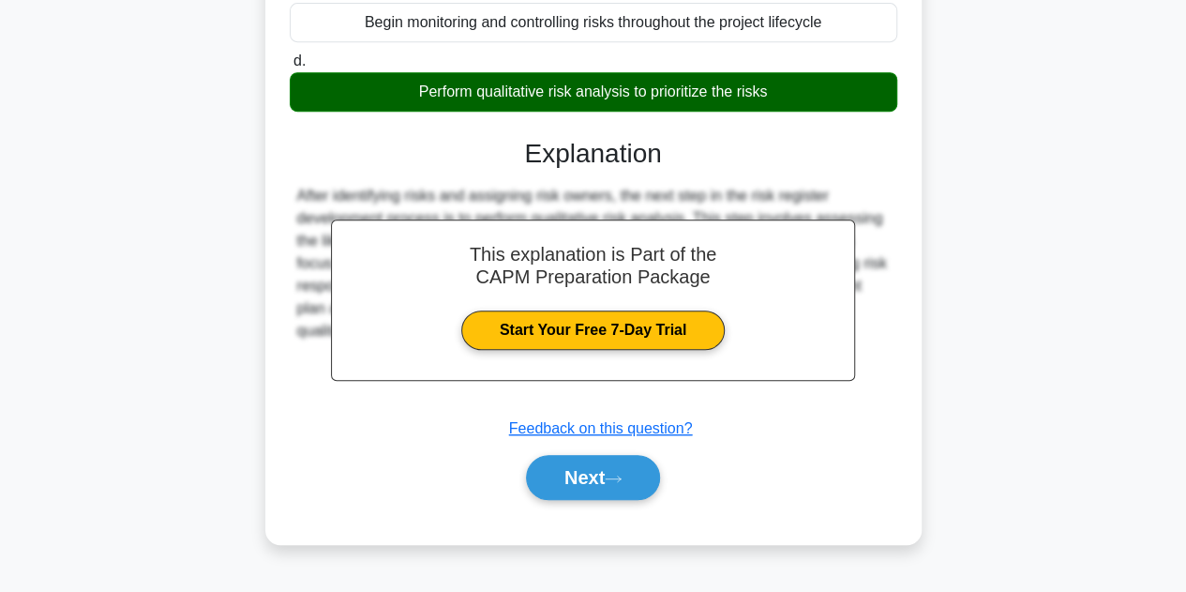
click at [549, 478] on div "Next" at bounding box center [594, 477] width 608 height 60
click at [549, 455] on button "Next" at bounding box center [593, 477] width 134 height 45
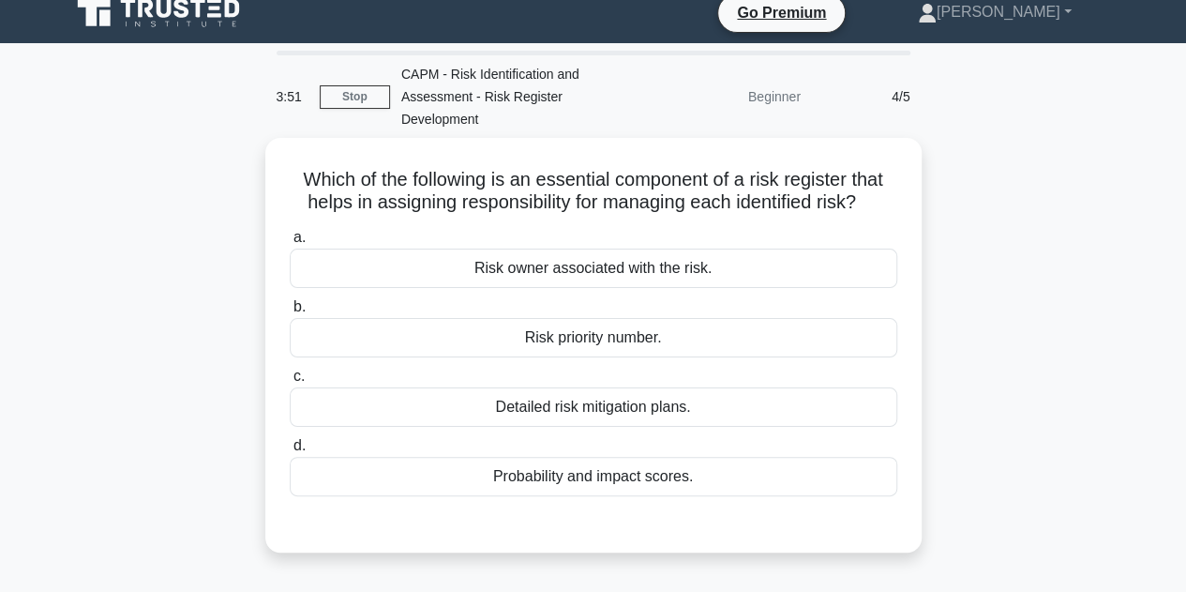
scroll to position [0, 0]
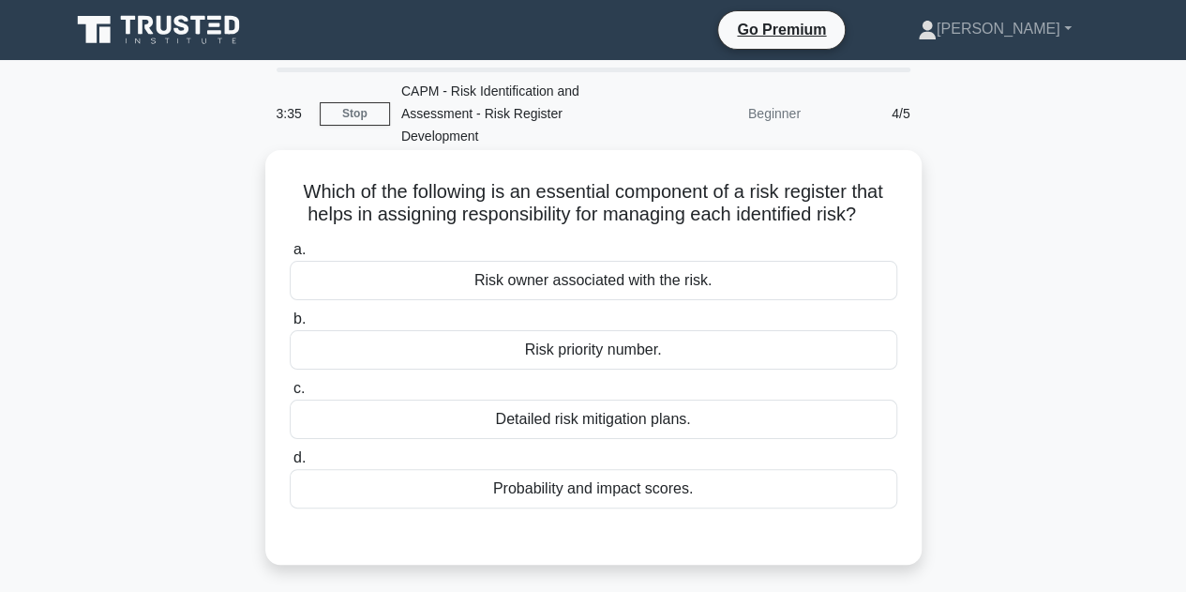
click at [686, 269] on div "Risk owner associated with the risk." at bounding box center [594, 280] width 608 height 39
click at [290, 256] on input "a. Risk owner associated with the risk." at bounding box center [290, 250] width 0 height 12
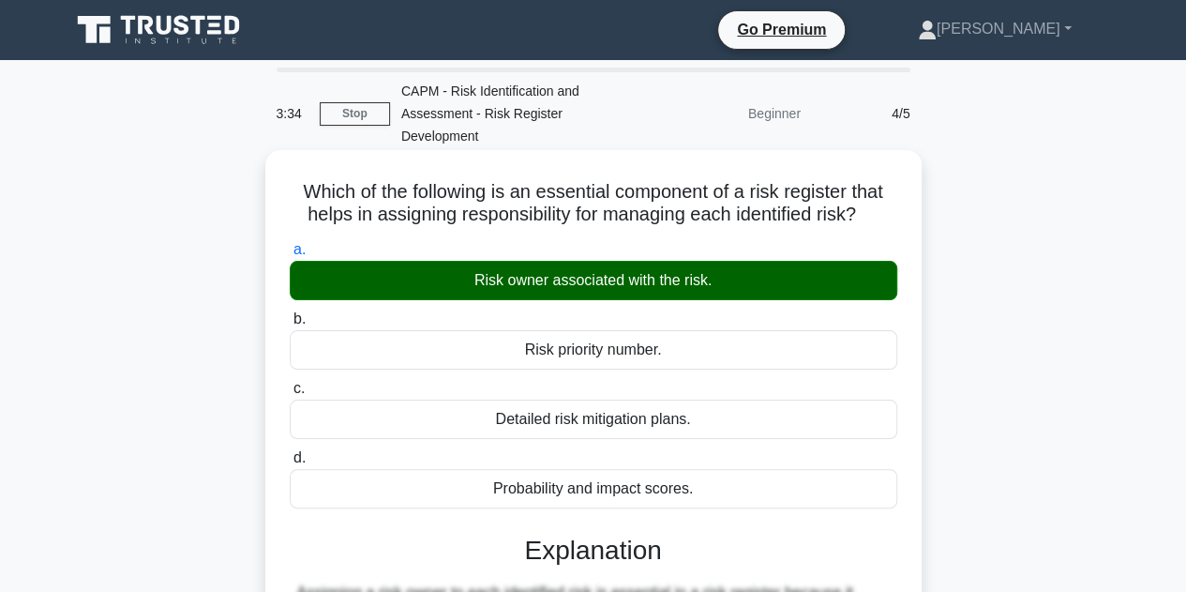
scroll to position [421, 0]
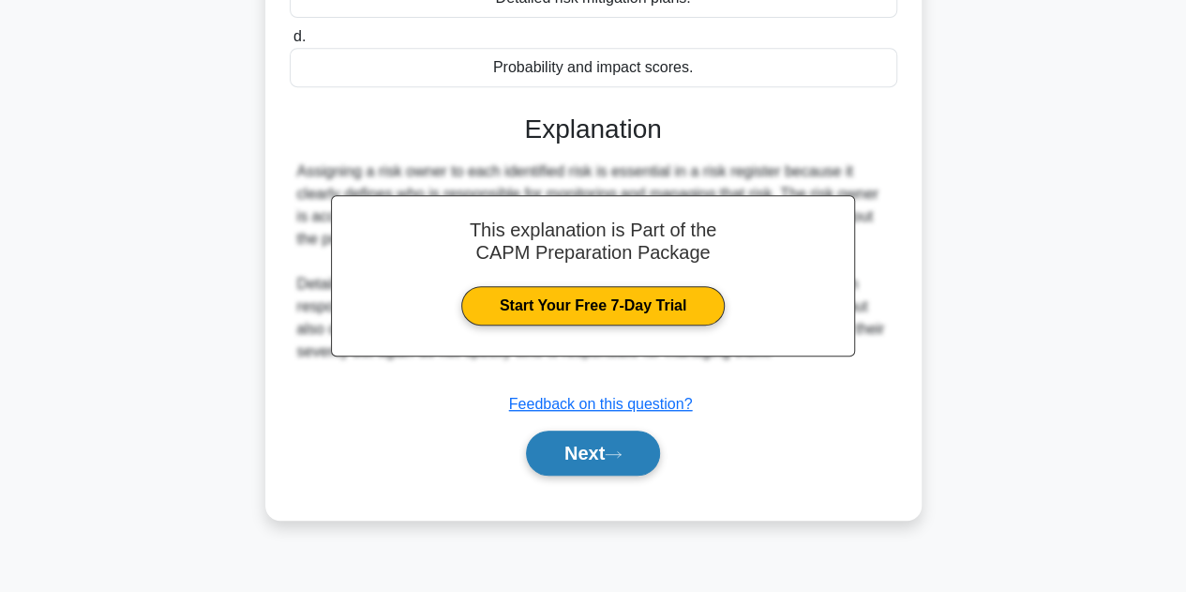
click at [612, 430] on button "Next" at bounding box center [593, 452] width 134 height 45
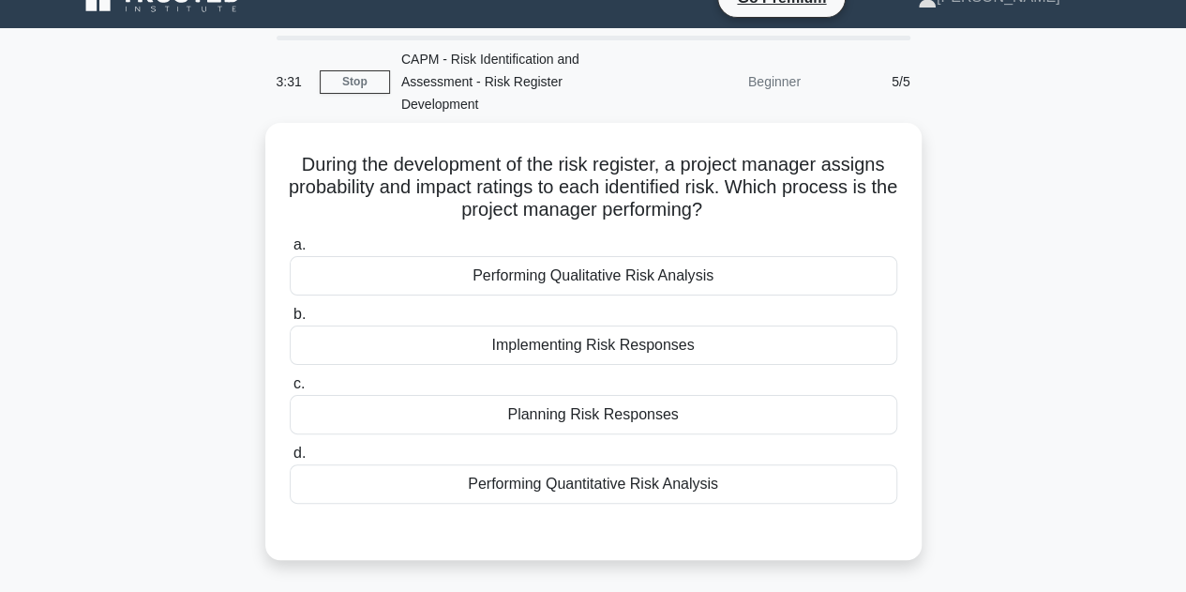
scroll to position [0, 0]
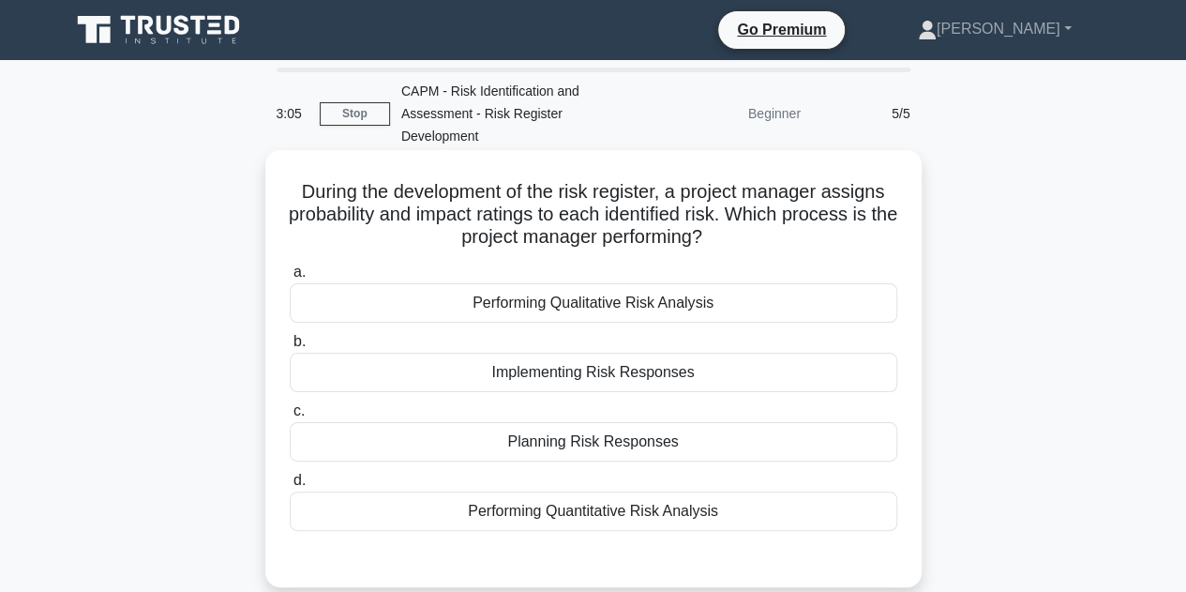
click at [576, 283] on div "Performing Qualitative Risk Analysis" at bounding box center [594, 302] width 608 height 39
click at [290, 272] on input "a. Performing Qualitative Risk Analysis" at bounding box center [290, 272] width 0 height 12
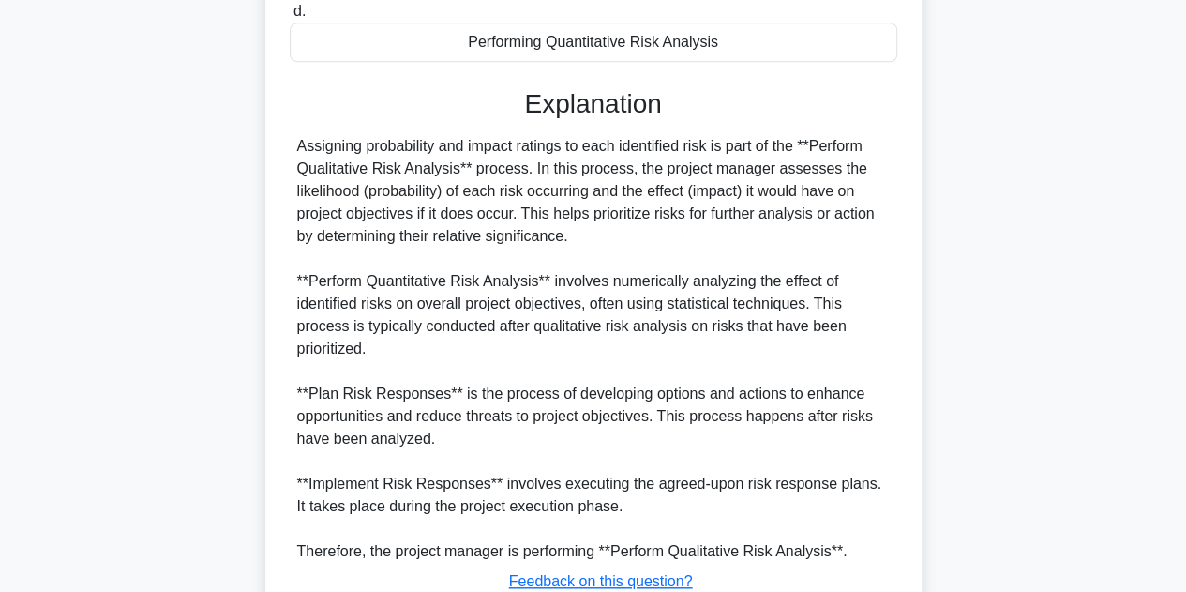
scroll to position [584, 0]
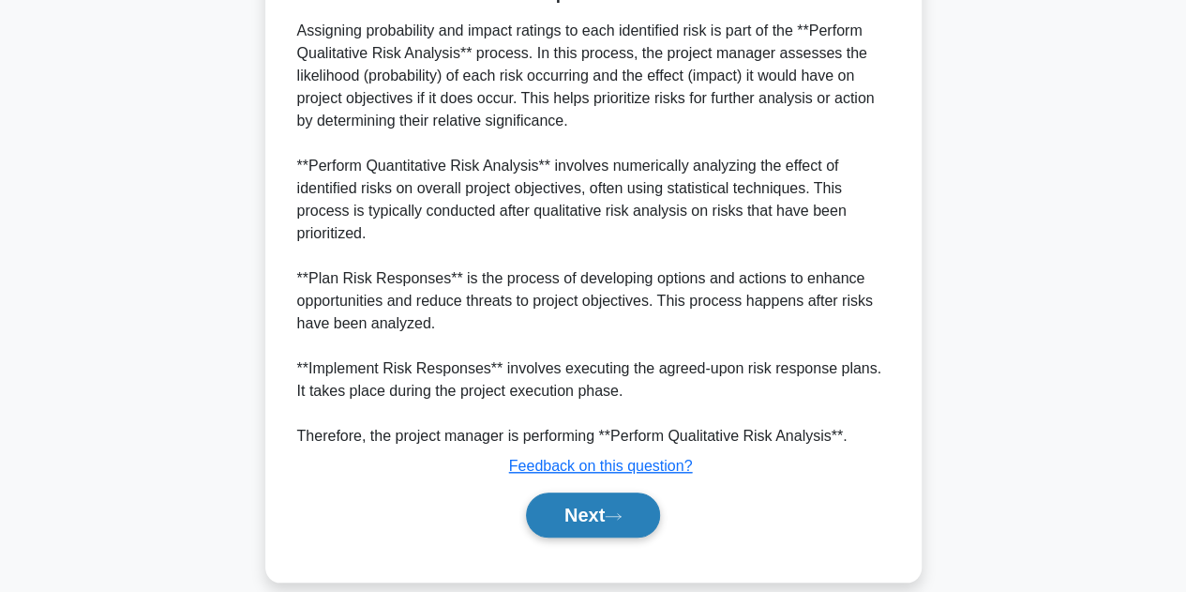
click at [581, 492] on button "Next" at bounding box center [593, 514] width 134 height 45
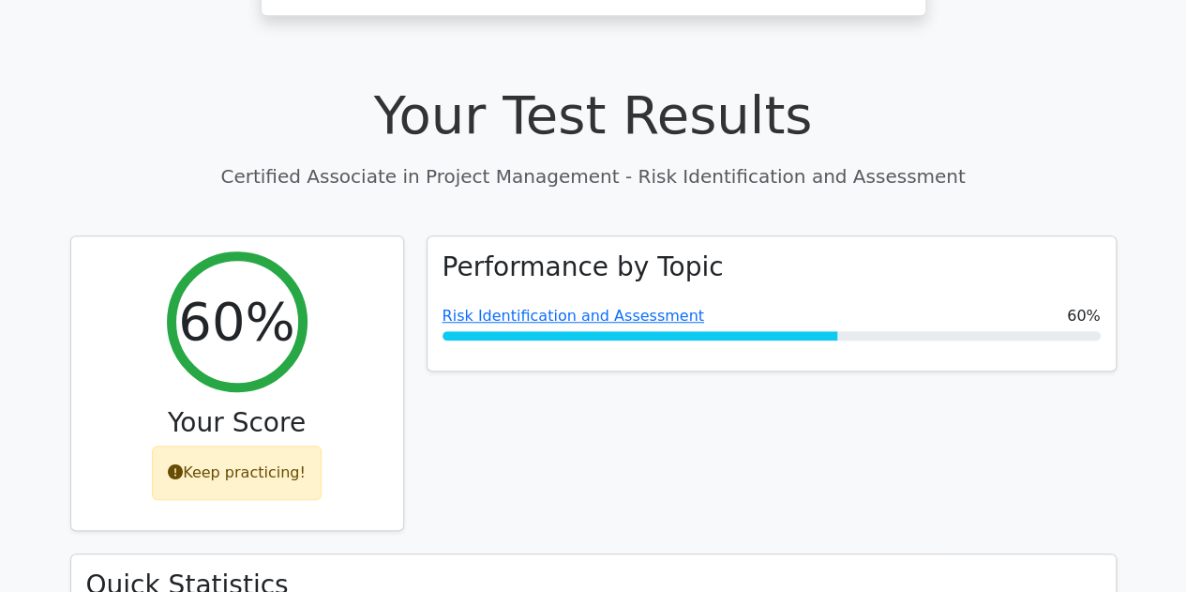
scroll to position [609, 0]
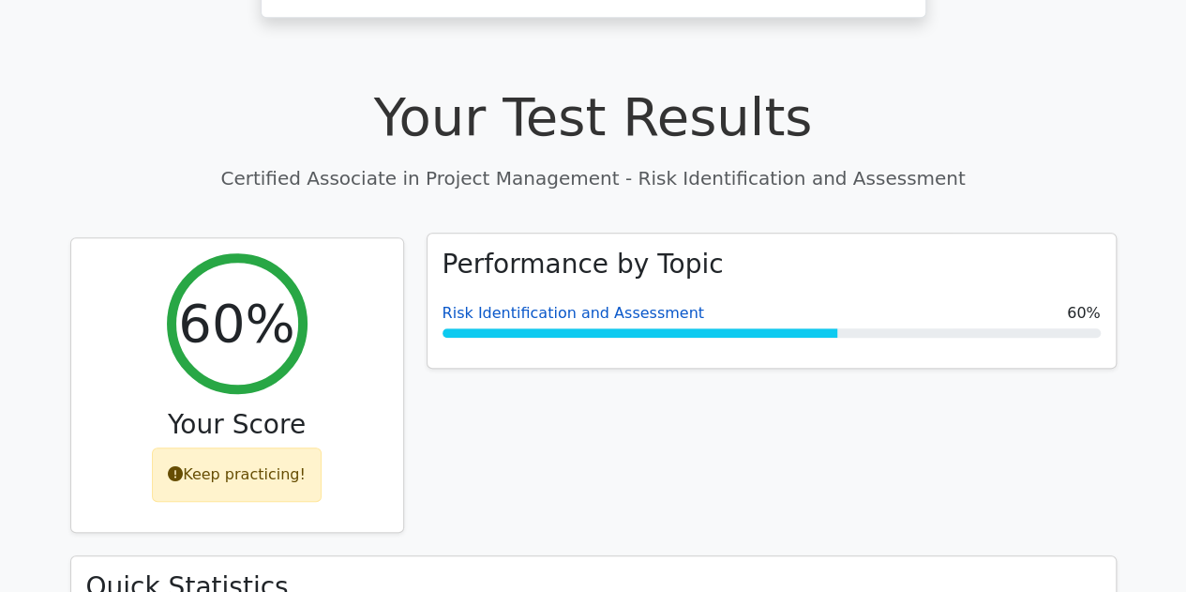
click at [514, 304] on link "Risk Identification and Assessment" at bounding box center [574, 313] width 262 height 18
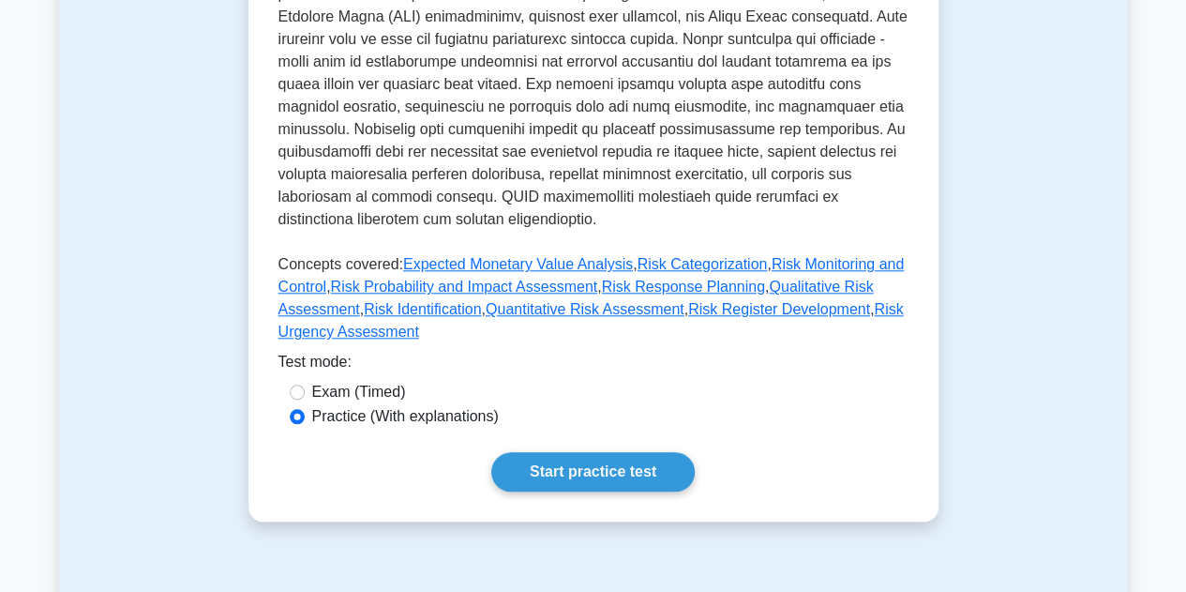
scroll to position [772, 0]
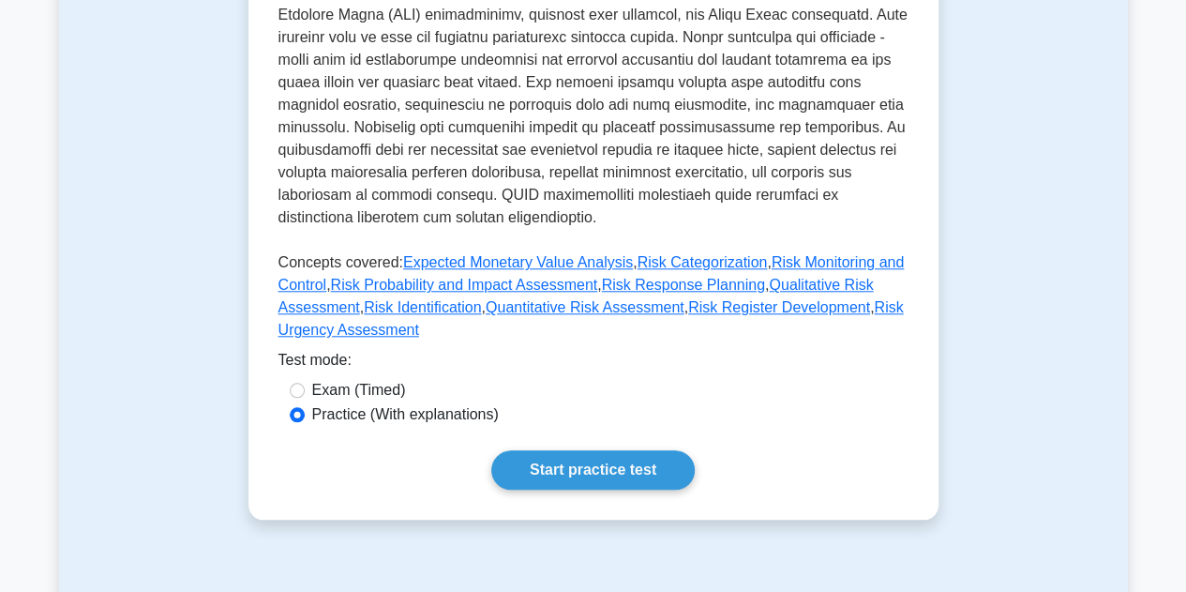
click at [863, 284] on p "Concepts covered: Expected Monetary Value Analysis , Risk Categorization , Risk…" at bounding box center [594, 300] width 630 height 98
click at [844, 299] on link "Risk Urgency Assessment" at bounding box center [592, 318] width 626 height 38
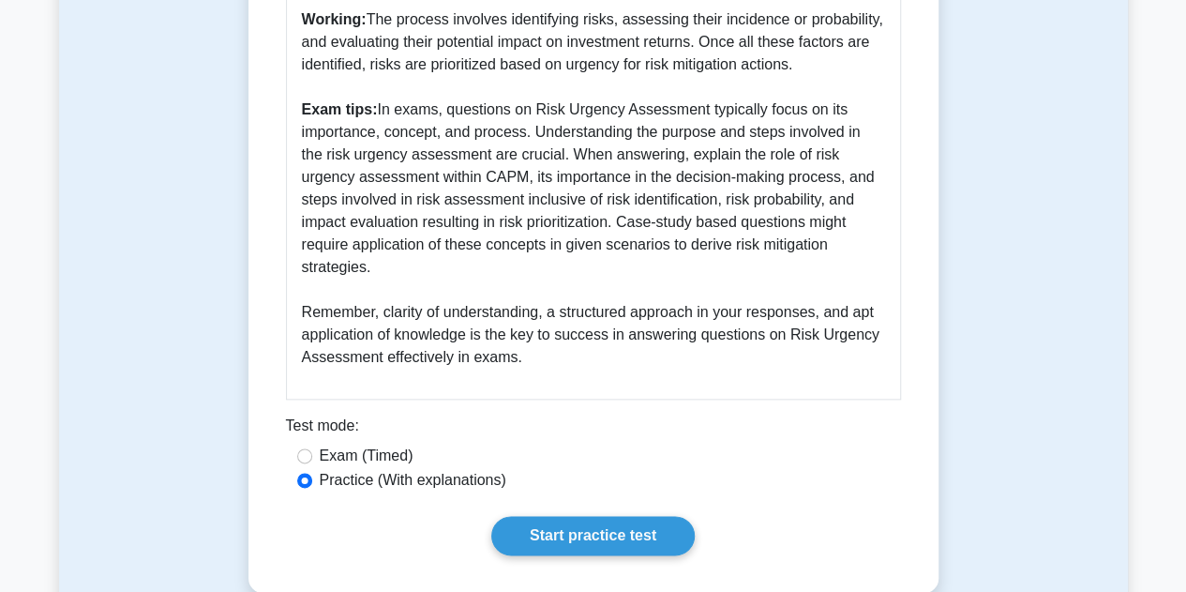
scroll to position [896, 0]
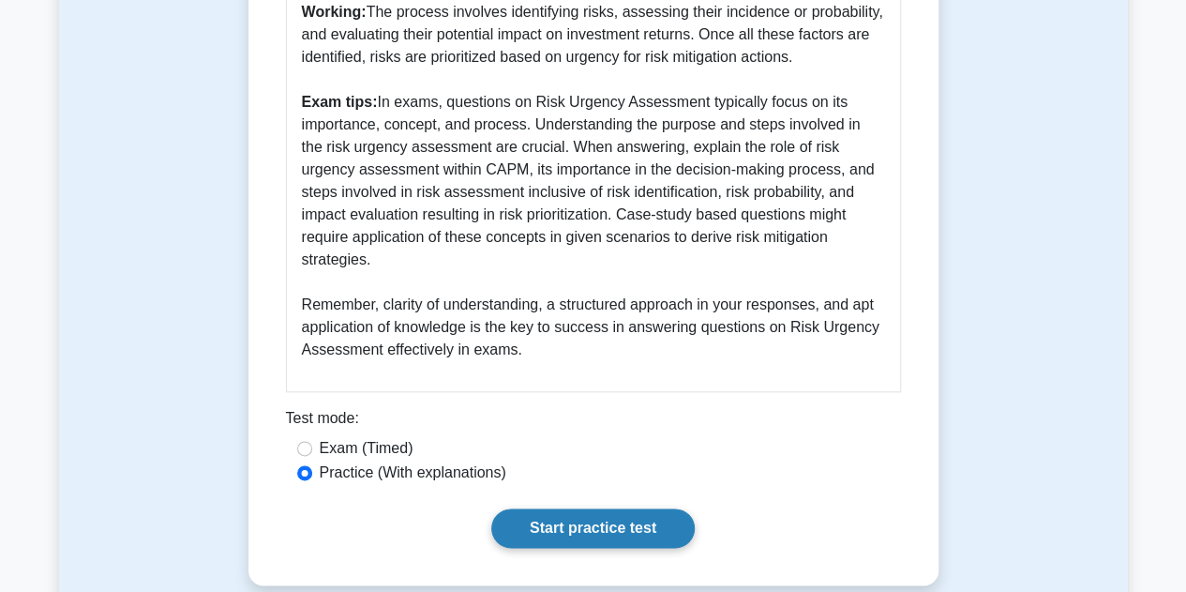
click at [534, 508] on link "Start practice test" at bounding box center [593, 527] width 204 height 39
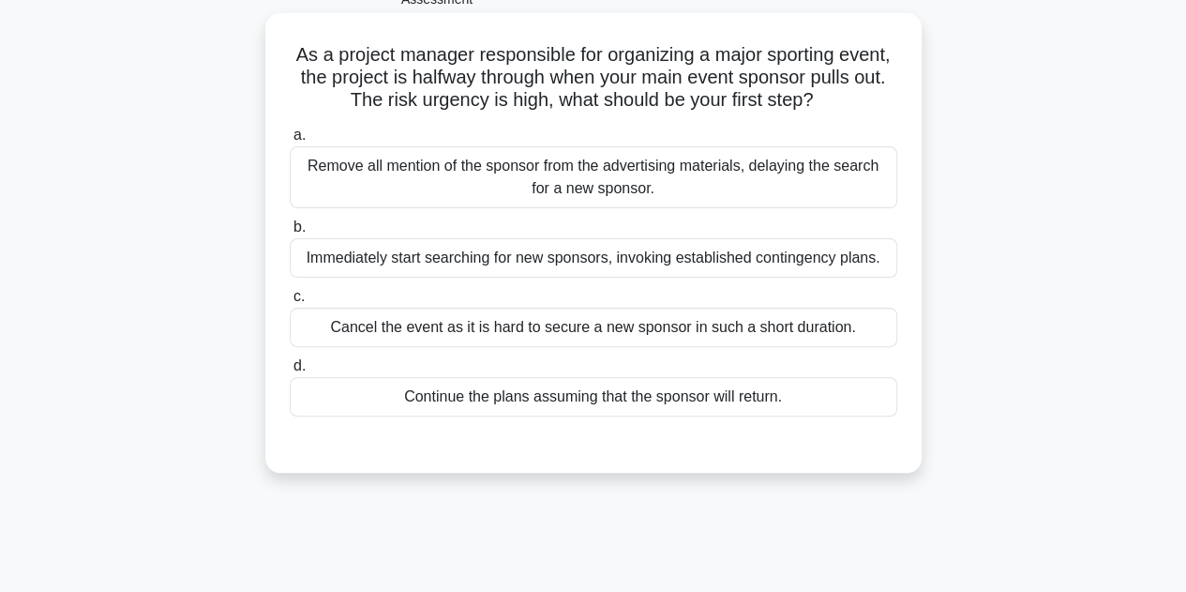
scroll to position [147, 0]
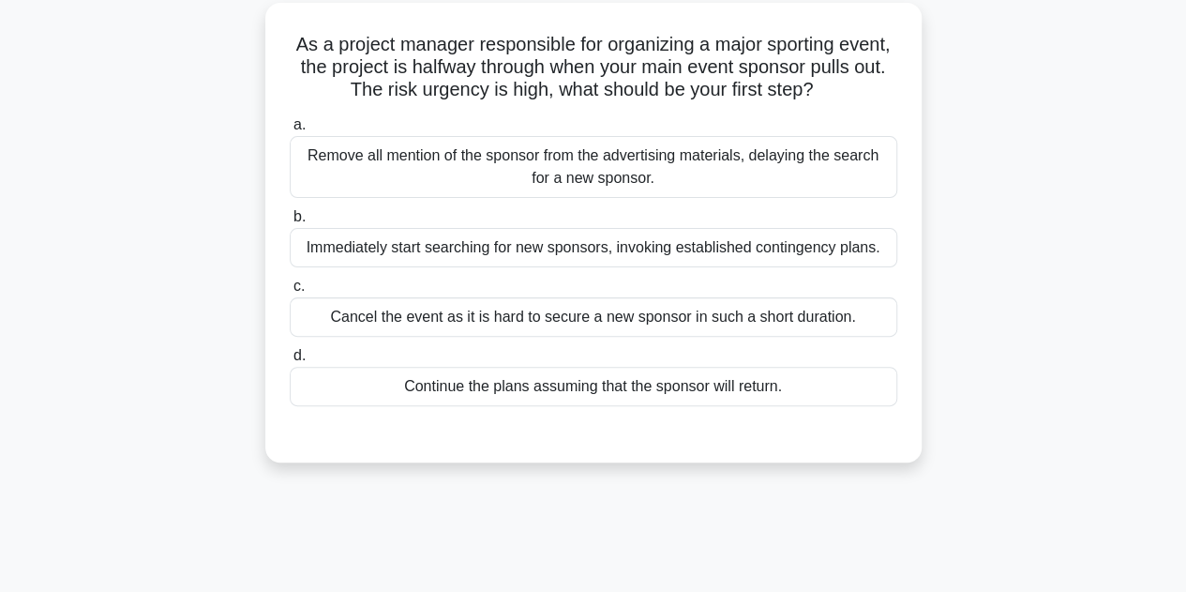
click at [608, 234] on div "Immediately start searching for new sponsors, invoking established contingency …" at bounding box center [594, 247] width 608 height 39
click at [290, 223] on input "b. Immediately start searching for new sponsors, invoking established contingen…" at bounding box center [290, 217] width 0 height 12
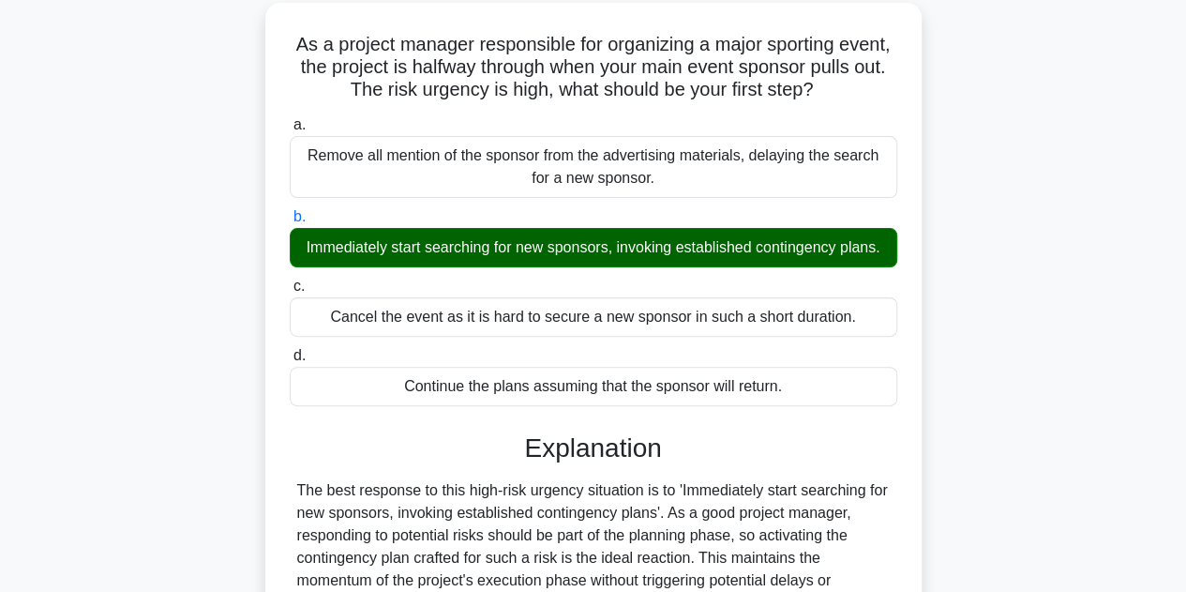
scroll to position [449, 0]
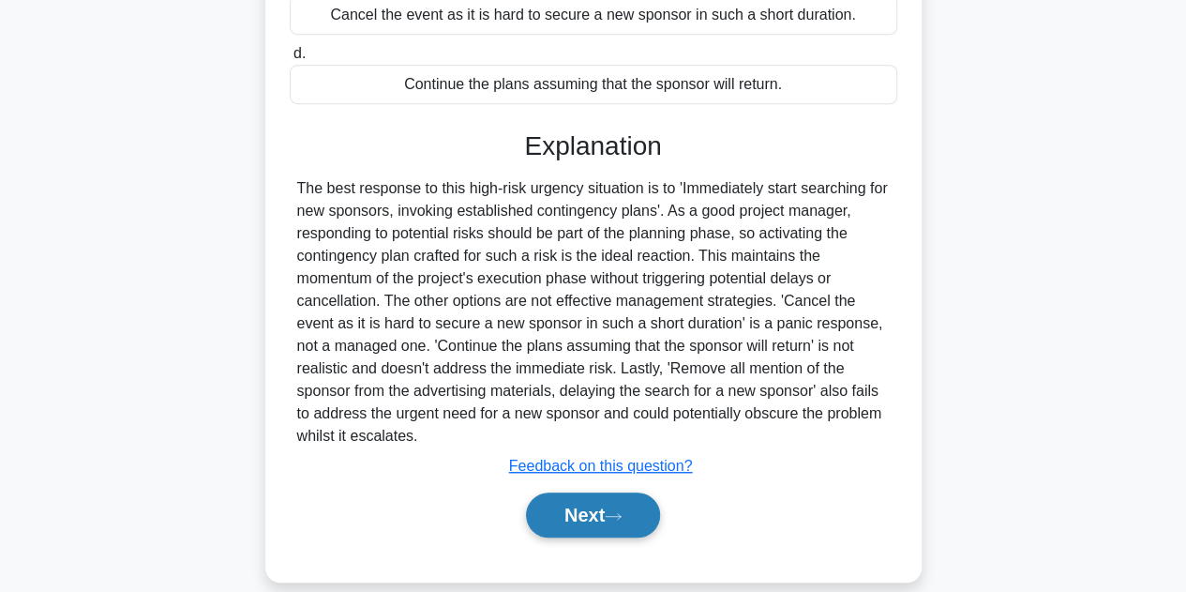
click at [549, 492] on button "Next" at bounding box center [593, 514] width 134 height 45
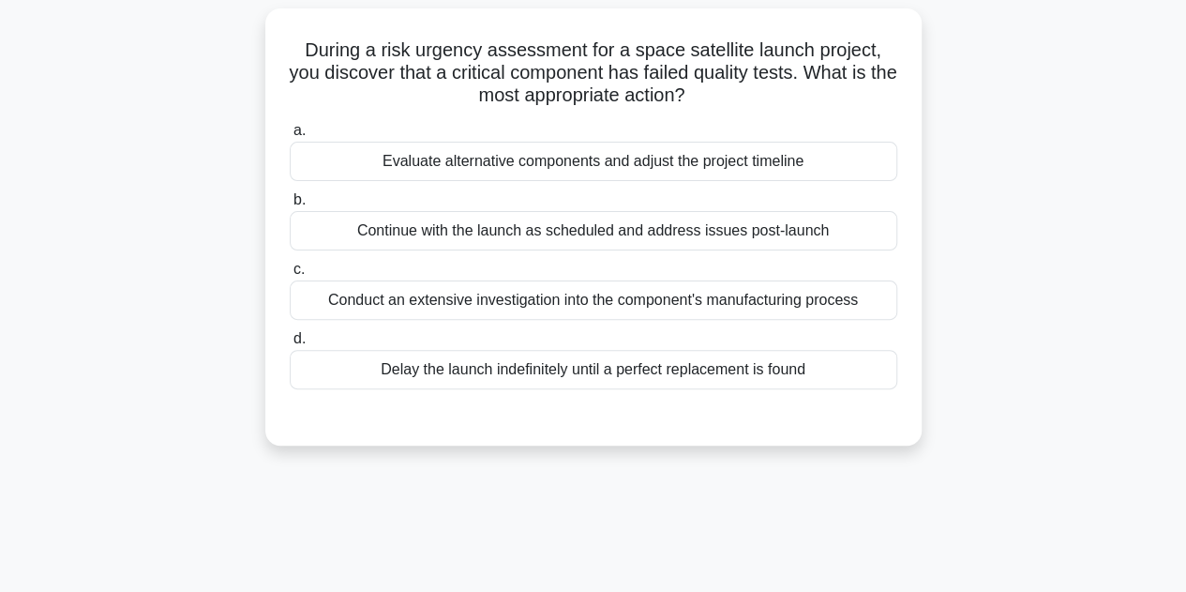
scroll to position [155, 0]
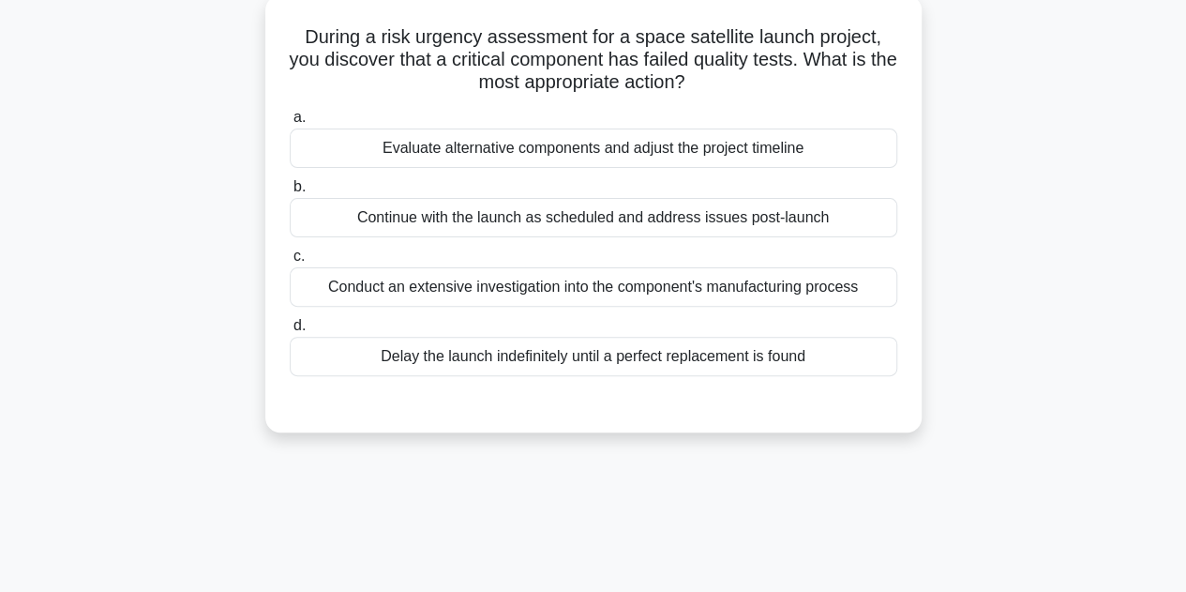
click at [606, 128] on div "Evaluate alternative components and adjust the project timeline" at bounding box center [594, 147] width 608 height 39
click at [290, 124] on input "a. Evaluate alternative components and adjust the project timeline" at bounding box center [290, 118] width 0 height 12
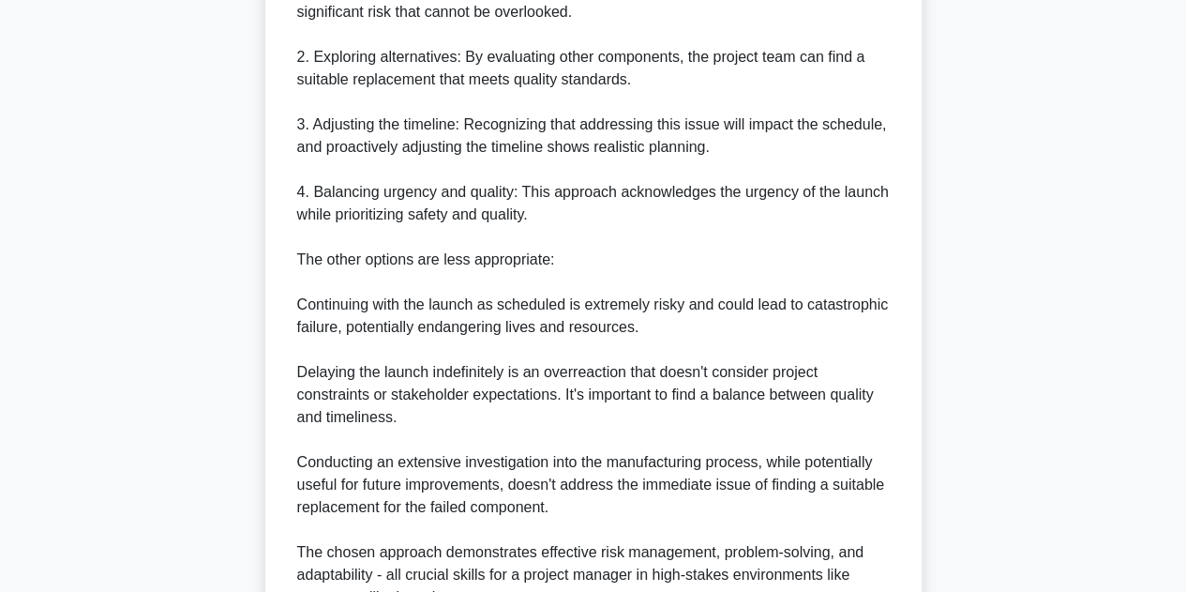
scroll to position [877, 0]
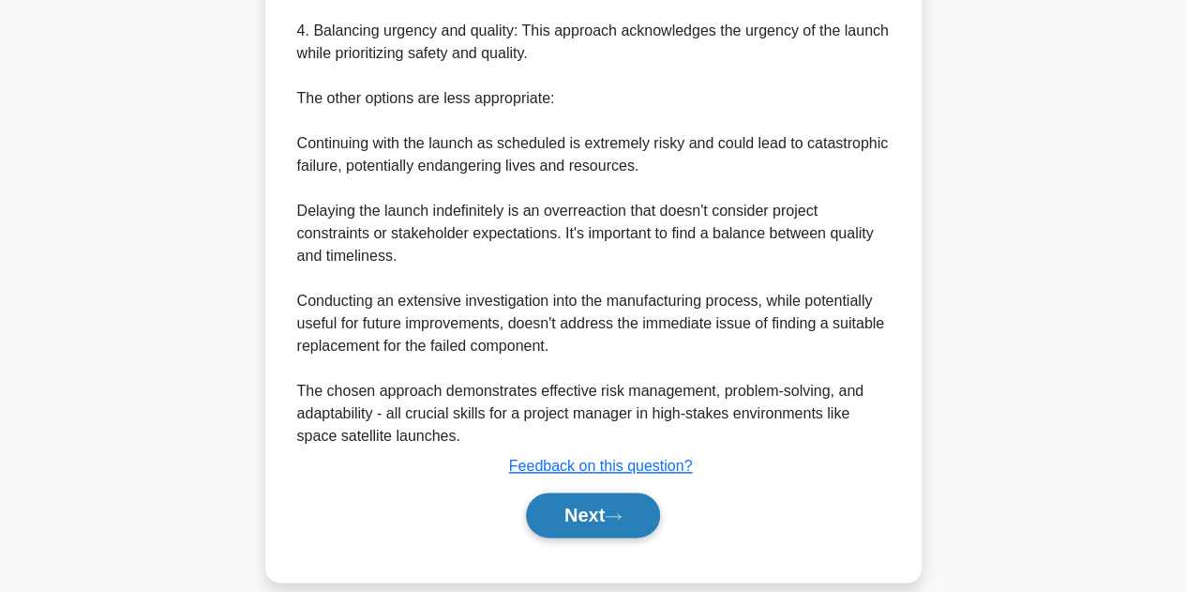
click at [570, 492] on button "Next" at bounding box center [593, 514] width 134 height 45
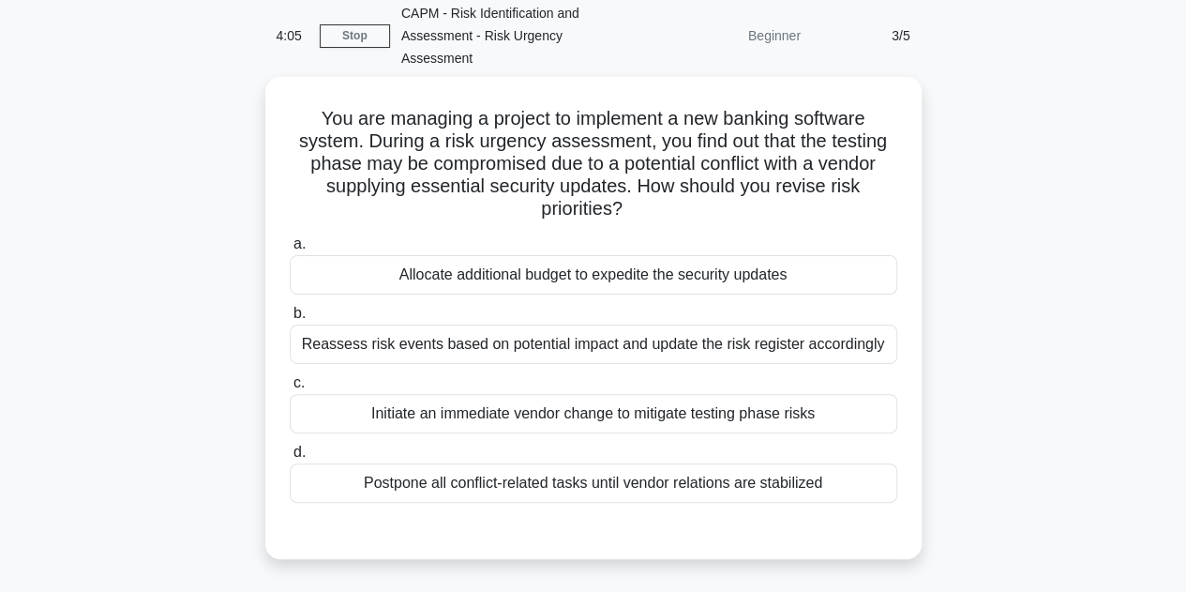
scroll to position [77, 0]
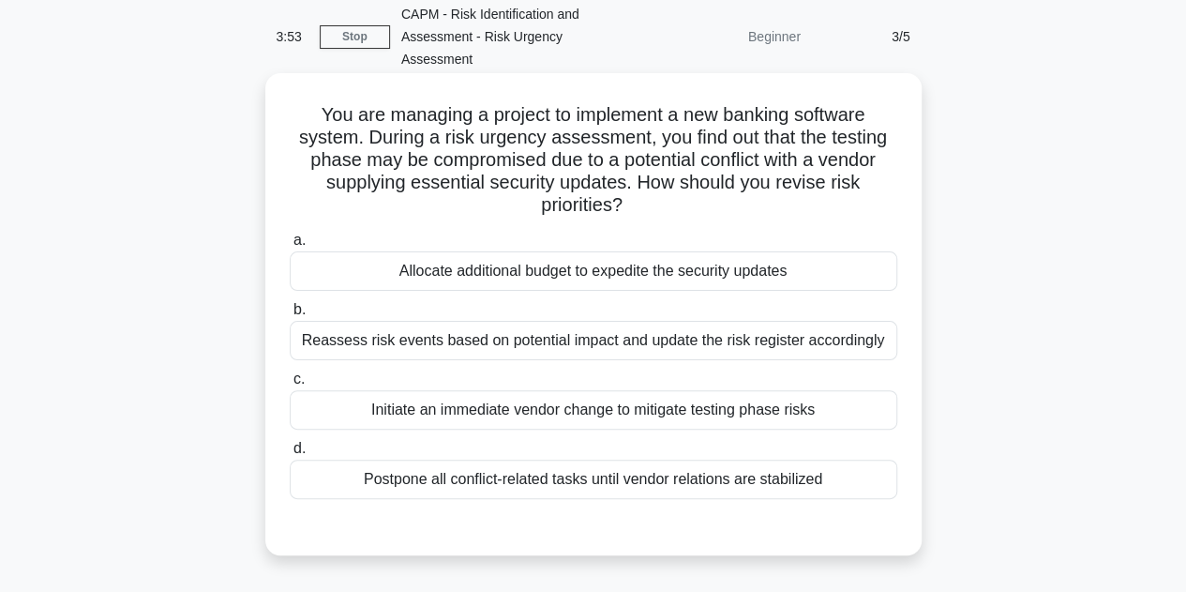
click at [584, 321] on div "Reassess risk events based on potential impact and update the risk register acc…" at bounding box center [594, 340] width 608 height 39
click at [290, 316] on input "b. Reassess risk events based on potential impact and update the risk register …" at bounding box center [290, 310] width 0 height 12
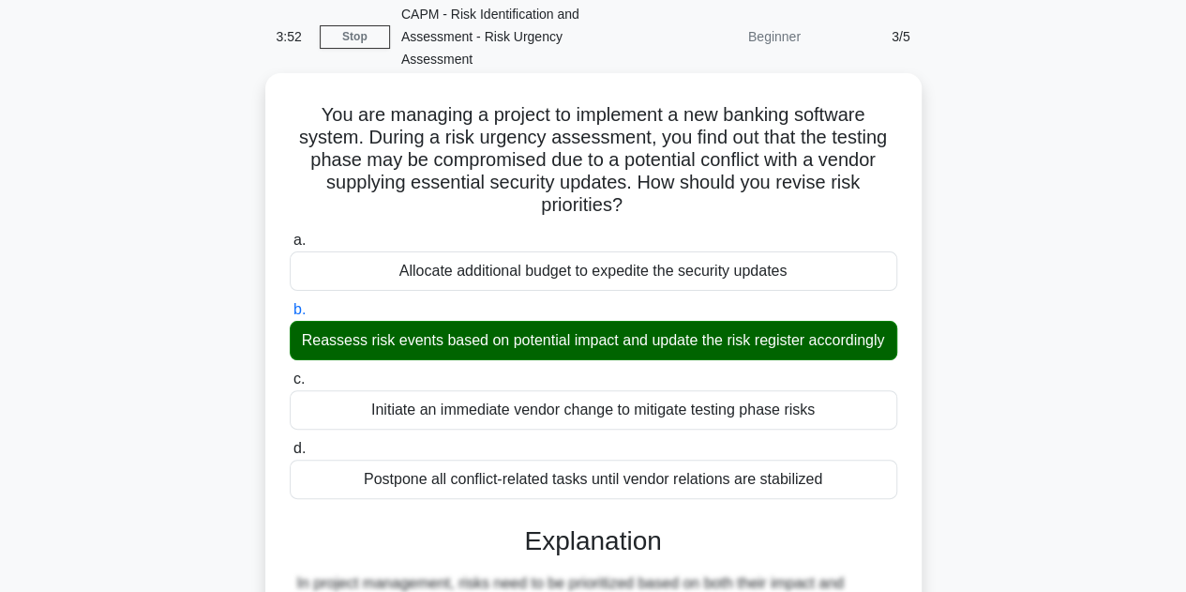
scroll to position [607, 0]
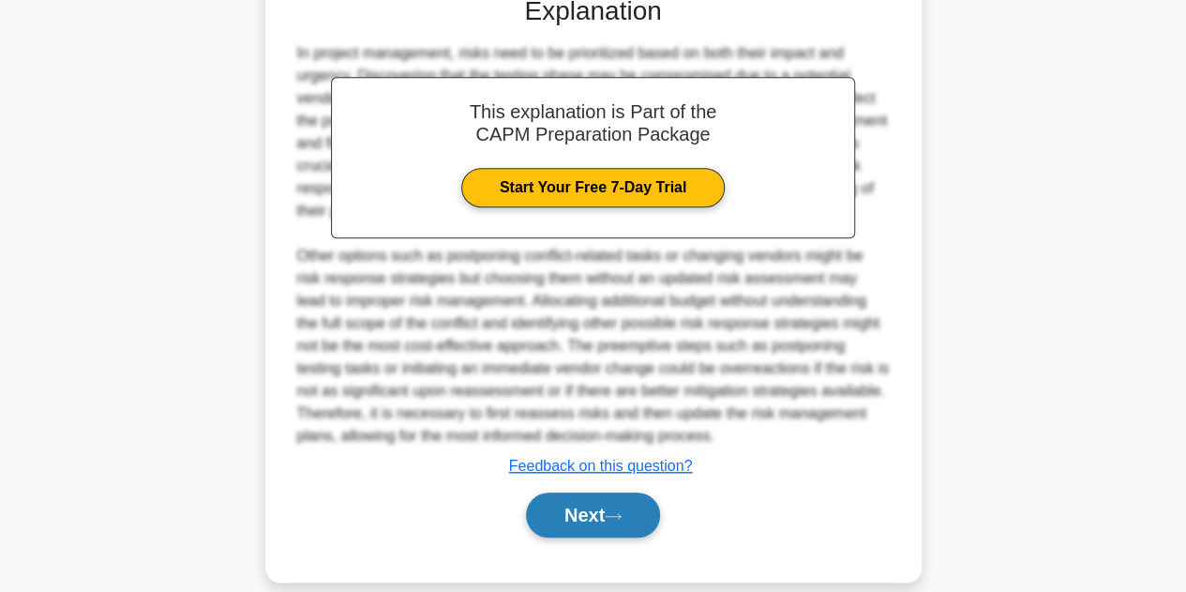
click at [553, 493] on button "Next" at bounding box center [593, 514] width 134 height 45
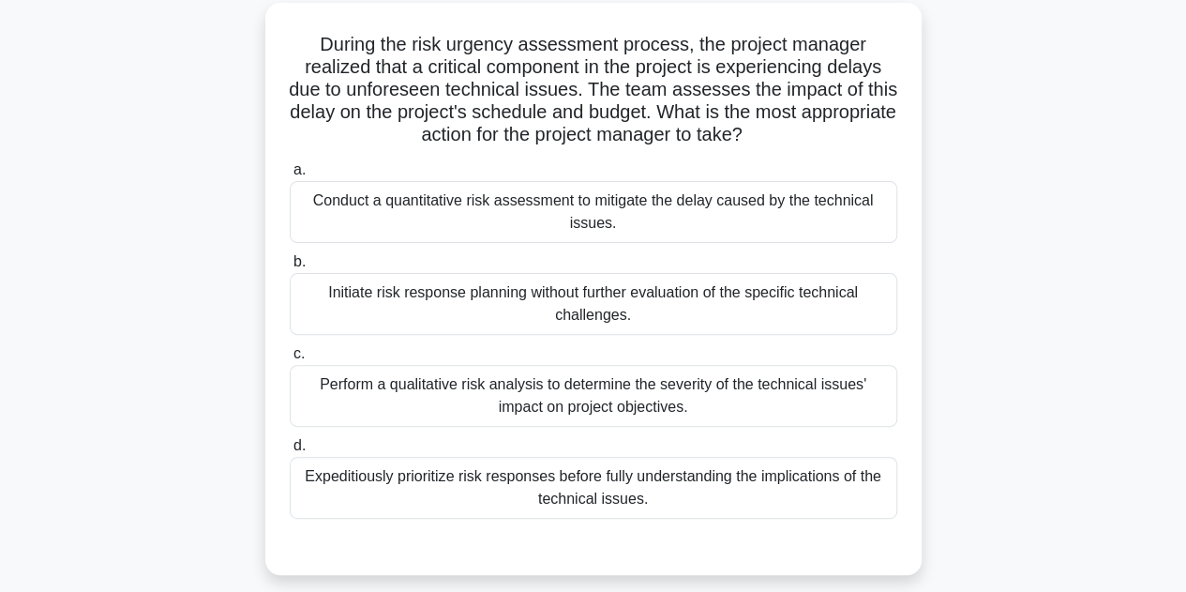
scroll to position [164, 0]
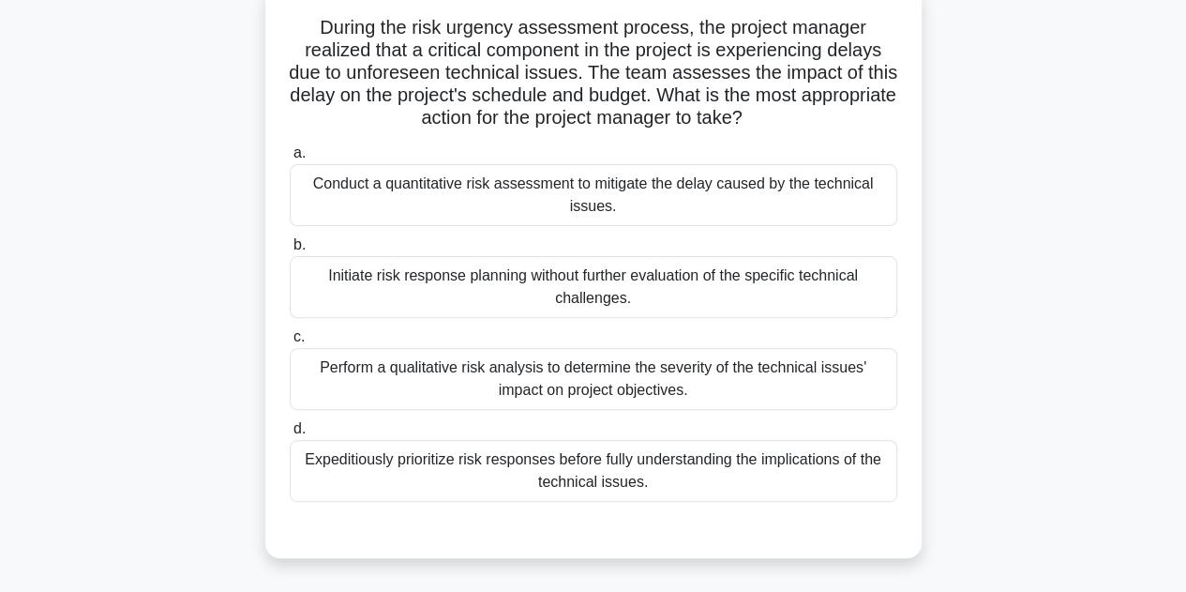
click at [528, 361] on div "Perform a qualitative risk analysis to determine the severity of the technical …" at bounding box center [594, 379] width 608 height 62
click at [290, 343] on input "c. Perform a qualitative risk analysis to determine the severity of the technic…" at bounding box center [290, 337] width 0 height 12
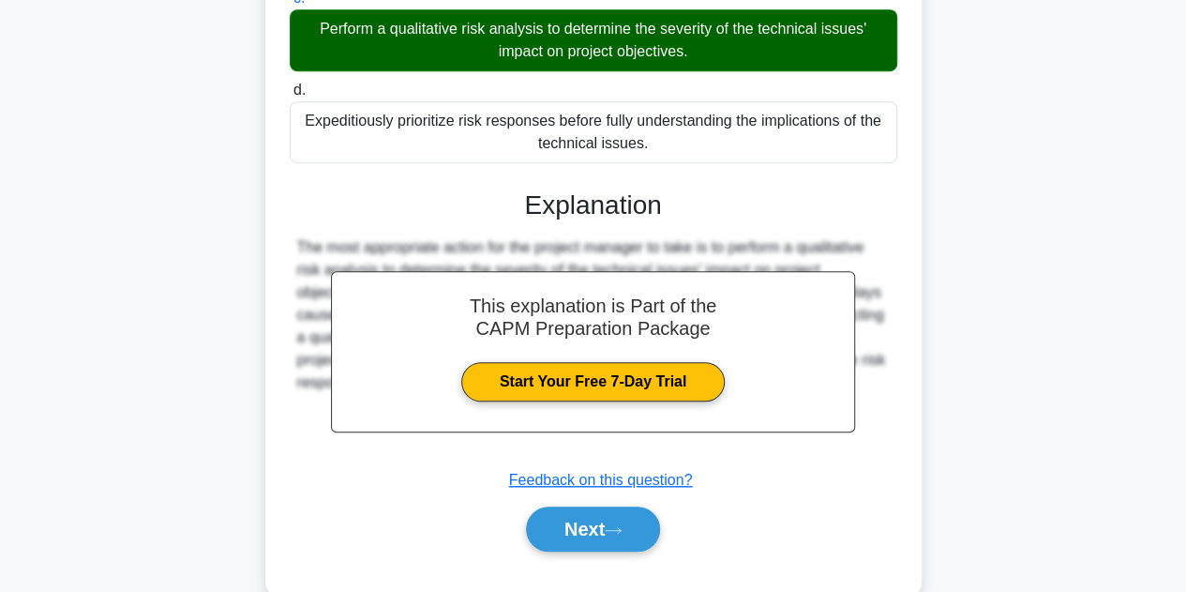
scroll to position [517, 0]
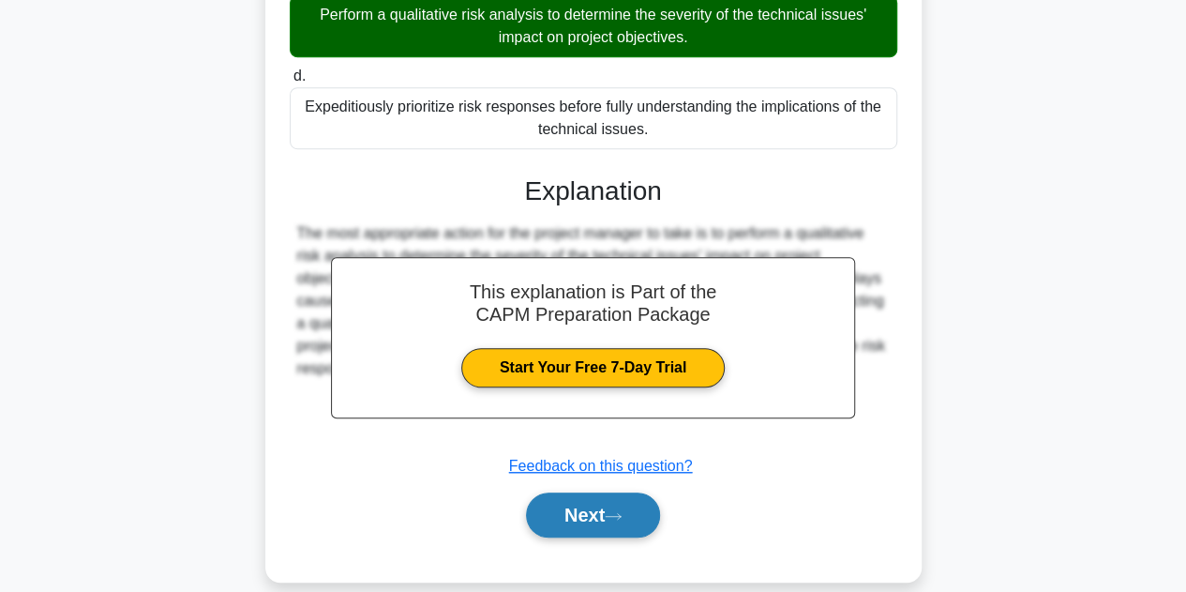
click at [545, 492] on button "Next" at bounding box center [593, 514] width 134 height 45
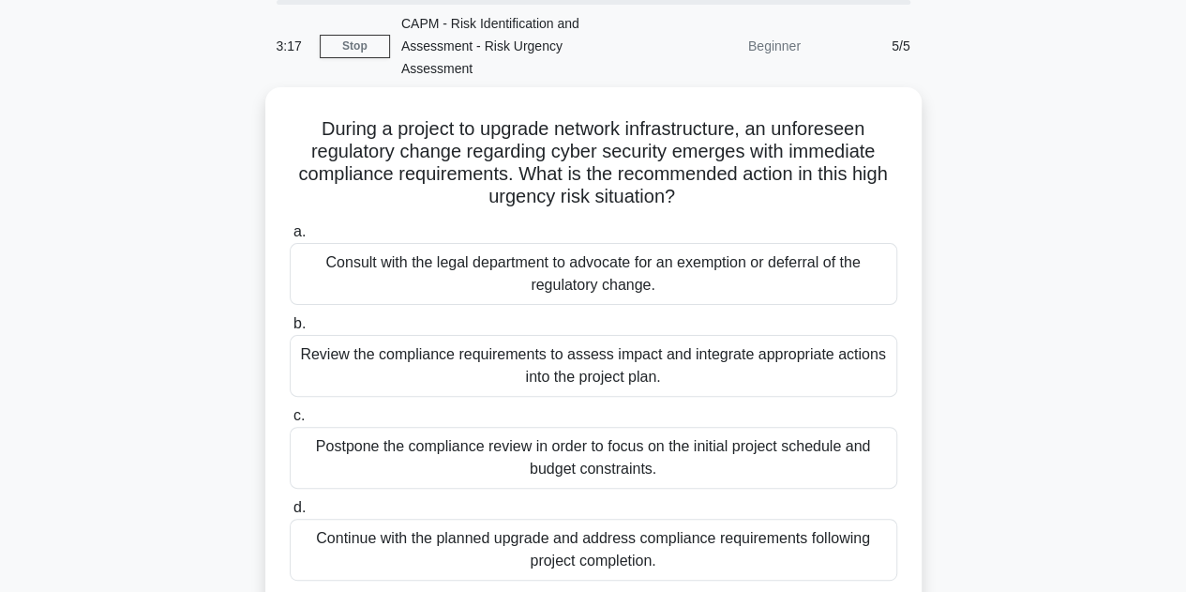
scroll to position [91, 0]
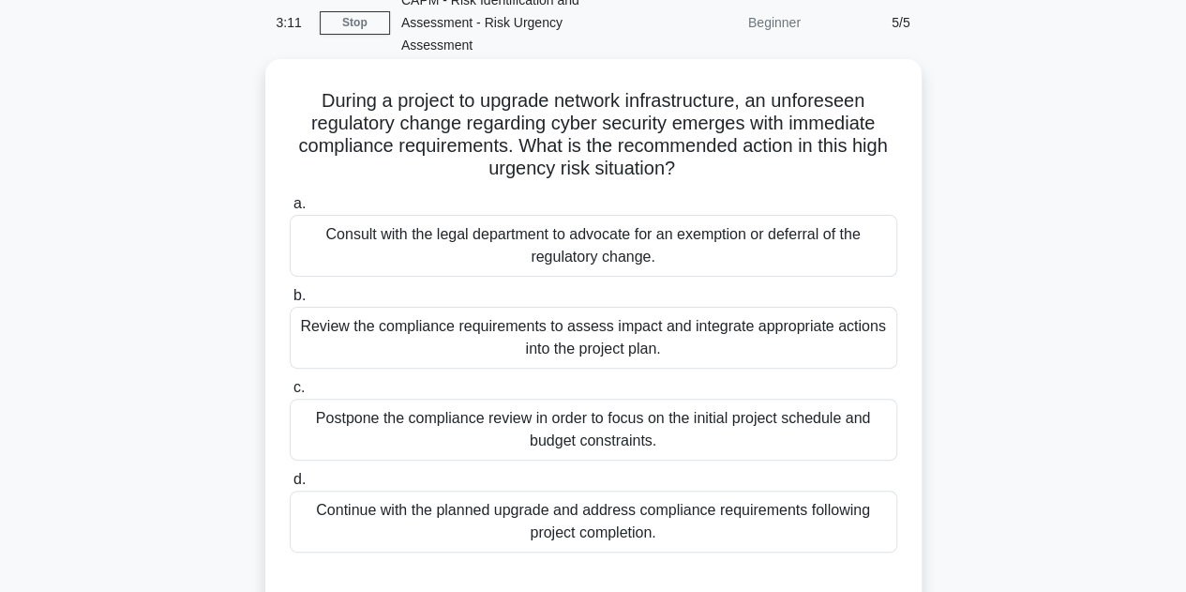
click at [503, 314] on div "Review the compliance requirements to assess impact and integrate appropriate a…" at bounding box center [594, 338] width 608 height 62
click at [290, 302] on input "b. Review the compliance requirements to assess impact and integrate appropriat…" at bounding box center [290, 296] width 0 height 12
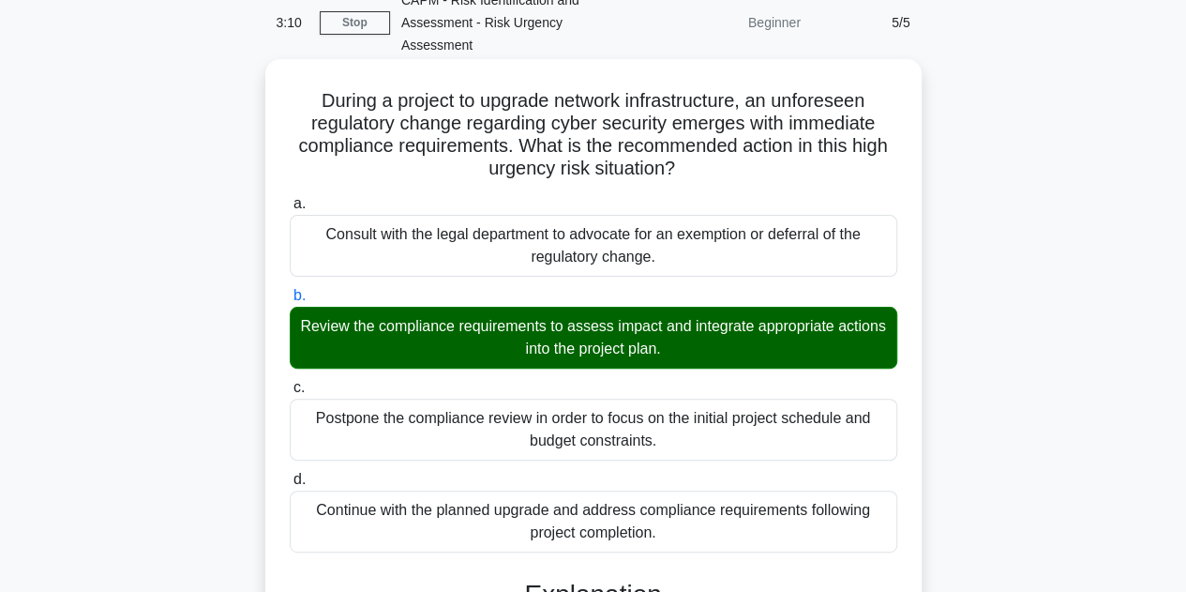
scroll to position [517, 0]
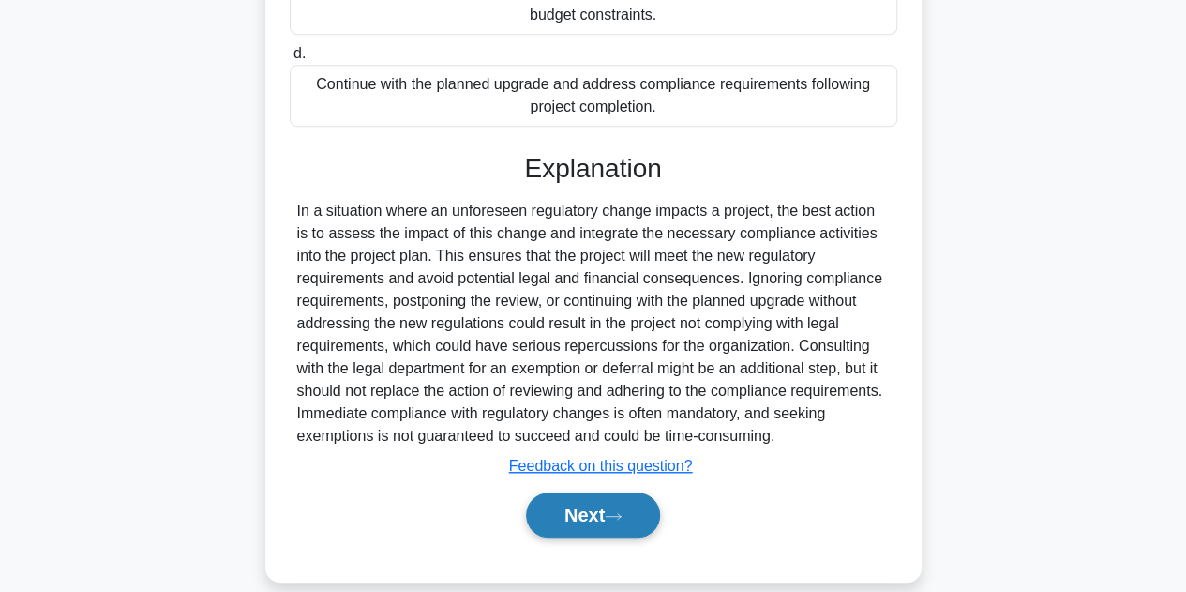
click at [538, 494] on button "Next" at bounding box center [593, 514] width 134 height 45
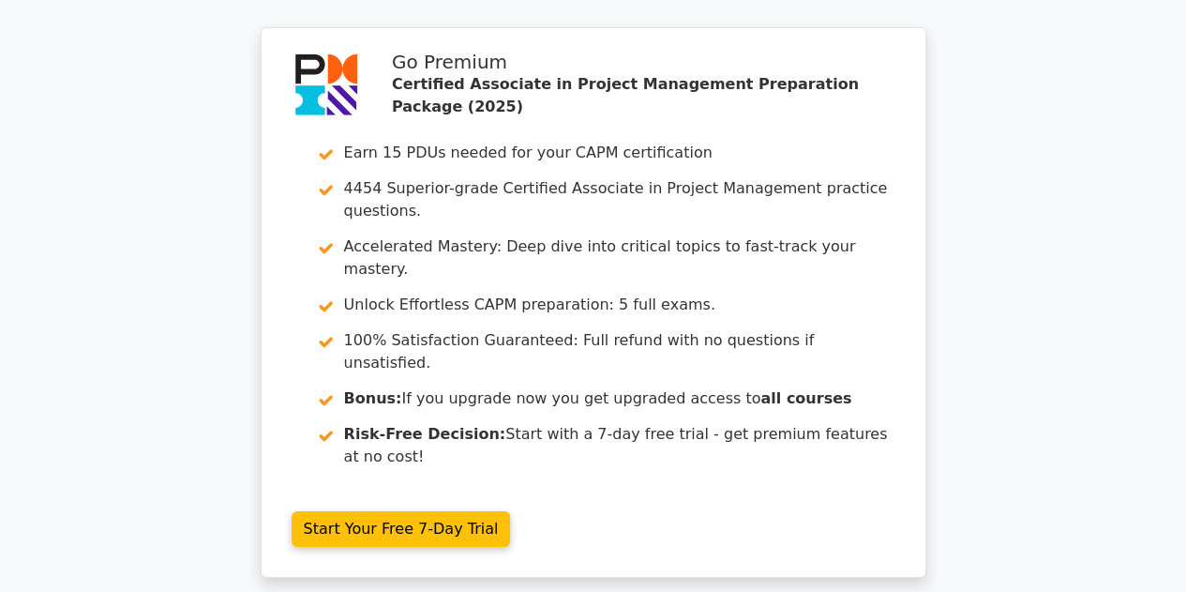
scroll to position [2901, 0]
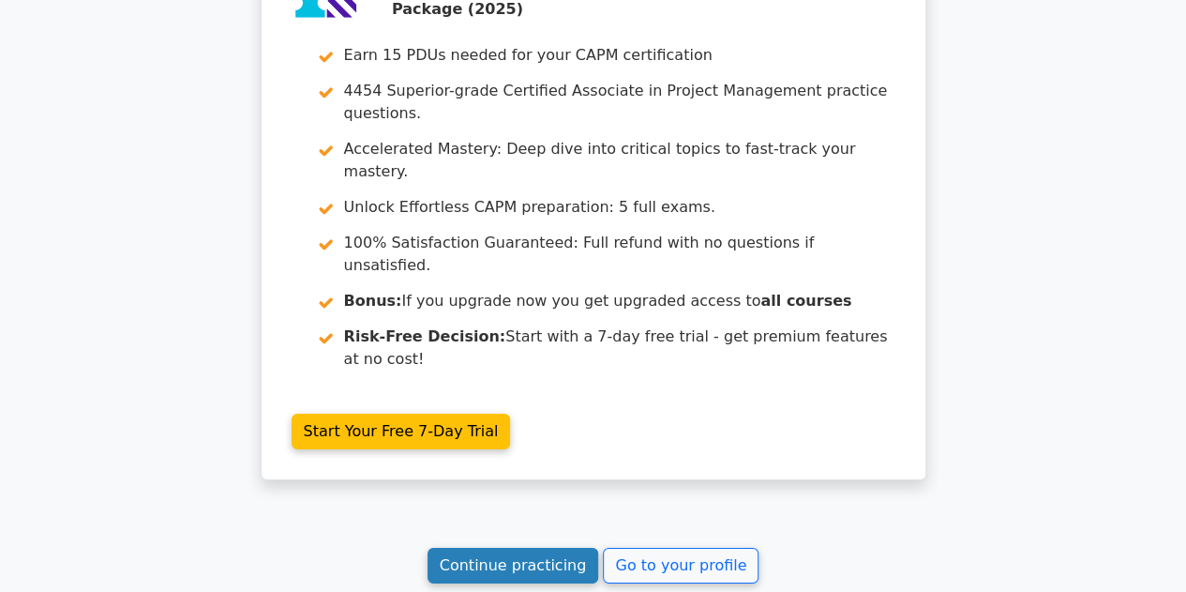
click at [514, 548] on link "Continue practicing" at bounding box center [514, 566] width 172 height 36
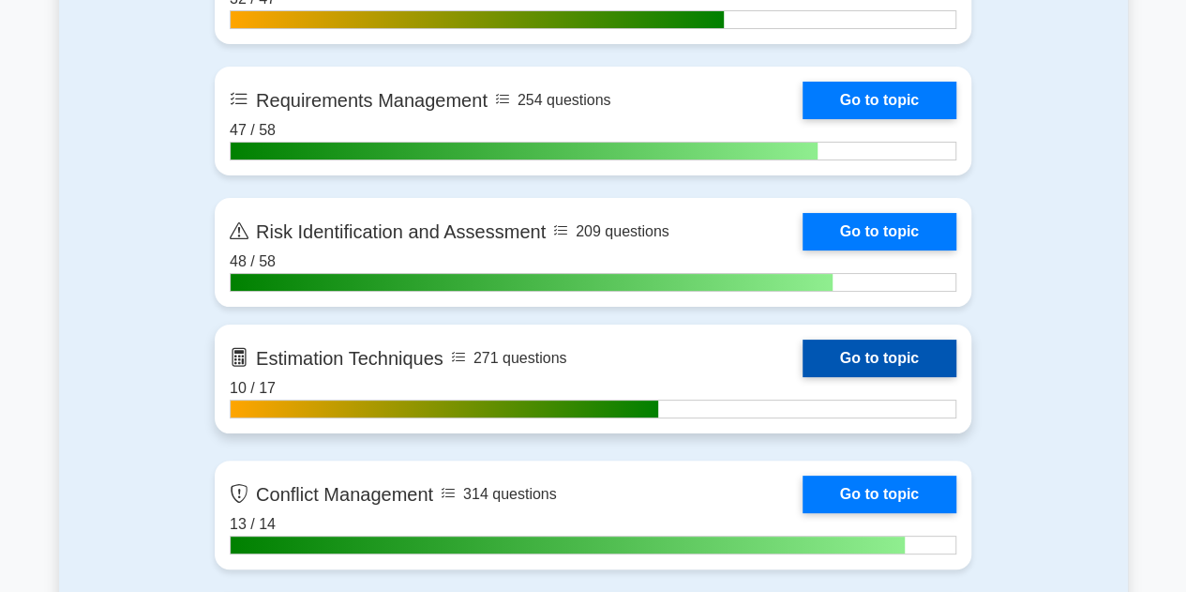
scroll to position [3568, 0]
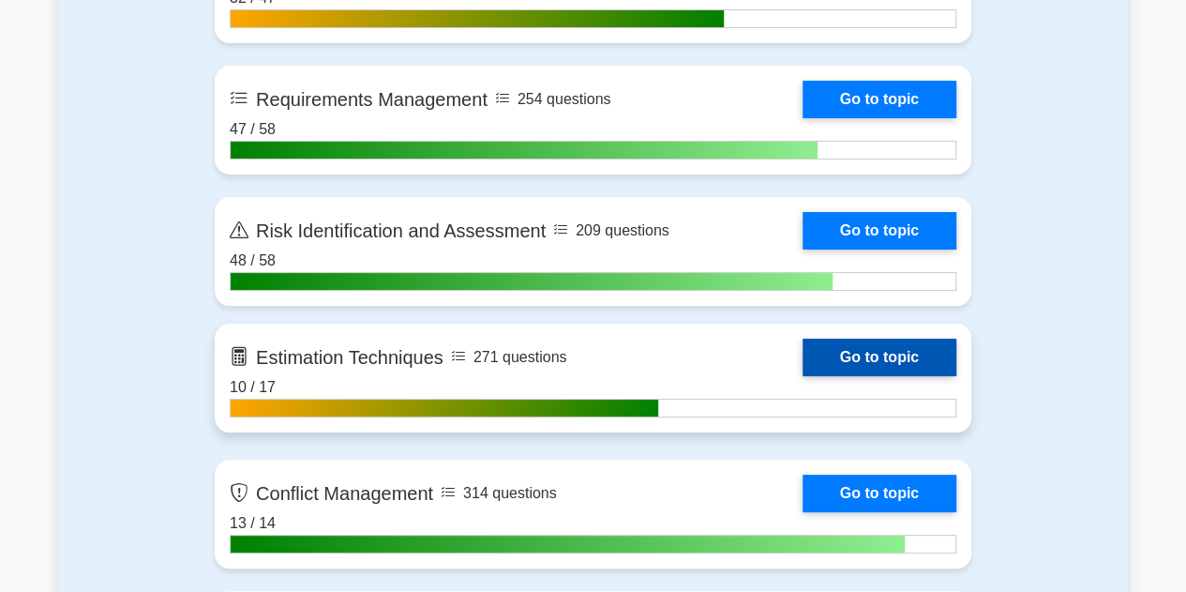
click at [803, 342] on link "Go to topic" at bounding box center [880, 358] width 154 height 38
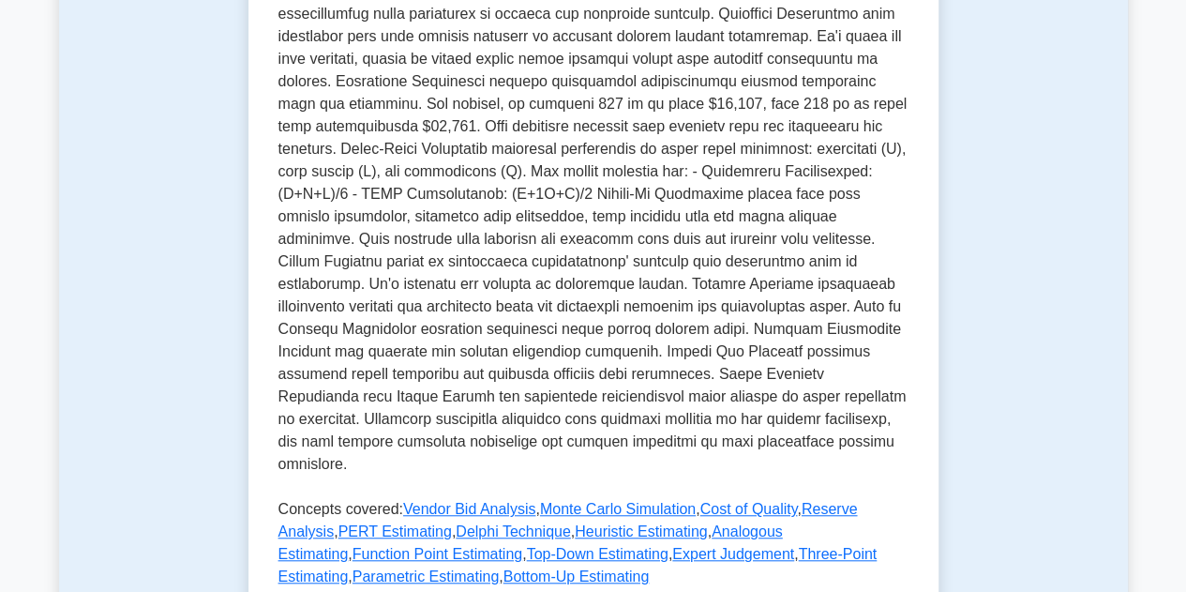
scroll to position [479, 0]
click at [468, 518] on link "Vendor Bid Analysis" at bounding box center [469, 510] width 132 height 16
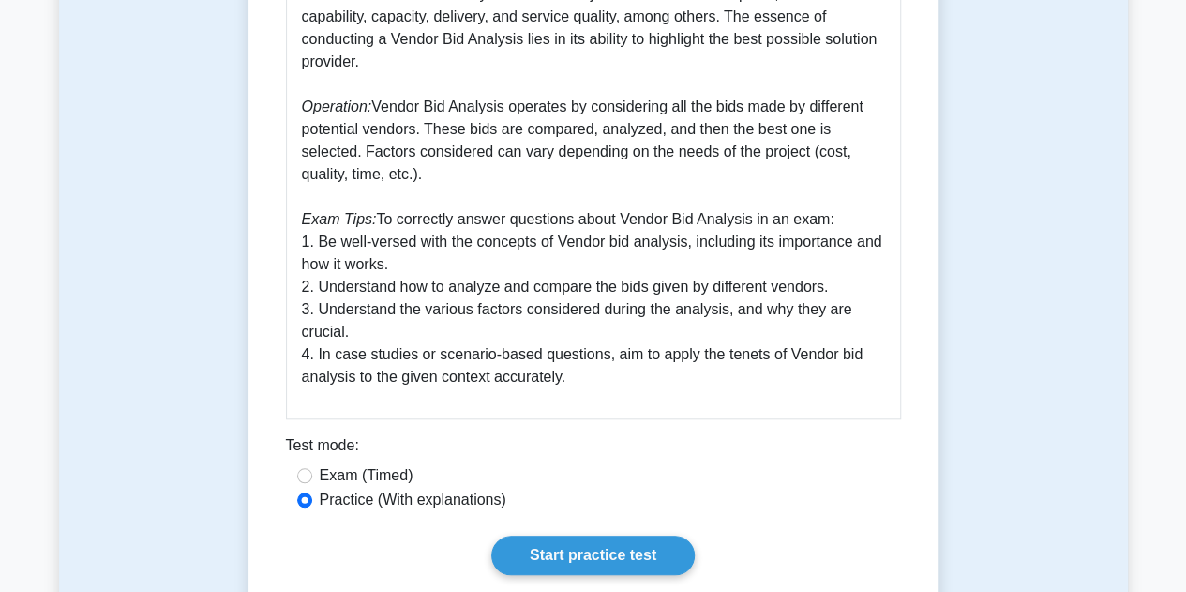
scroll to position [671, 0]
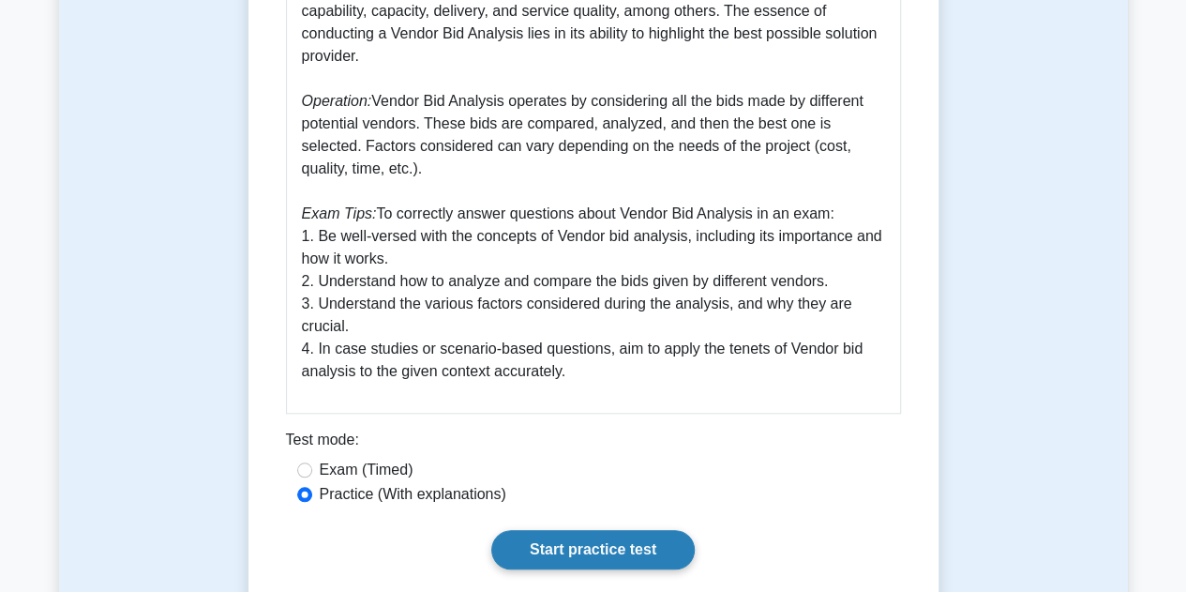
click at [517, 541] on link "Start practice test" at bounding box center [593, 549] width 204 height 39
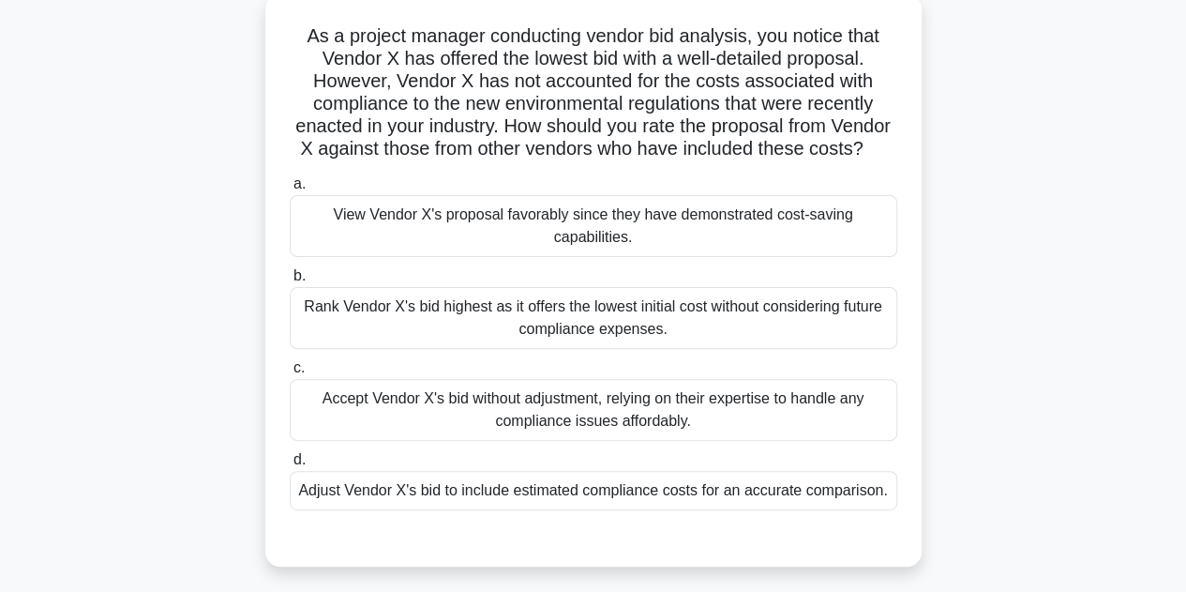
scroll to position [135, 0]
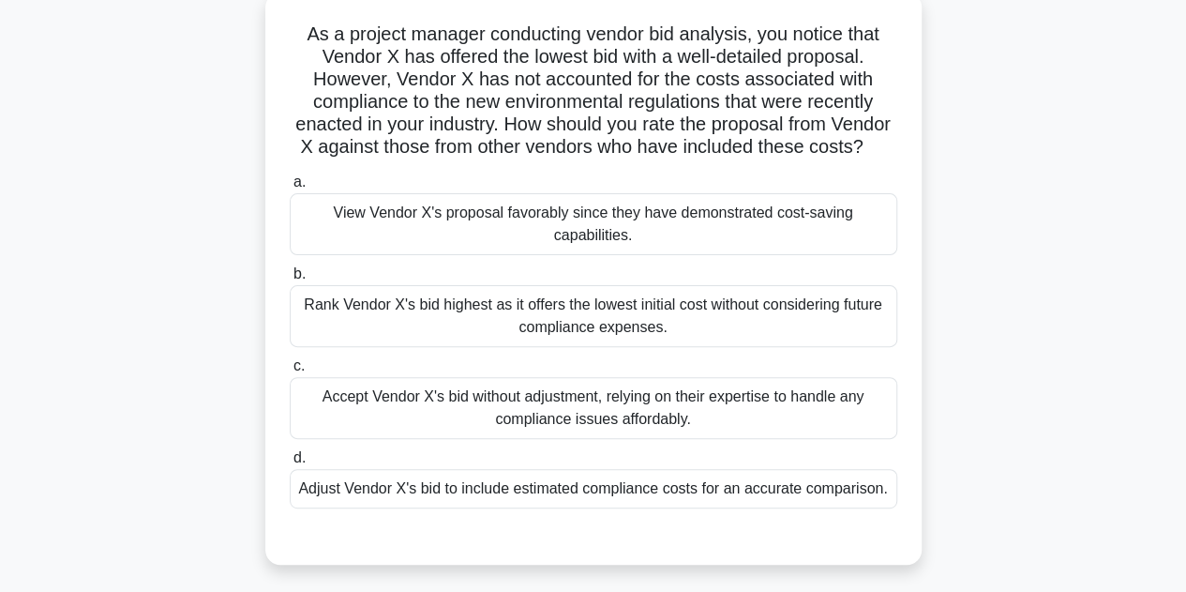
click at [420, 432] on div "Accept Vendor X's bid without adjustment, relying on their expertise to handle …" at bounding box center [594, 408] width 608 height 62
click at [290, 372] on input "c. Accept Vendor X's bid without adjustment, relying on their expertise to hand…" at bounding box center [290, 366] width 0 height 12
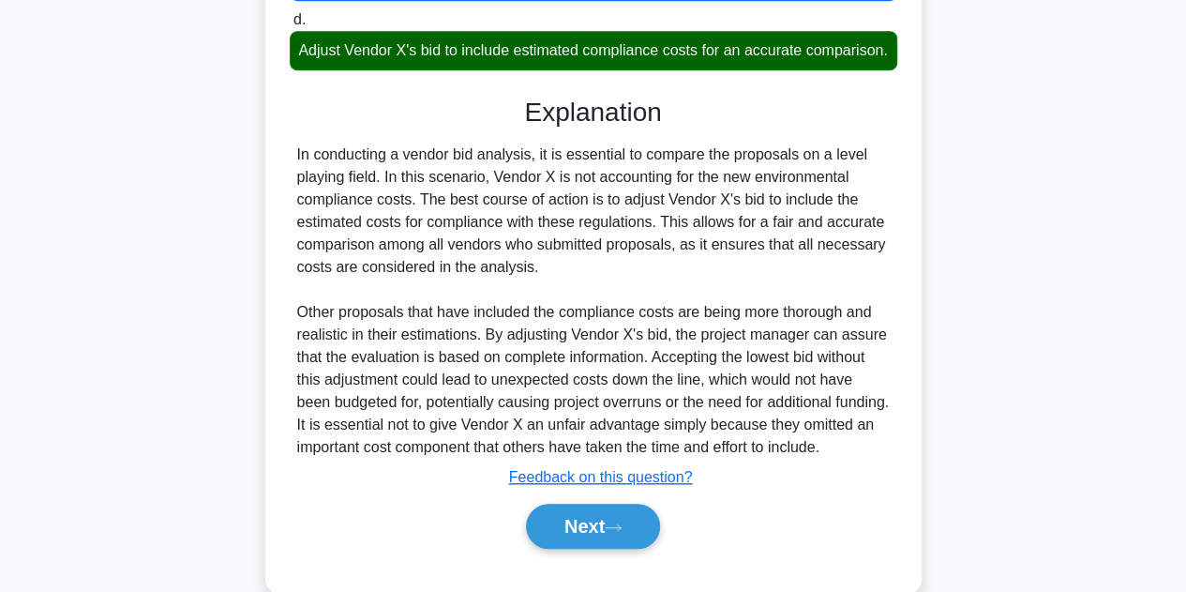
scroll to position [677, 0]
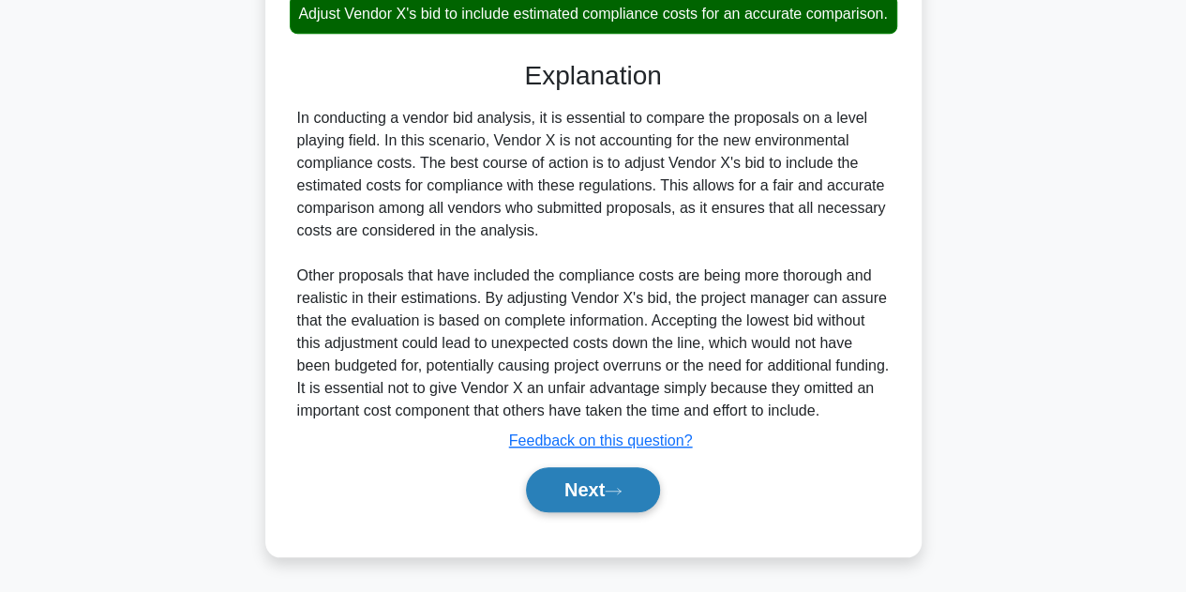
click at [610, 483] on button "Next" at bounding box center [593, 489] width 134 height 45
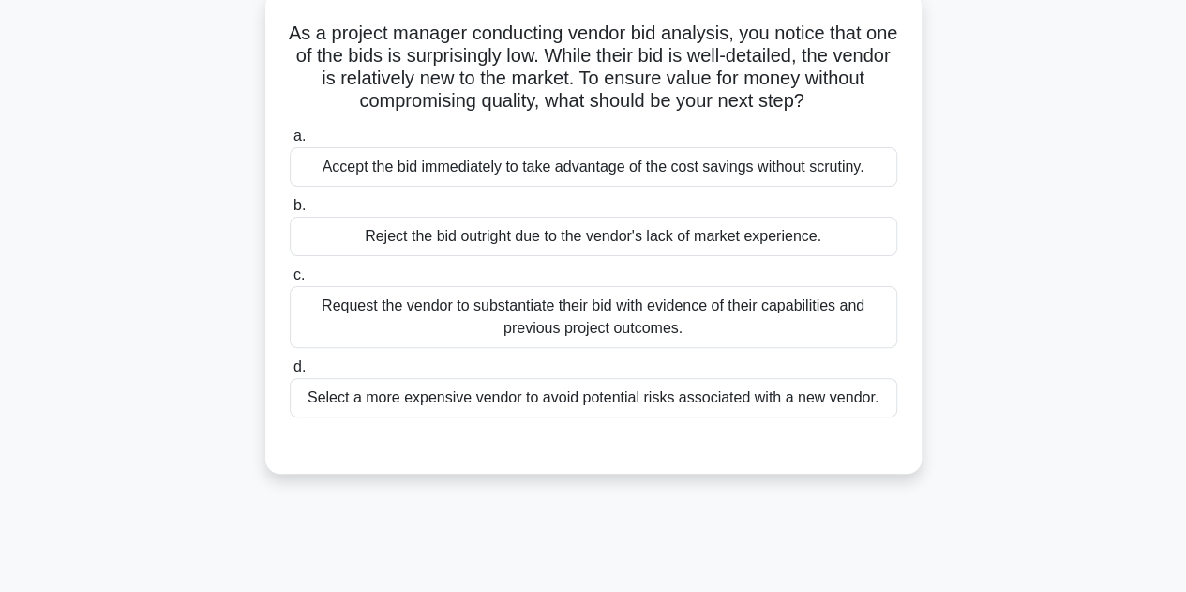
scroll to position [164, 0]
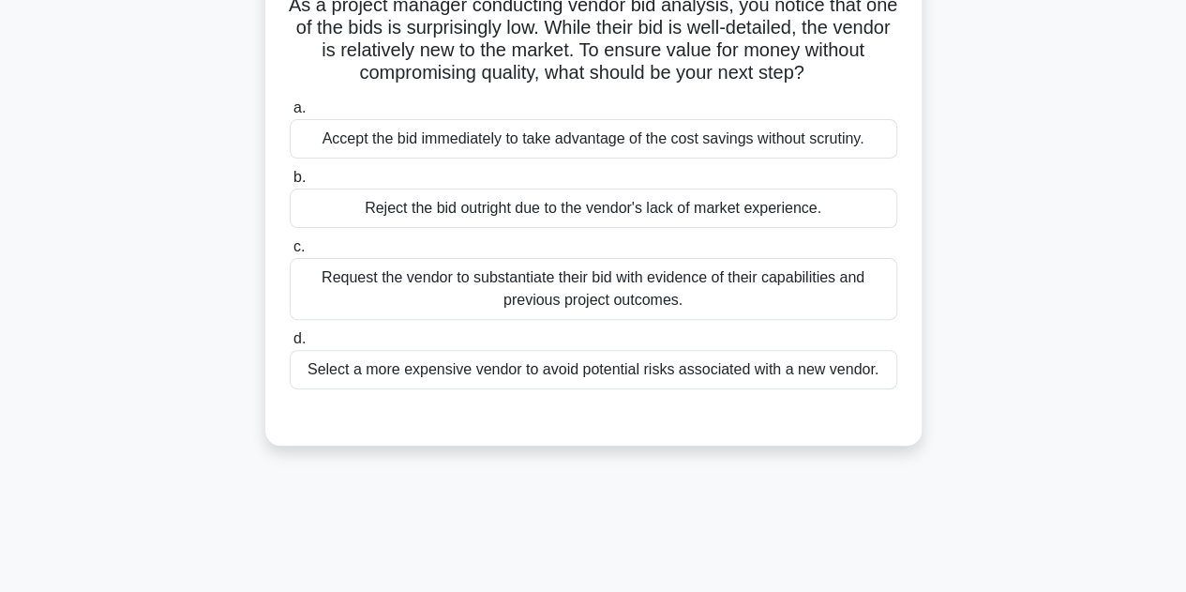
click at [506, 294] on div "Request the vendor to substantiate their bid with evidence of their capabilitie…" at bounding box center [594, 289] width 608 height 62
click at [290, 253] on input "c. Request the vendor to substantiate their bid with evidence of their capabili…" at bounding box center [290, 247] width 0 height 12
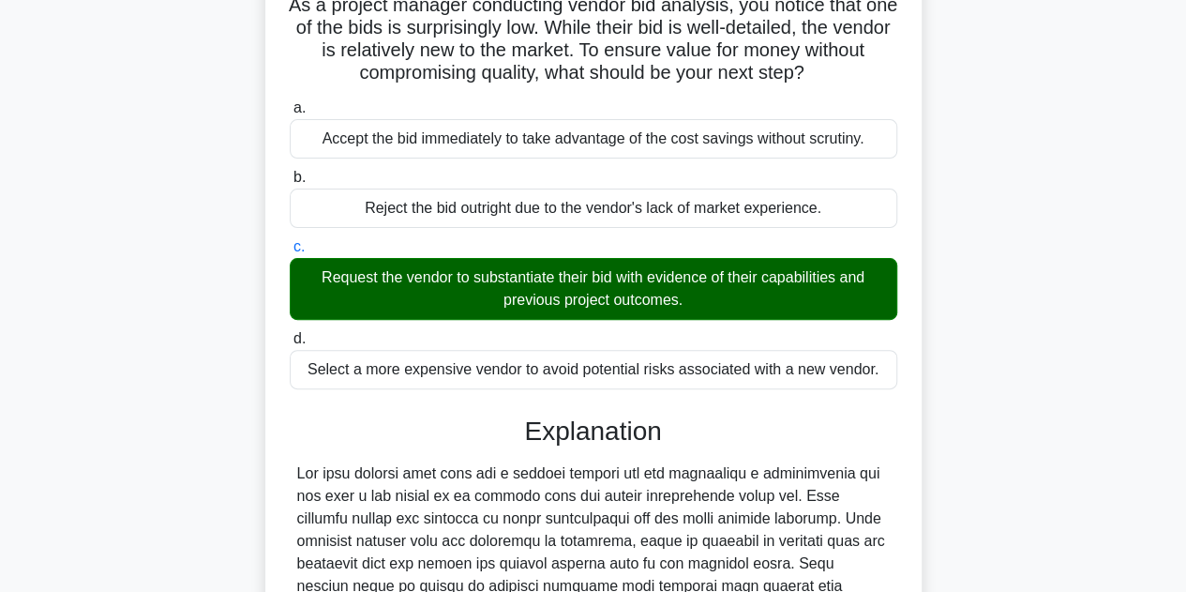
scroll to position [584, 0]
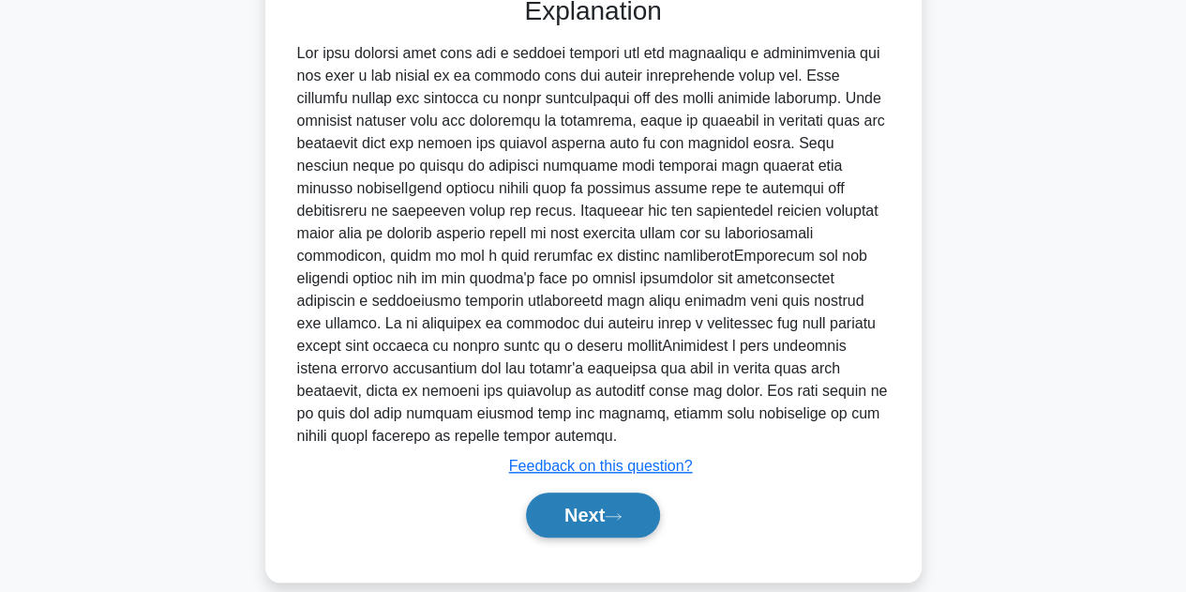
click at [559, 492] on button "Next" at bounding box center [593, 514] width 134 height 45
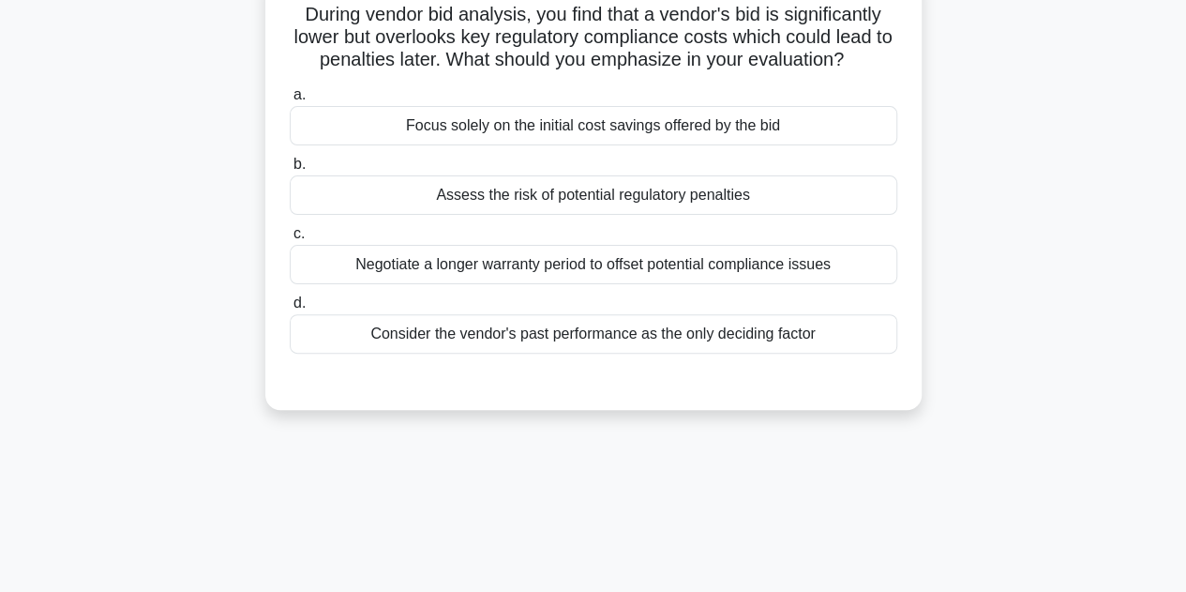
scroll to position [49, 0]
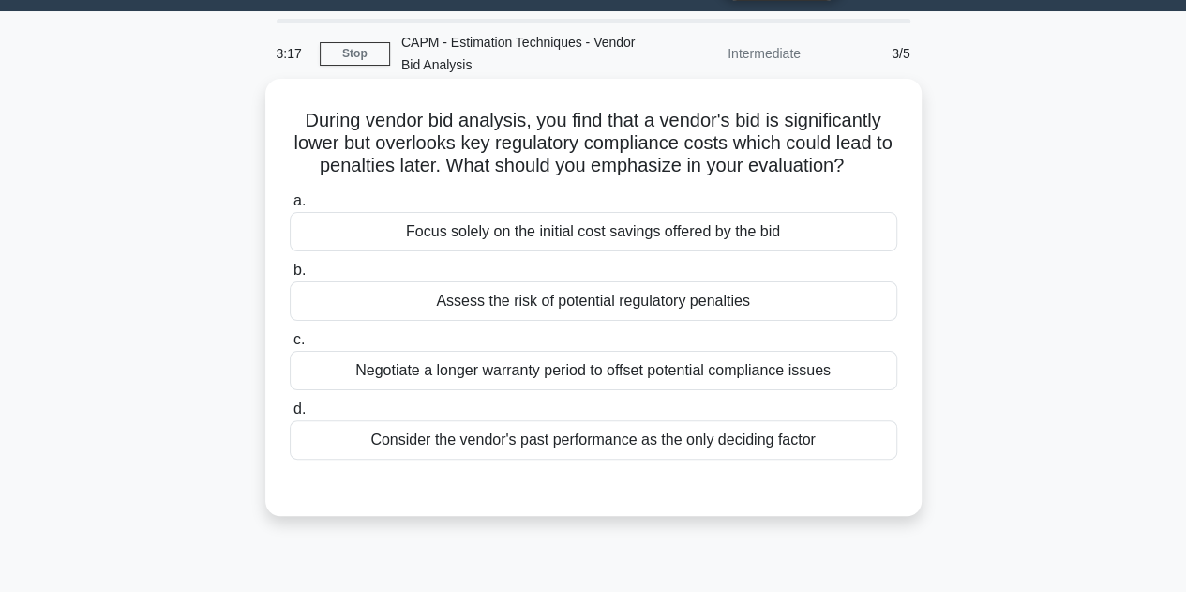
drag, startPoint x: 552, startPoint y: 307, endPoint x: 380, endPoint y: 303, distance: 172.6
click at [380, 303] on div "Assess the risk of potential regulatory penalties" at bounding box center [594, 300] width 608 height 39
click at [290, 277] on input "b. Assess the risk of potential regulatory penalties" at bounding box center [290, 270] width 0 height 12
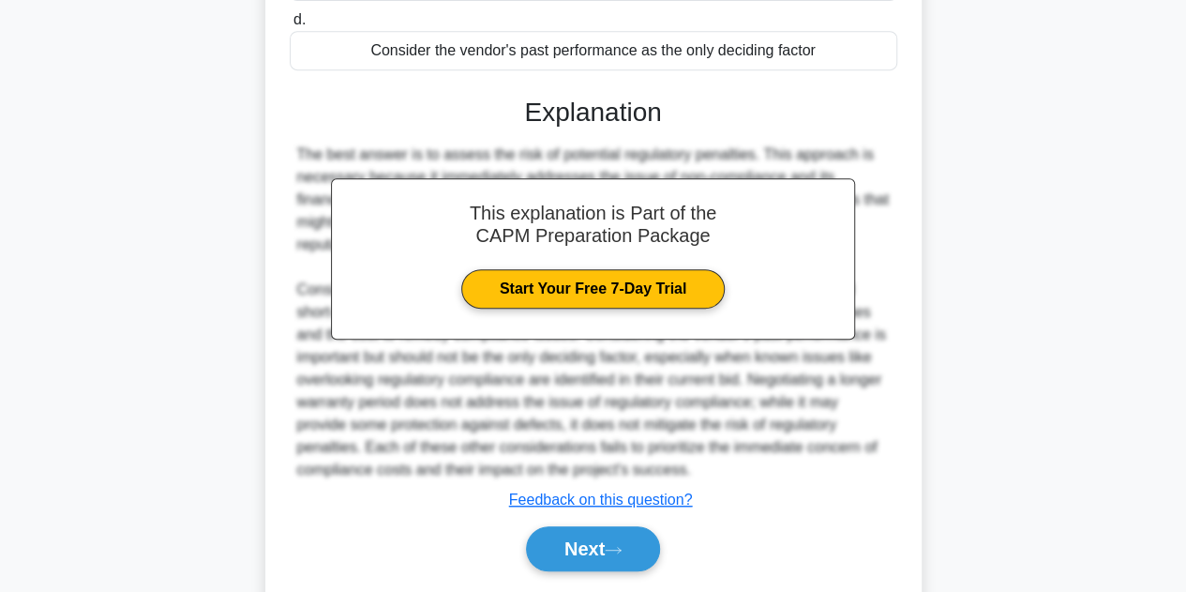
scroll to position [472, 0]
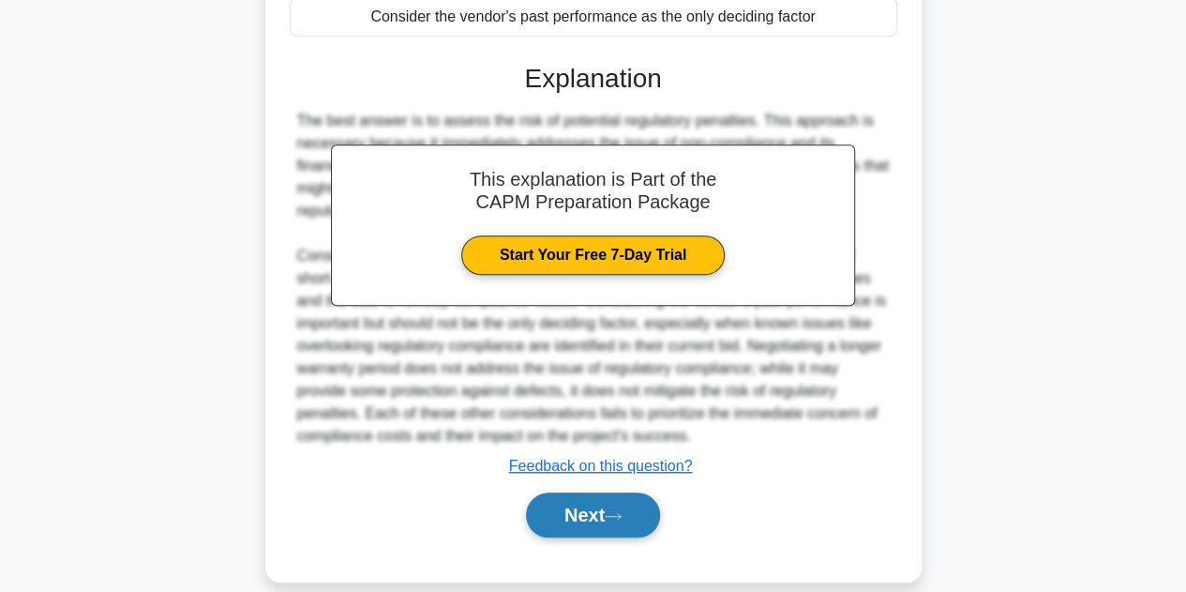
click at [571, 492] on button "Next" at bounding box center [593, 514] width 134 height 45
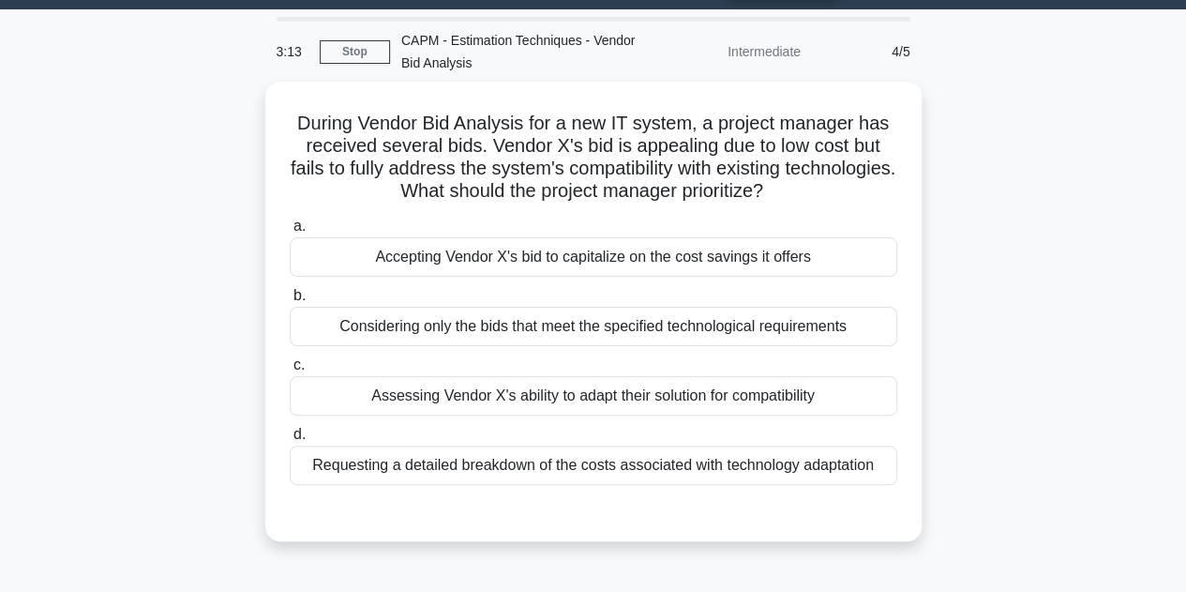
scroll to position [48, 0]
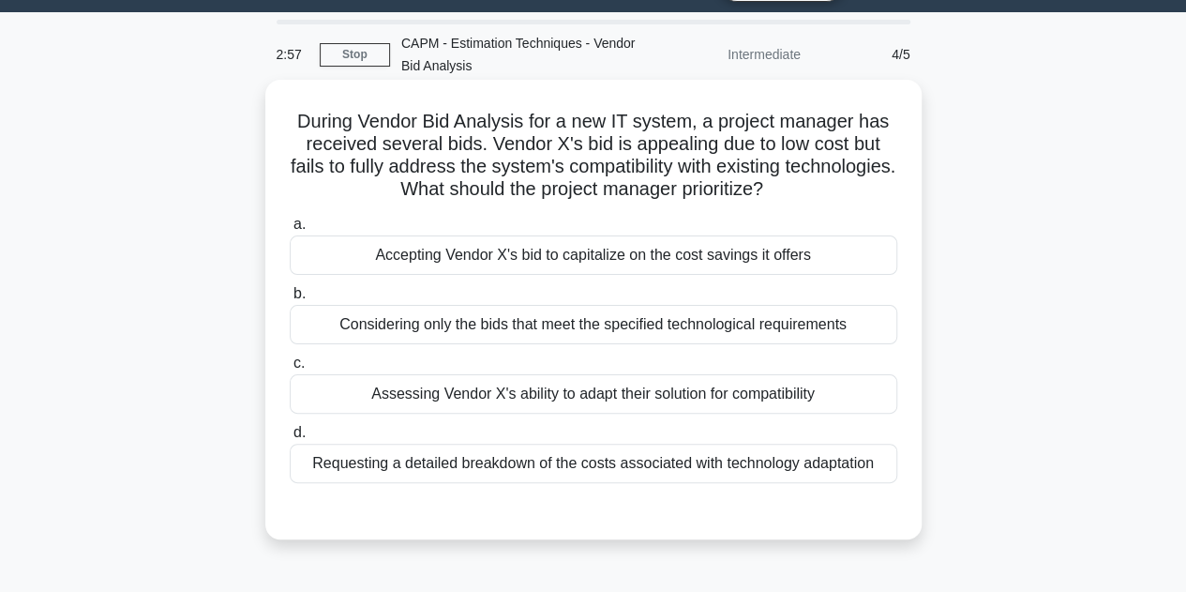
click at [593, 324] on div "Considering only the bids that meet the specified technological requirements" at bounding box center [594, 324] width 608 height 39
click at [290, 300] on input "b. Considering only the bids that meet the specified technological requirements" at bounding box center [290, 294] width 0 height 12
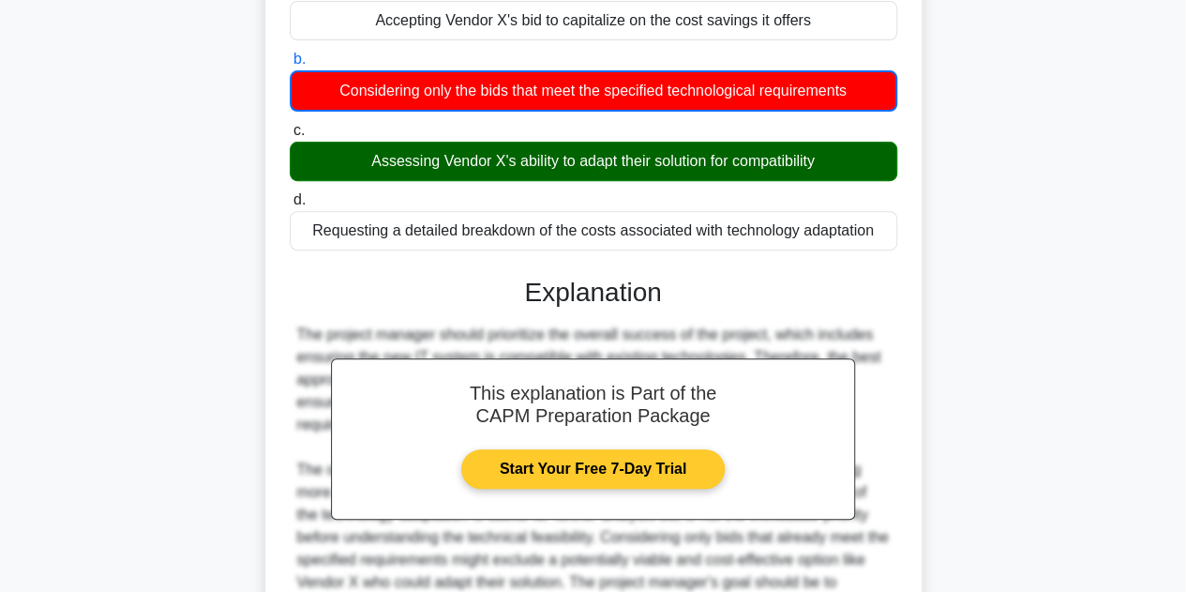
scroll to position [475, 0]
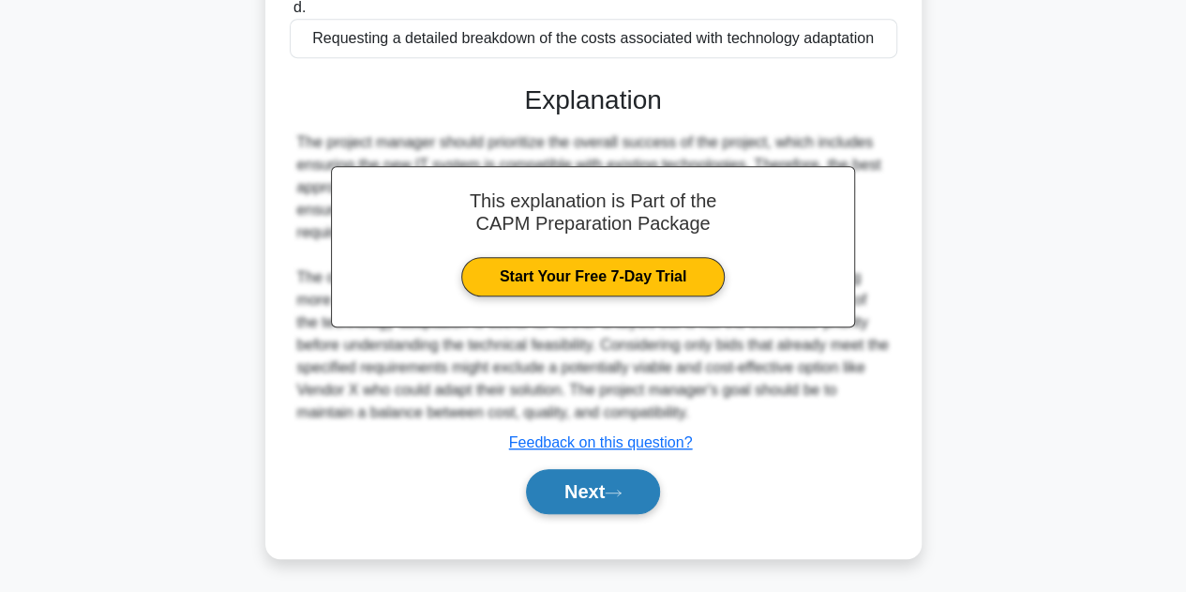
click at [572, 496] on button "Next" at bounding box center [593, 491] width 134 height 45
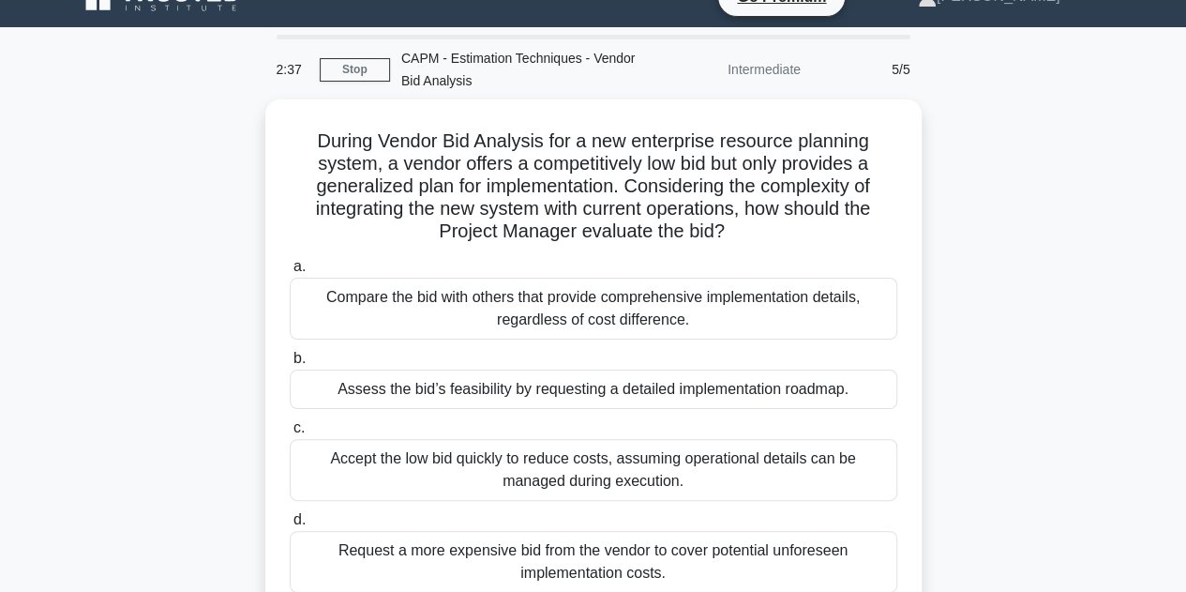
scroll to position [68, 0]
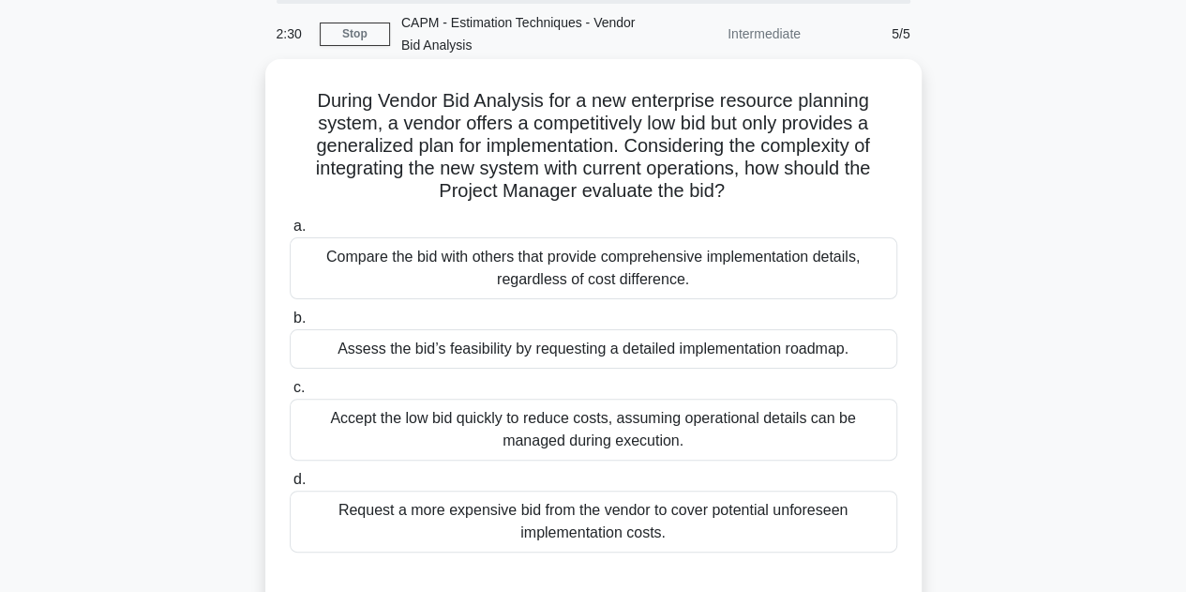
click at [531, 339] on div "Assess the bid’s feasibility by requesting a detailed implementation roadmap." at bounding box center [594, 348] width 608 height 39
click at [290, 324] on input "b. Assess the bid’s feasibility by requesting a detailed implementation roadmap." at bounding box center [290, 318] width 0 height 12
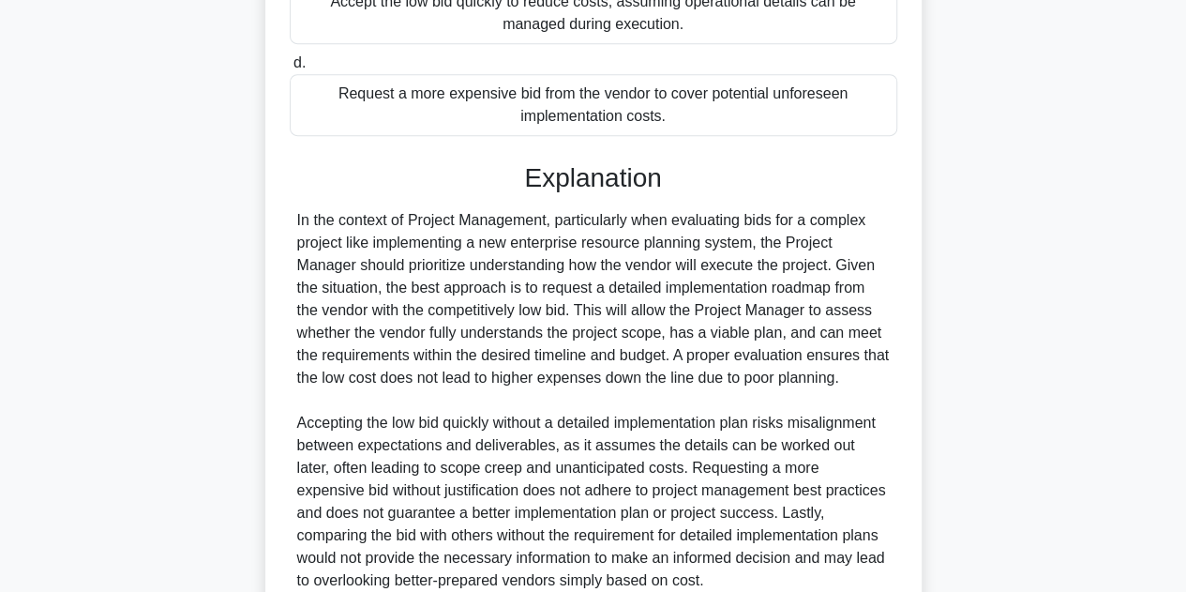
scroll to position [652, 0]
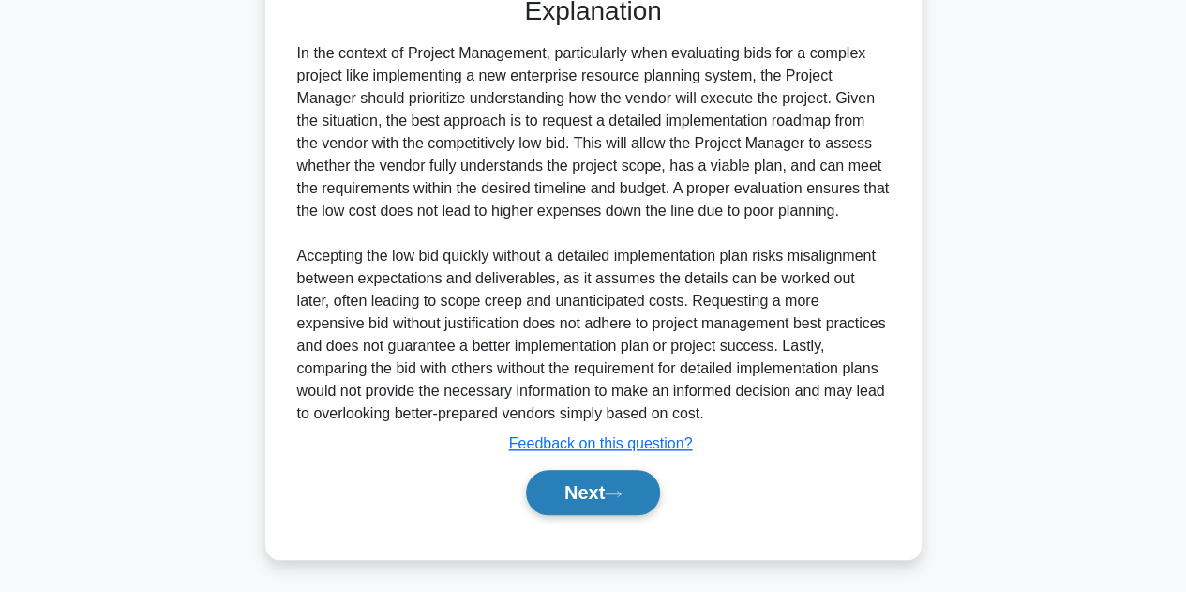
click at [563, 488] on button "Next" at bounding box center [593, 492] width 134 height 45
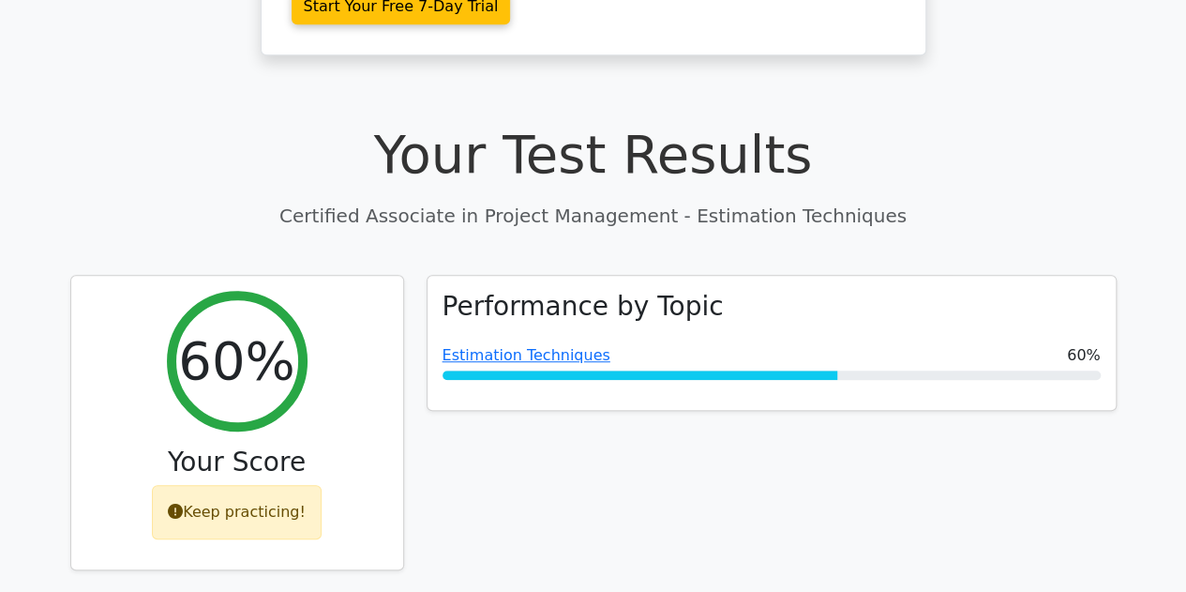
scroll to position [572, 0]
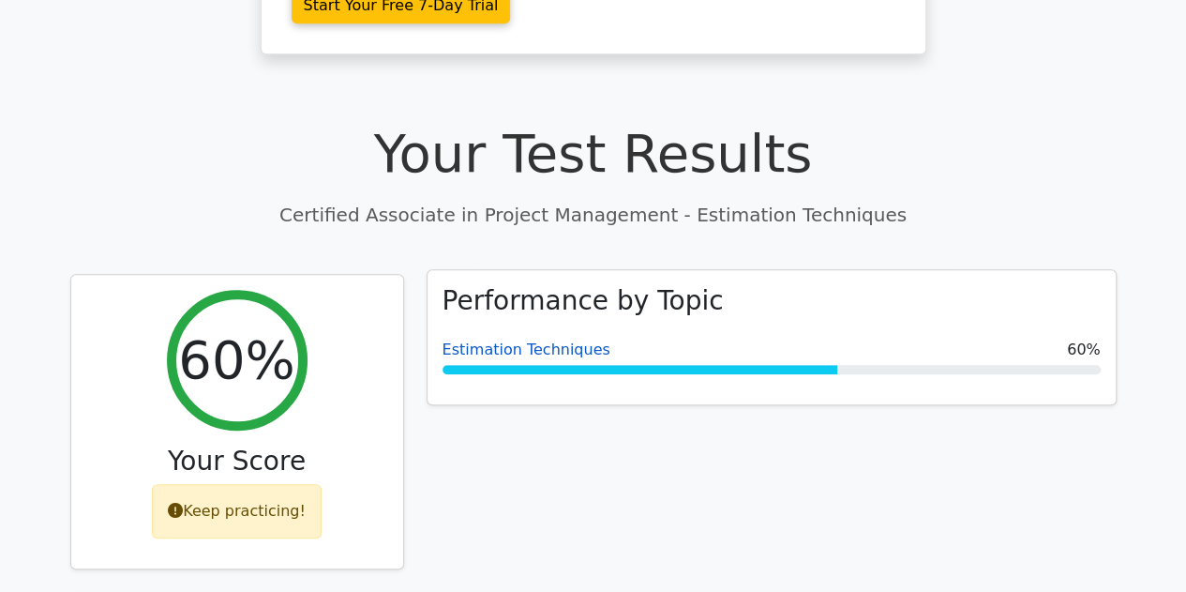
click at [472, 340] on link "Estimation Techniques" at bounding box center [527, 349] width 168 height 18
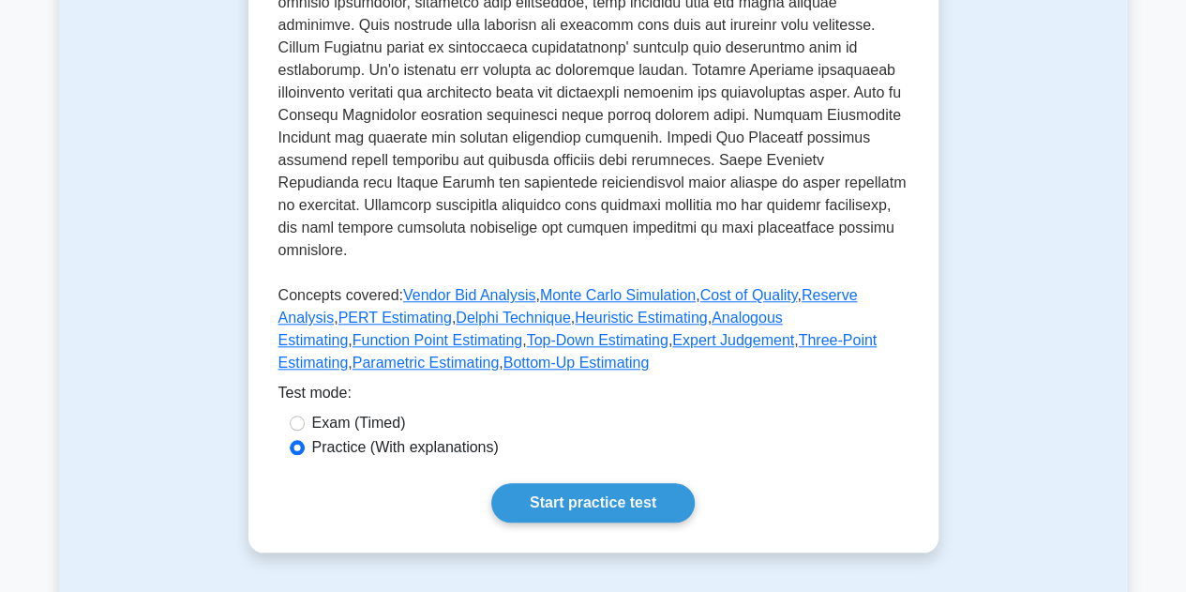
scroll to position [700, 0]
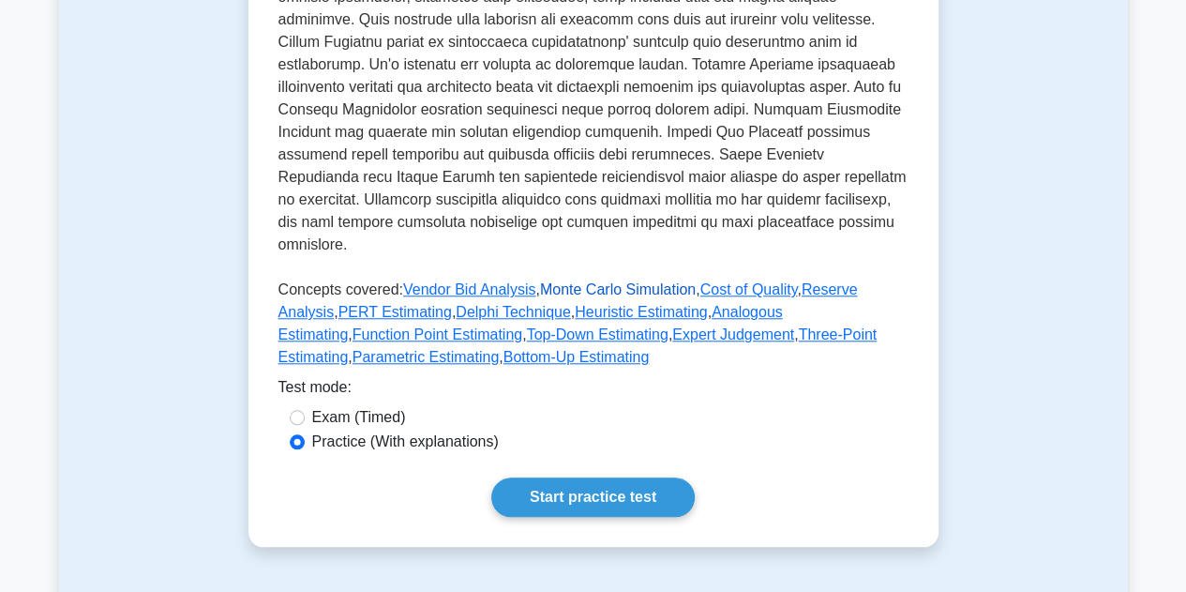
click at [583, 297] on link "Monte Carlo Simulation" at bounding box center [618, 289] width 156 height 16
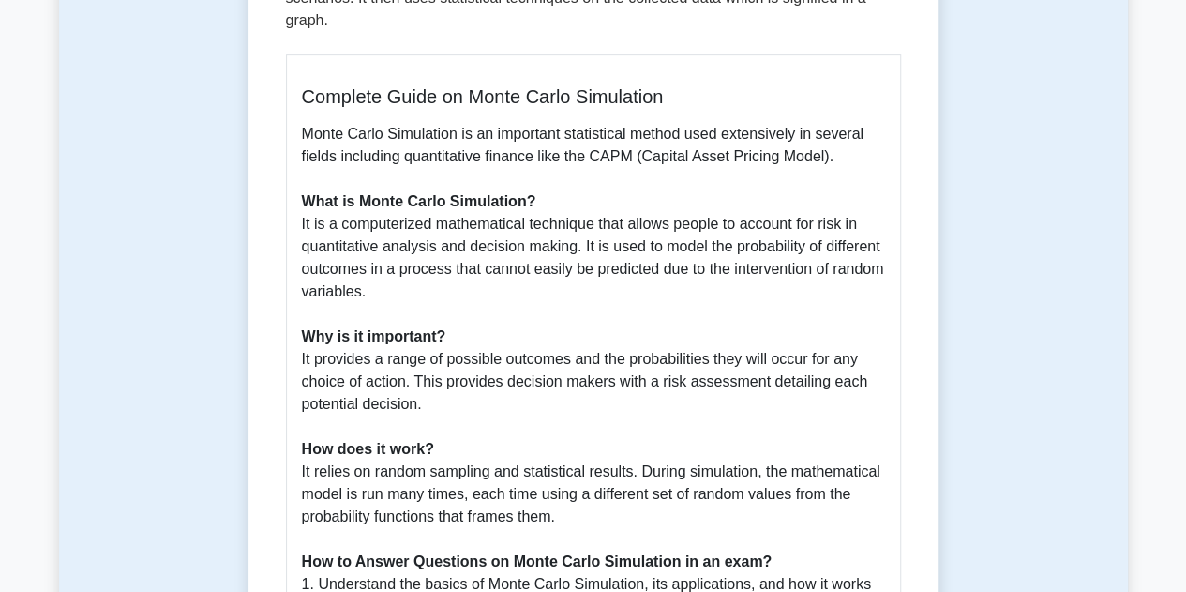
scroll to position [415, 0]
